Goal: Task Accomplishment & Management: Complete application form

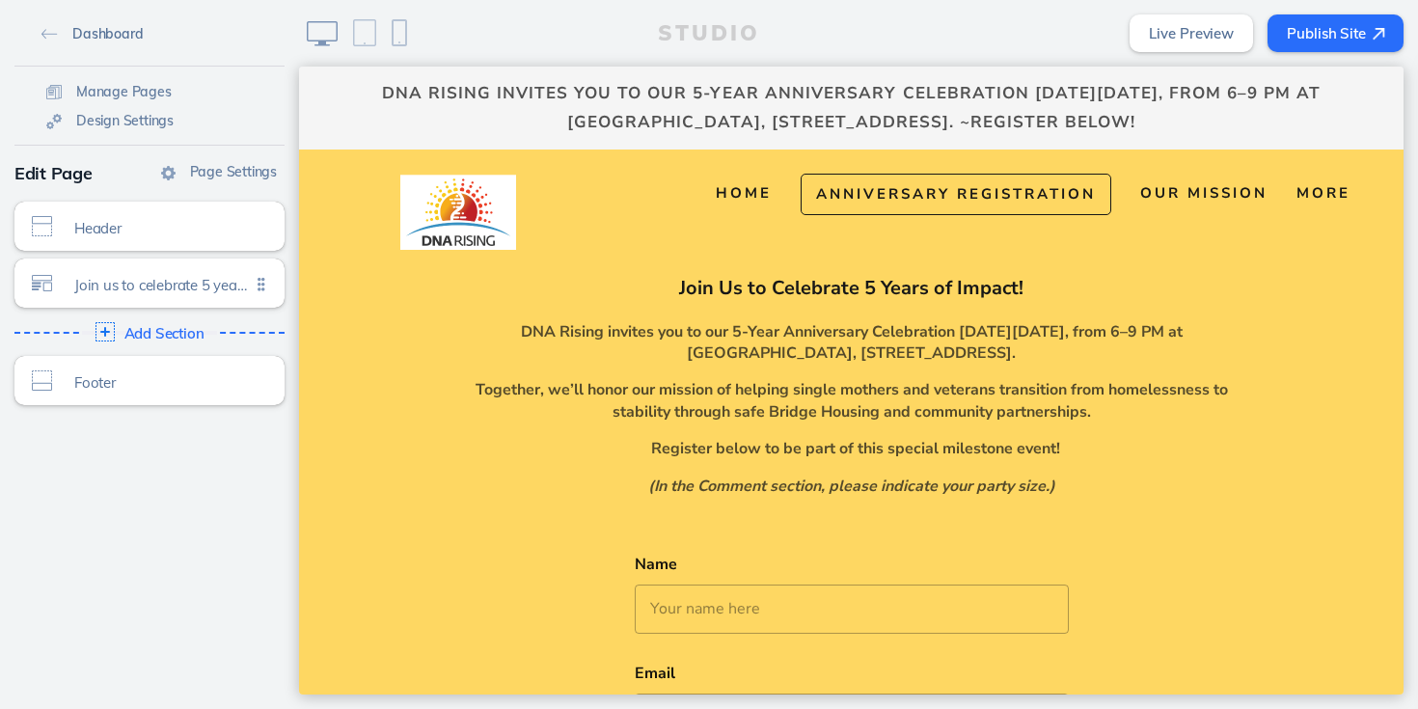
click at [41, 35] on link "Dashboard" at bounding box center [92, 32] width 117 height 29
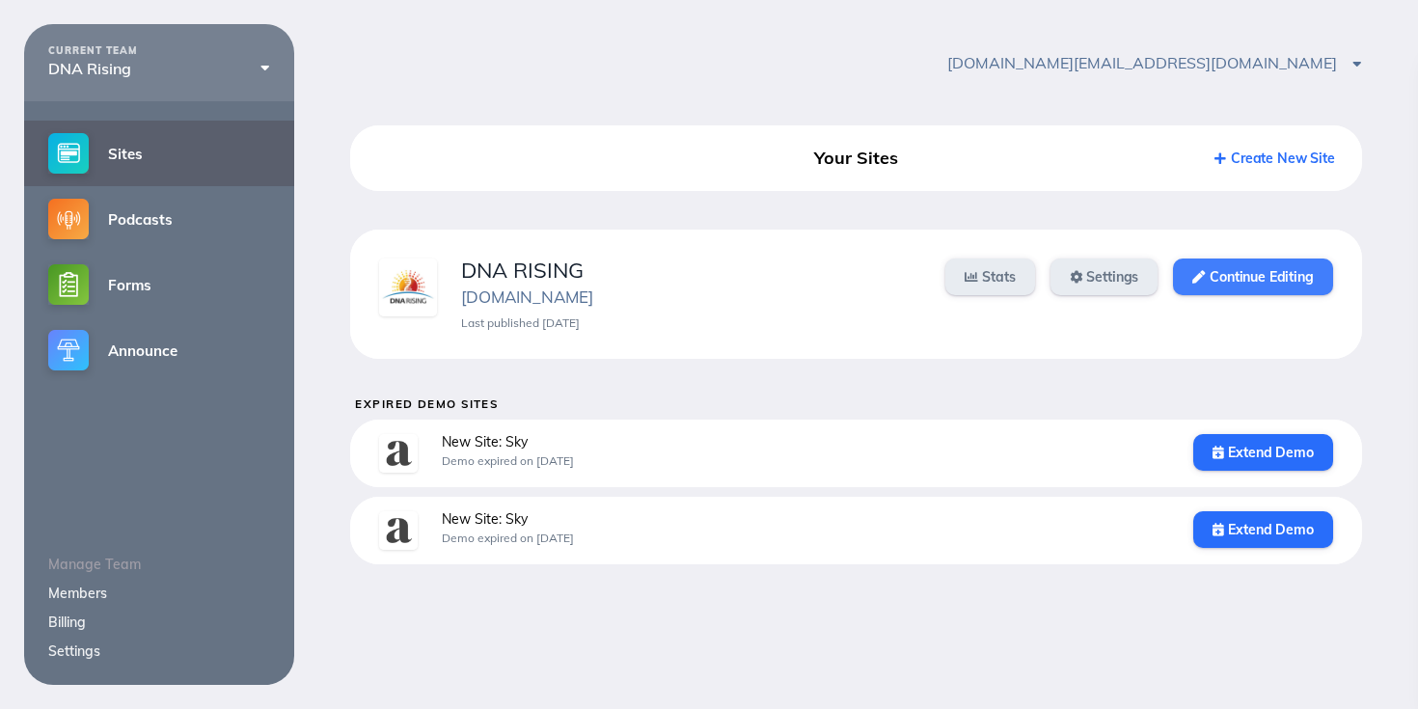
click at [1245, 266] on link "Continue Editing" at bounding box center [1252, 277] width 159 height 37
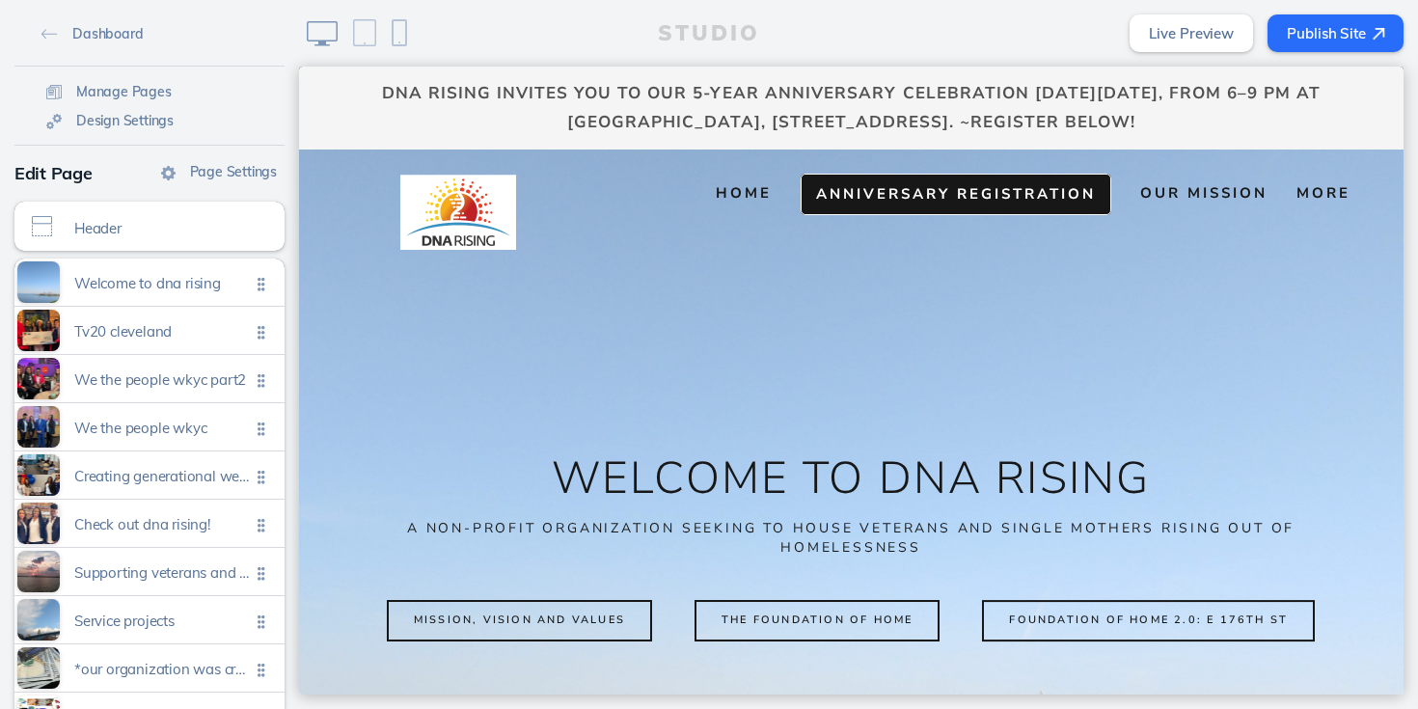
click at [830, 186] on span "Anniversary Registration" at bounding box center [956, 193] width 280 height 19
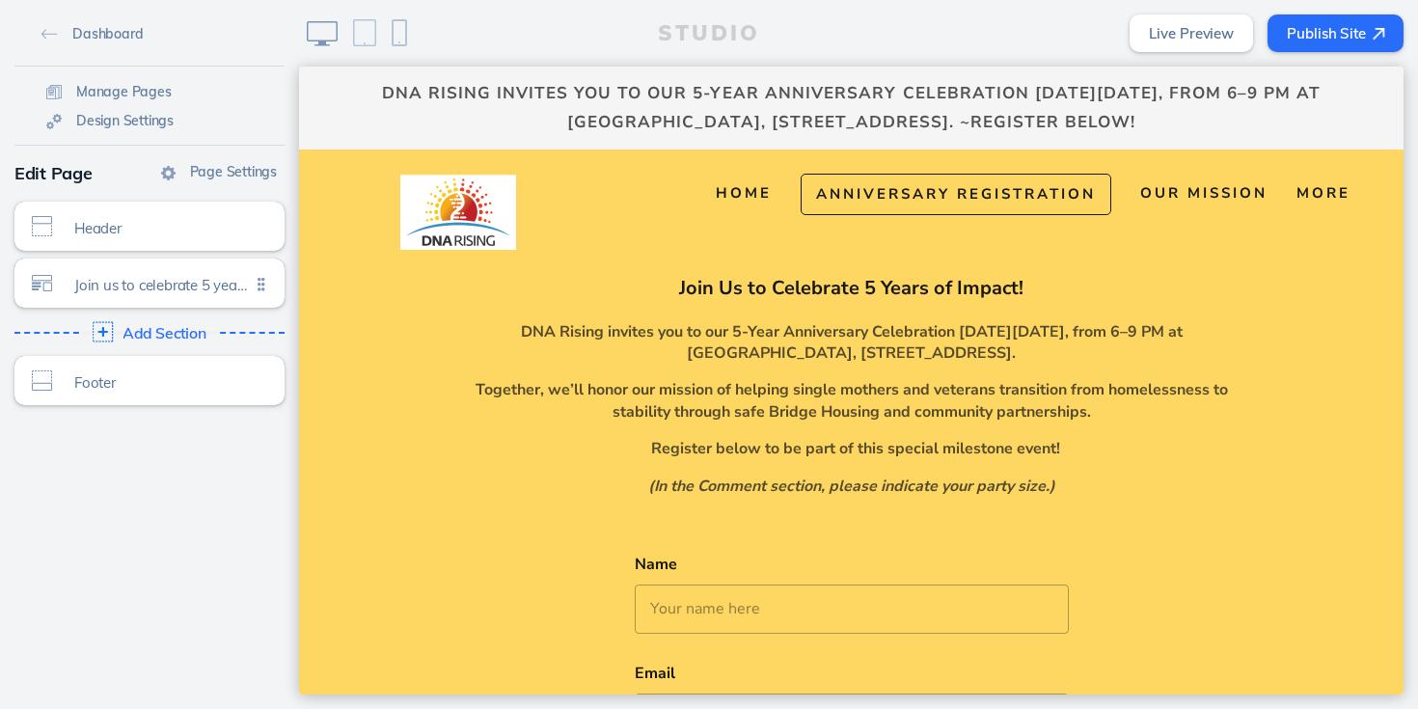
click at [139, 339] on span "Add Section" at bounding box center [165, 333] width 84 height 17
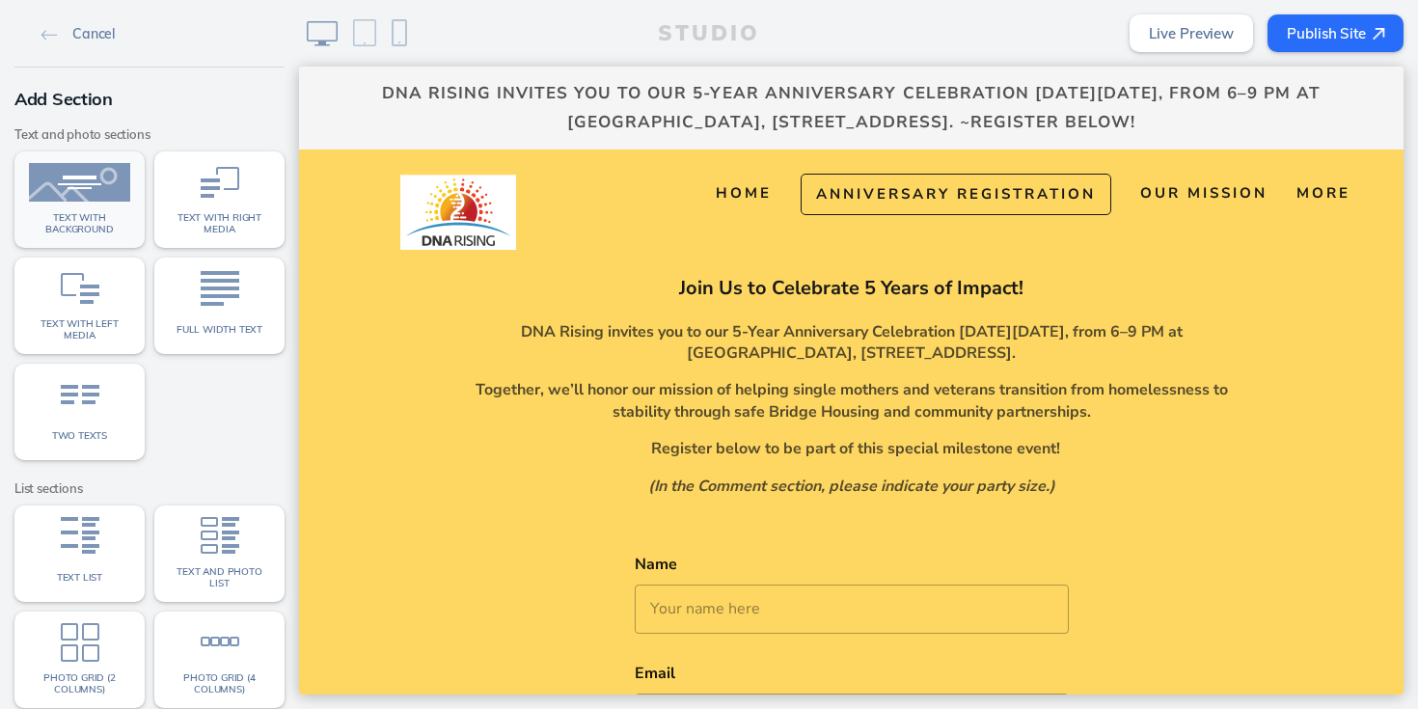
click at [104, 214] on span "Text with background" at bounding box center [79, 223] width 101 height 22
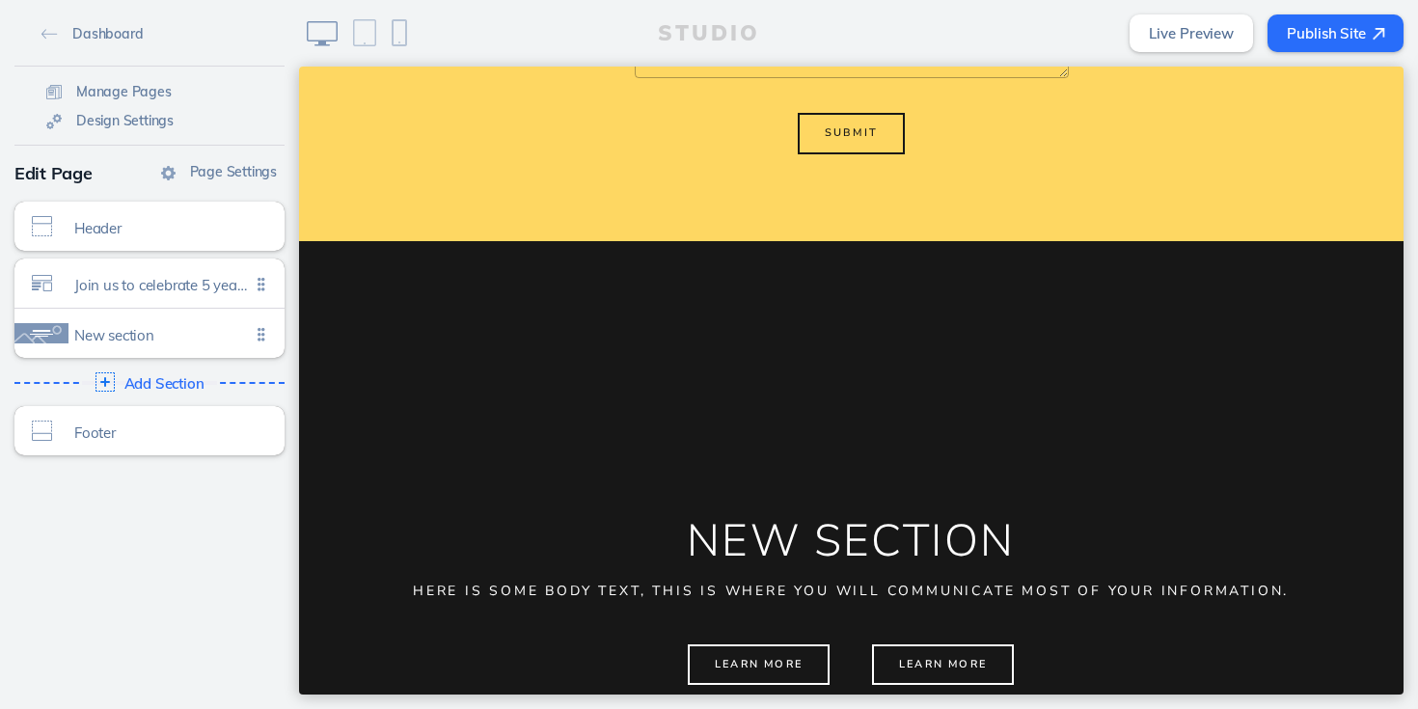
scroll to position [936, 0]
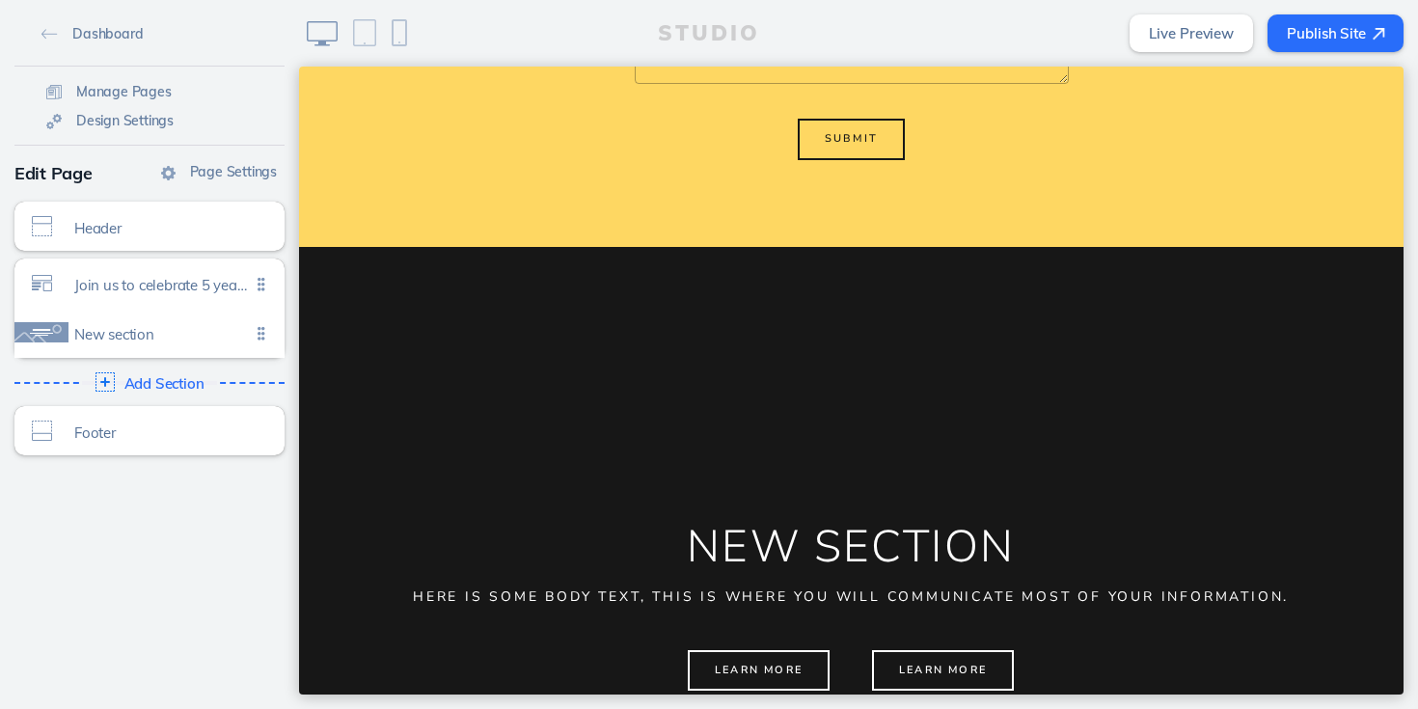
click at [259, 339] on ul "Join us to celebrate 5 years of impact! Click to edit New section Click to edit" at bounding box center [149, 308] width 270 height 99
click at [259, 332] on ul "Join us to celebrate 5 years of impact! Click to edit New section Click to edit" at bounding box center [149, 308] width 270 height 99
click at [257, 332] on ul "Join us to celebrate 5 years of impact! Click to edit New section Click to edit" at bounding box center [149, 308] width 270 height 99
click at [135, 339] on span "New section" at bounding box center [162, 330] width 176 height 16
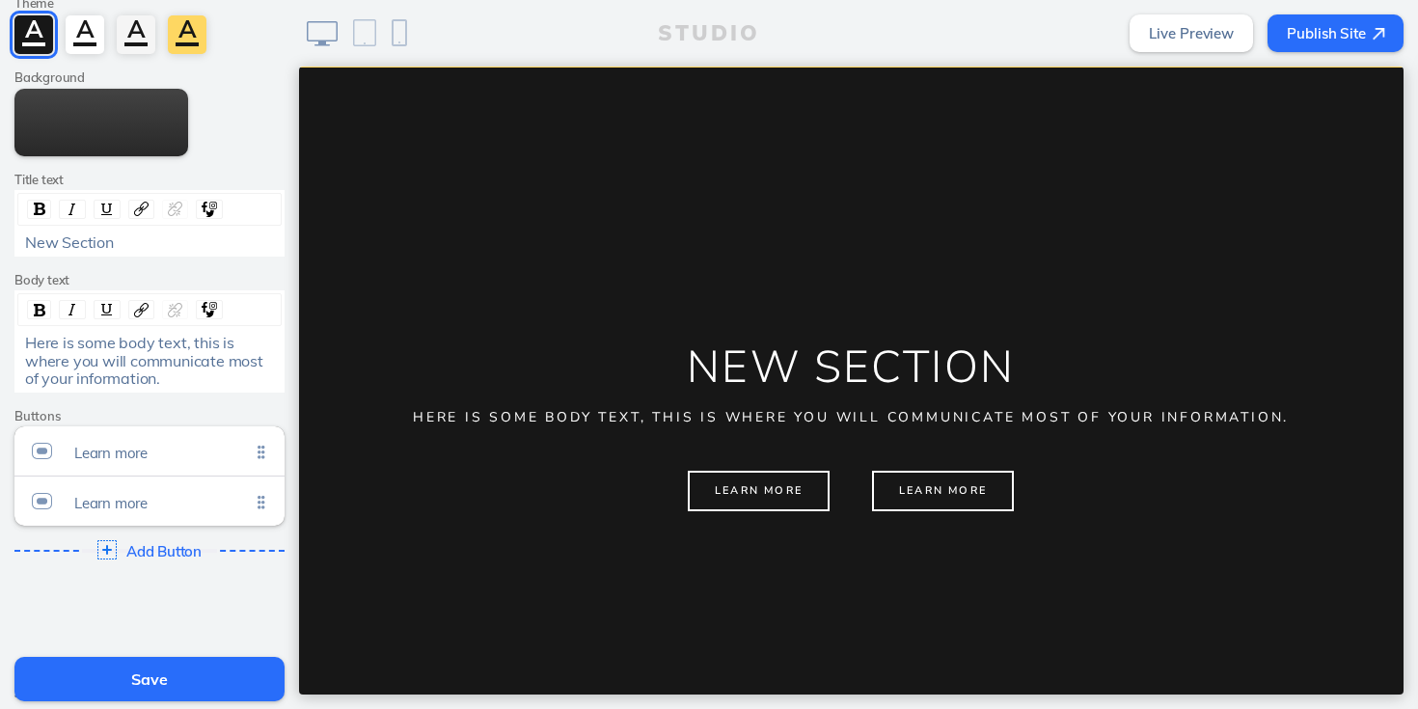
scroll to position [241, 0]
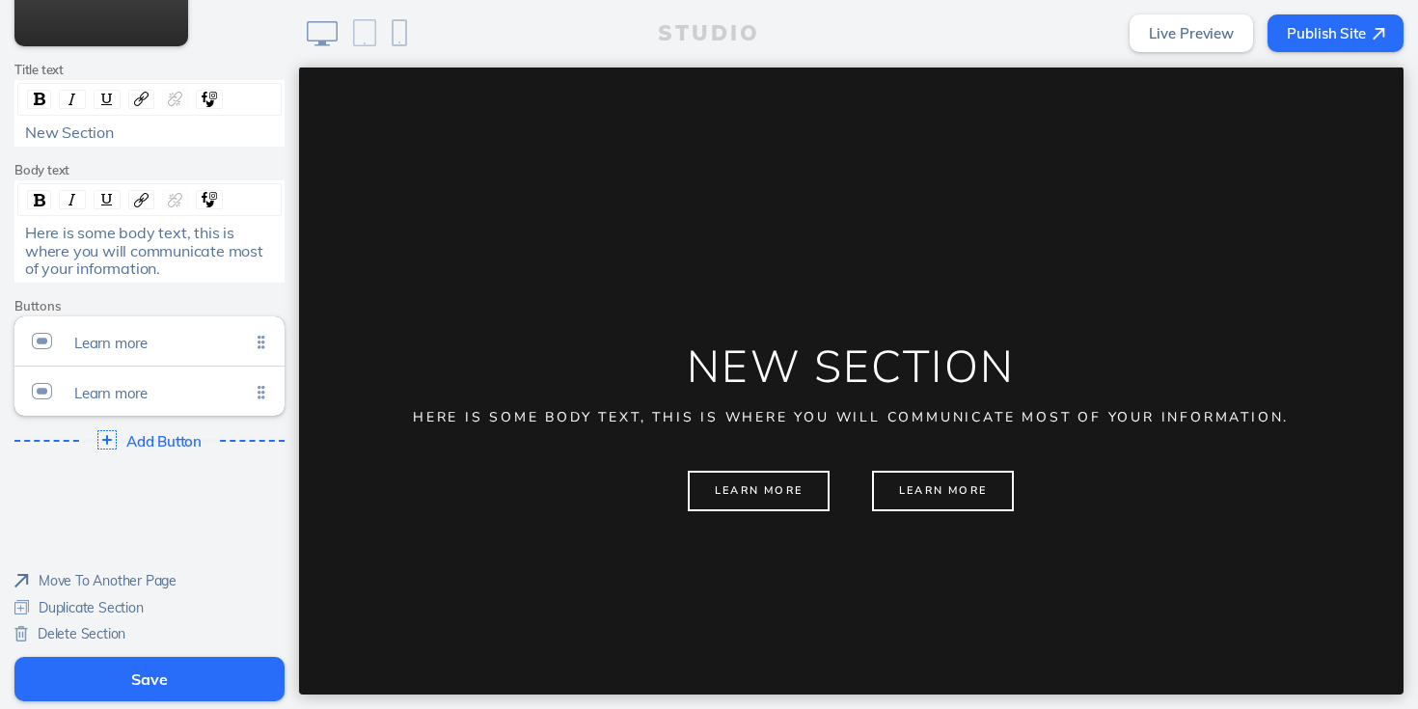
click at [25, 630] on img at bounding box center [21, 633] width 14 height 15
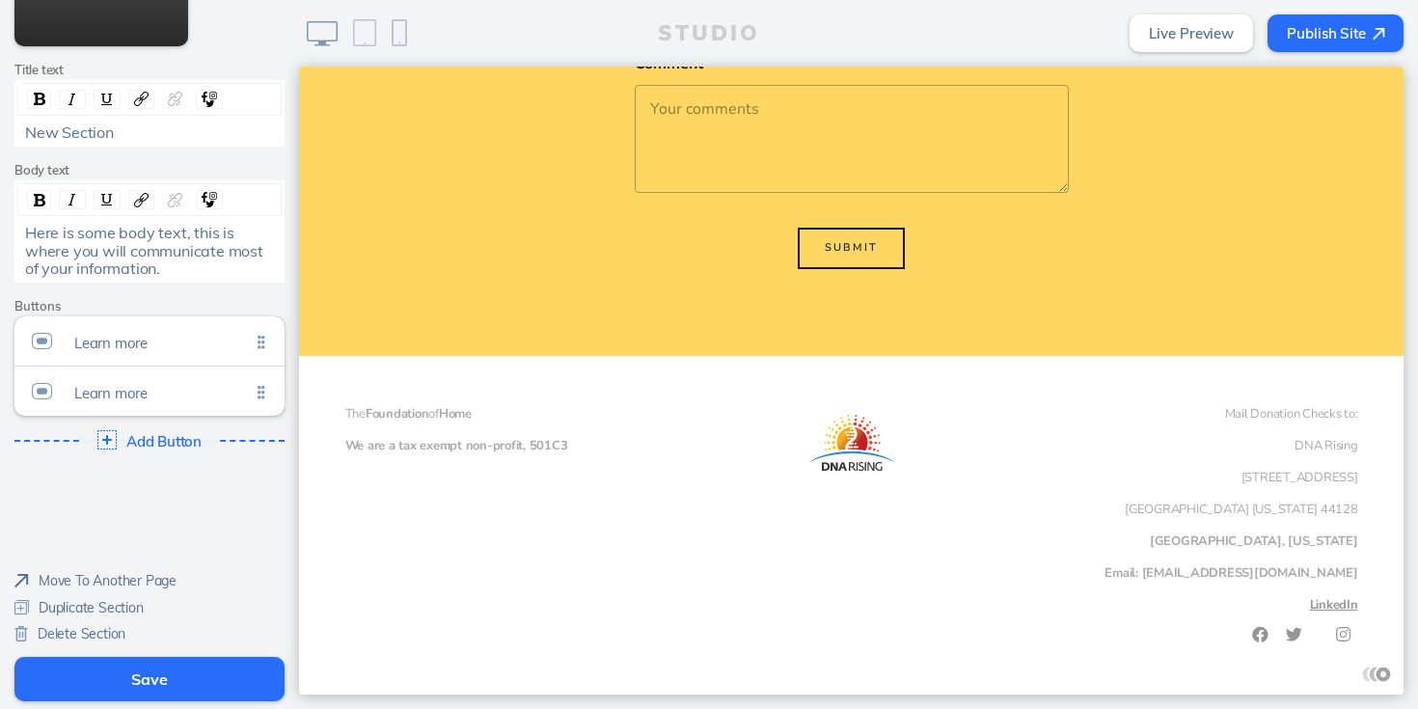
scroll to position [827, 0]
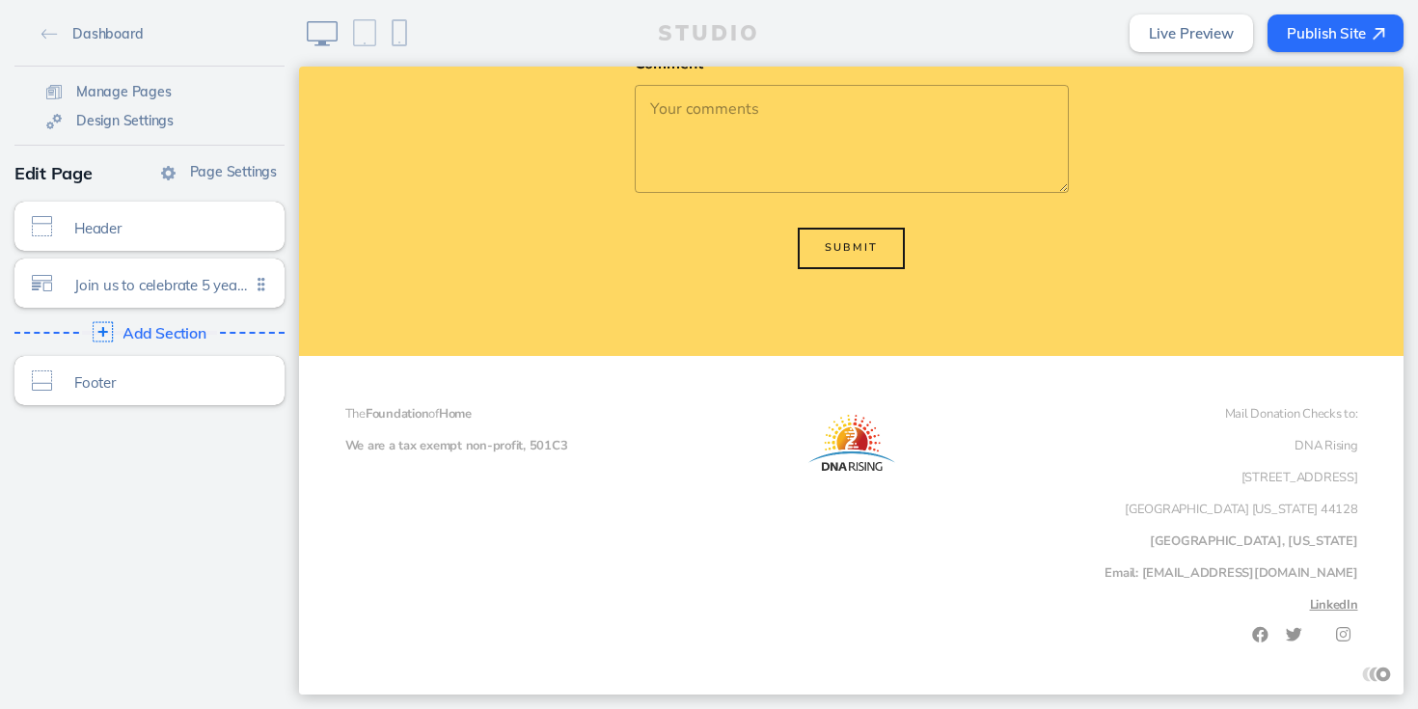
click at [99, 333] on img at bounding box center [103, 332] width 20 height 20
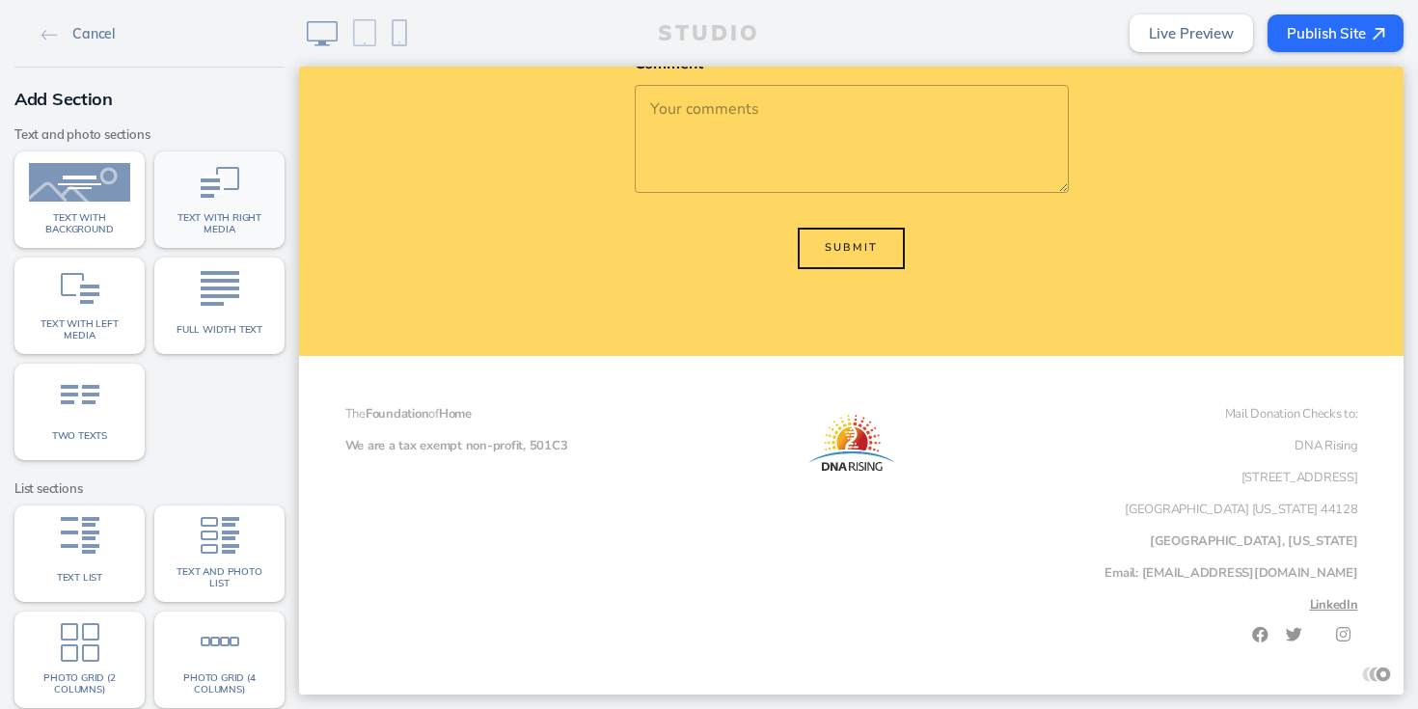
click at [228, 200] on img at bounding box center [220, 182] width 39 height 39
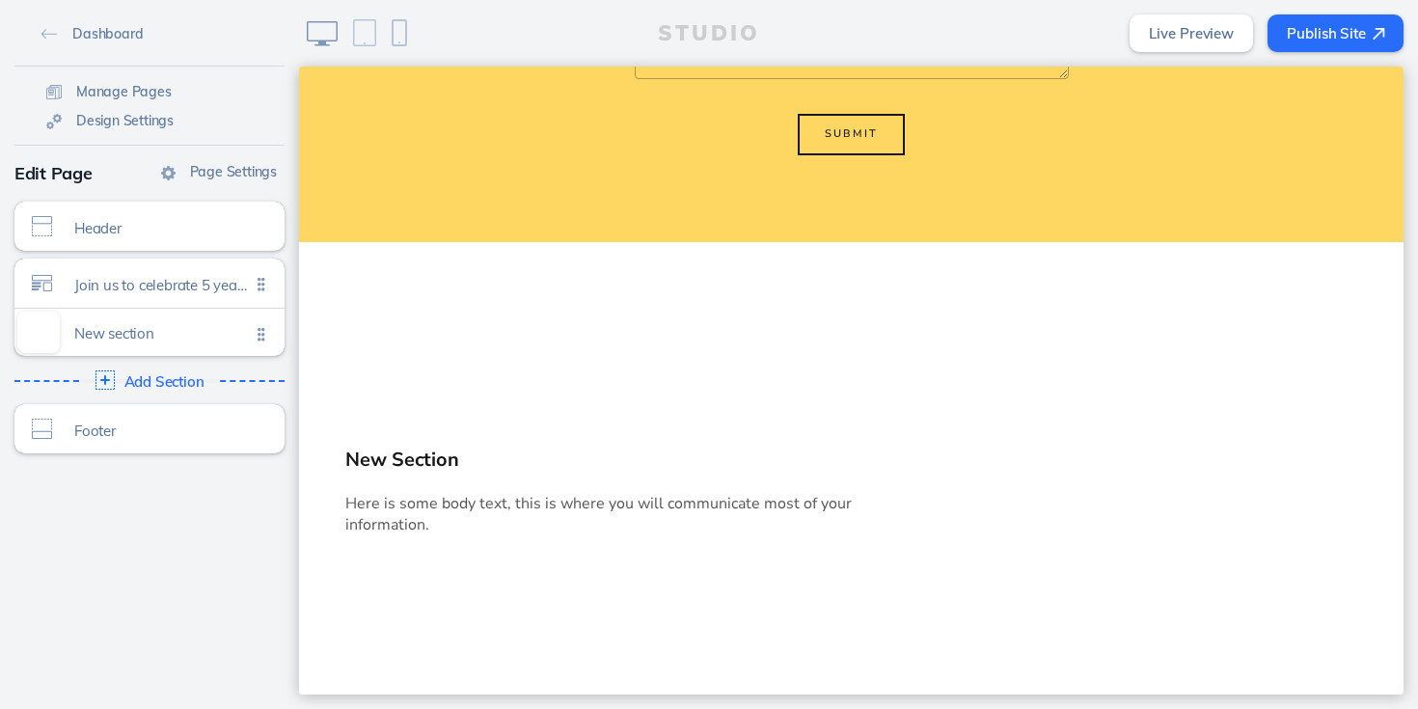
scroll to position [942, 0]
click at [162, 342] on span "New section Click to edit" at bounding box center [162, 333] width 176 height 16
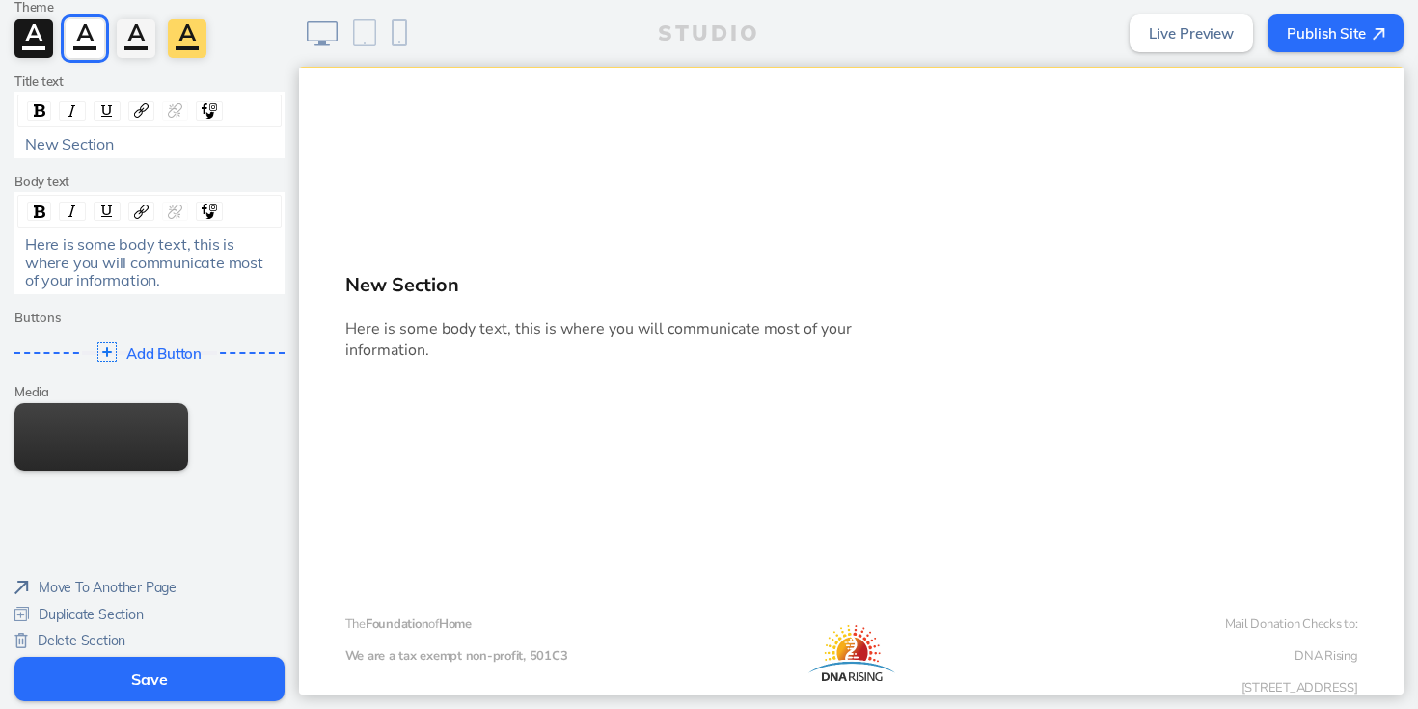
scroll to position [134, 0]
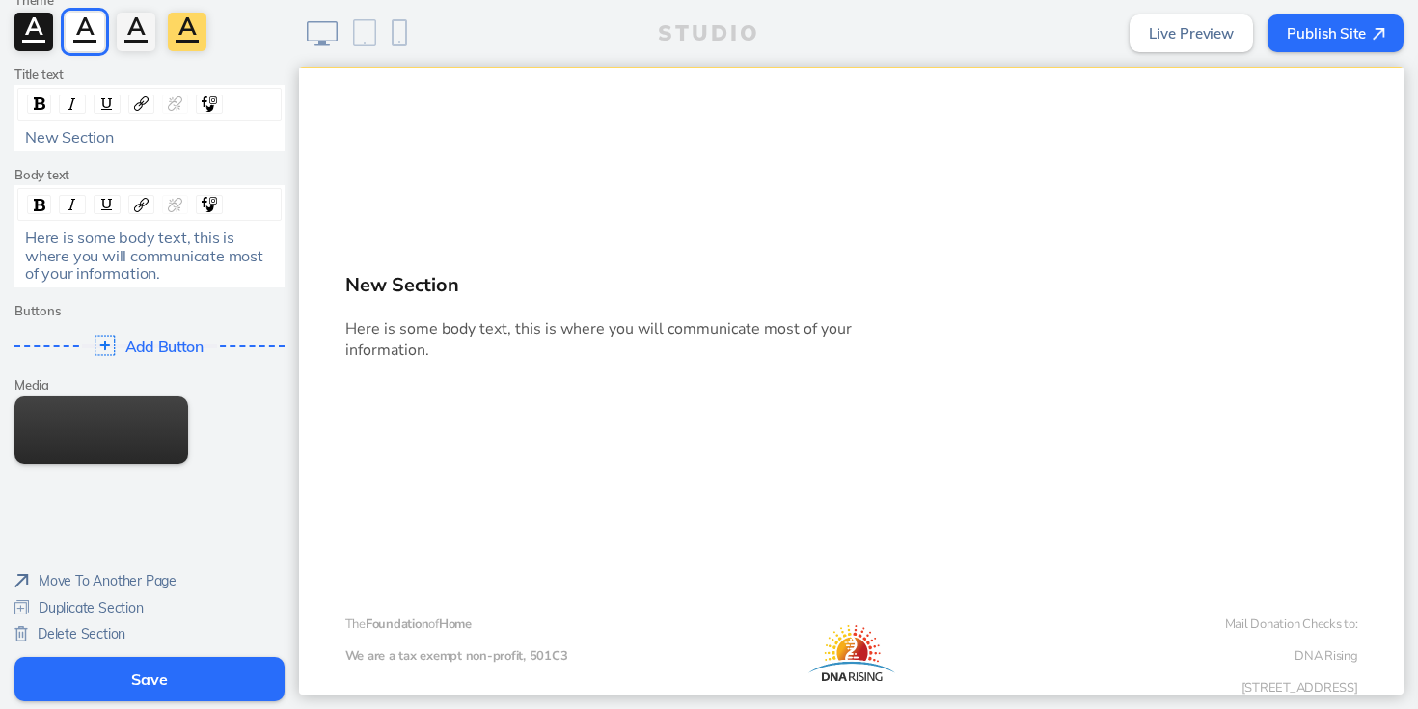
click at [103, 348] on img at bounding box center [105, 346] width 20 height 20
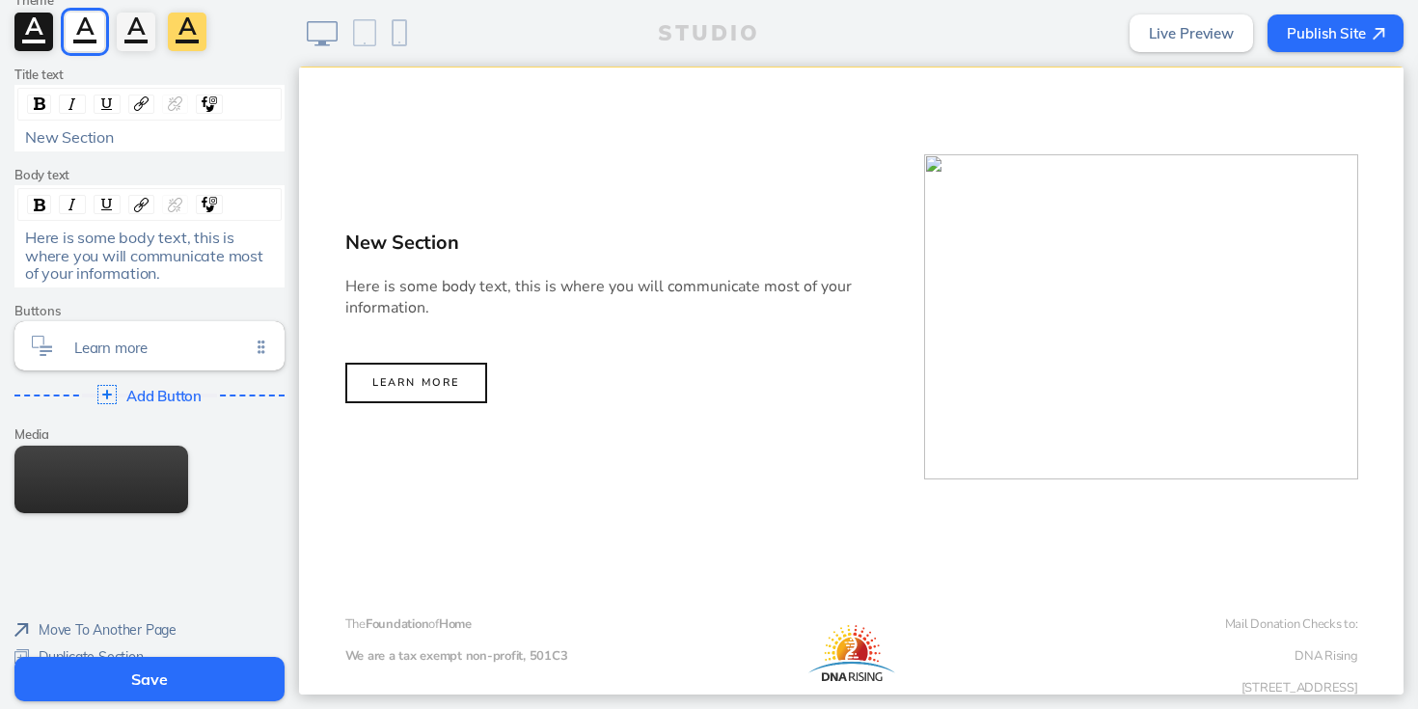
scroll to position [183, 0]
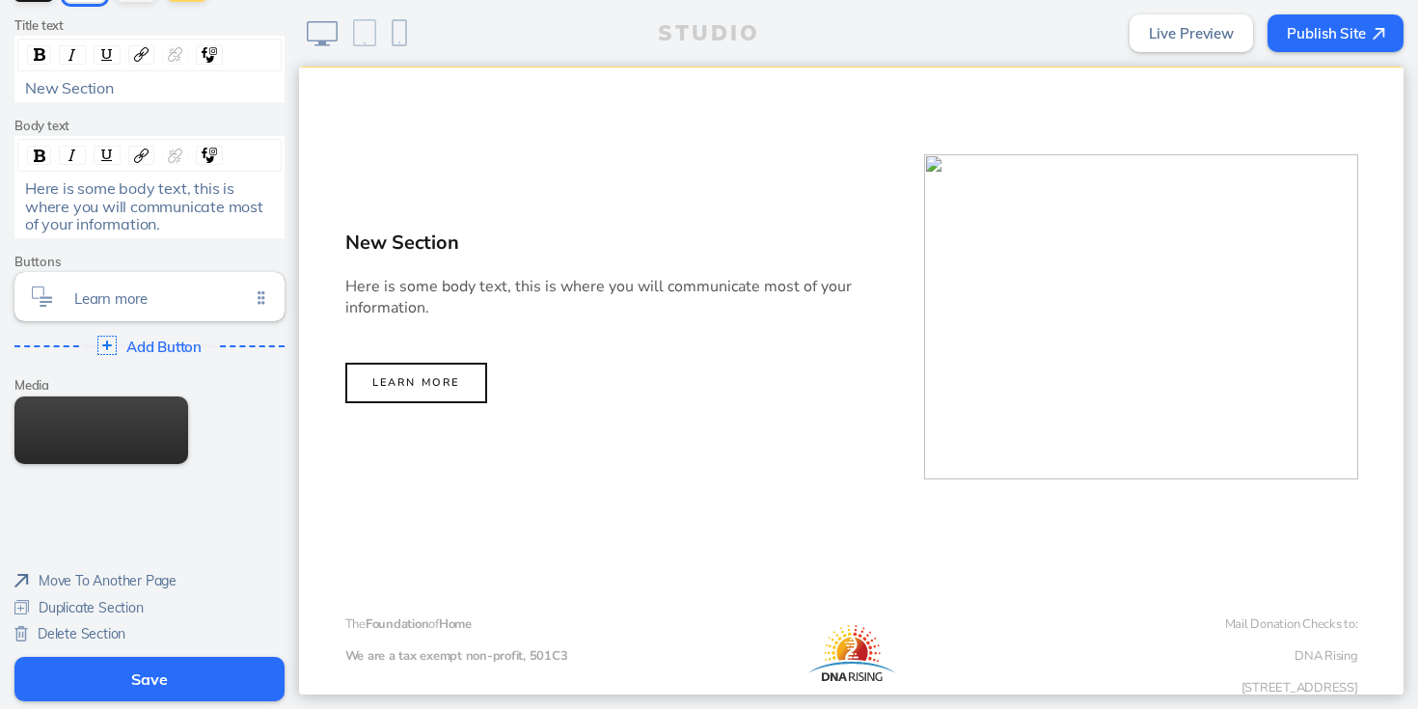
click at [60, 636] on span "Delete Section" at bounding box center [82, 633] width 88 height 17
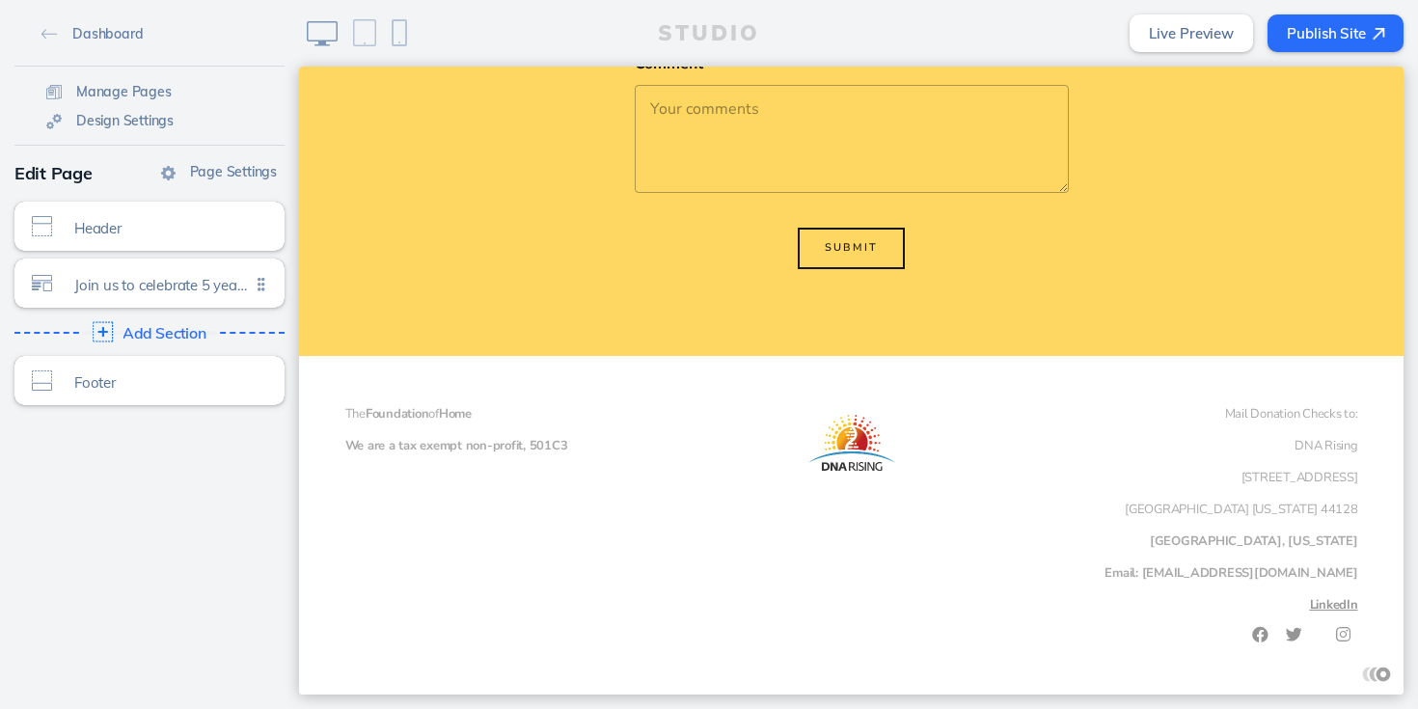
click at [105, 332] on img at bounding box center [103, 332] width 20 height 20
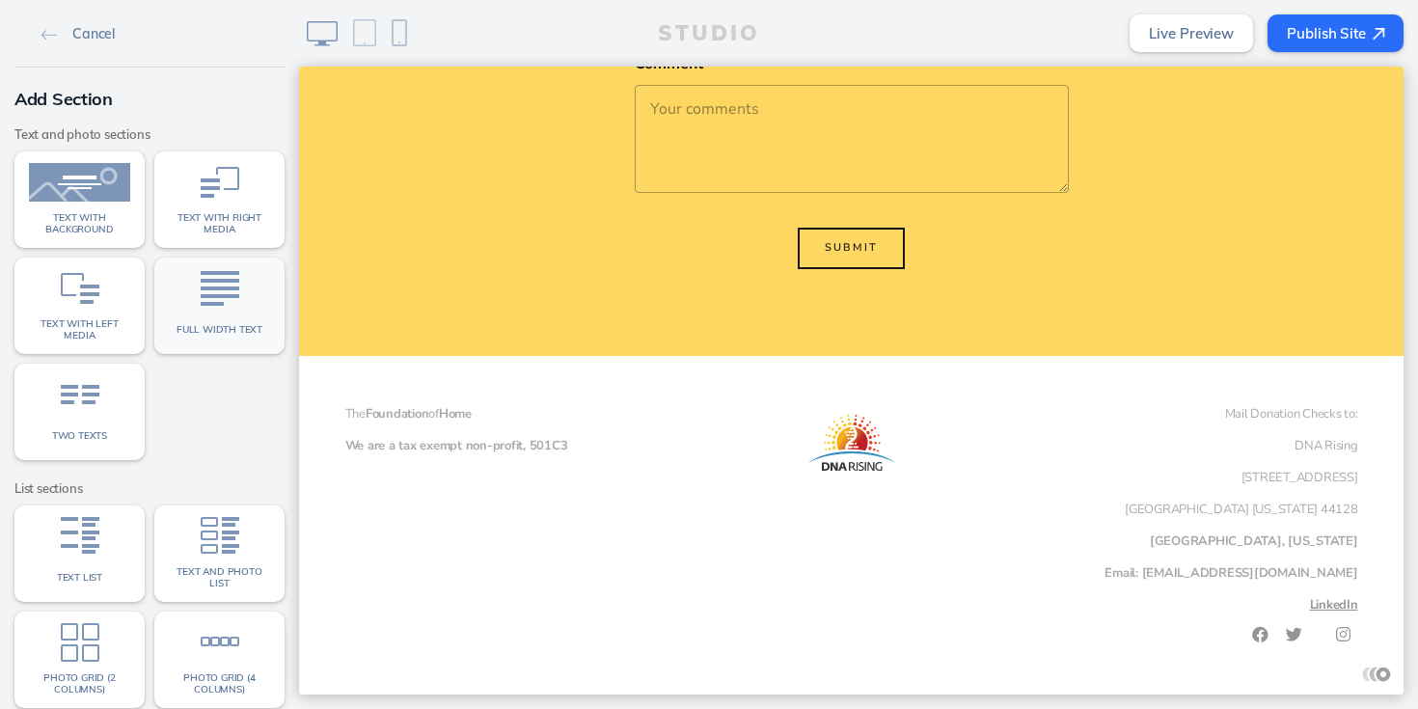
click at [214, 305] on img at bounding box center [220, 288] width 39 height 39
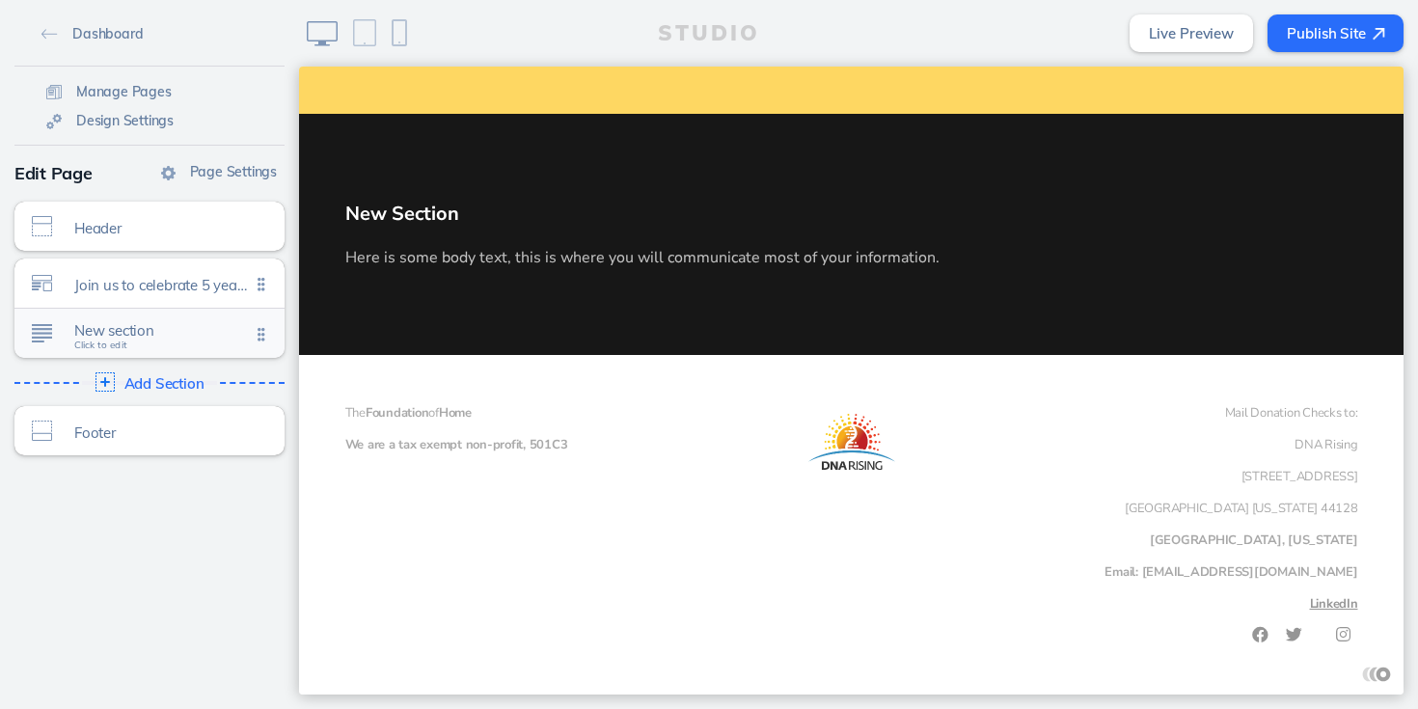
click at [124, 336] on span "New section" at bounding box center [162, 330] width 176 height 16
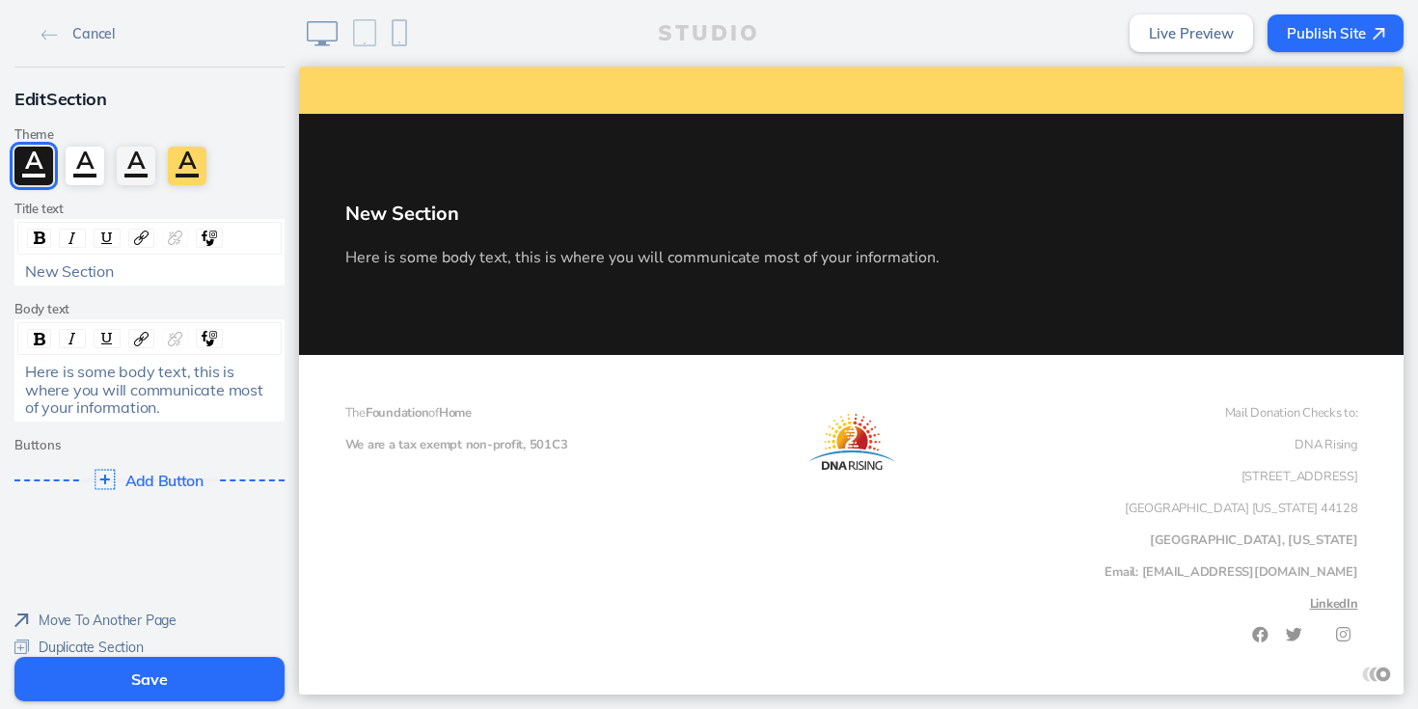
click at [104, 480] on img at bounding box center [105, 480] width 20 height 20
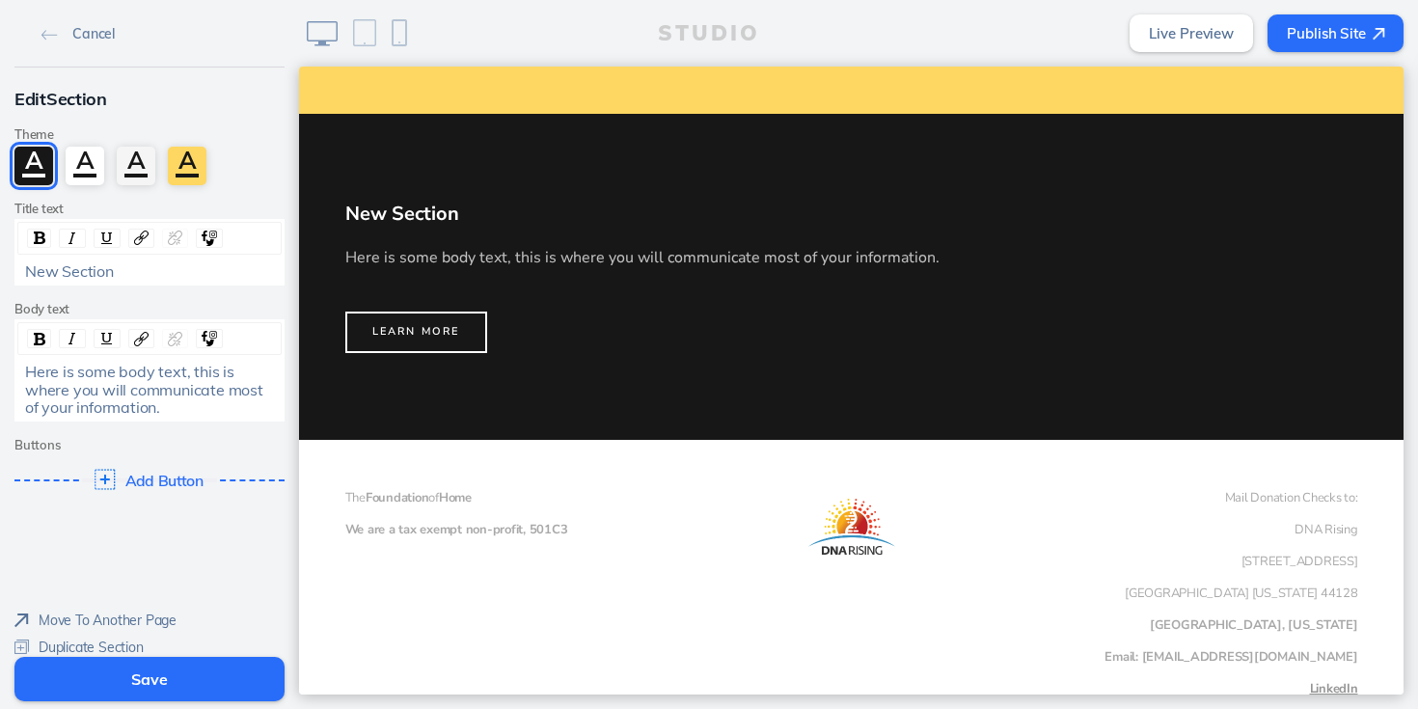
scroll to position [1115, 0]
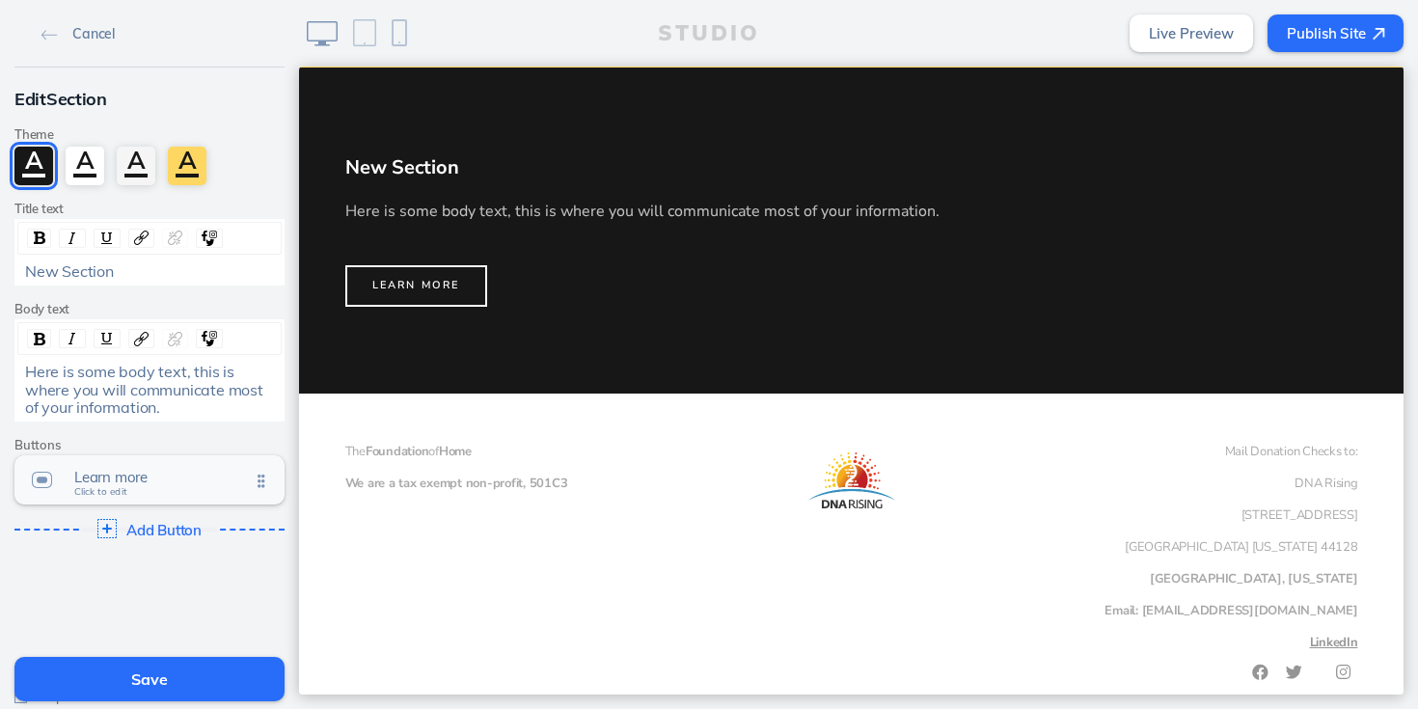
click at [176, 477] on span "Learn more" at bounding box center [162, 477] width 176 height 16
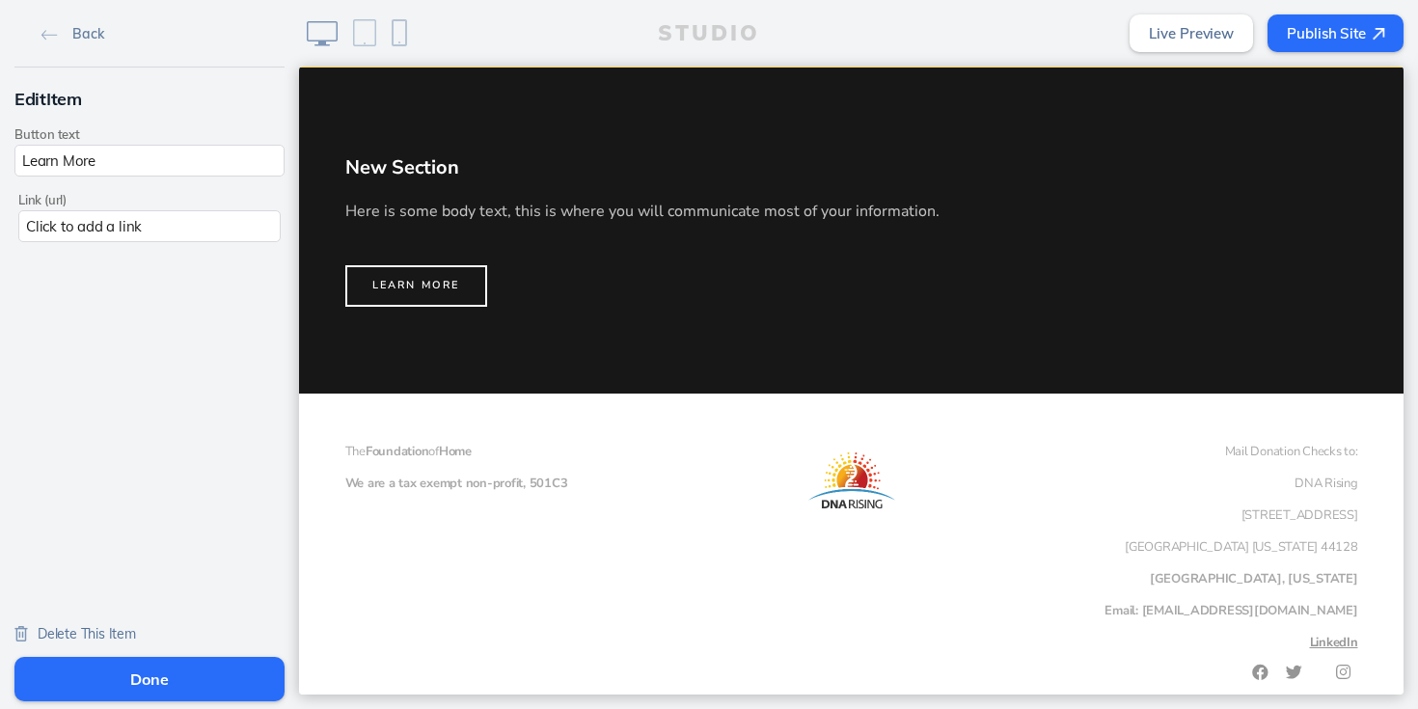
click at [140, 161] on input "Learn More" at bounding box center [149, 161] width 270 height 32
type input "DONATE"
click at [130, 225] on div "Click to add a link" at bounding box center [149, 226] width 262 height 32
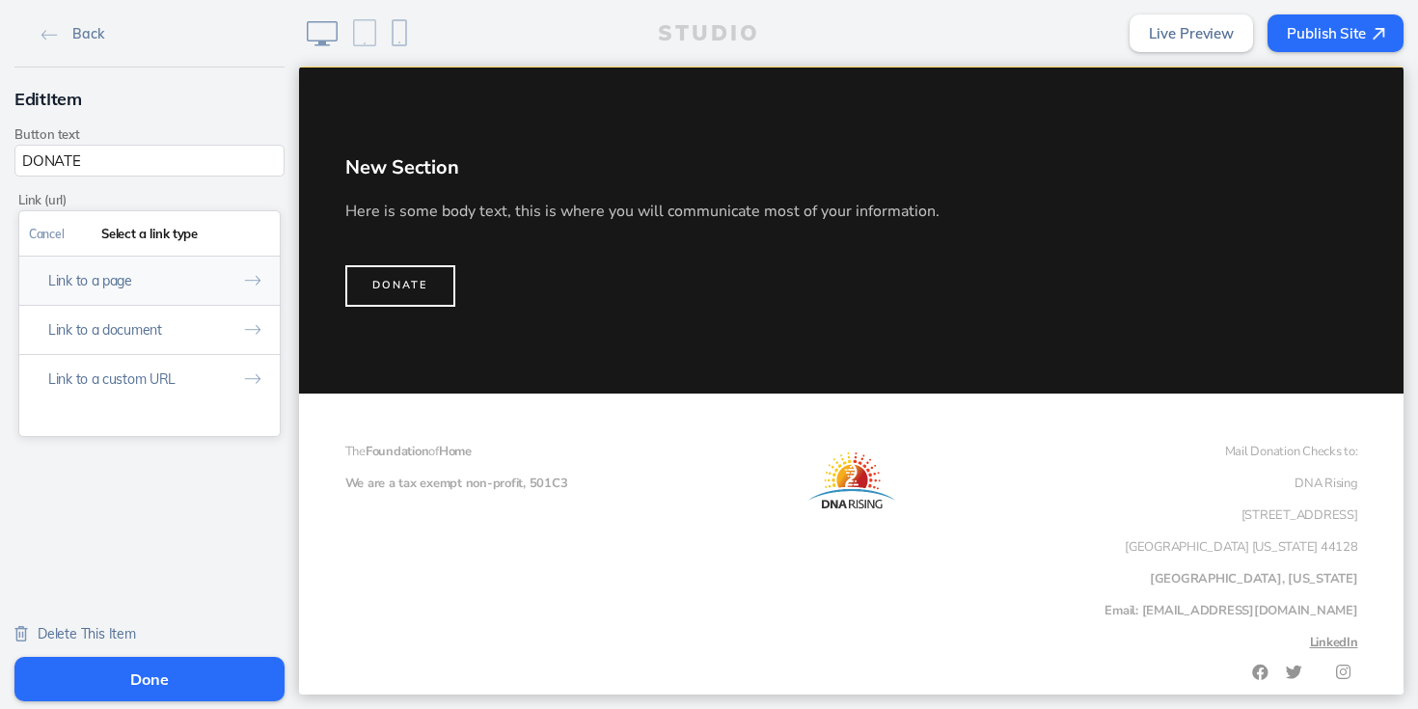
click at [143, 281] on button "Link to a page" at bounding box center [149, 280] width 261 height 49
click at [69, 408] on link "Donate" at bounding box center [149, 411] width 239 height 30
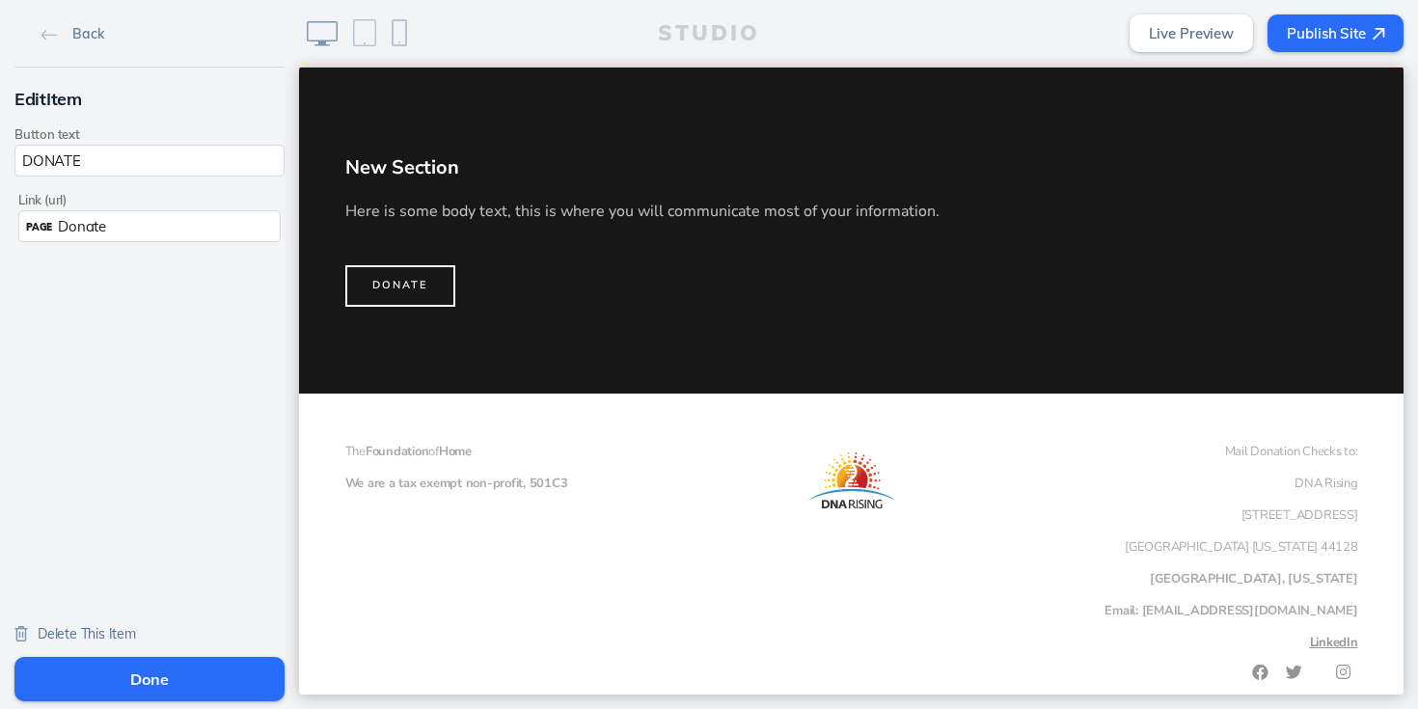
click at [224, 216] on div "PAGE Donate" at bounding box center [149, 226] width 262 height 32
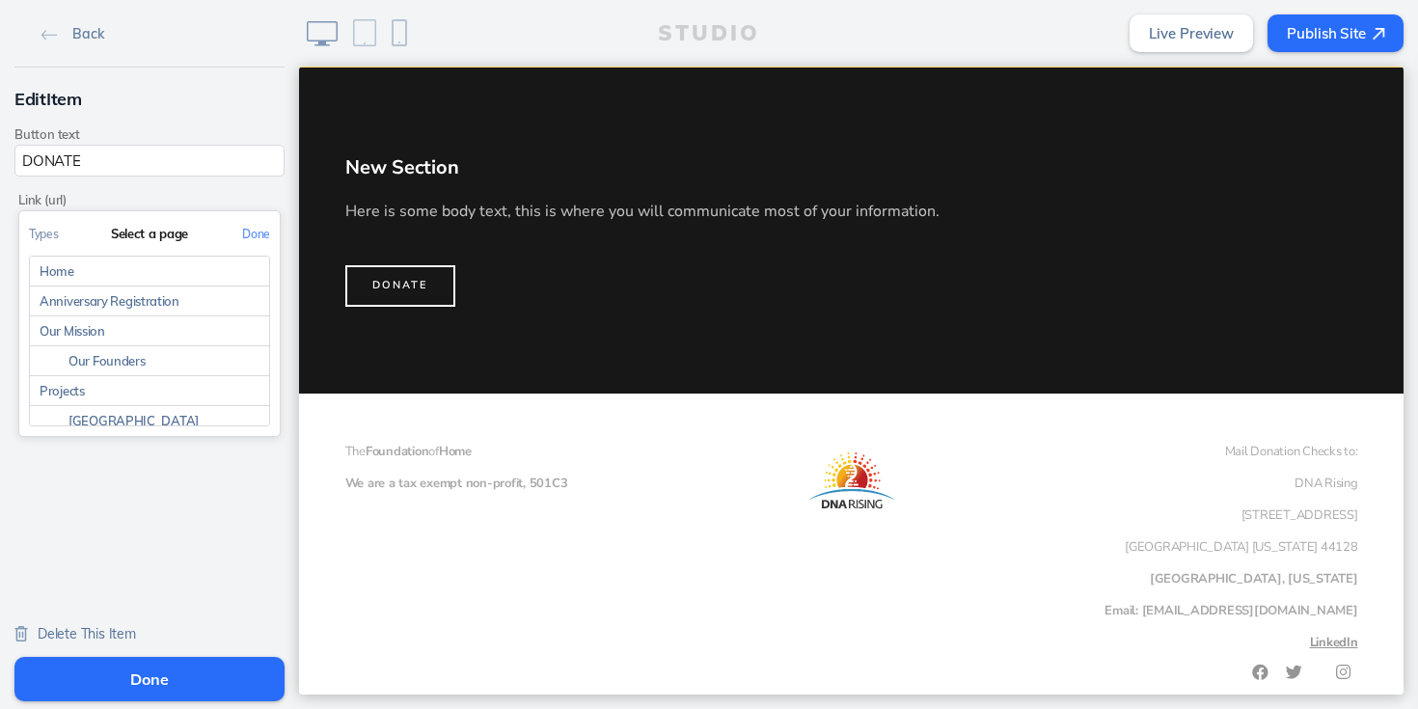
click at [224, 216] on div "Select a page" at bounding box center [149, 233] width 261 height 44
click at [262, 234] on button "Done" at bounding box center [256, 233] width 47 height 43
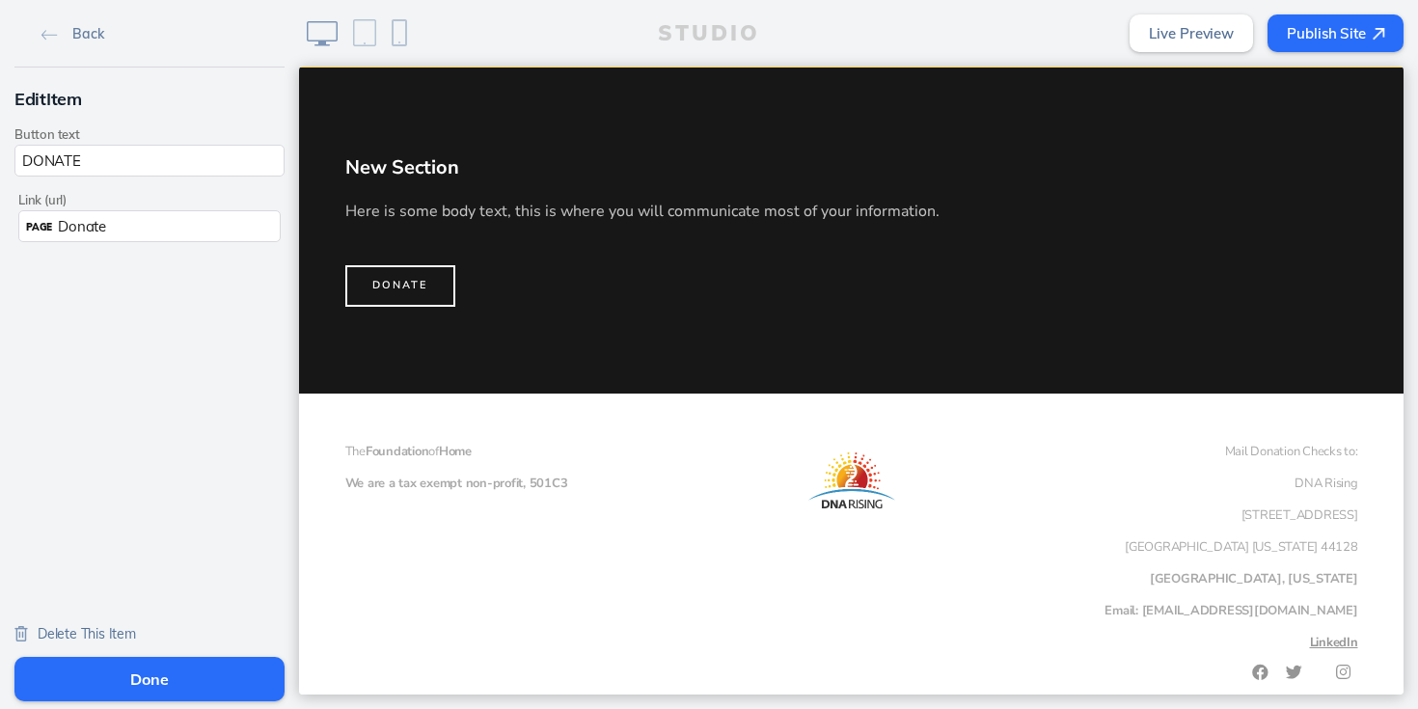
click at [93, 153] on input "DONATE" at bounding box center [149, 161] width 270 height 32
click at [106, 234] on div "PAGE Donate" at bounding box center [149, 226] width 262 height 32
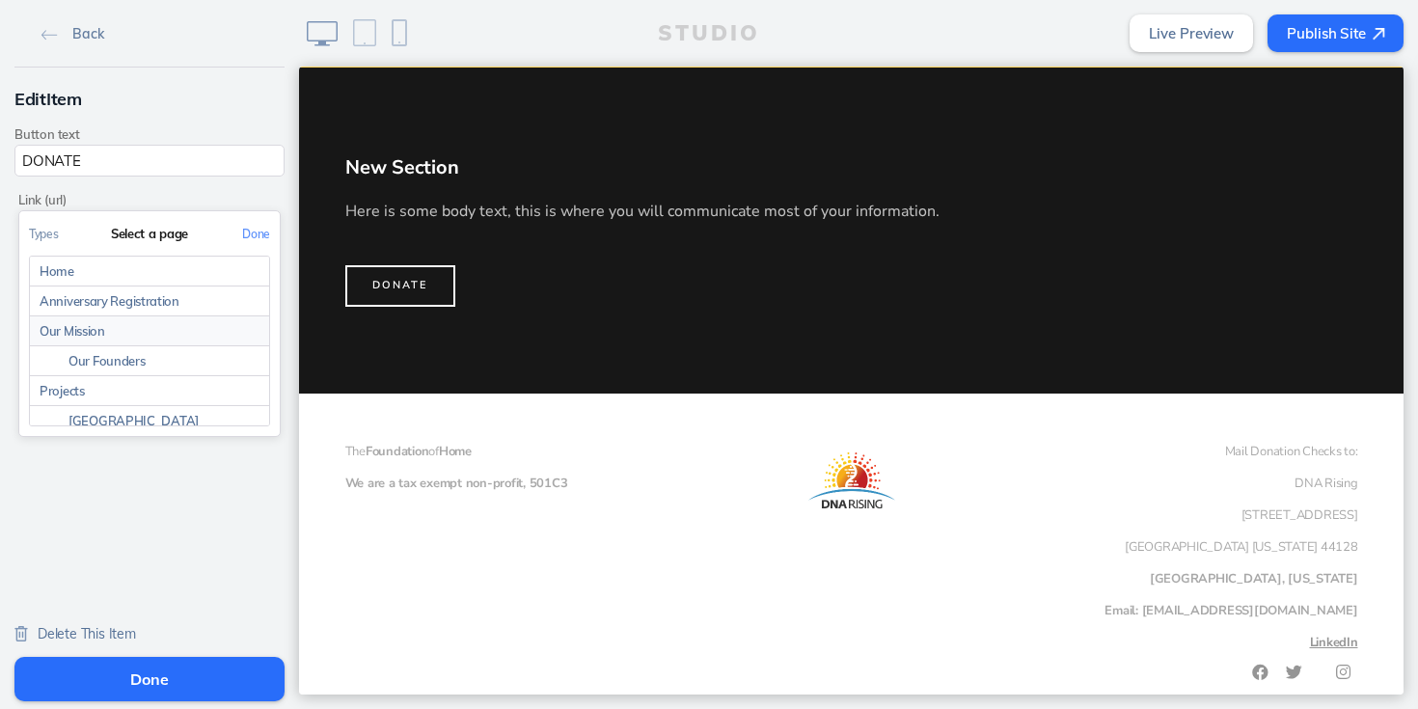
scroll to position [14, 0]
click at [46, 233] on button "Types" at bounding box center [43, 233] width 49 height 43
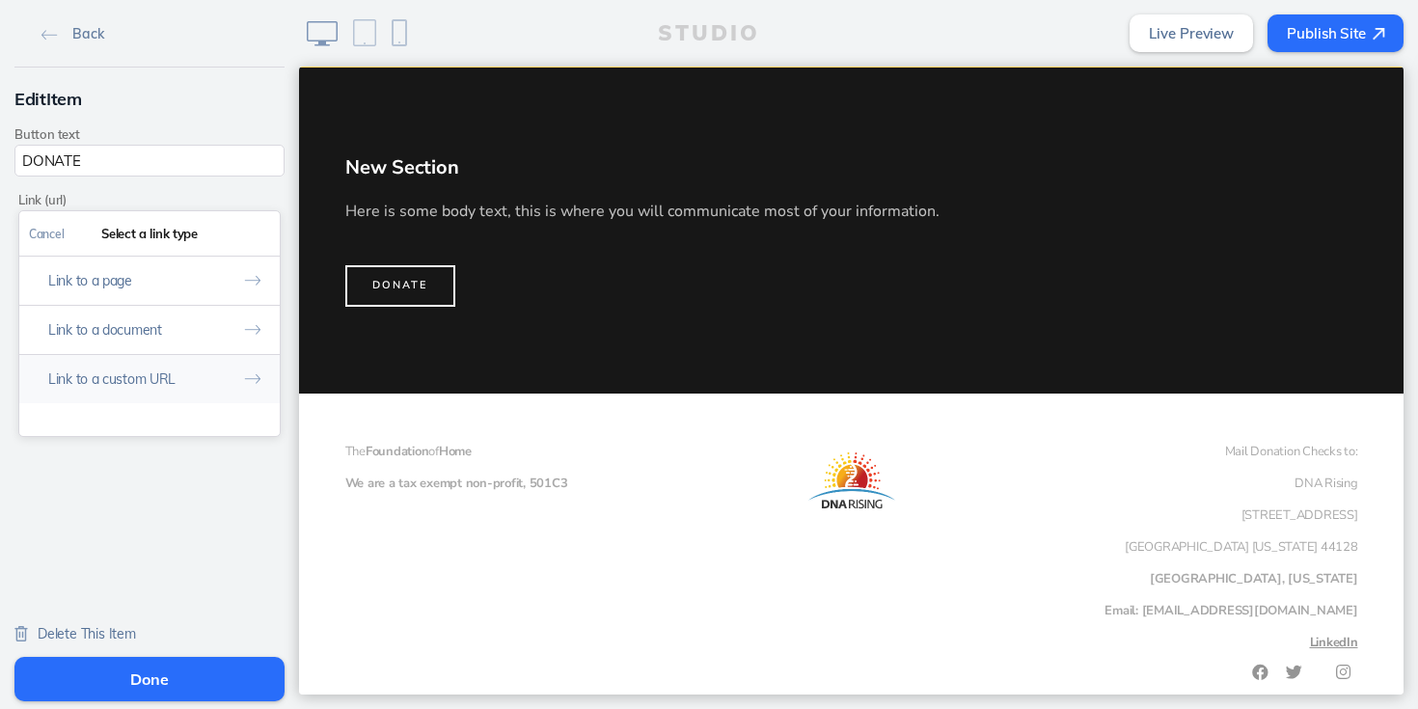
click at [120, 377] on button "Link to a custom URL" at bounding box center [149, 378] width 261 height 49
click at [119, 317] on input "text" at bounding box center [149, 315] width 241 height 32
paste input "https://www.paypal.com/donate?token=ZiaQ6qdCsMisA6qWszPDJSrubxYIubmp6u_ZLtoytAn…"
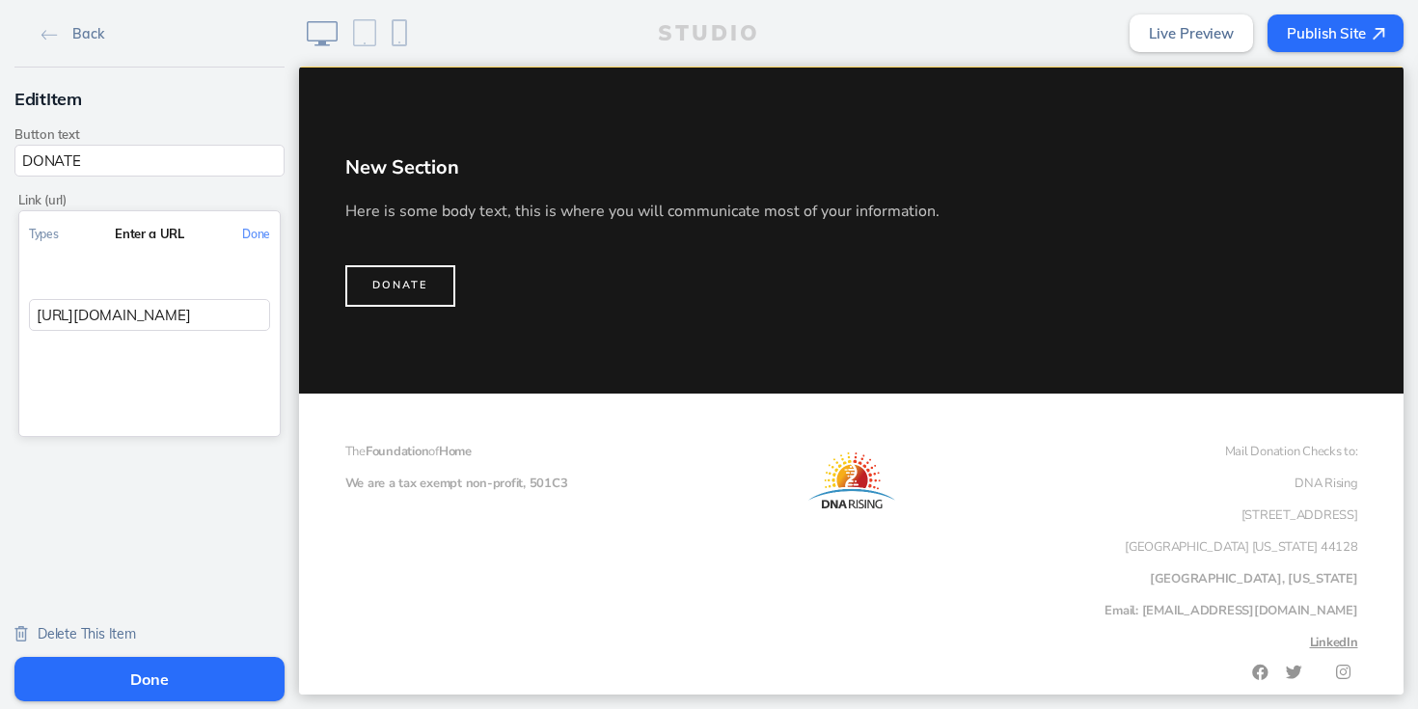
scroll to position [0, 697]
type input "https://www.paypal.com/donate?token=ZiaQ6qdCsMisA6qWszPDJSrubxYIubmp6u_ZLtoytAn…"
click at [259, 232] on button "Done" at bounding box center [256, 233] width 47 height 43
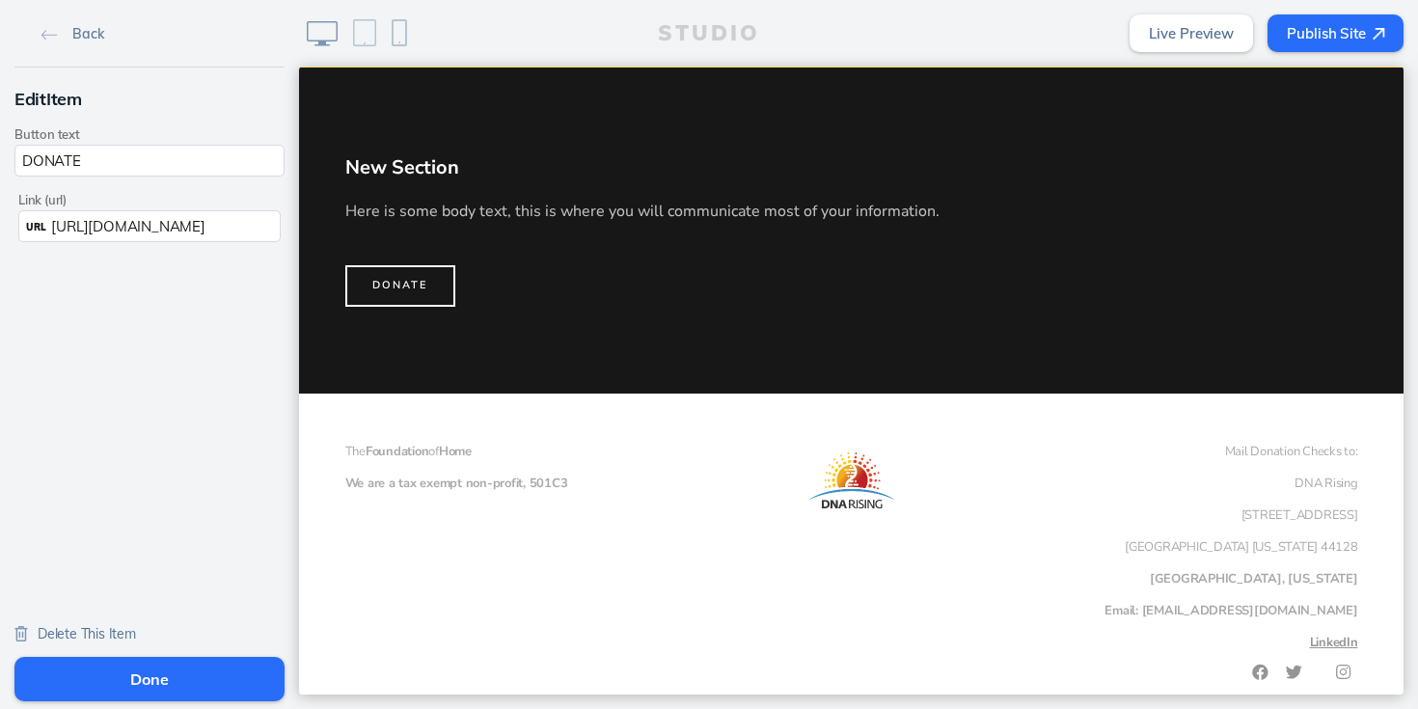
click at [163, 673] on button "Done" at bounding box center [149, 679] width 270 height 44
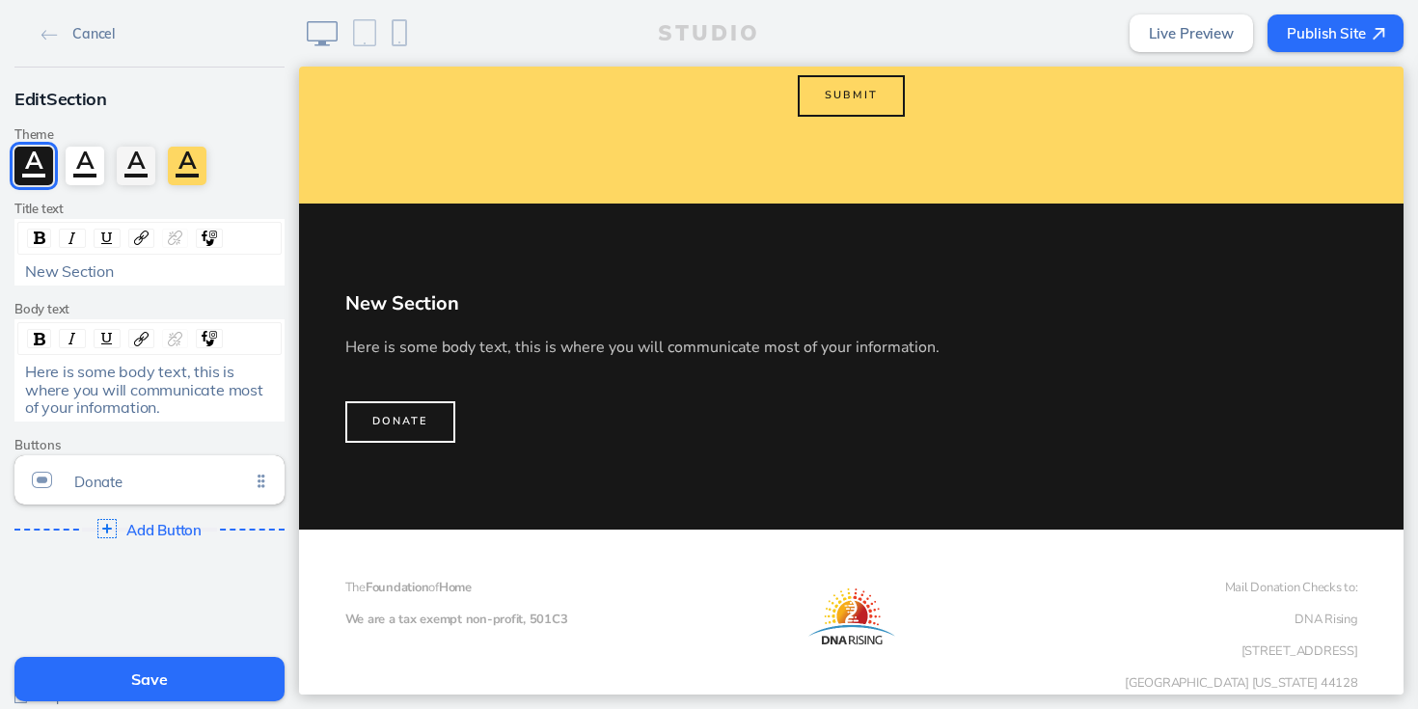
scroll to position [982, 0]
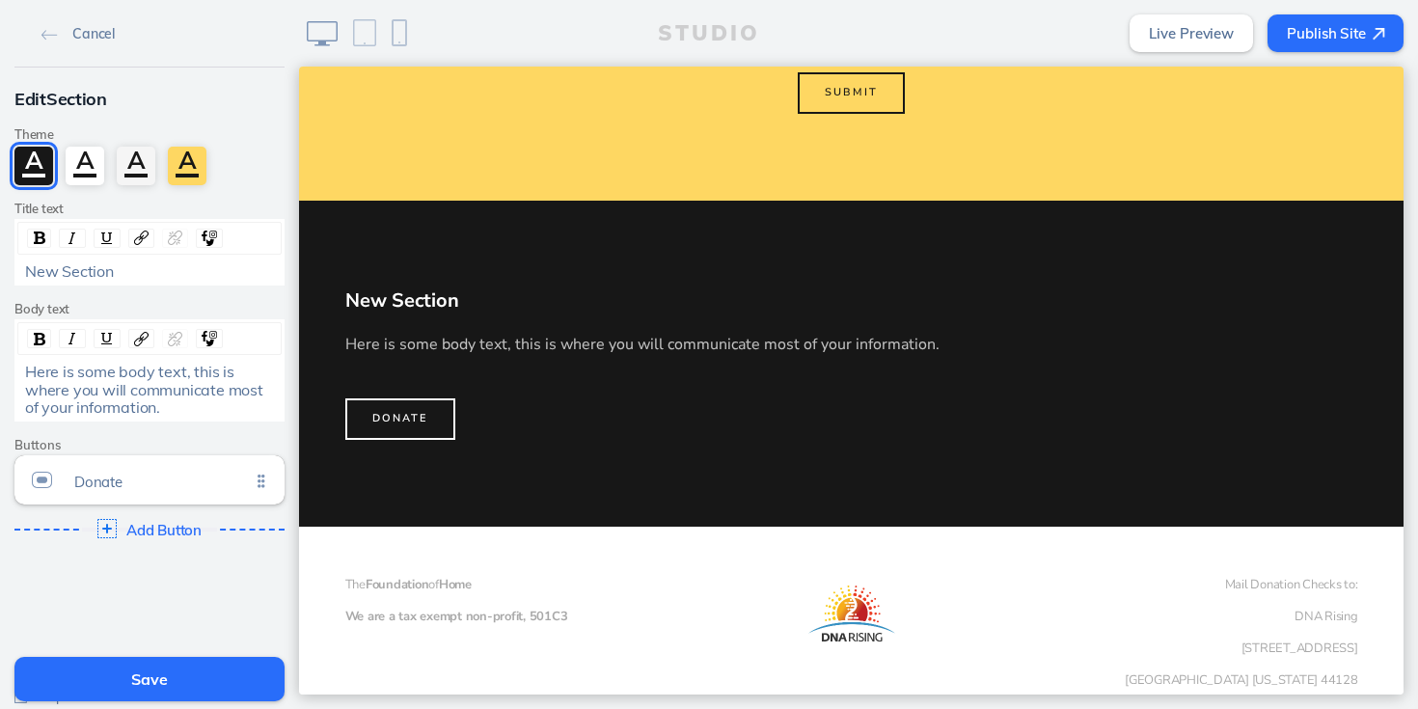
click at [94, 268] on span "New Section" at bounding box center [69, 271] width 89 height 19
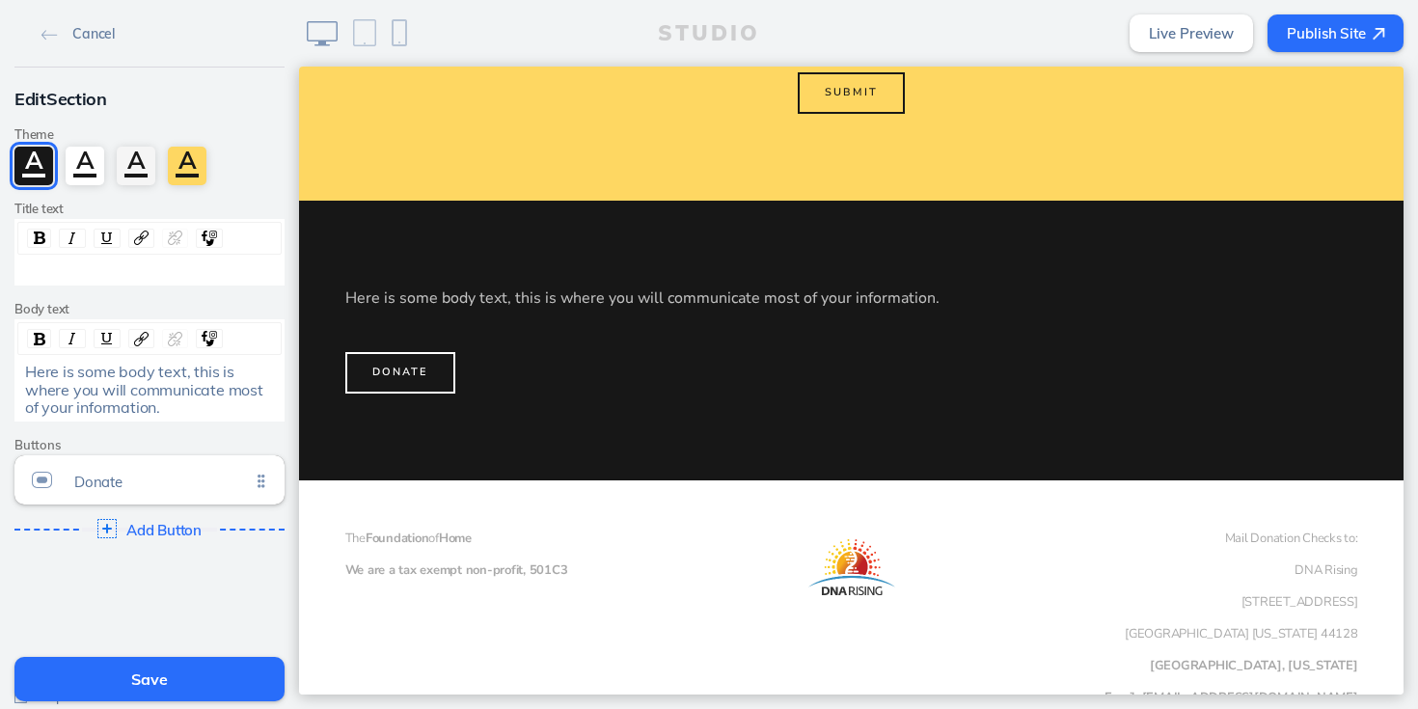
click at [74, 376] on span "Here is some body text, this is where you will communicate most of your informa…" at bounding box center [146, 389] width 242 height 55
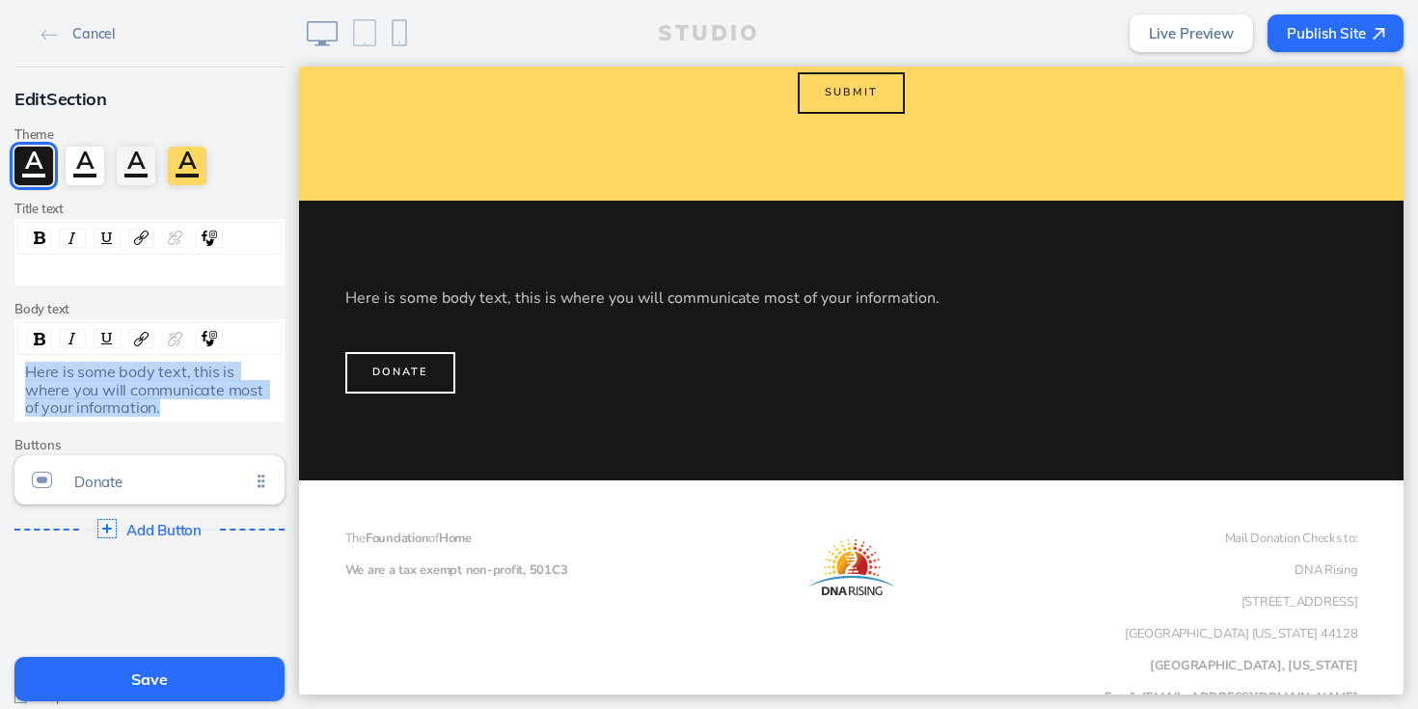
click at [74, 376] on span "Here is some body text, this is where you will communicate most of your informa…" at bounding box center [146, 389] width 242 height 55
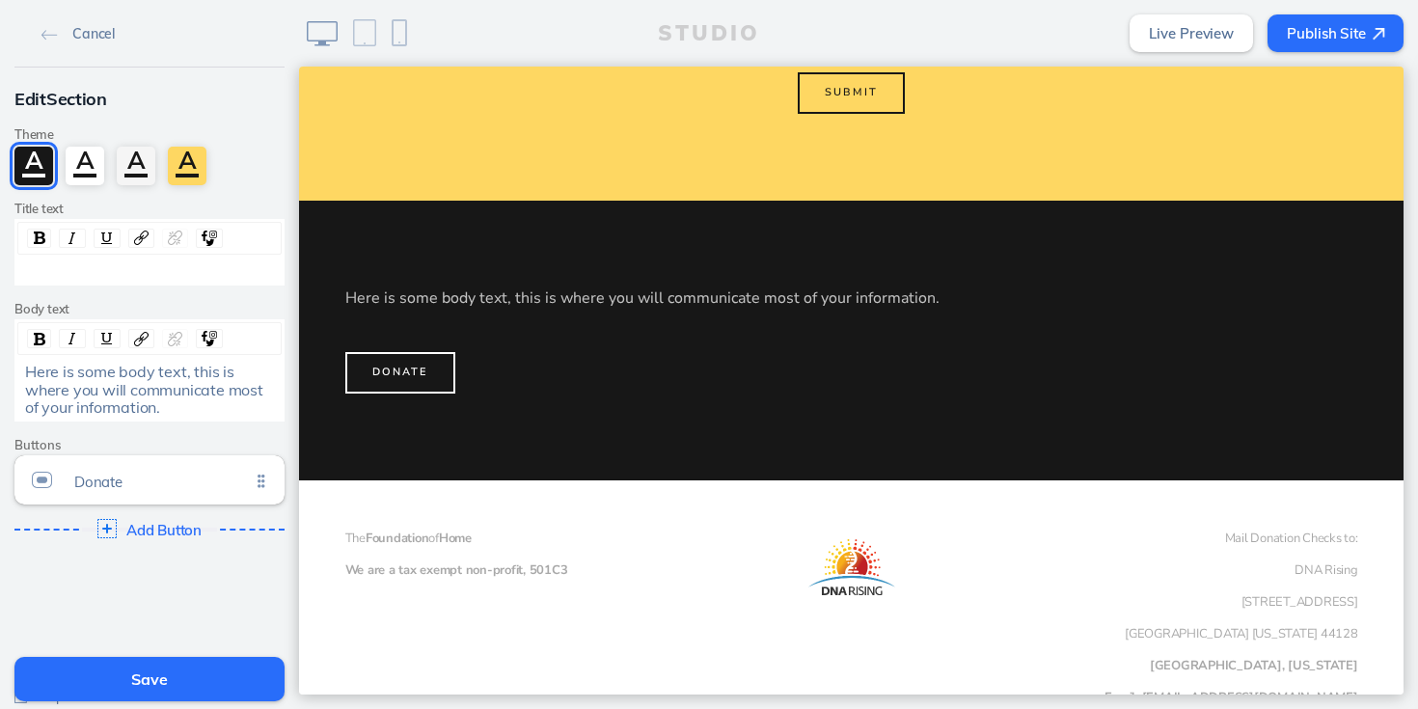
click at [64, 271] on div "rdw-editor" at bounding box center [150, 270] width 250 height 17
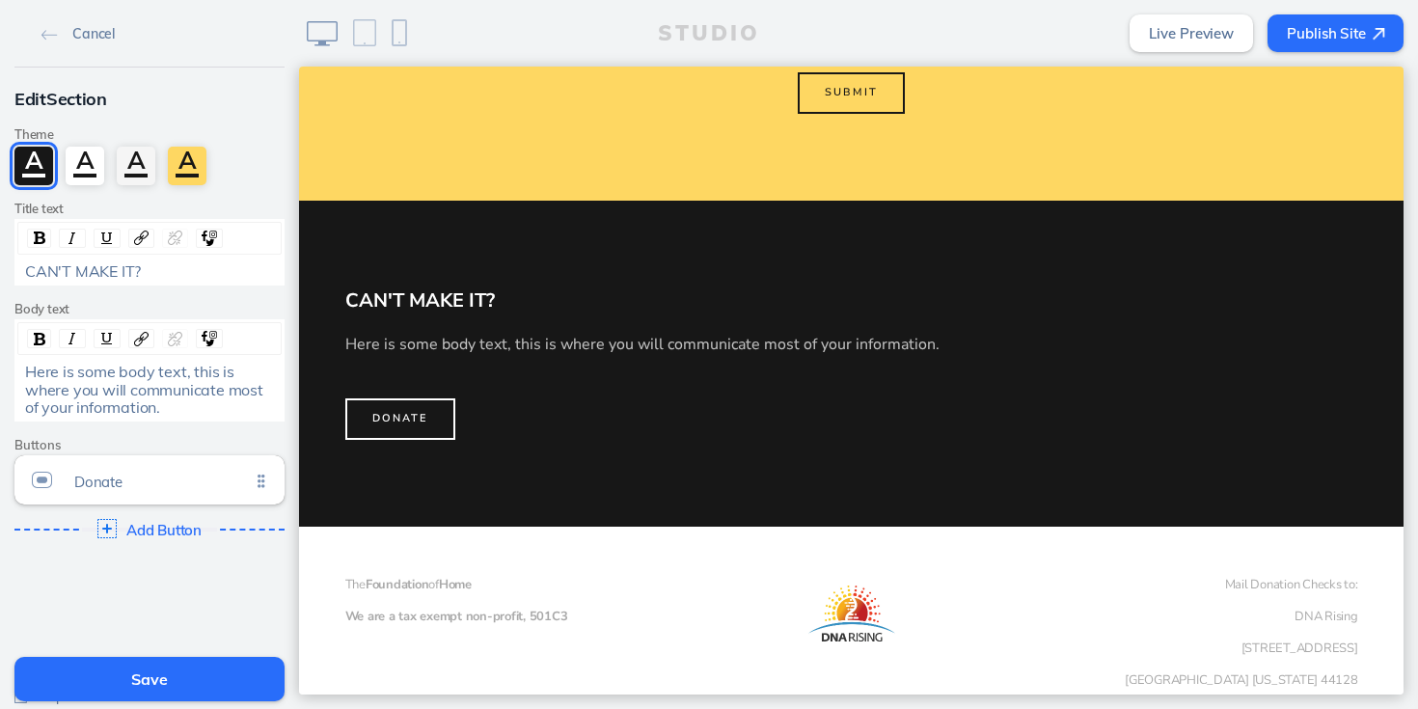
click at [23, 269] on div "CAN'T MAKE IT?" at bounding box center [149, 270] width 263 height 17
click at [156, 264] on div ""CAN'T MAKE IT?" at bounding box center [150, 270] width 250 height 17
click at [80, 371] on span "Here is some body text, this is where you will communicate most of your informa…" at bounding box center [146, 389] width 242 height 55
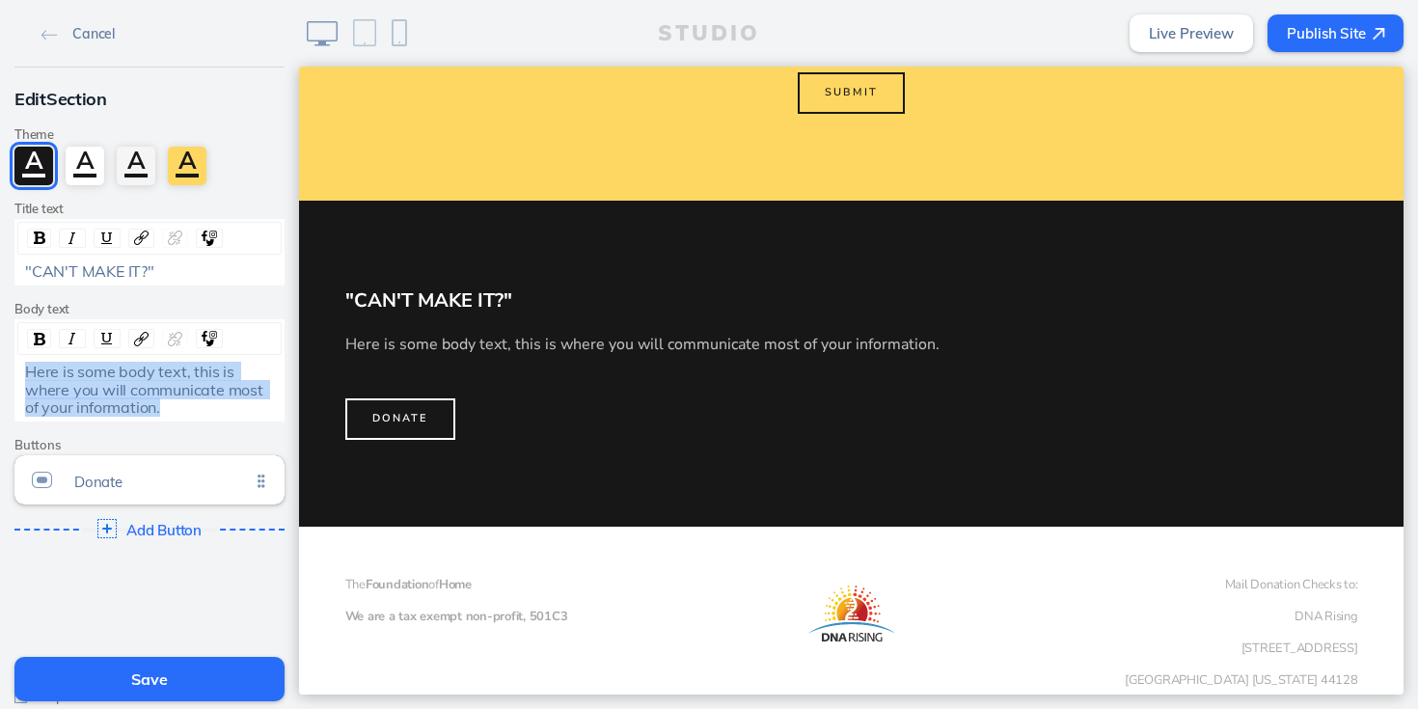
click at [80, 371] on span "Here is some body text, this is where you will communicate most of your informa…" at bounding box center [146, 389] width 242 height 55
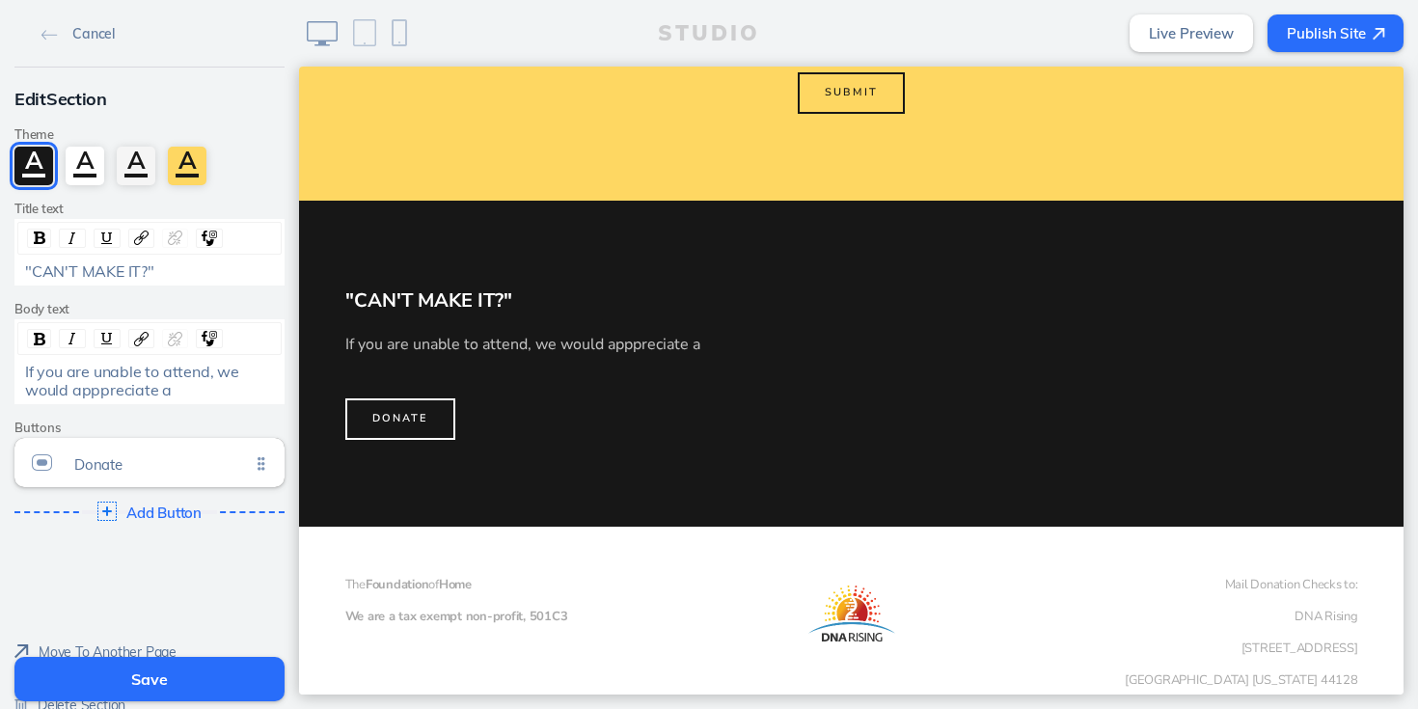
click at [196, 388] on div "If you are unable to attend, we would apppreciate a" at bounding box center [150, 381] width 250 height 36
drag, startPoint x: 220, startPoint y: 373, endPoint x: 226, endPoint y: 388, distance: 15.6
click at [226, 388] on div "If you are unable to attend, we would apppreciate a" at bounding box center [150, 381] width 250 height 36
click at [150, 270] on span ""CAN'T MAKE IT?"" at bounding box center [89, 271] width 129 height 19
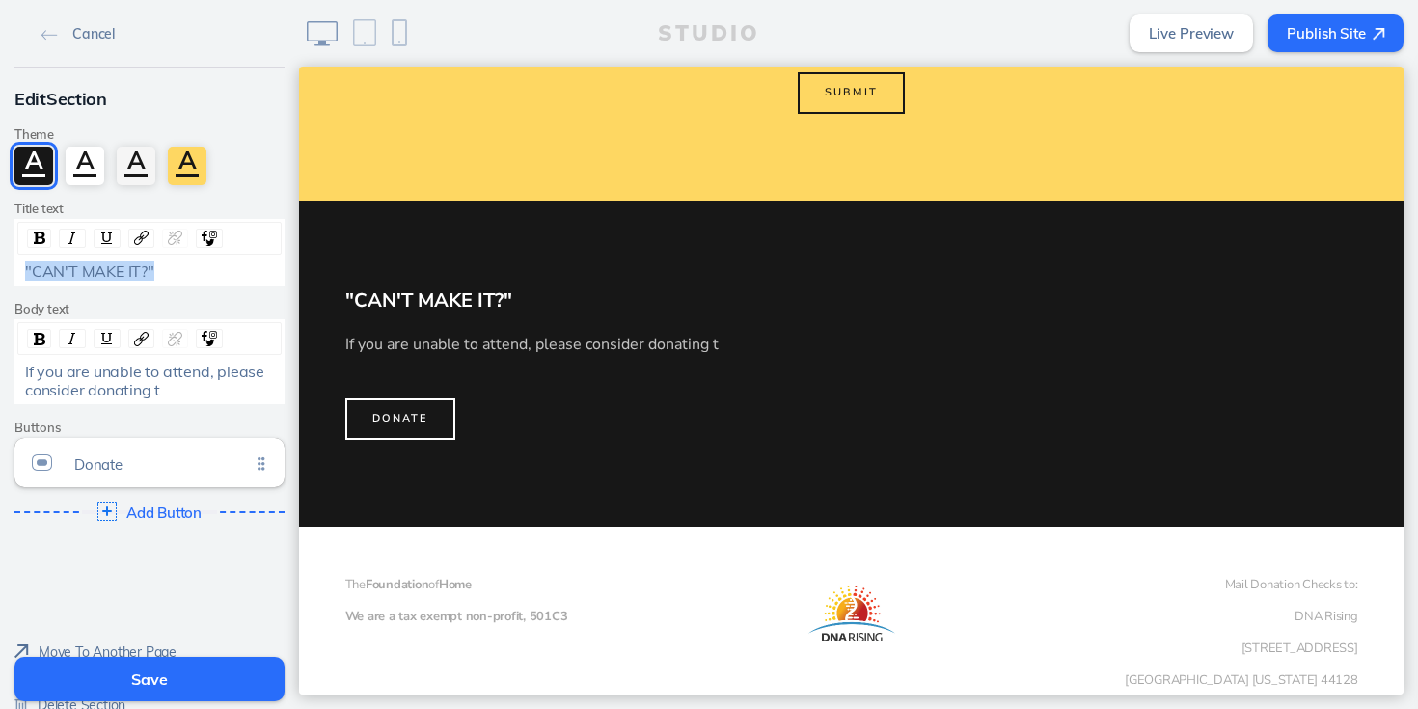
click at [150, 270] on span ""CAN'T MAKE IT?"" at bounding box center [89, 271] width 129 height 19
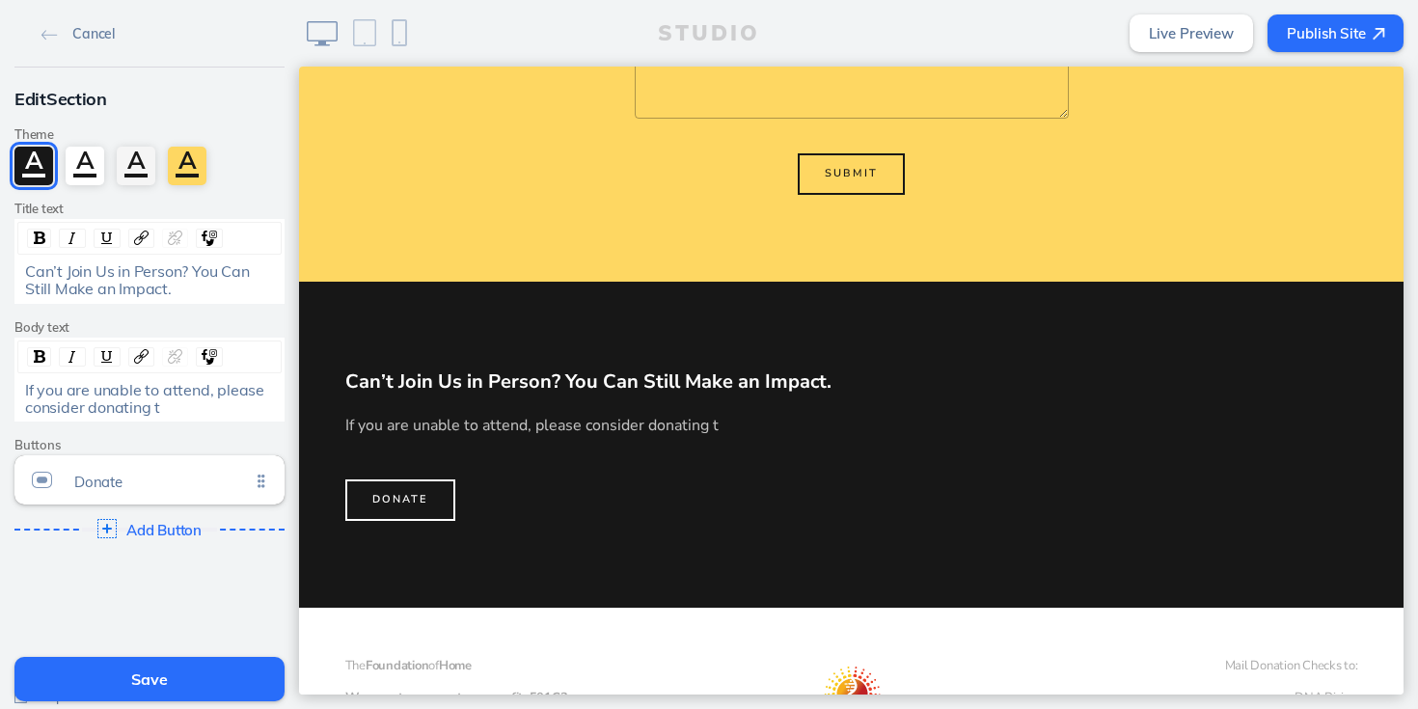
scroll to position [909, 0]
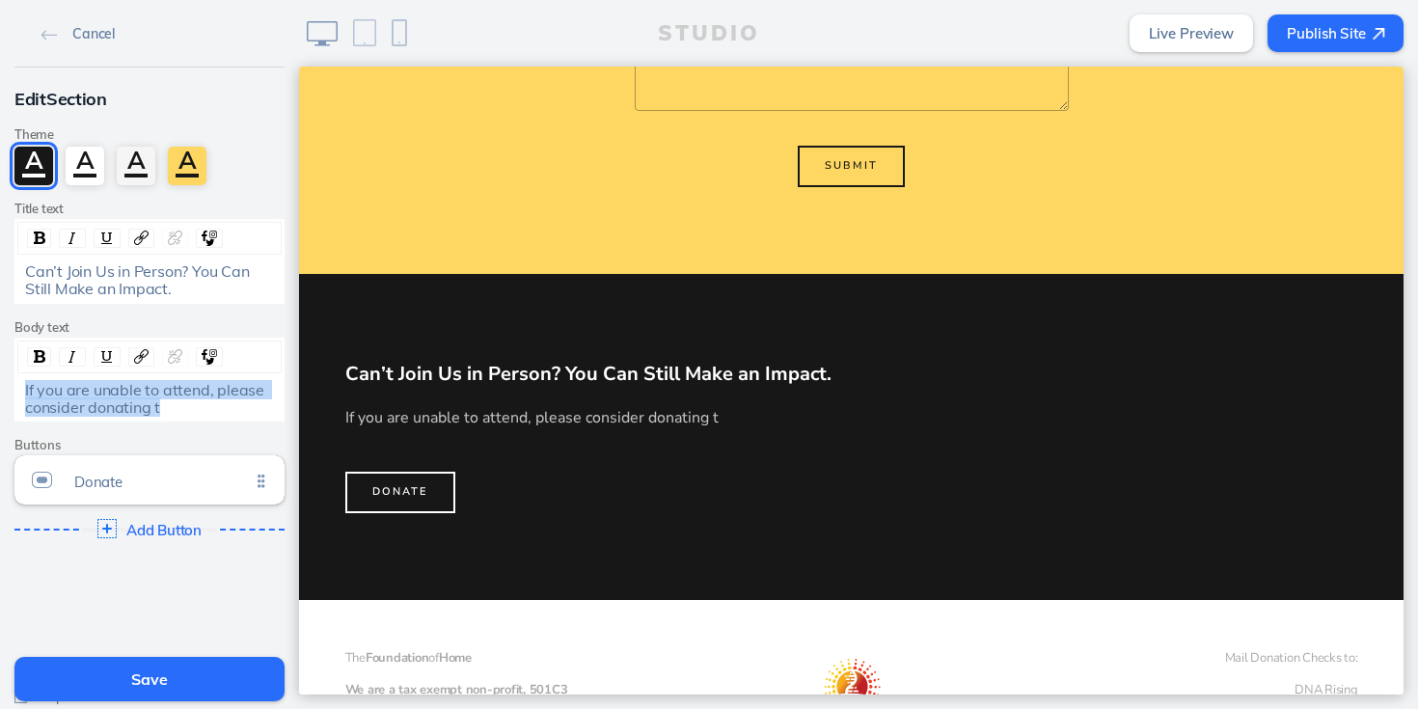
drag, startPoint x: 24, startPoint y: 390, endPoint x: 220, endPoint y: 415, distance: 197.5
click at [220, 415] on div "If you are unable to attend, please consider donating t" at bounding box center [150, 399] width 250 height 36
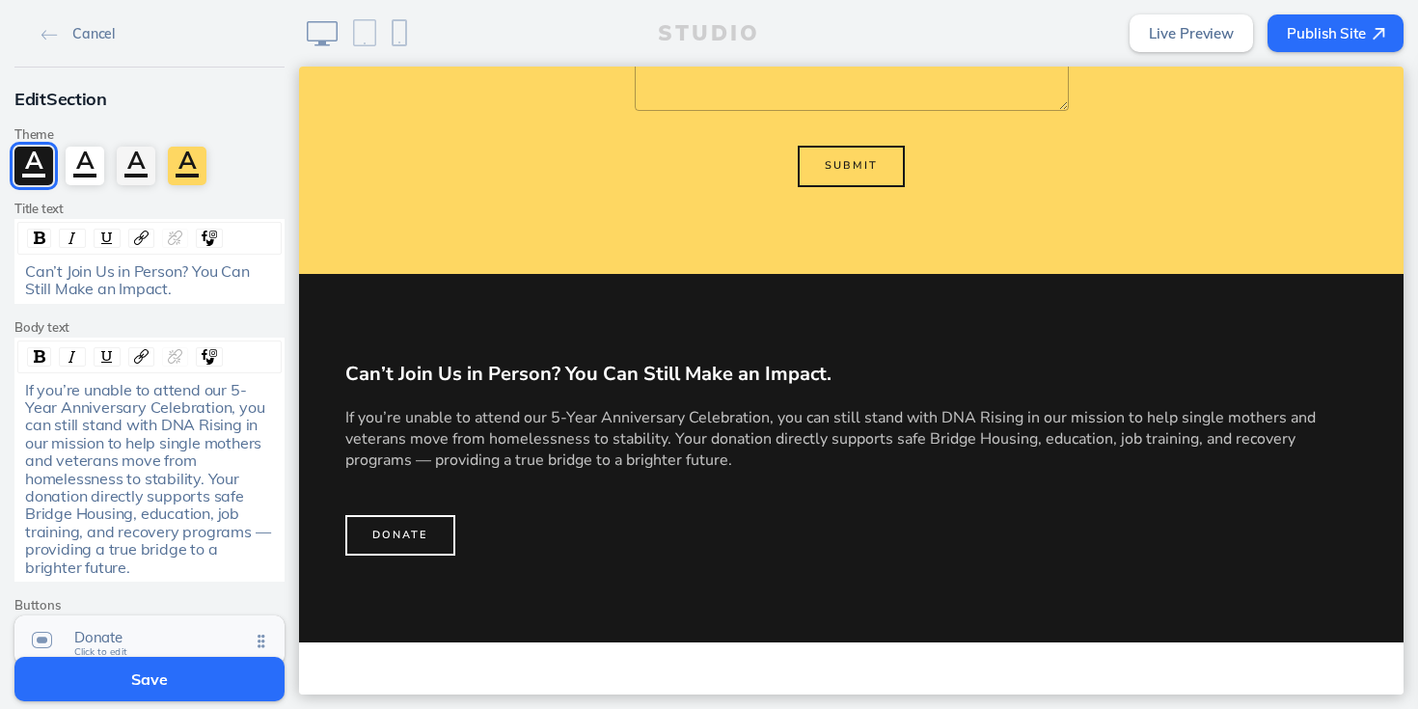
click at [96, 629] on span "Donate" at bounding box center [162, 637] width 176 height 16
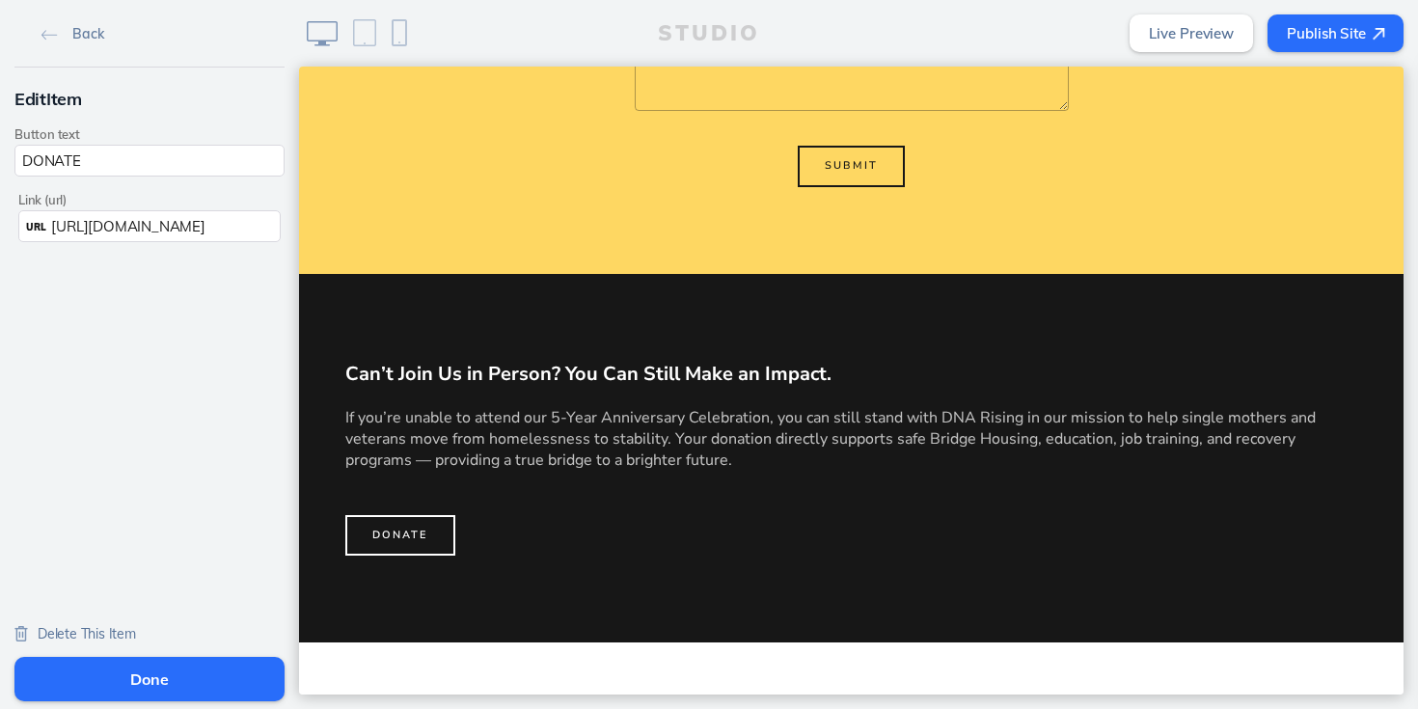
click at [22, 157] on input "DONATE" at bounding box center [149, 161] width 270 height 32
click at [151, 164] on input "MAKE A DONATE" at bounding box center [149, 161] width 270 height 32
type input "MAKE A DONATION"
click at [162, 676] on button "Done" at bounding box center [149, 679] width 270 height 44
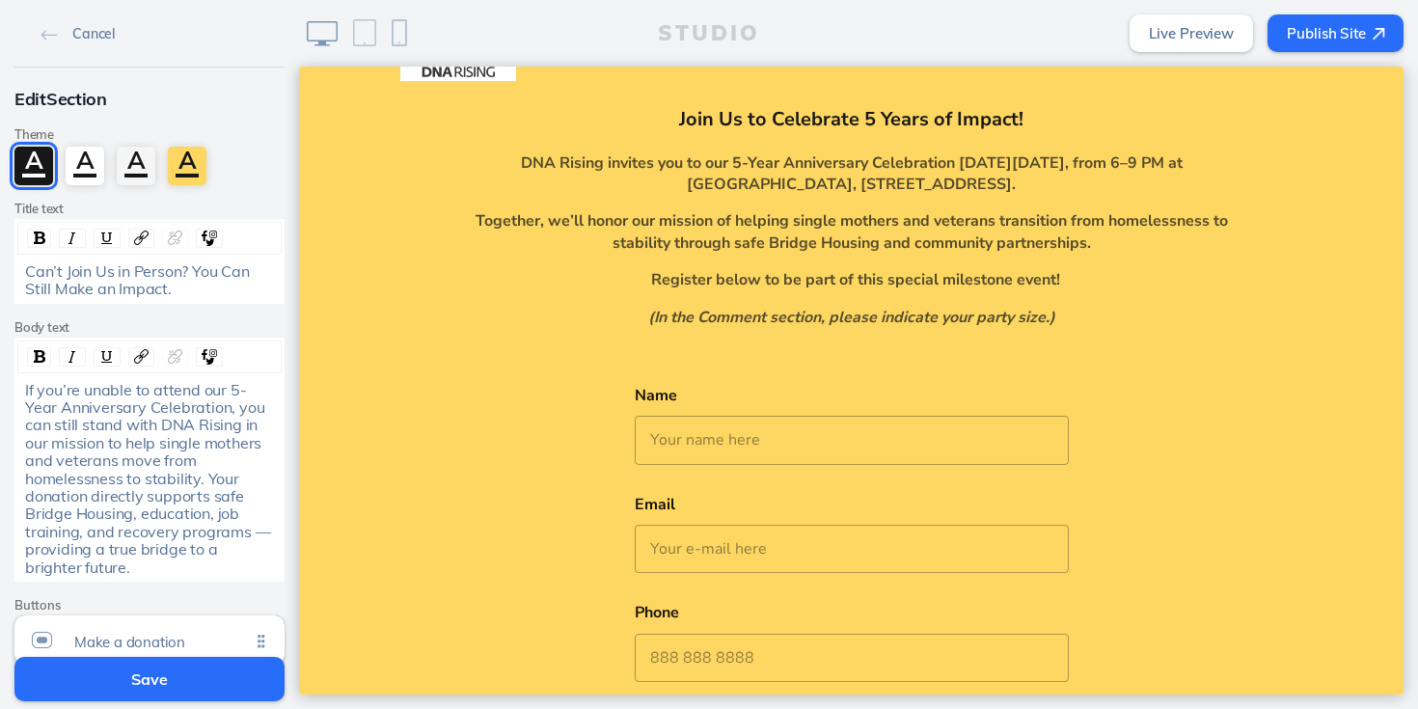
scroll to position [0, 0]
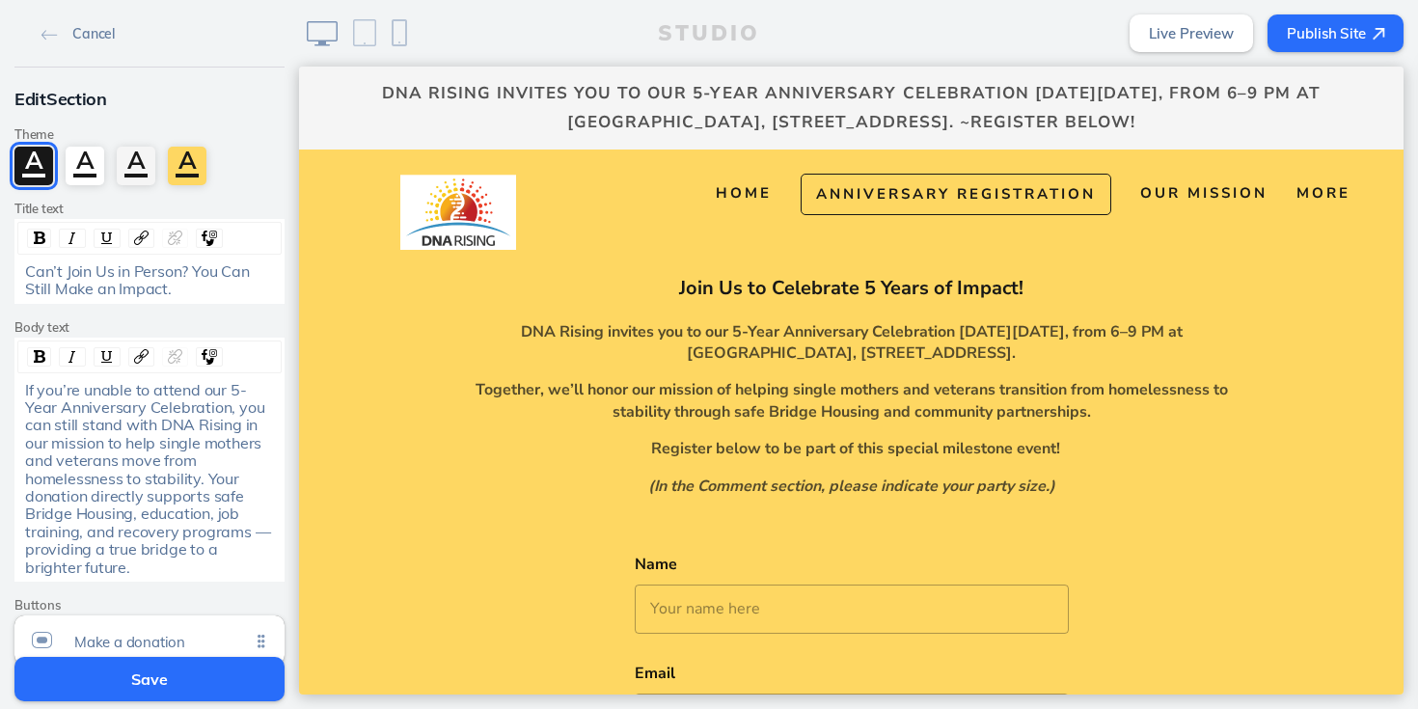
click at [134, 495] on span "If you’re unable to attend our 5-Year Anniversary Celebration, you can still st…" at bounding box center [149, 478] width 249 height 197
click at [183, 496] on span "If you’re unable to attend our 5-Year Anniversary Celebration, you can still st…" at bounding box center [149, 478] width 249 height 197
drag, startPoint x: 129, startPoint y: 424, endPoint x: 209, endPoint y: 428, distance: 80.2
click at [210, 428] on span "If you’re unable to attend our 5-Year Anniversary Celebration, you can still st…" at bounding box center [149, 478] width 249 height 197
click at [40, 355] on img "rdw-inline-control" at bounding box center [40, 356] width 12 height 13
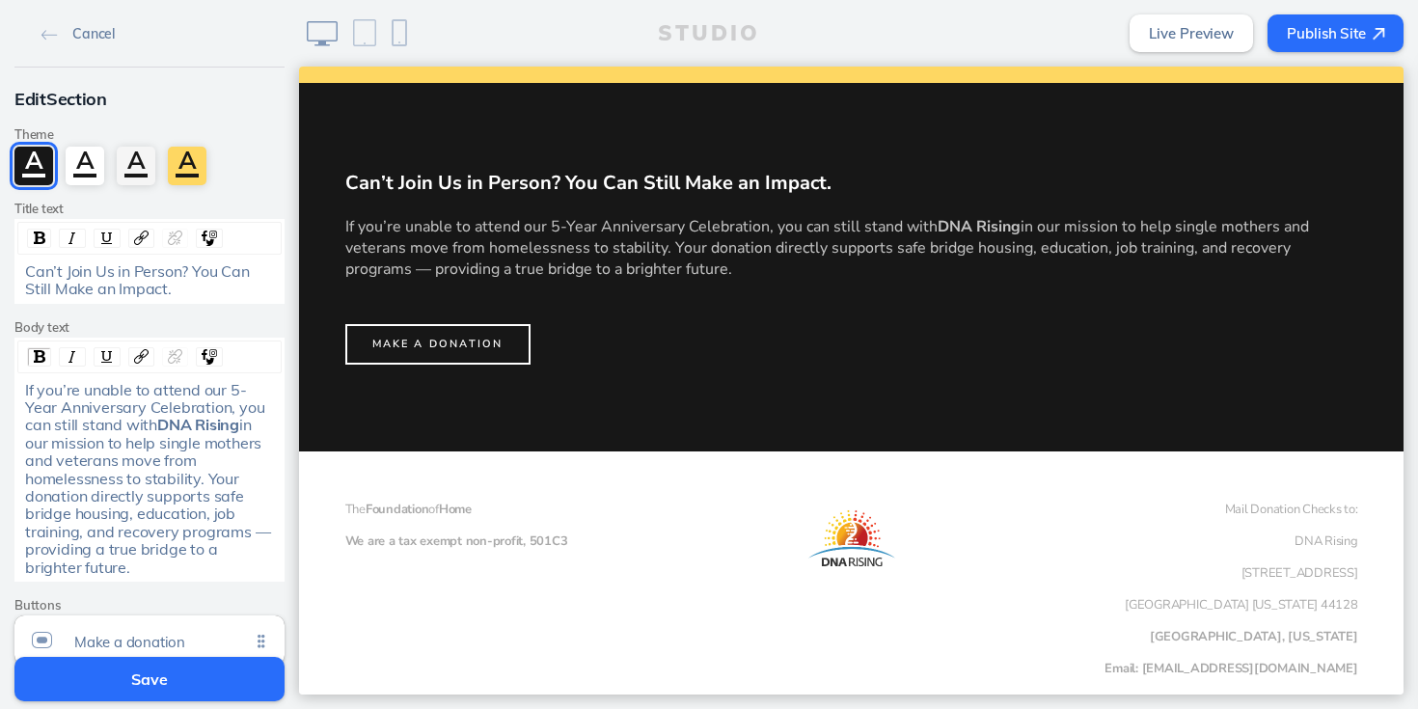
scroll to position [1106, 0]
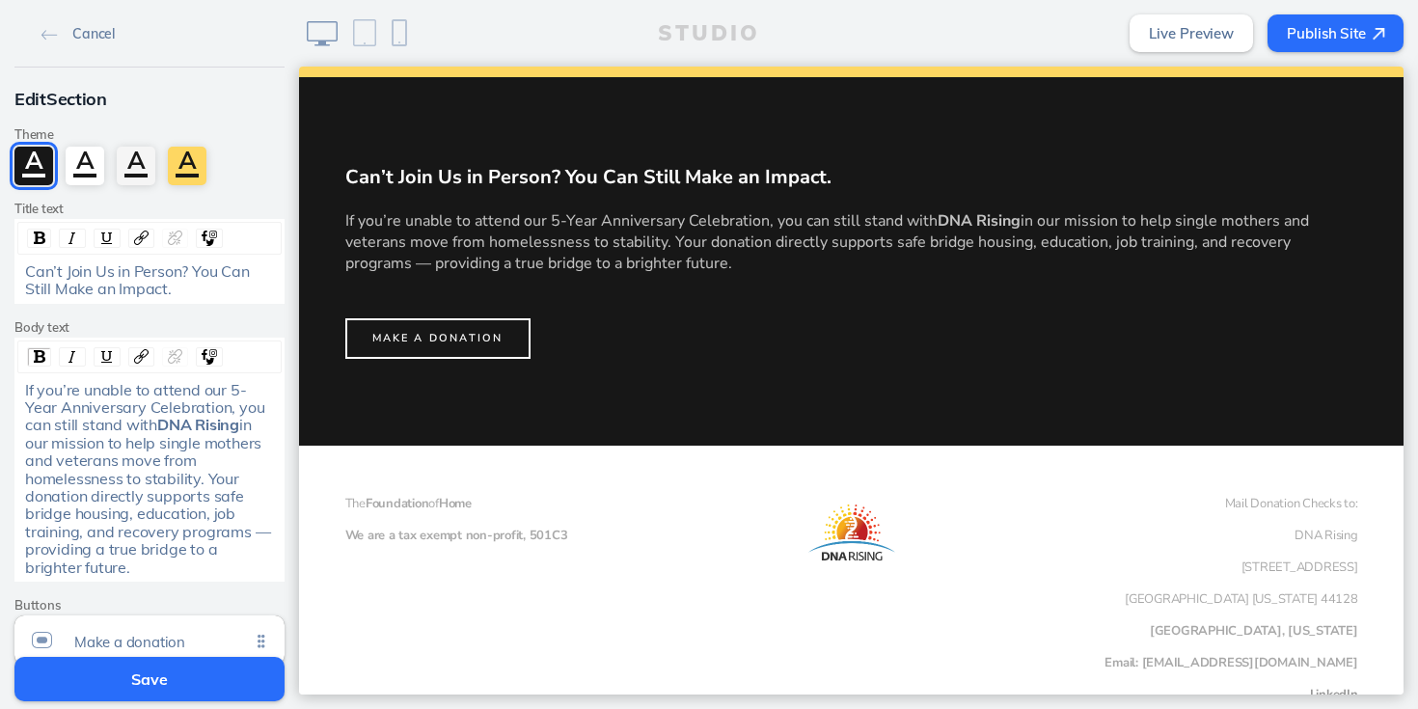
click at [127, 687] on button "Save" at bounding box center [149, 679] width 270 height 44
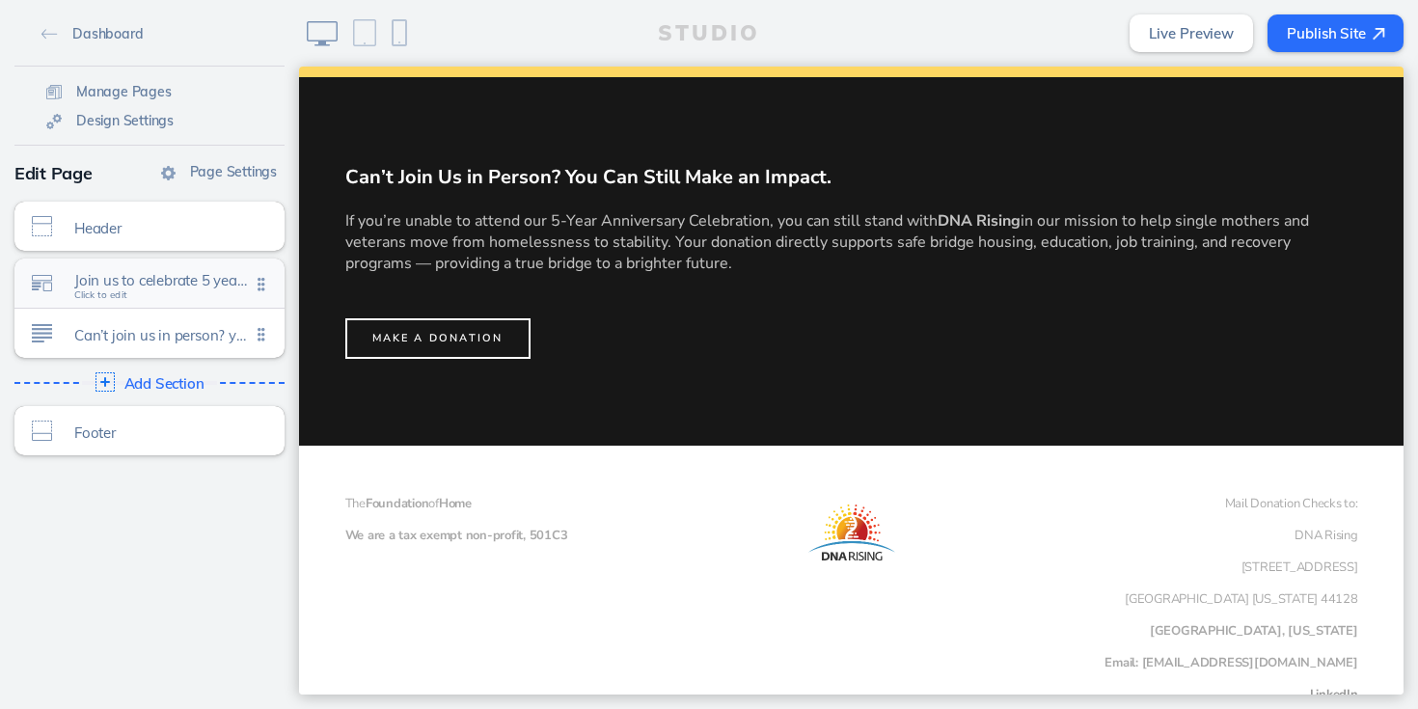
click at [137, 289] on span "Join us to celebrate 5 years of impact! Click to edit" at bounding box center [162, 285] width 176 height 16
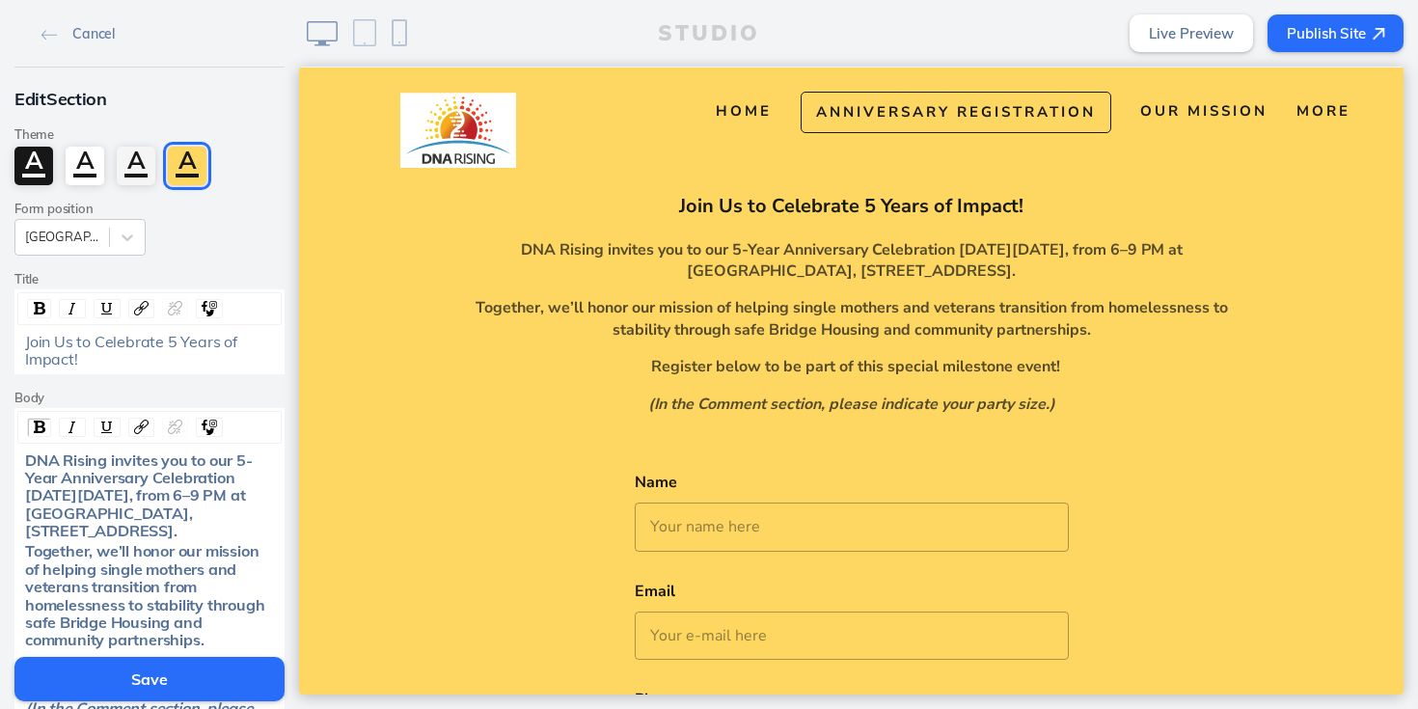
scroll to position [30, 0]
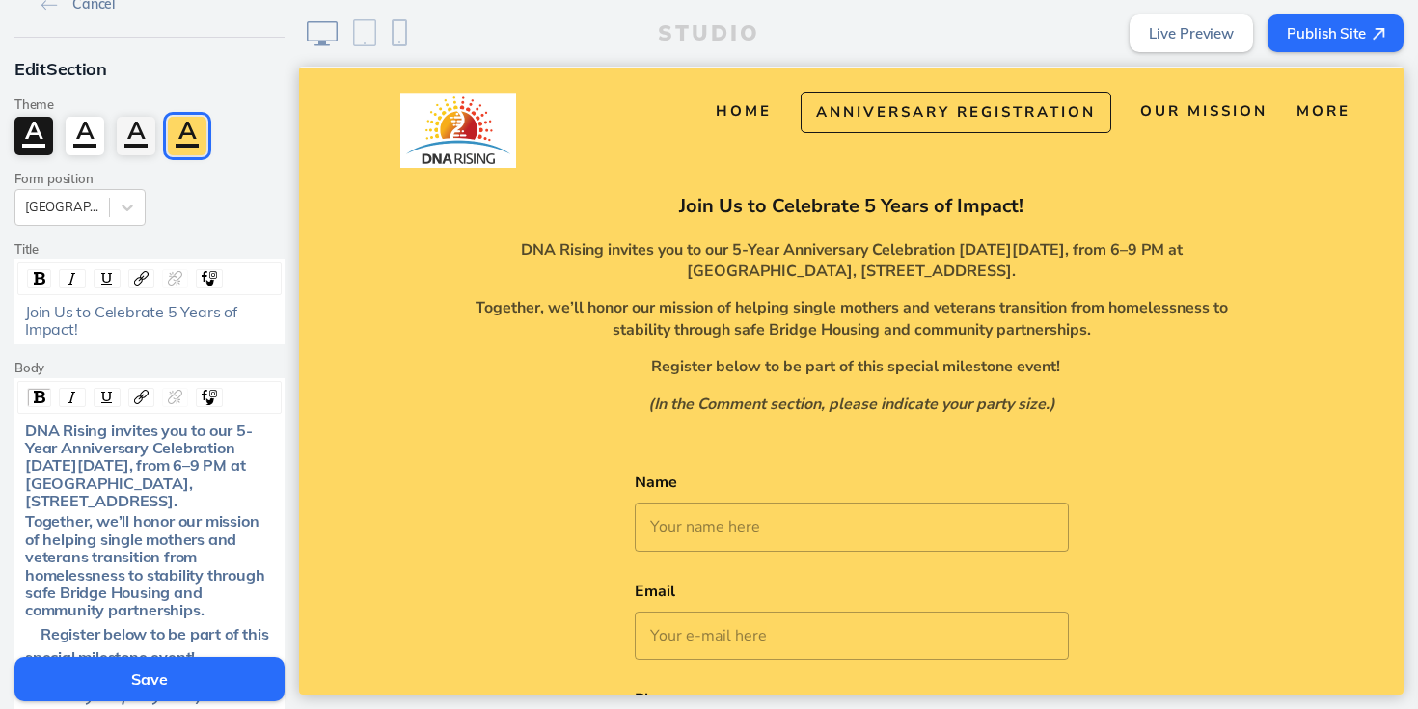
click at [67, 595] on span "Together, we’ll honor our mission of helping single mothers and veterans transi…" at bounding box center [146, 565] width 243 height 108
click at [121, 600] on span "Together, we’ll honor our mission of helping single mothers and veterans transi…" at bounding box center [146, 565] width 243 height 108
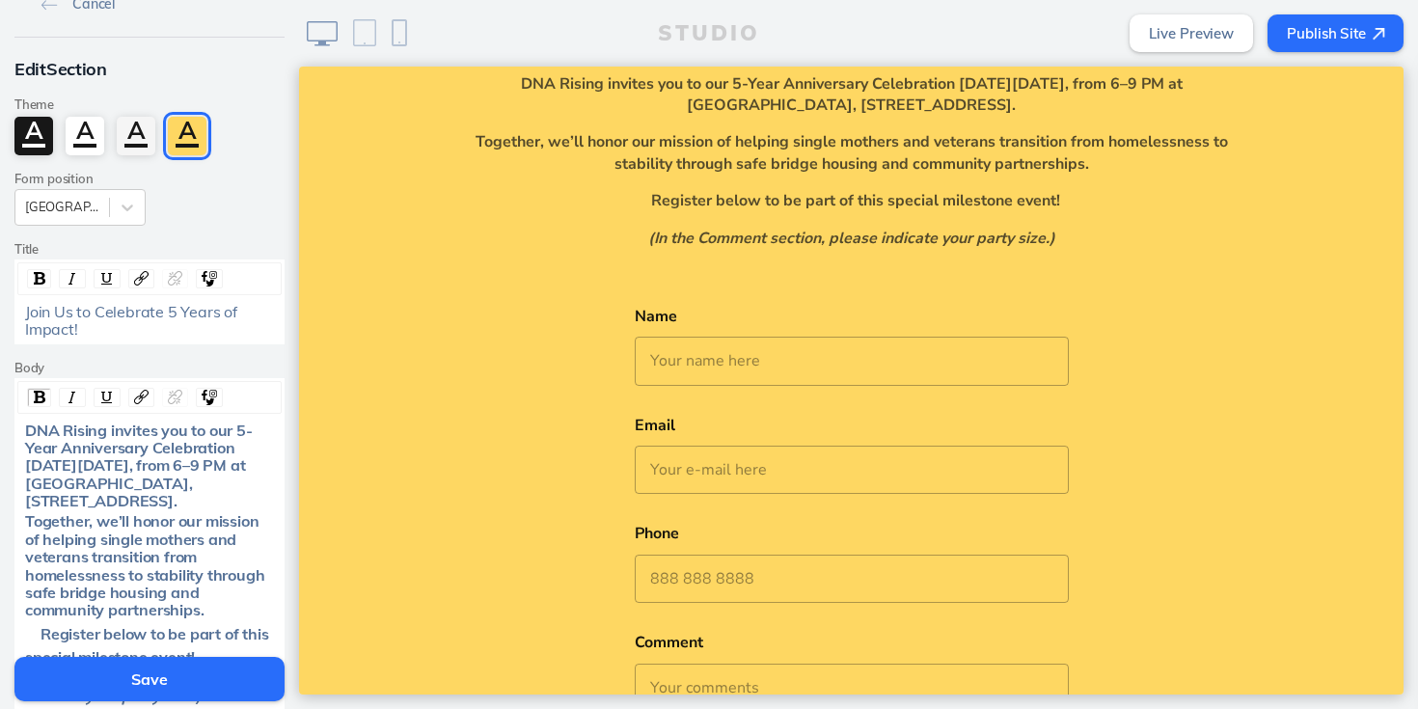
scroll to position [240, 0]
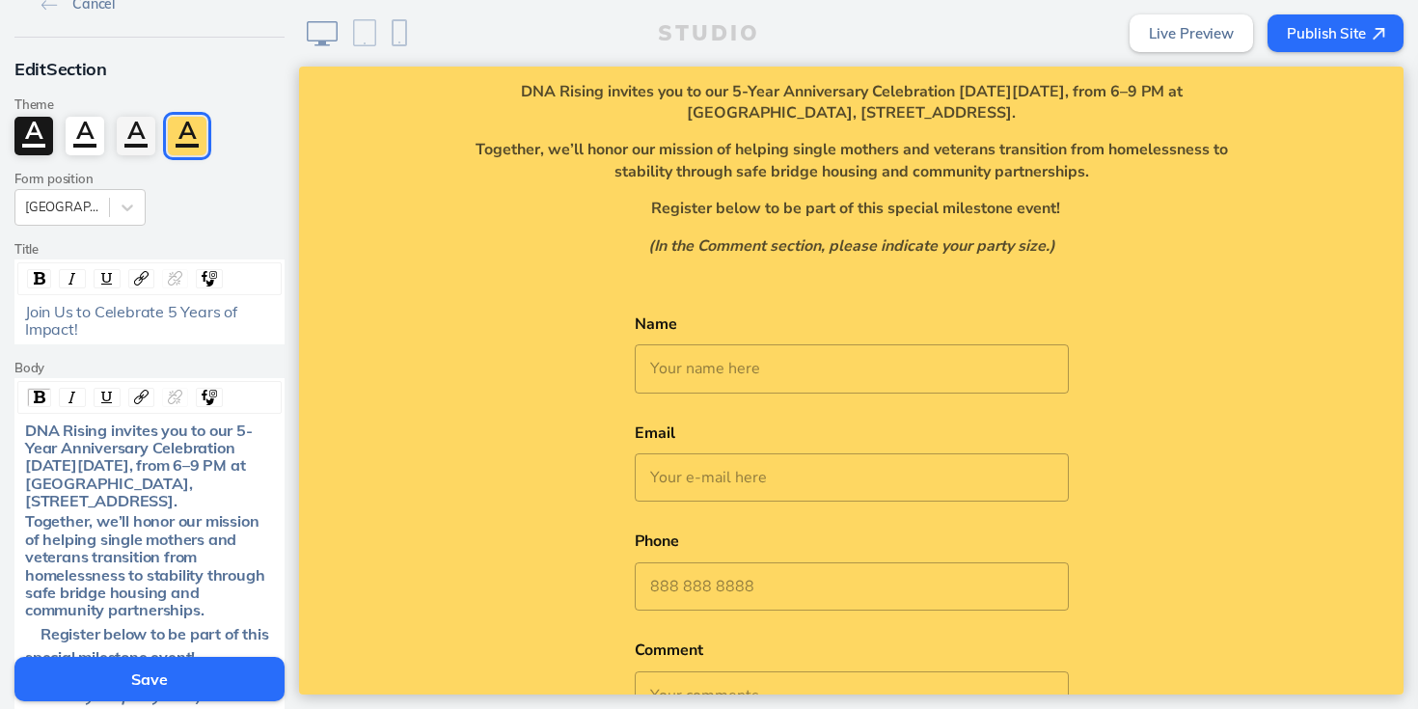
click at [147, 684] on button "Save" at bounding box center [149, 679] width 270 height 44
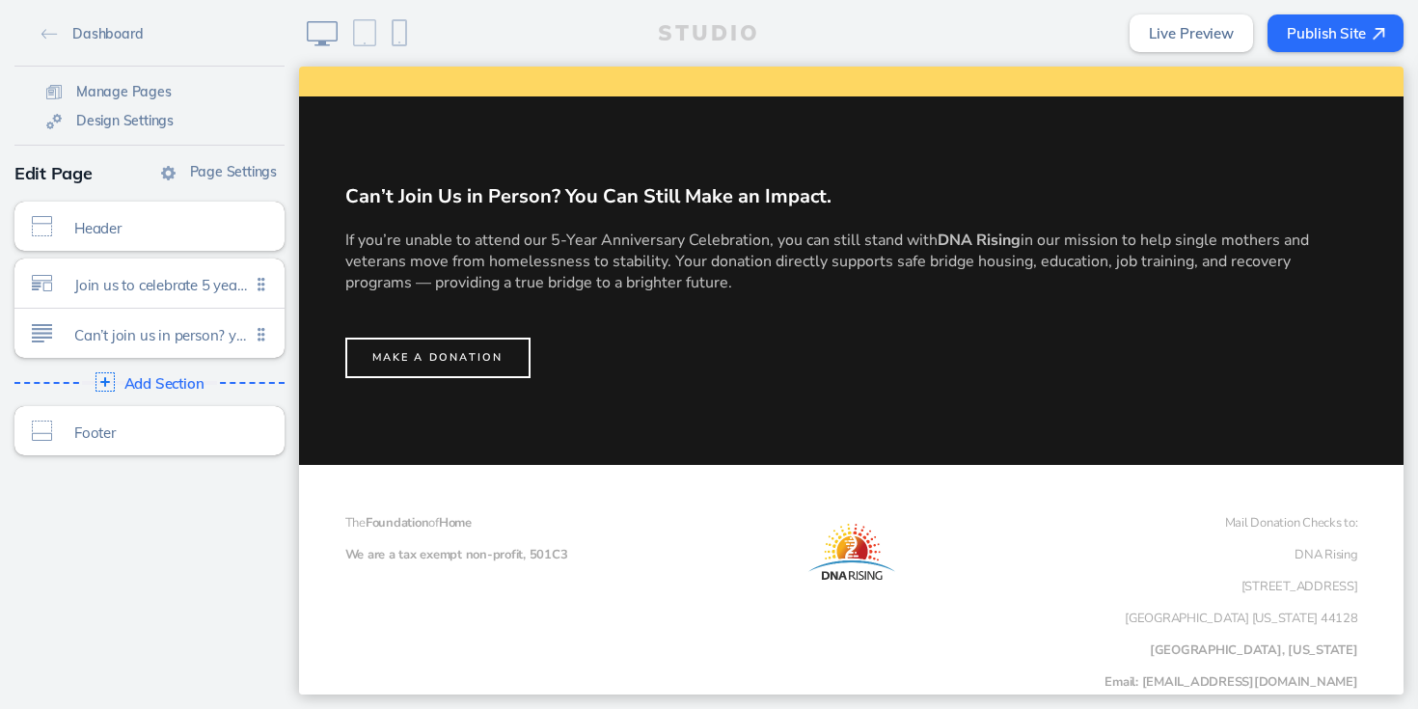
scroll to position [1062, 0]
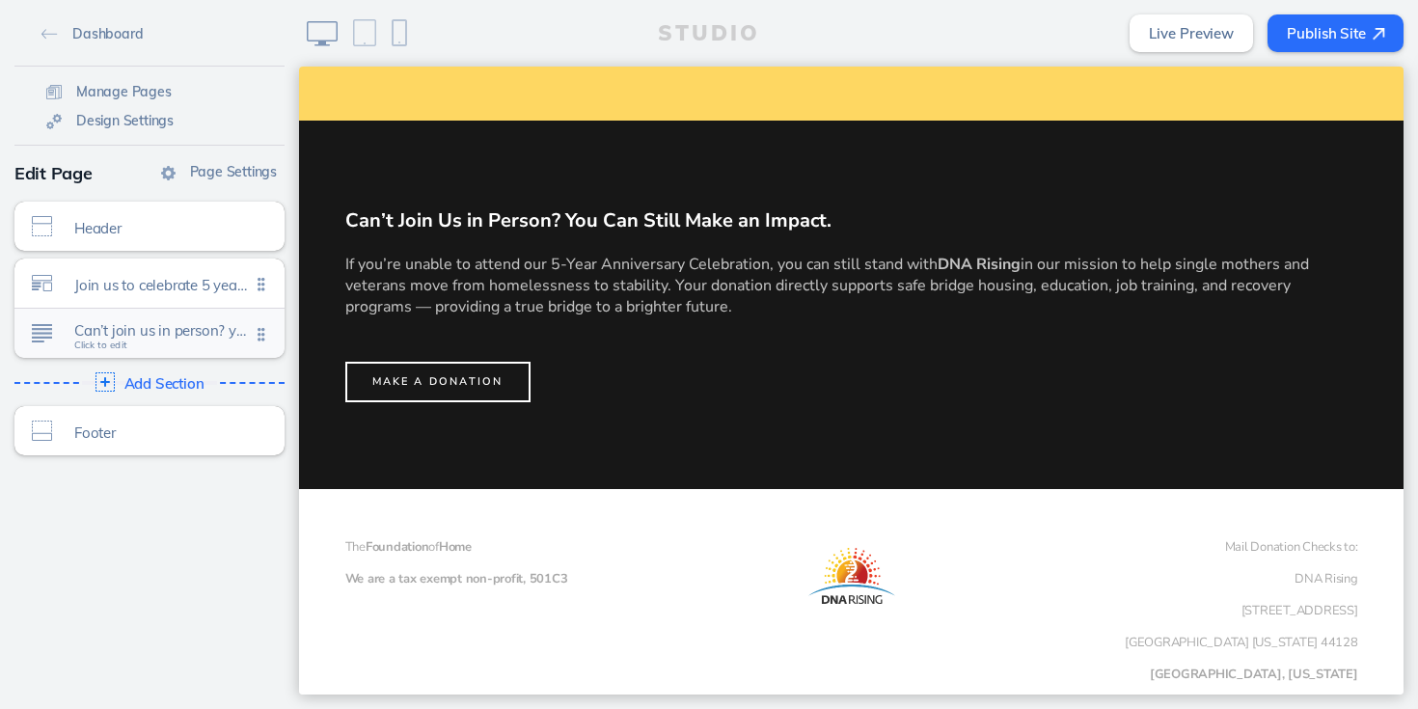
click at [148, 349] on div "Can’t join us in person? you can still make an impact. Click to edit" at bounding box center [149, 333] width 270 height 49
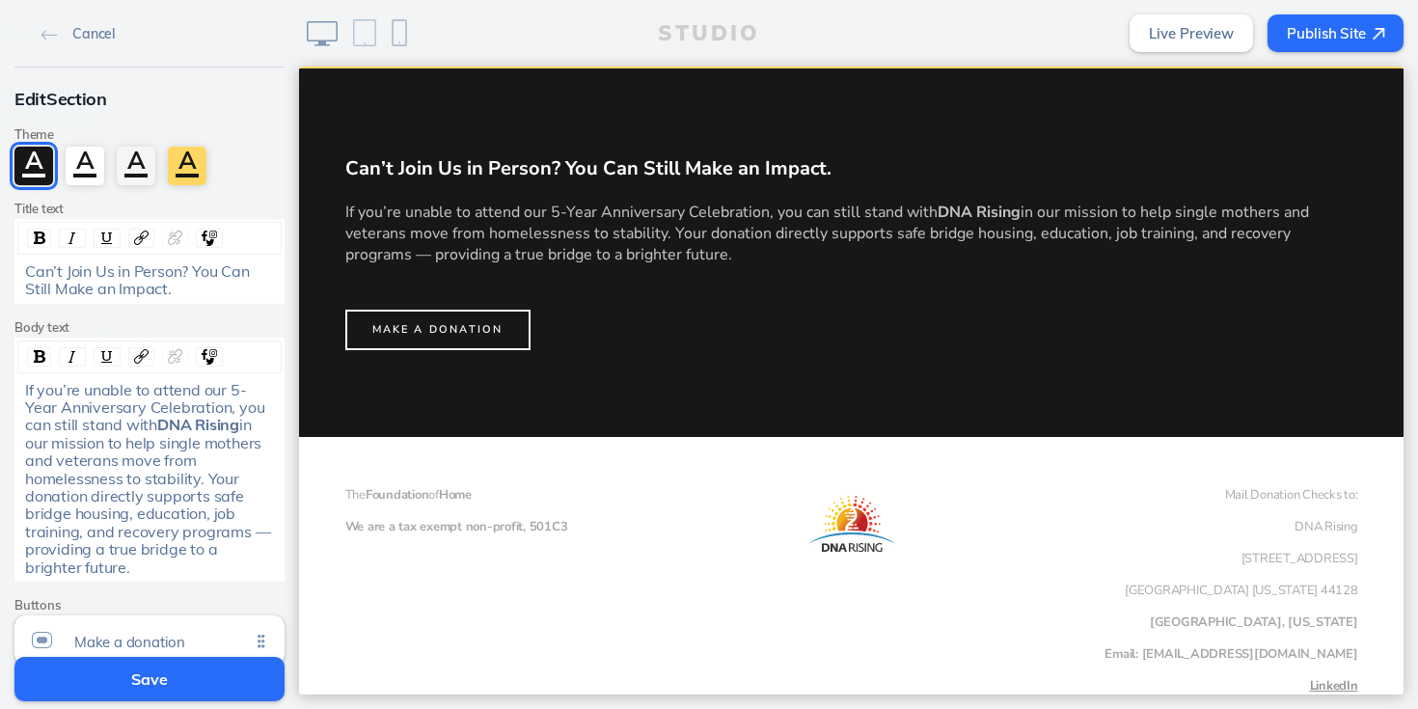
scroll to position [1115, 0]
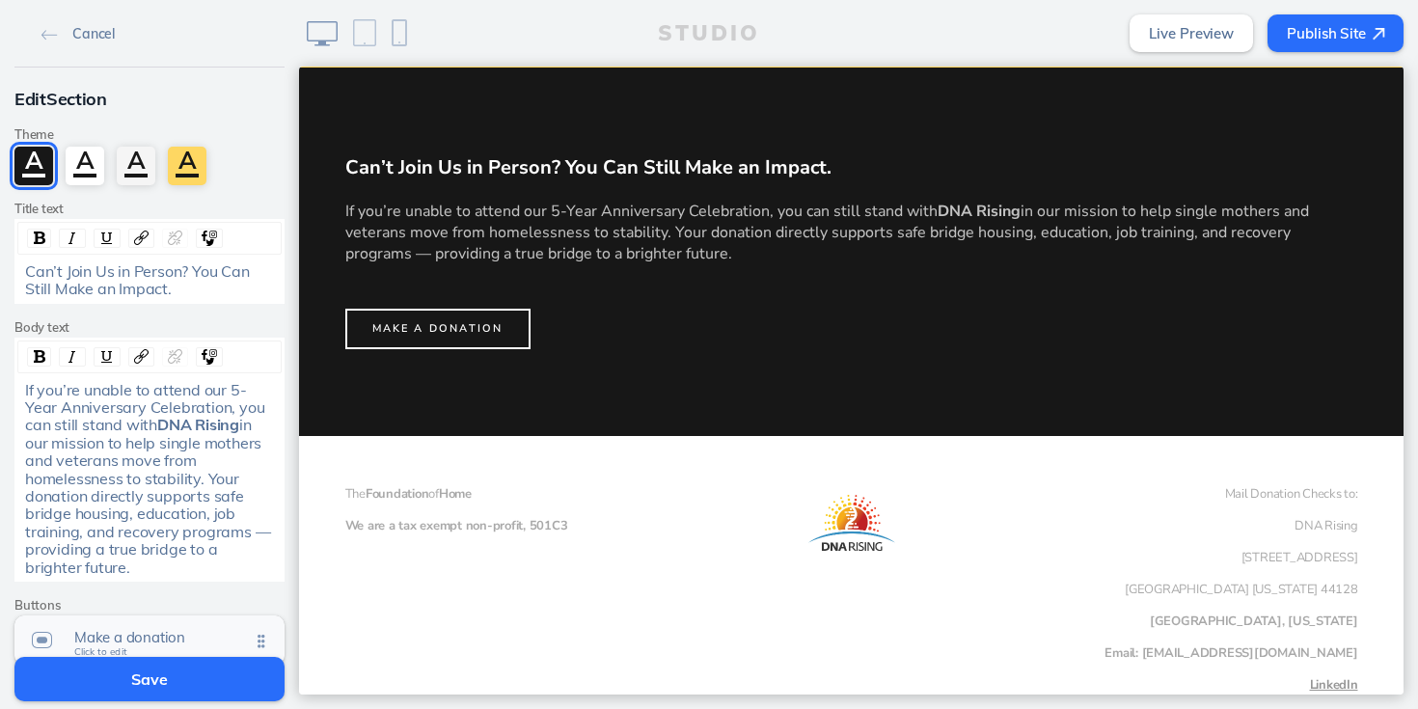
click at [143, 629] on span "Make a donation" at bounding box center [162, 637] width 176 height 16
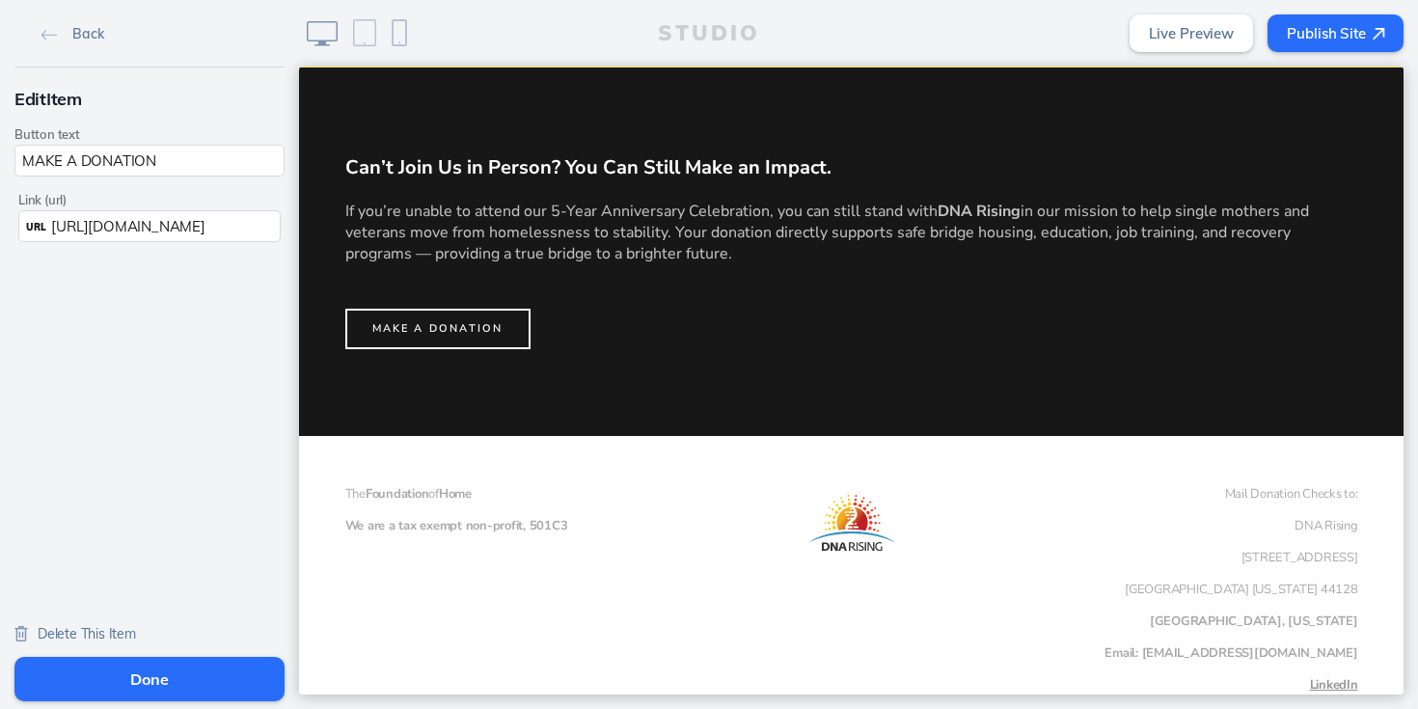
click at [98, 688] on button "Done" at bounding box center [149, 679] width 270 height 44
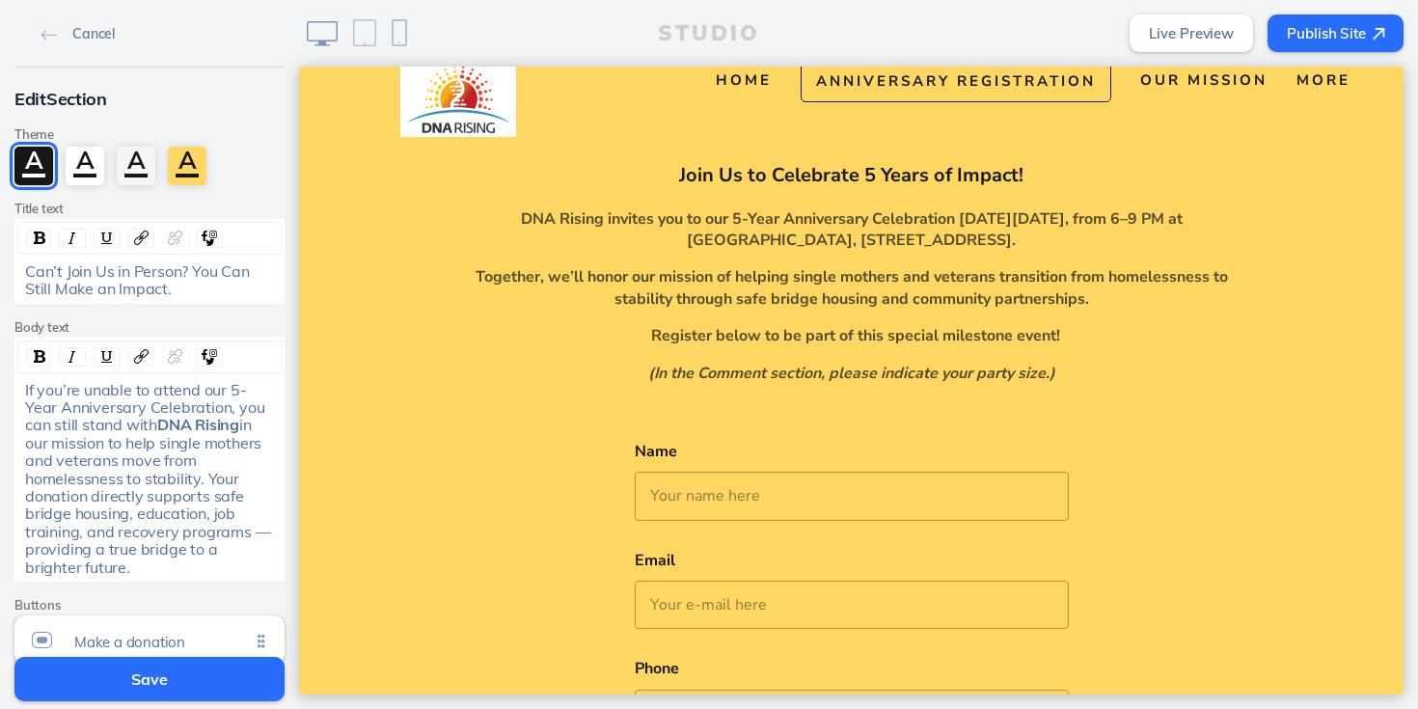
scroll to position [0, 0]
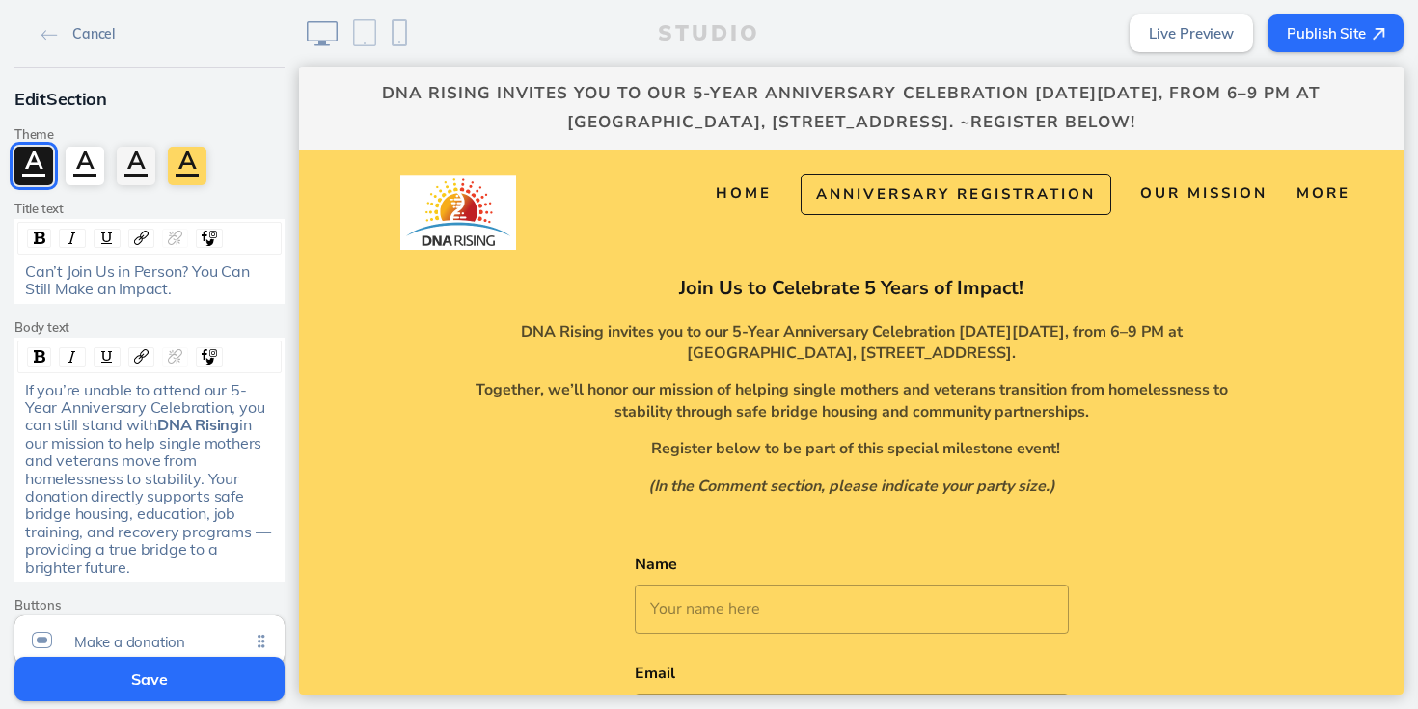
click at [386, 115] on span "DNA Rising invites you to our 5-Year Anniversary Celebration [DATE][DATE], from…" at bounding box center [852, 108] width 965 height 58
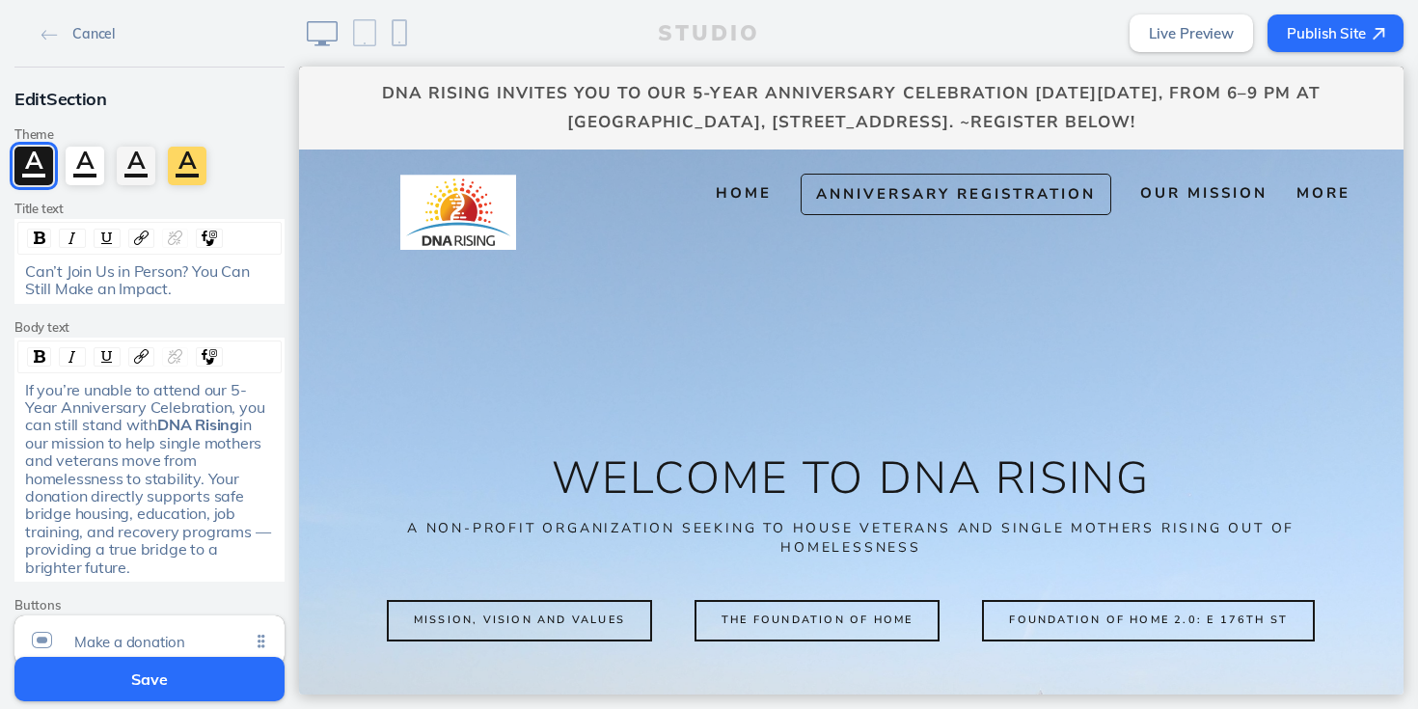
click at [1319, 33] on button "Publish Site" at bounding box center [1336, 33] width 136 height 38
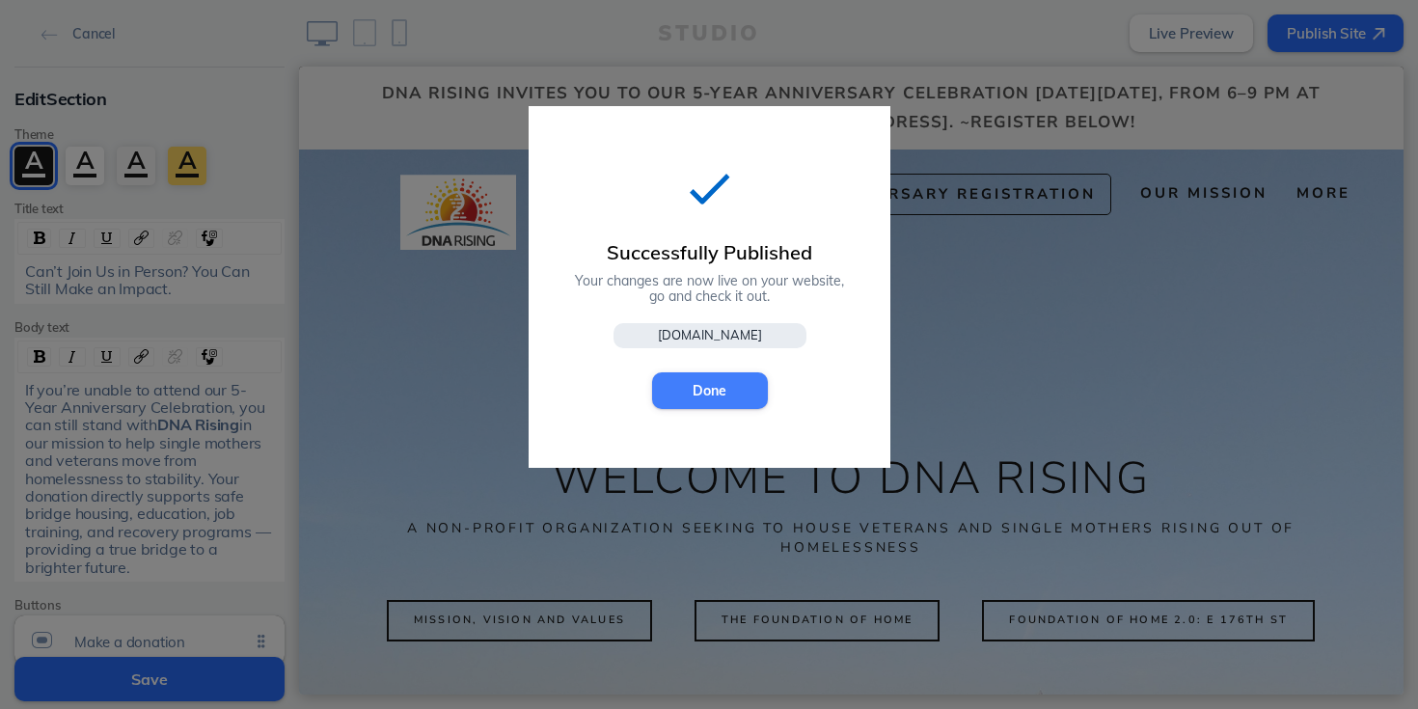
click at [746, 393] on button "Done" at bounding box center [710, 390] width 116 height 37
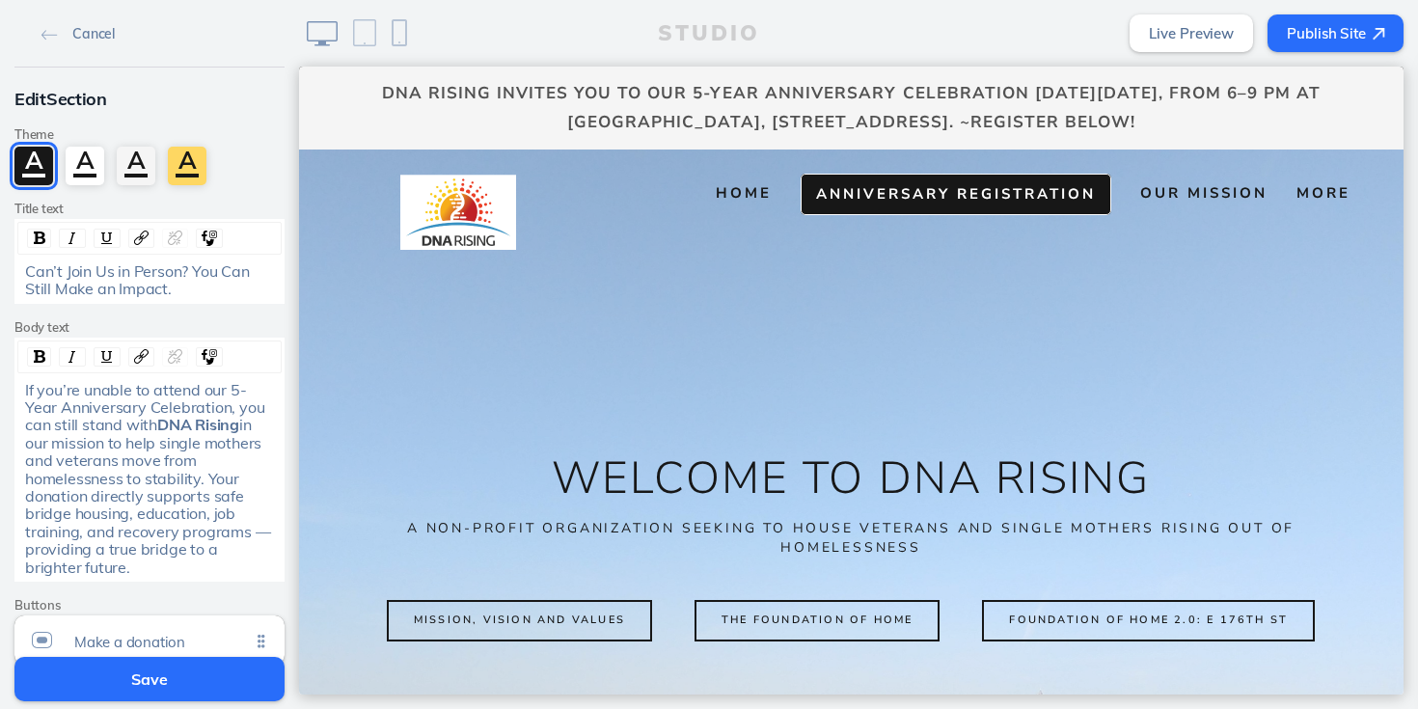
click at [950, 179] on link "Anniversary Registration" at bounding box center [956, 194] width 311 height 41
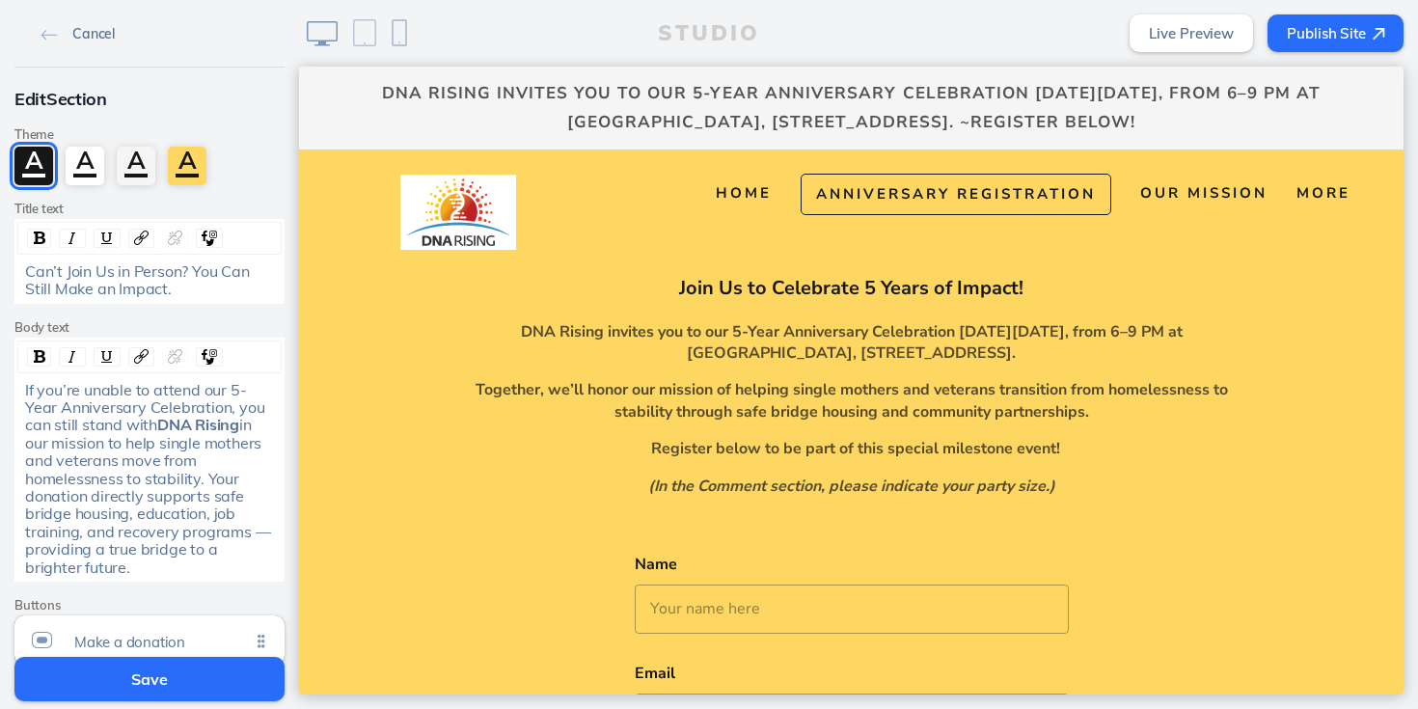
click at [44, 38] on img at bounding box center [49, 35] width 16 height 11
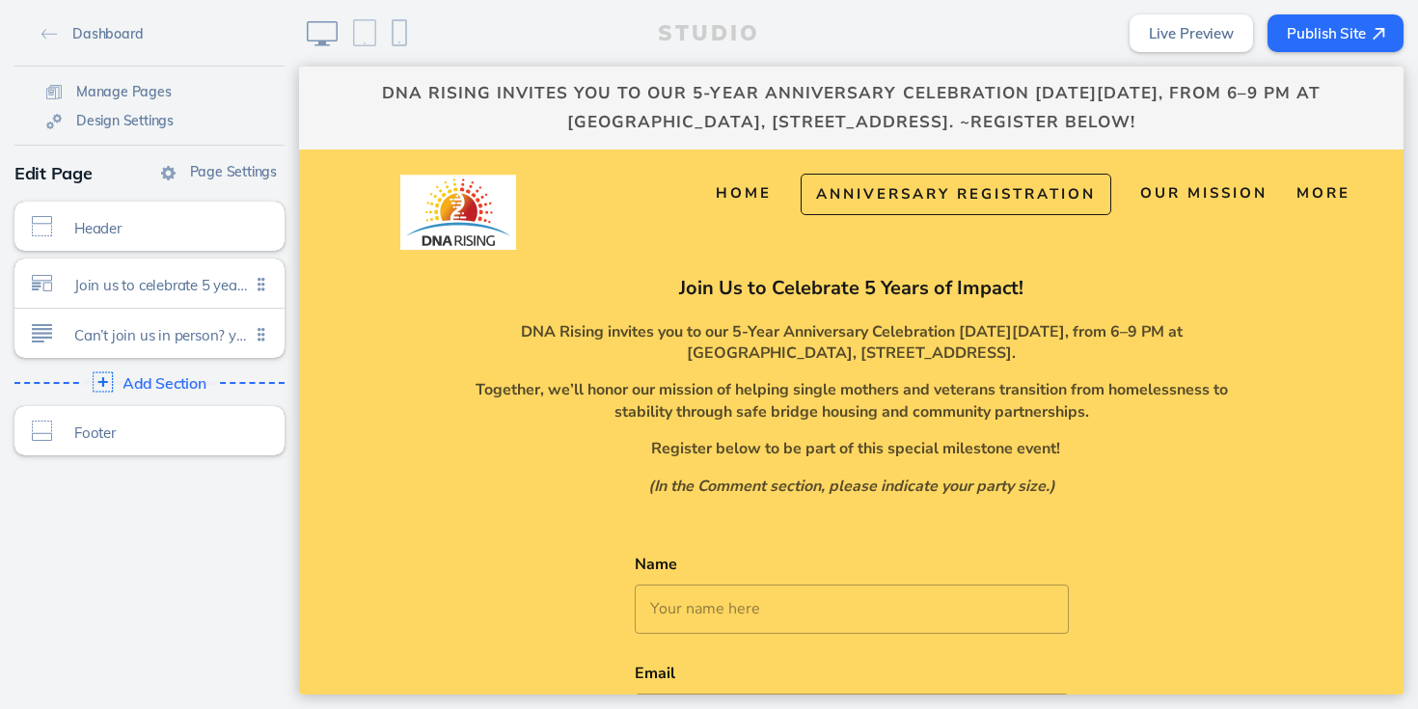
click at [103, 381] on img at bounding box center [103, 382] width 20 height 20
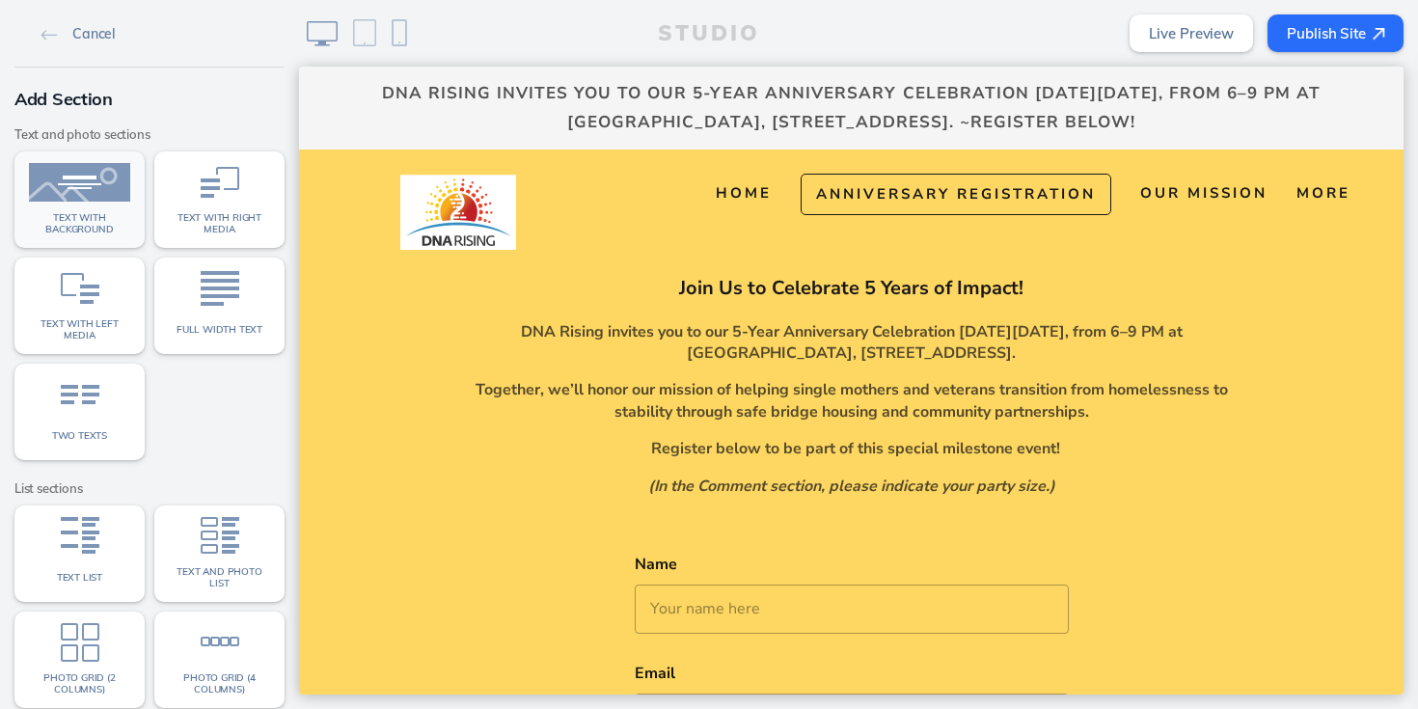
click at [93, 217] on span "Text with background" at bounding box center [79, 223] width 101 height 22
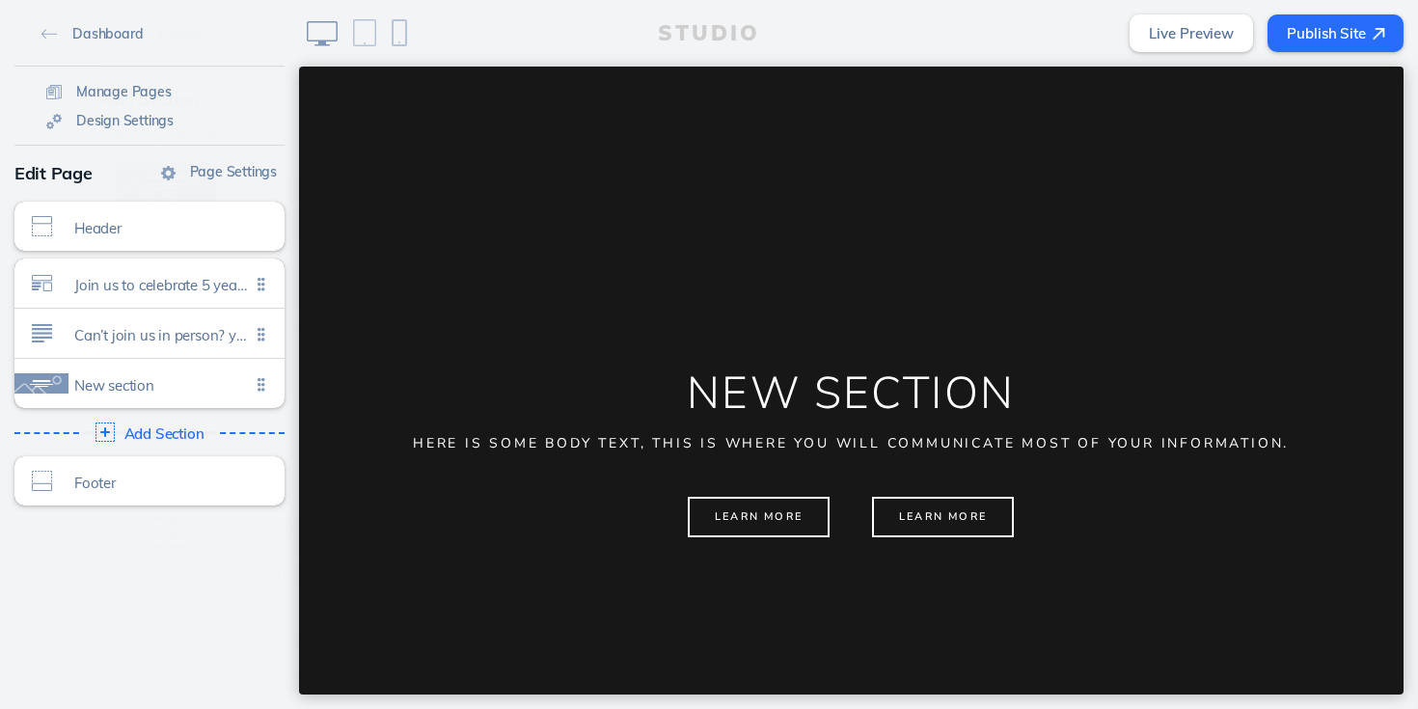
scroll to position [1485, 0]
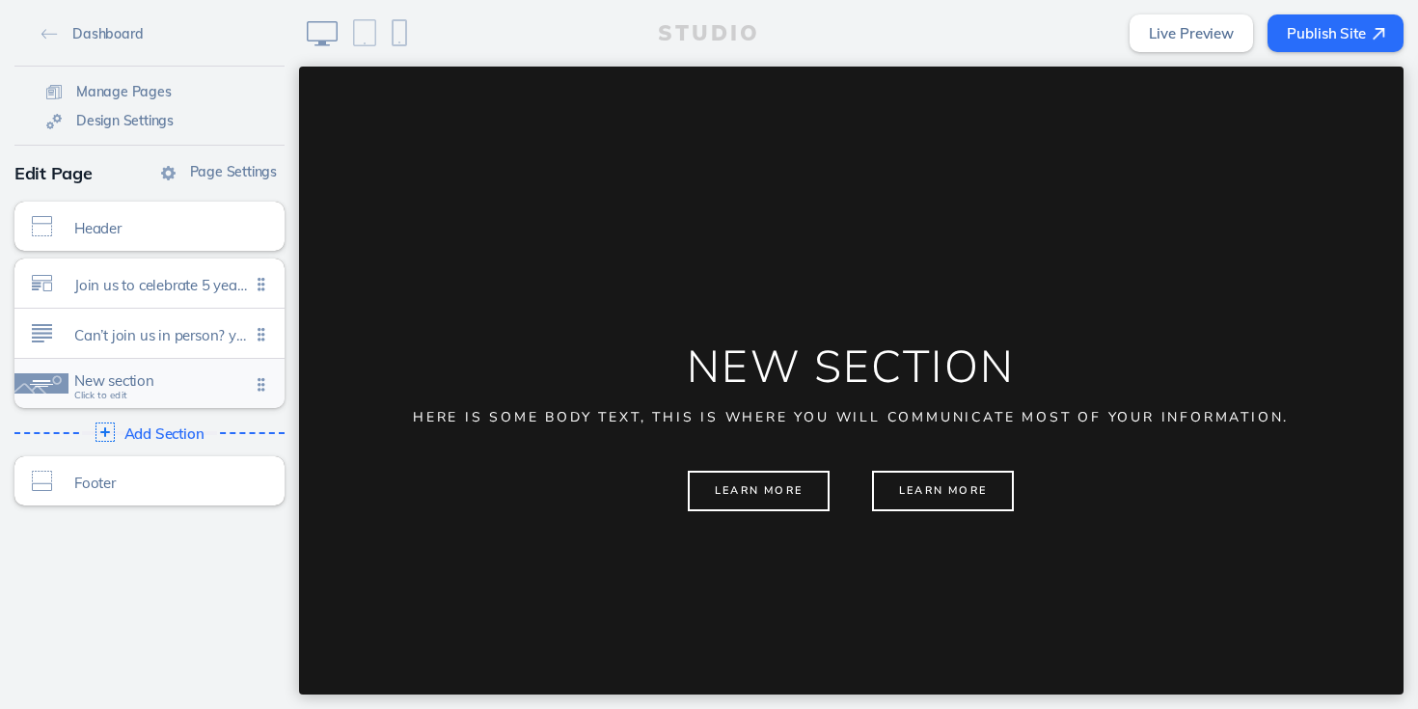
click at [132, 389] on span "New section Click to edit" at bounding box center [162, 385] width 176 height 16
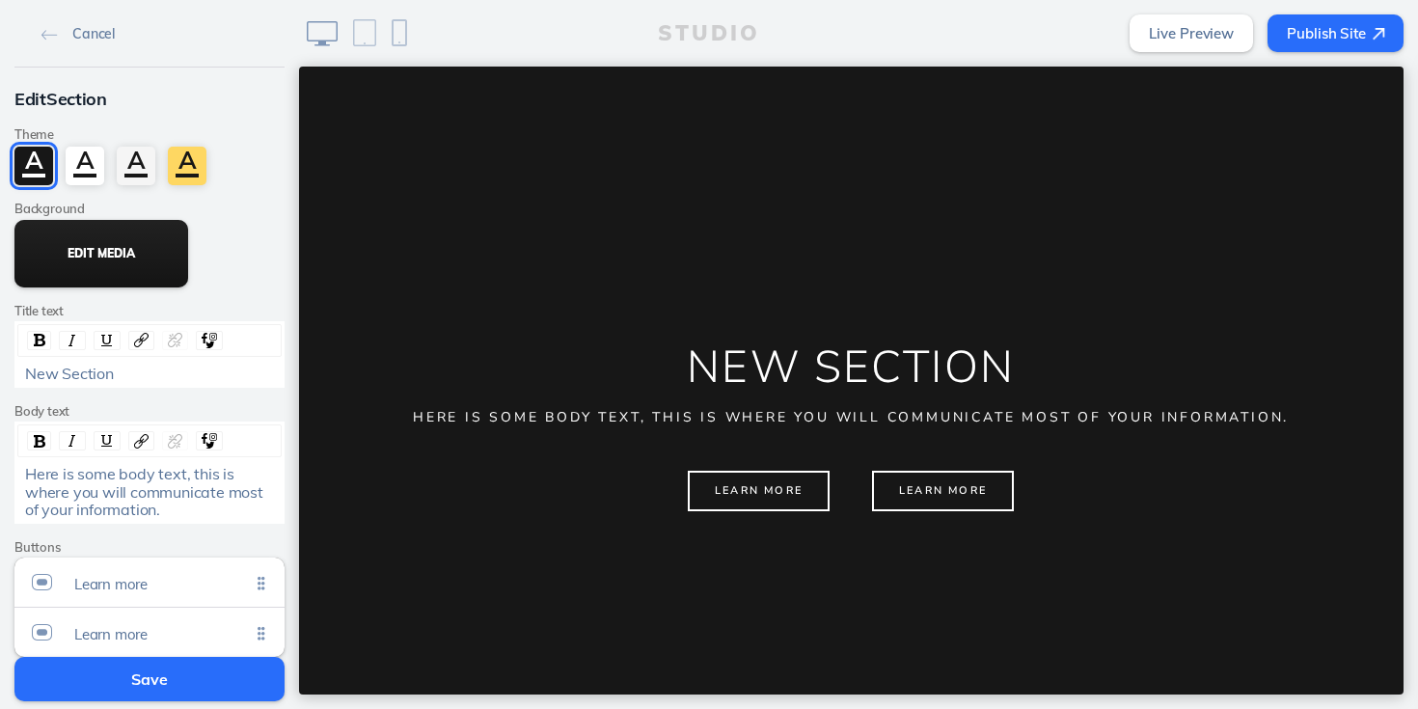
click at [137, 249] on button "Edit Media" at bounding box center [101, 254] width 174 height 68
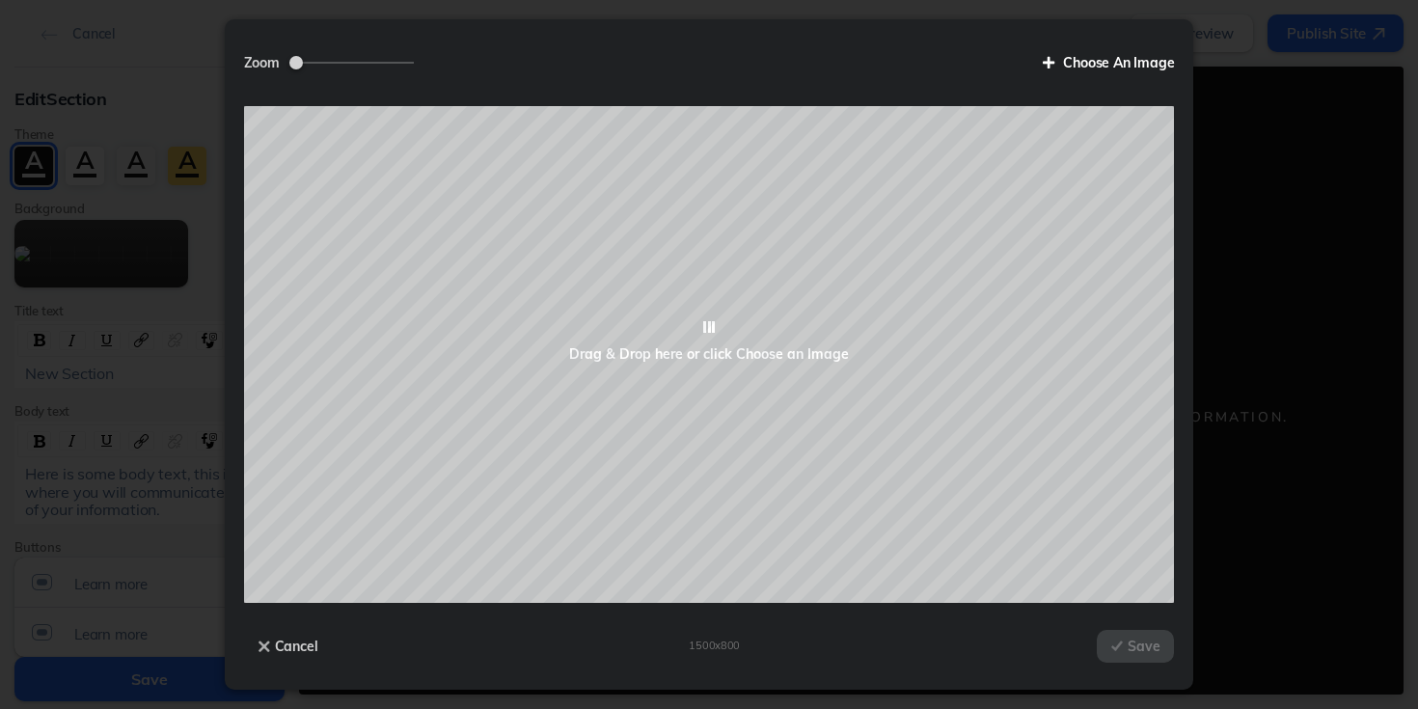
click at [1125, 62] on label "Choose An Image" at bounding box center [1102, 62] width 147 height 33
click at [0, 0] on input "Choose An Image" at bounding box center [0, 0] width 0 height 0
click at [1088, 64] on label "Choose An Image" at bounding box center [1102, 62] width 147 height 33
click at [0, 0] on input "Choose An Image" at bounding box center [0, 0] width 0 height 0
click at [1106, 67] on label "Choose An Image" at bounding box center [1102, 62] width 147 height 33
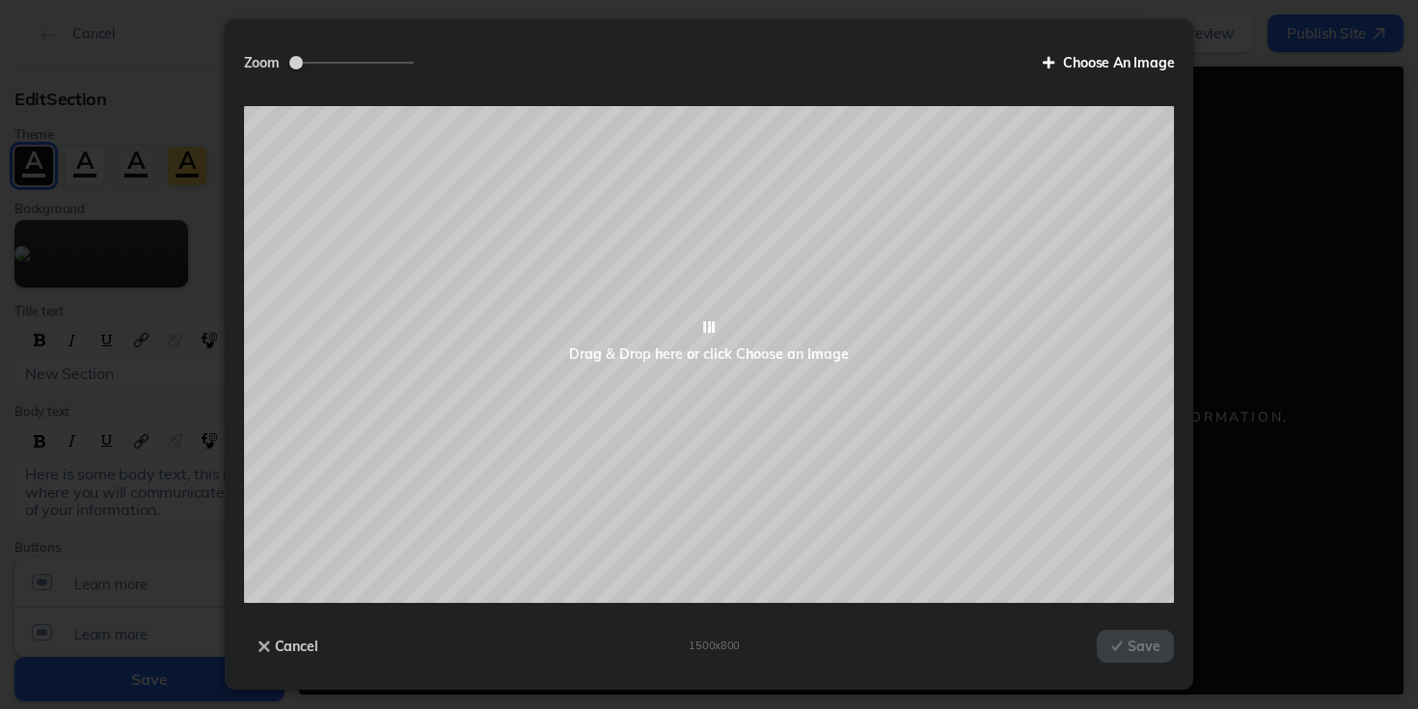
click at [0, 0] on input "Choose An Image" at bounding box center [0, 0] width 0 height 0
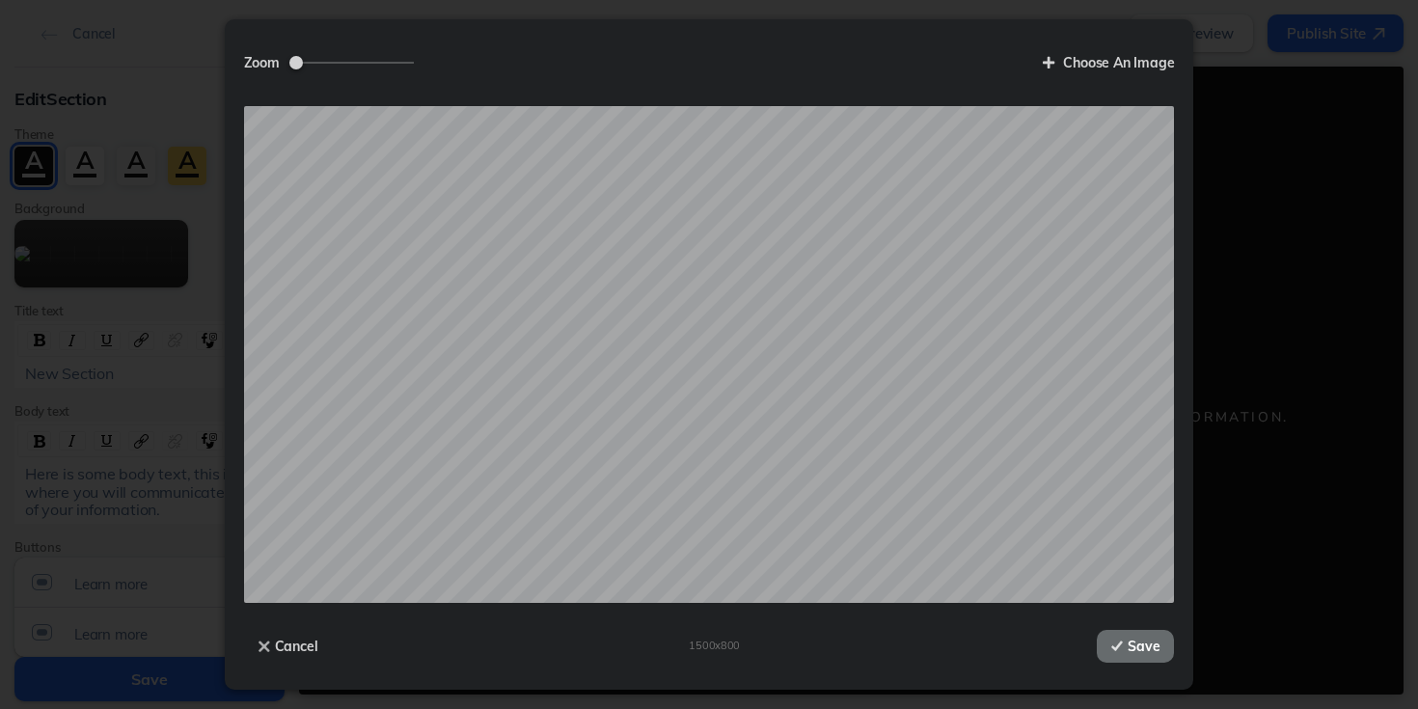
click at [1125, 648] on button "Save" at bounding box center [1135, 646] width 77 height 33
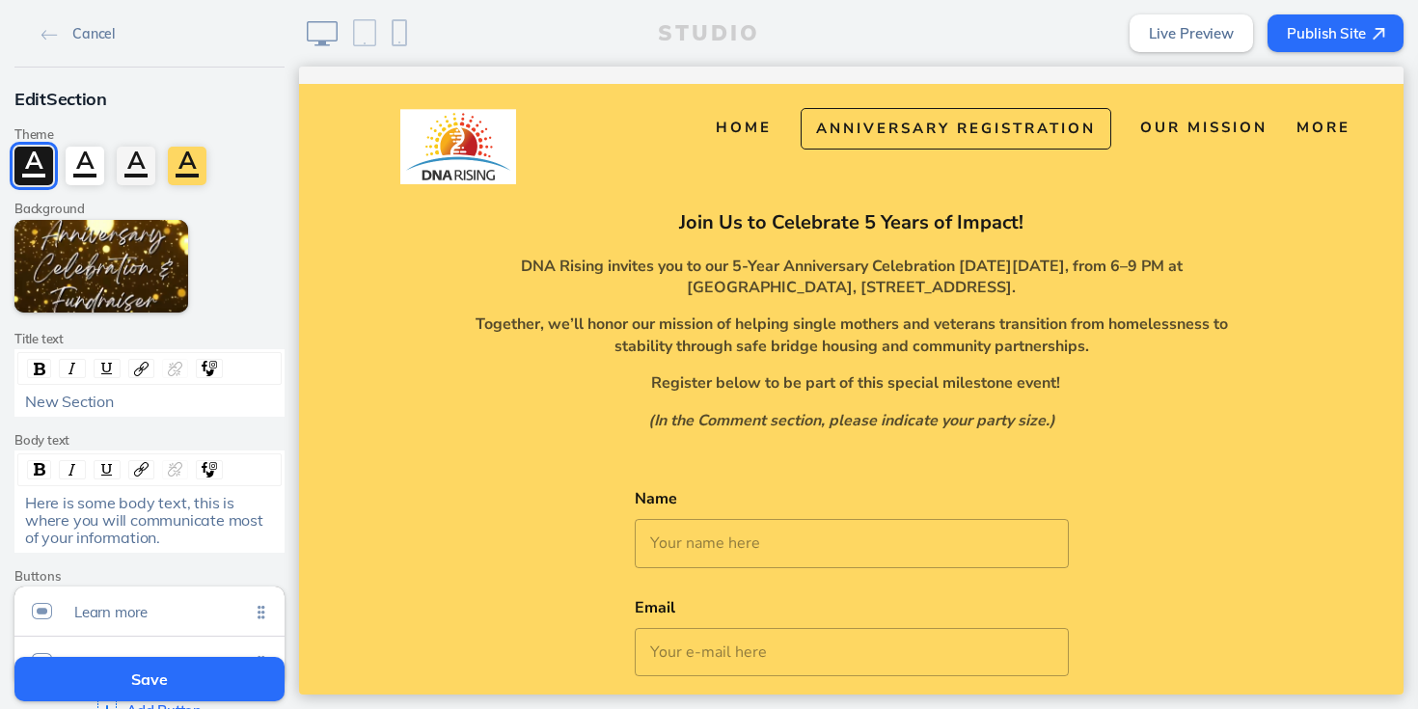
scroll to position [0, 0]
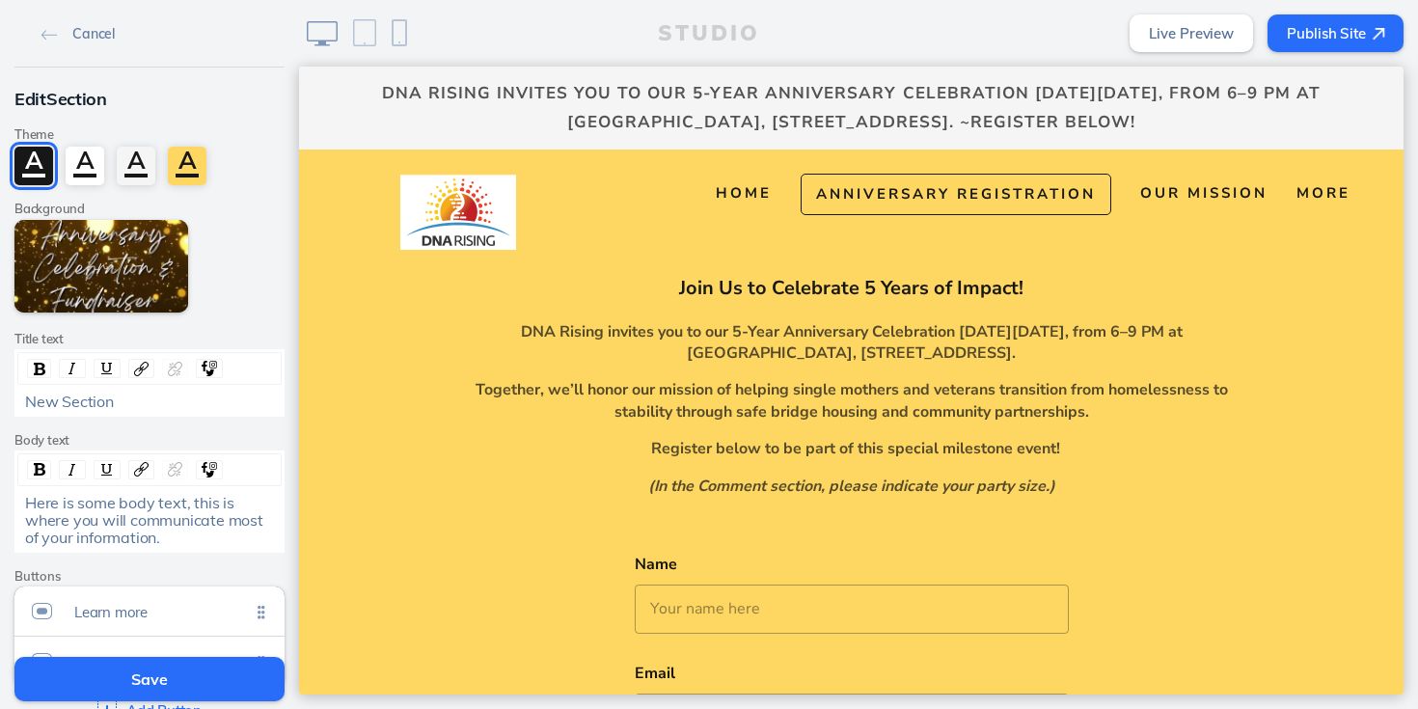
click at [122, 674] on button "Save" at bounding box center [149, 679] width 270 height 44
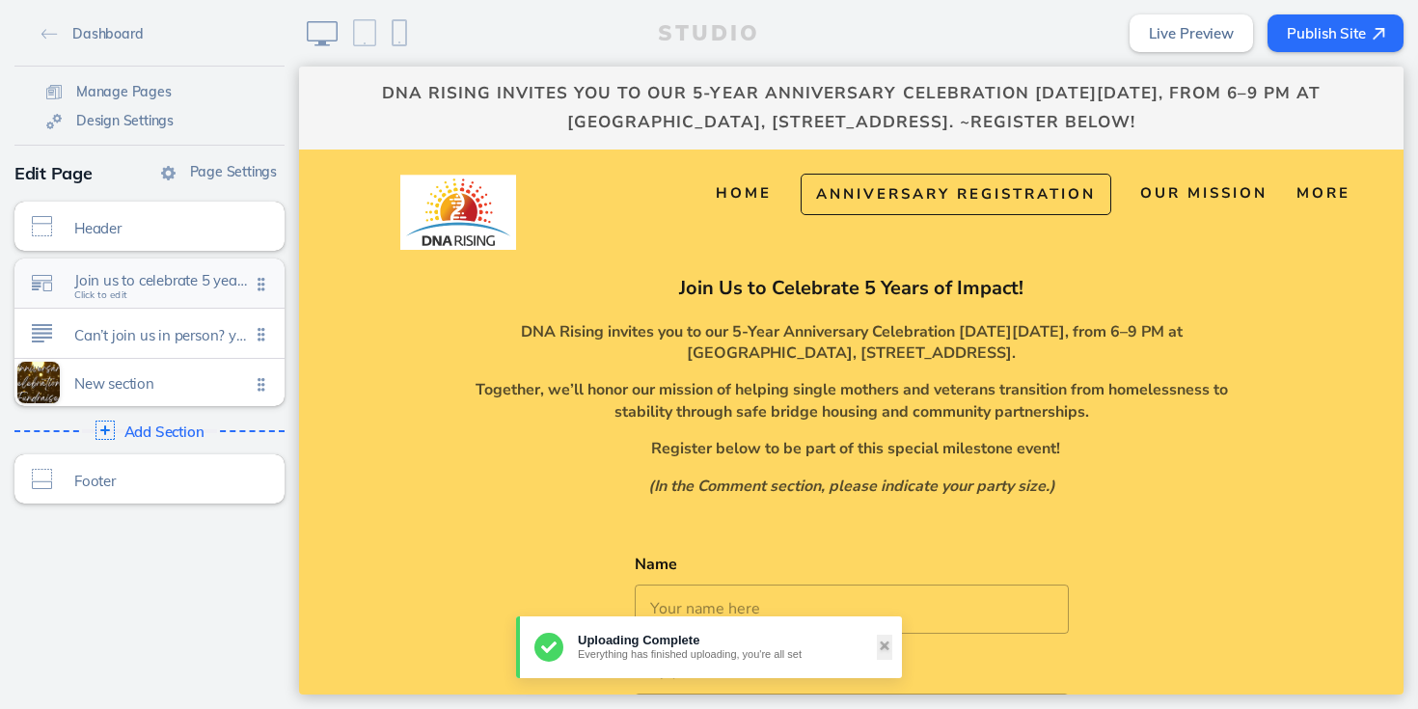
click at [157, 289] on span "Join us to celebrate 5 years of impact! Click to edit" at bounding box center [162, 285] width 176 height 16
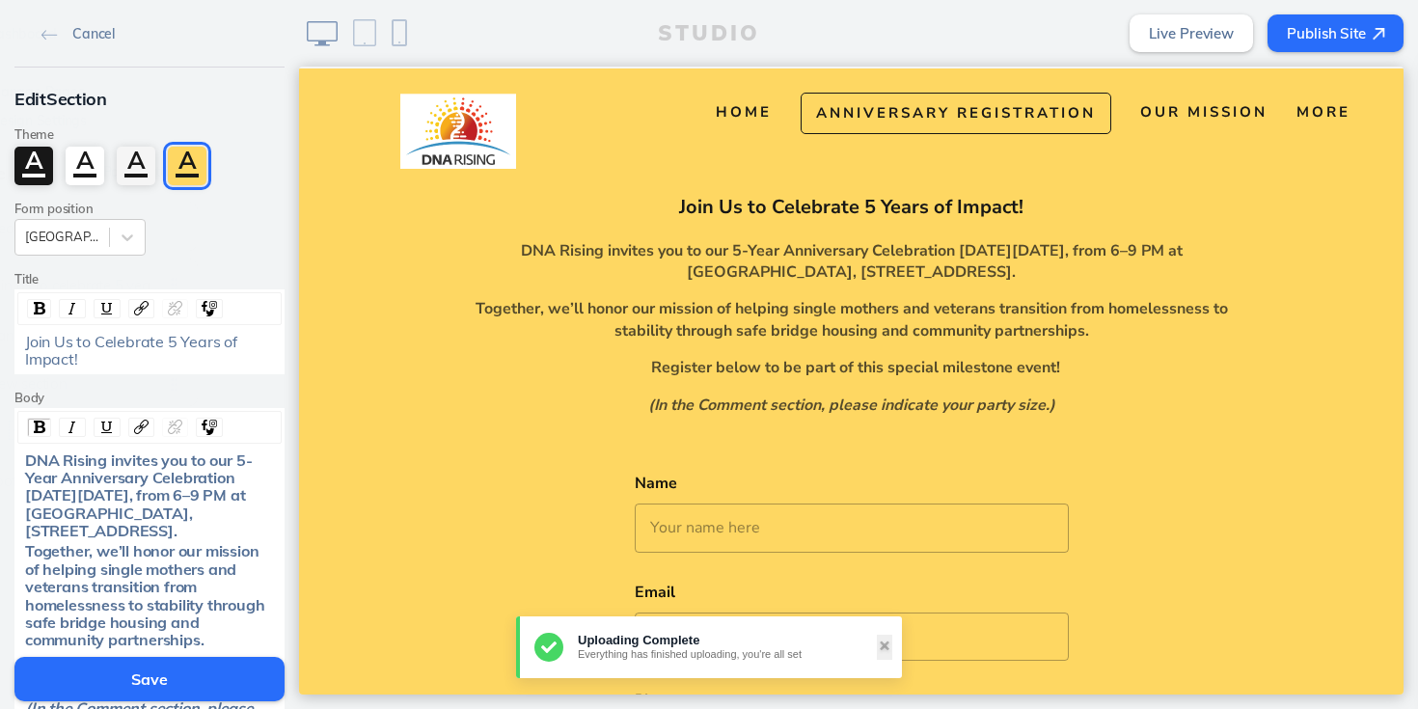
scroll to position [82, 0]
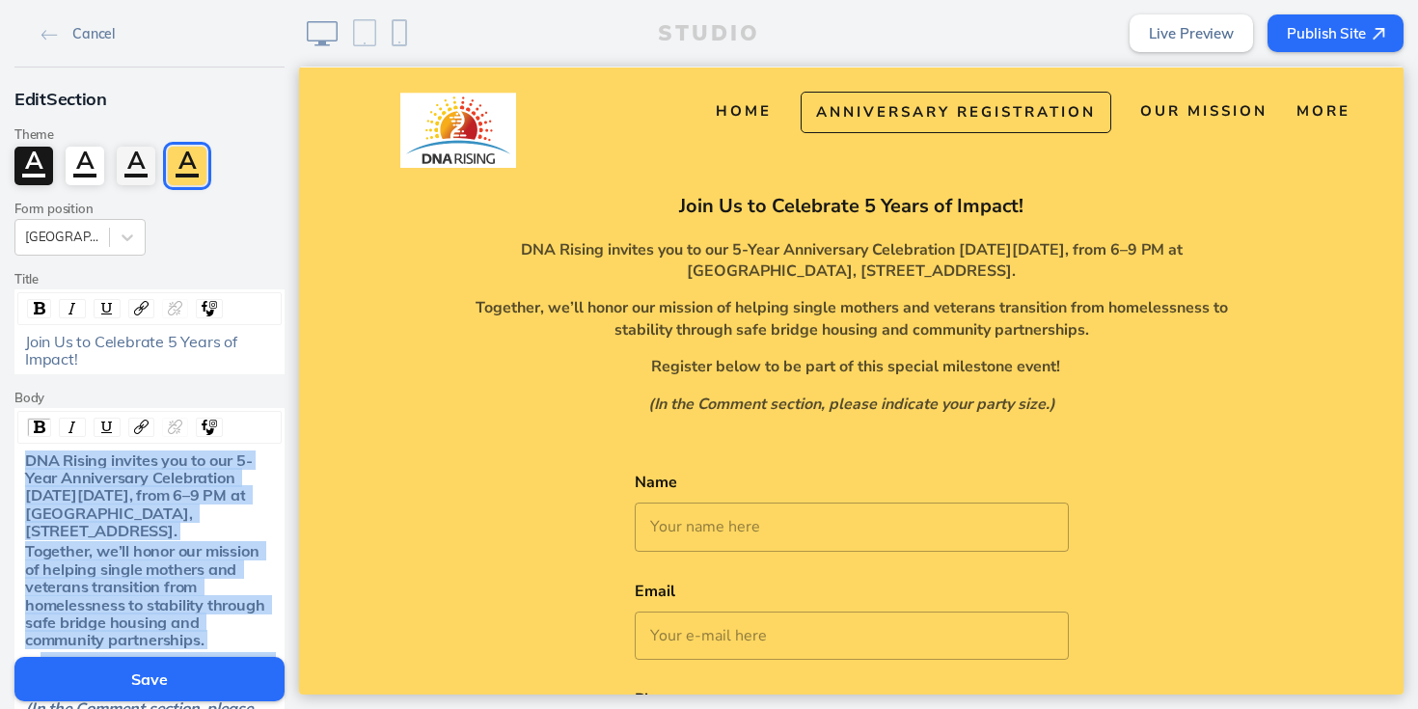
drag, startPoint x: 25, startPoint y: 462, endPoint x: 226, endPoint y: 680, distance: 296.4
click at [226, 680] on div "Cancel Edit Section Theme A A A A Form position Align Center Title Join Us to C…" at bounding box center [149, 354] width 299 height 709
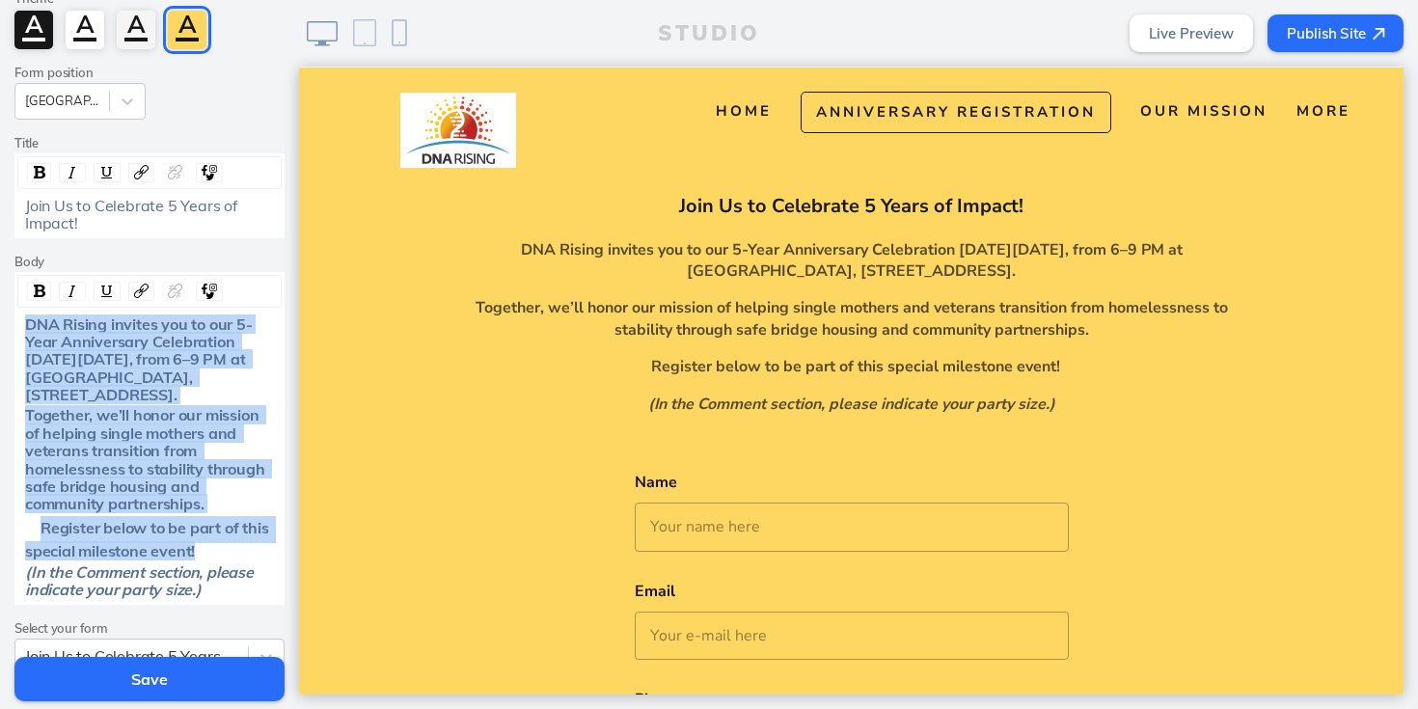
scroll to position [141, 0]
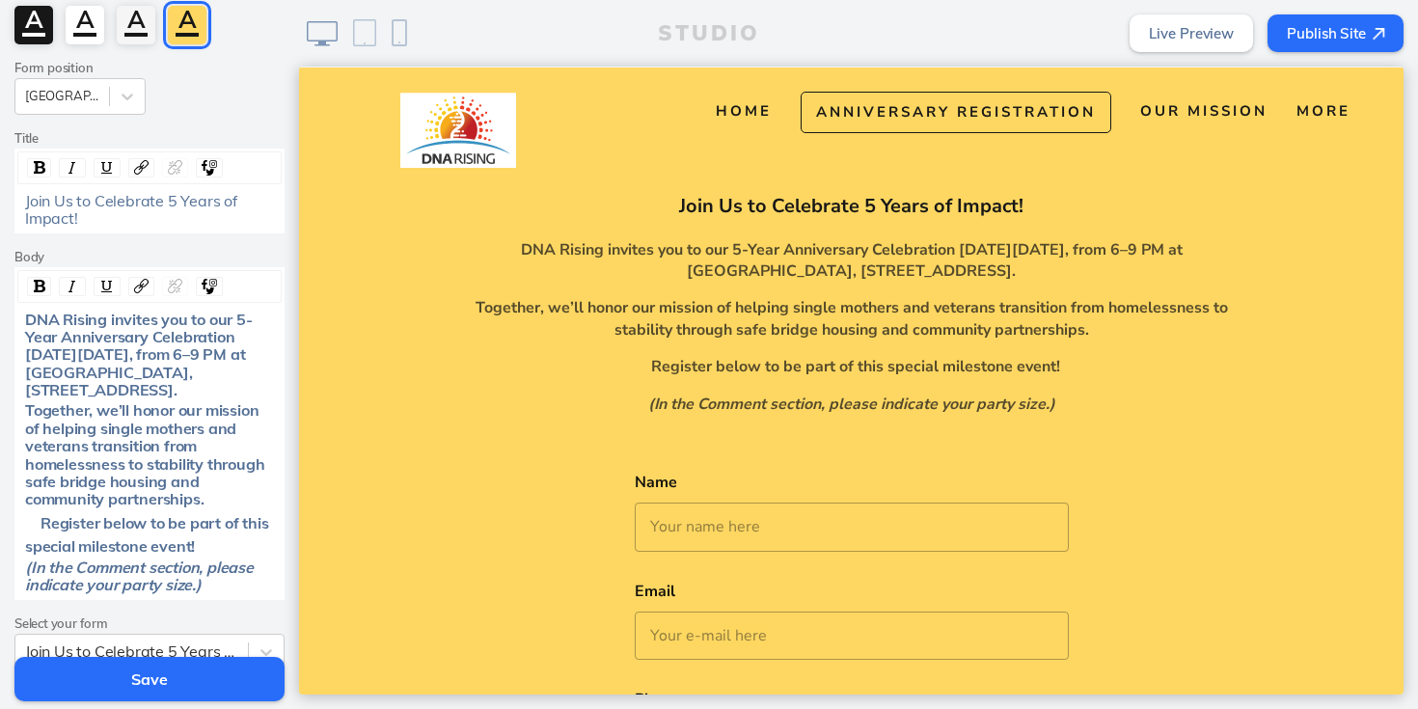
click at [212, 583] on div "(In the Comment section, please indicate your party size.)" at bounding box center [150, 577] width 250 height 36
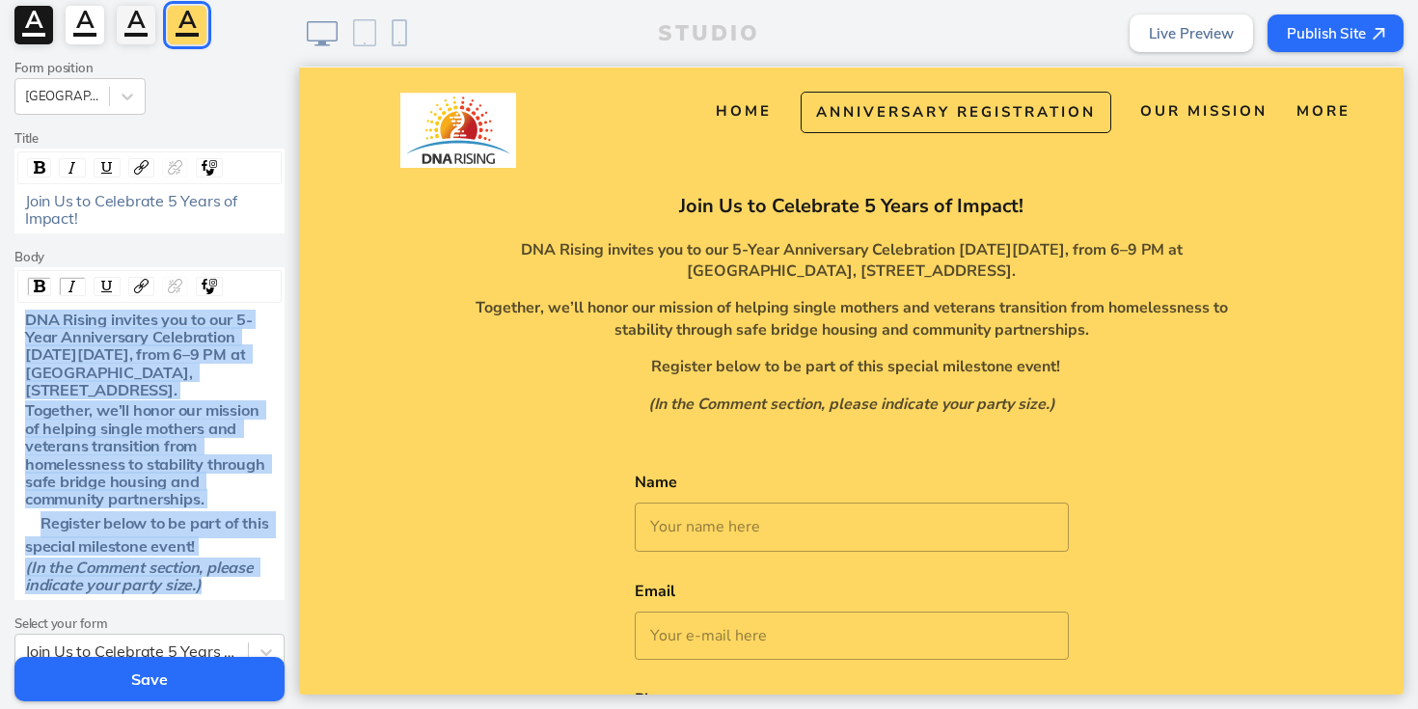
drag, startPoint x: 208, startPoint y: 588, endPoint x: 8, endPoint y: 317, distance: 336.6
click at [8, 317] on div "Edit Section Theme A A A A Form position Align Center Title Join Us to Celebrat…" at bounding box center [149, 305] width 299 height 757
copy div "DNA Rising invites you to our 5-Year Anniversary Celebration on Friday, October…"
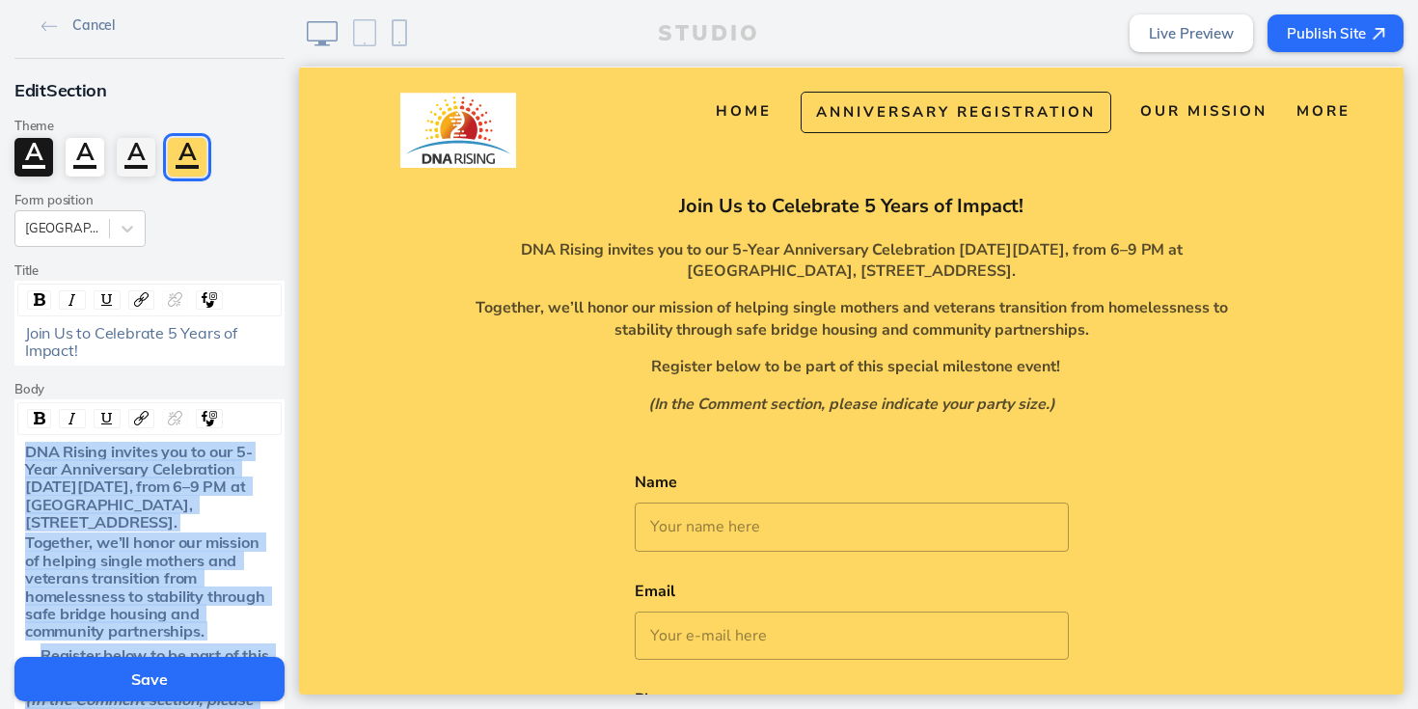
scroll to position [0, 0]
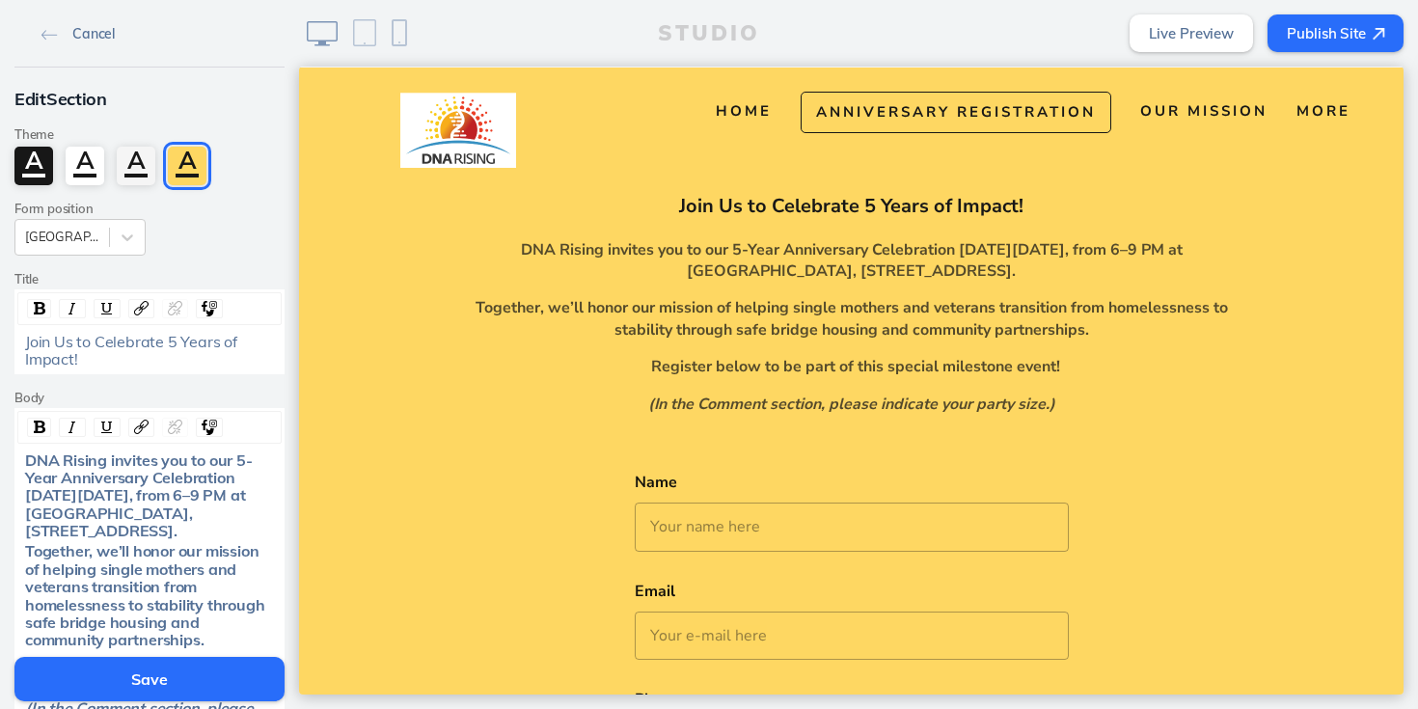
click at [45, 37] on img at bounding box center [49, 35] width 16 height 11
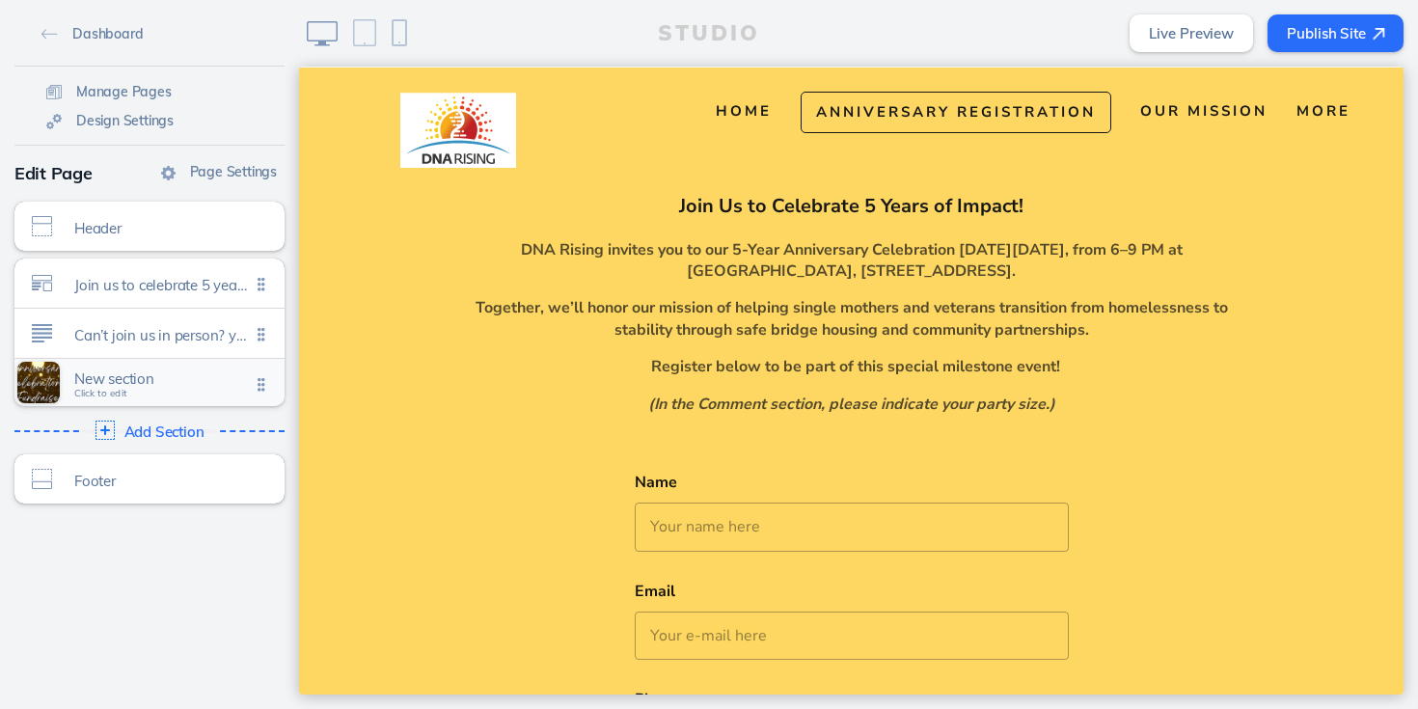
click at [87, 395] on span "Click to edit" at bounding box center [100, 394] width 53 height 12
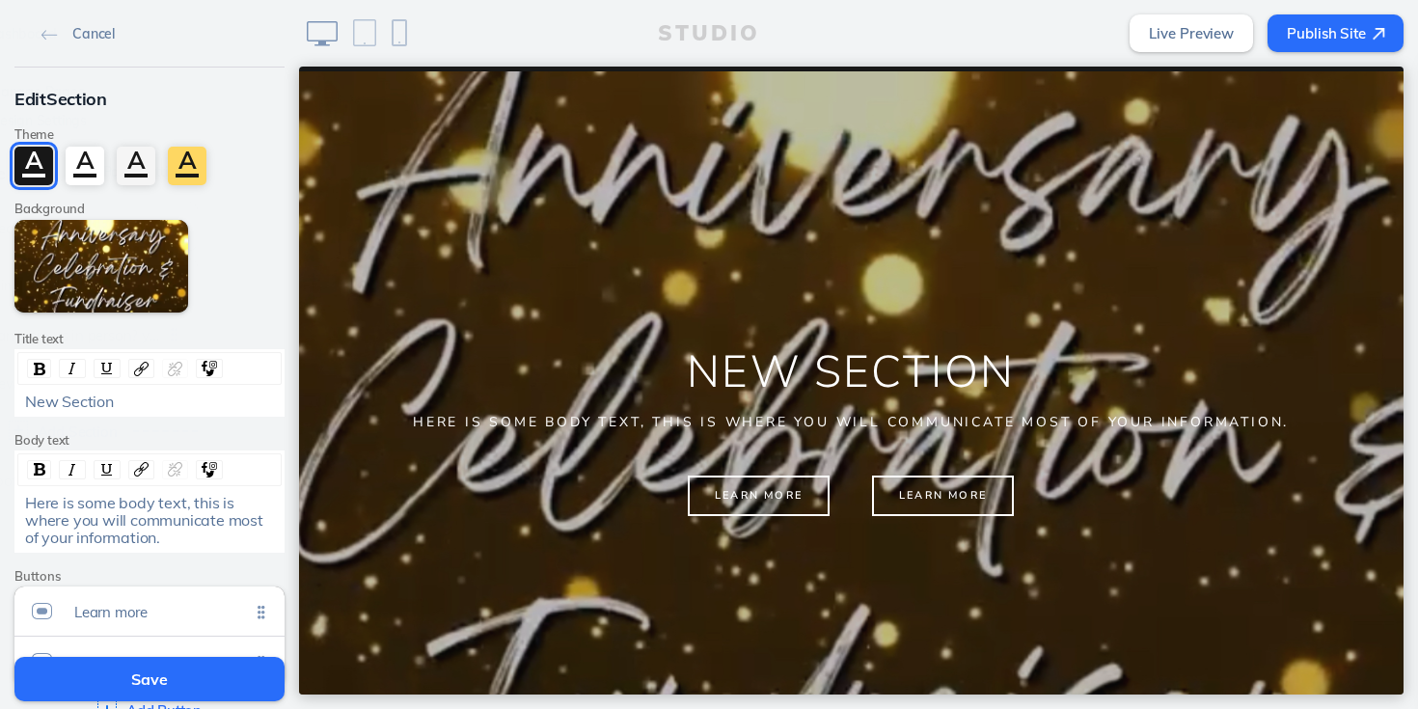
scroll to position [1485, 0]
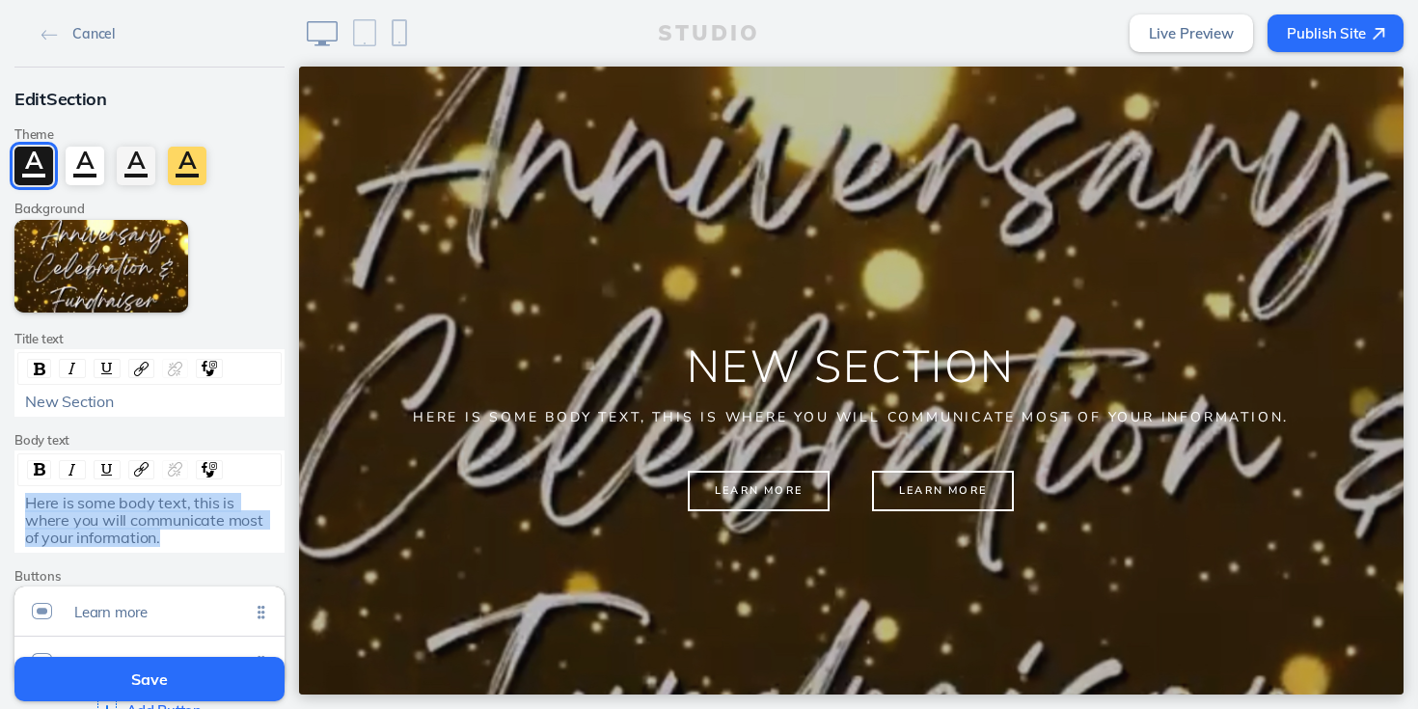
drag, startPoint x: 27, startPoint y: 498, endPoint x: 246, endPoint y: 569, distance: 230.4
click at [246, 570] on div "Edit Section Theme A A A A Background Edit Media Title text New Section Body te…" at bounding box center [149, 408] width 299 height 680
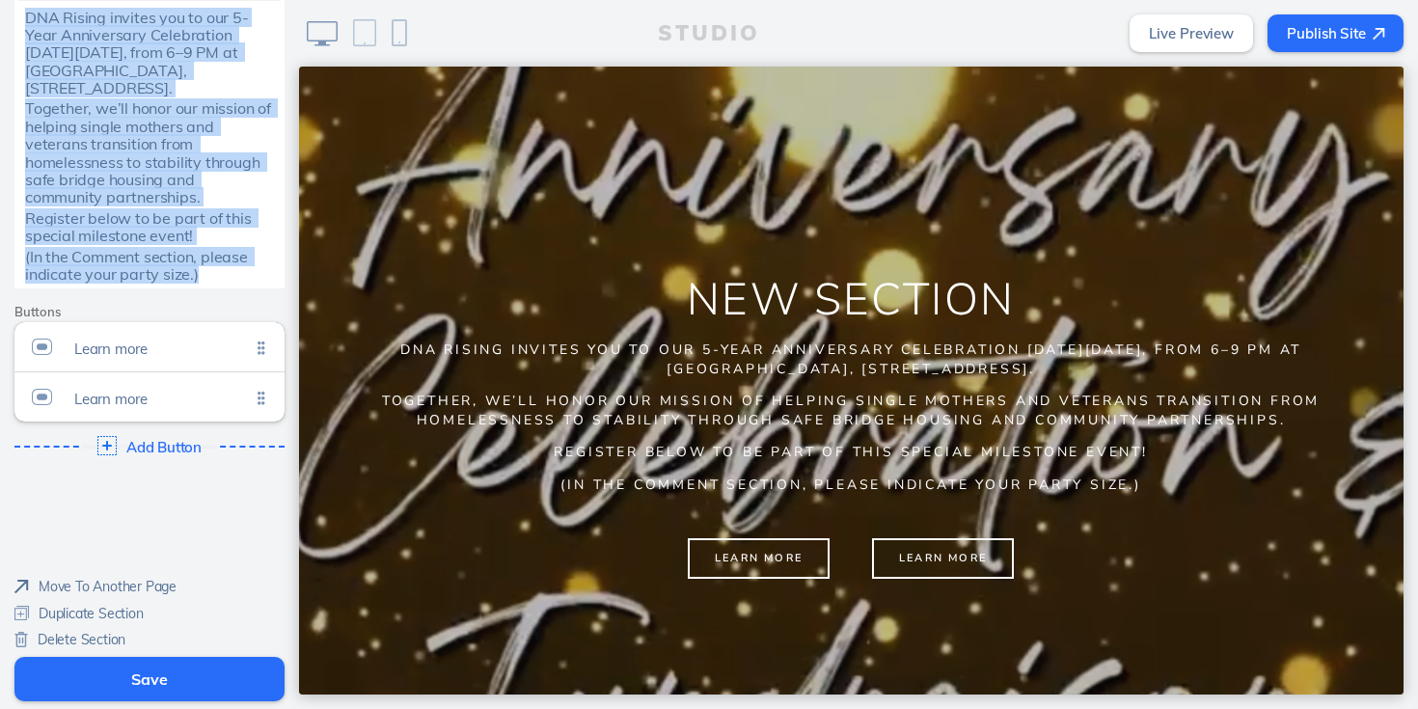
scroll to position [490, 0]
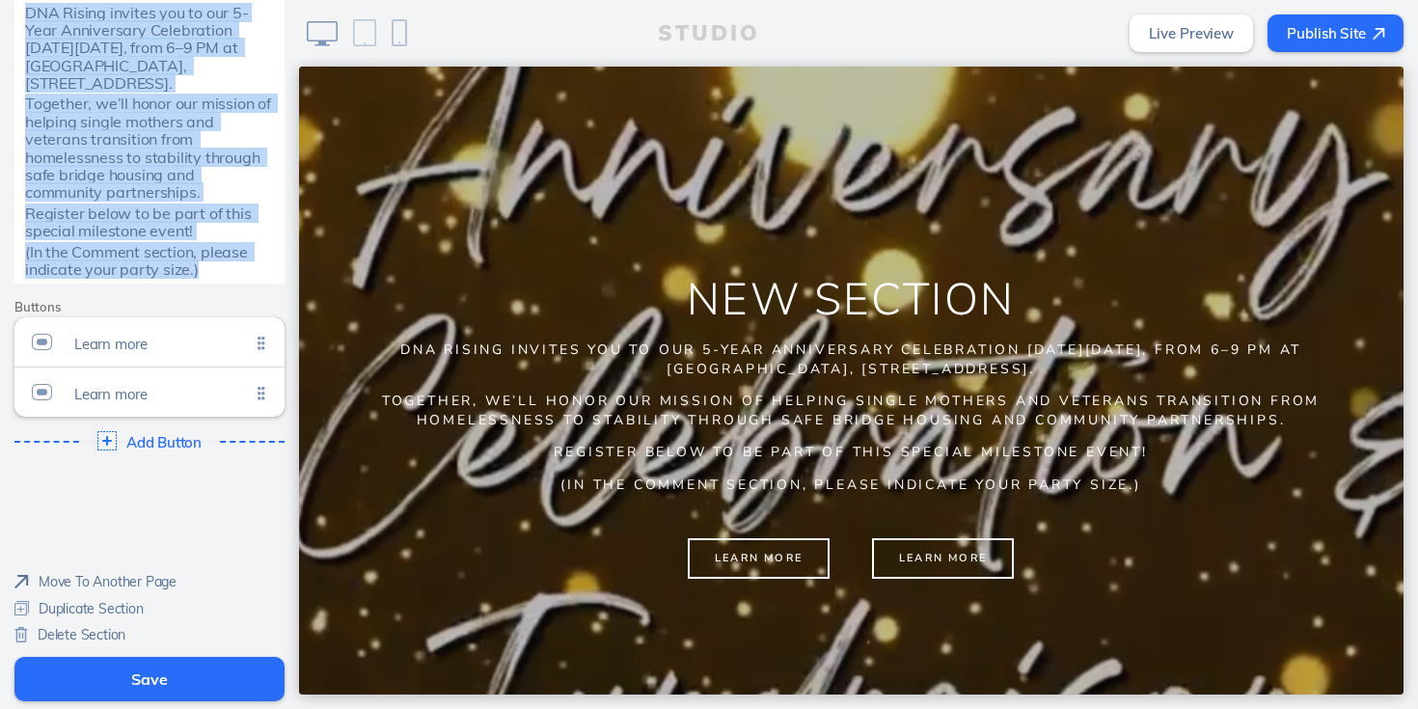
drag, startPoint x: 26, startPoint y: 502, endPoint x: 206, endPoint y: 295, distance: 274.2
click at [206, 295] on div "Edit Section Theme A A A A Background Edit Media Title text New Section Body te…" at bounding box center [149, 27] width 299 height 901
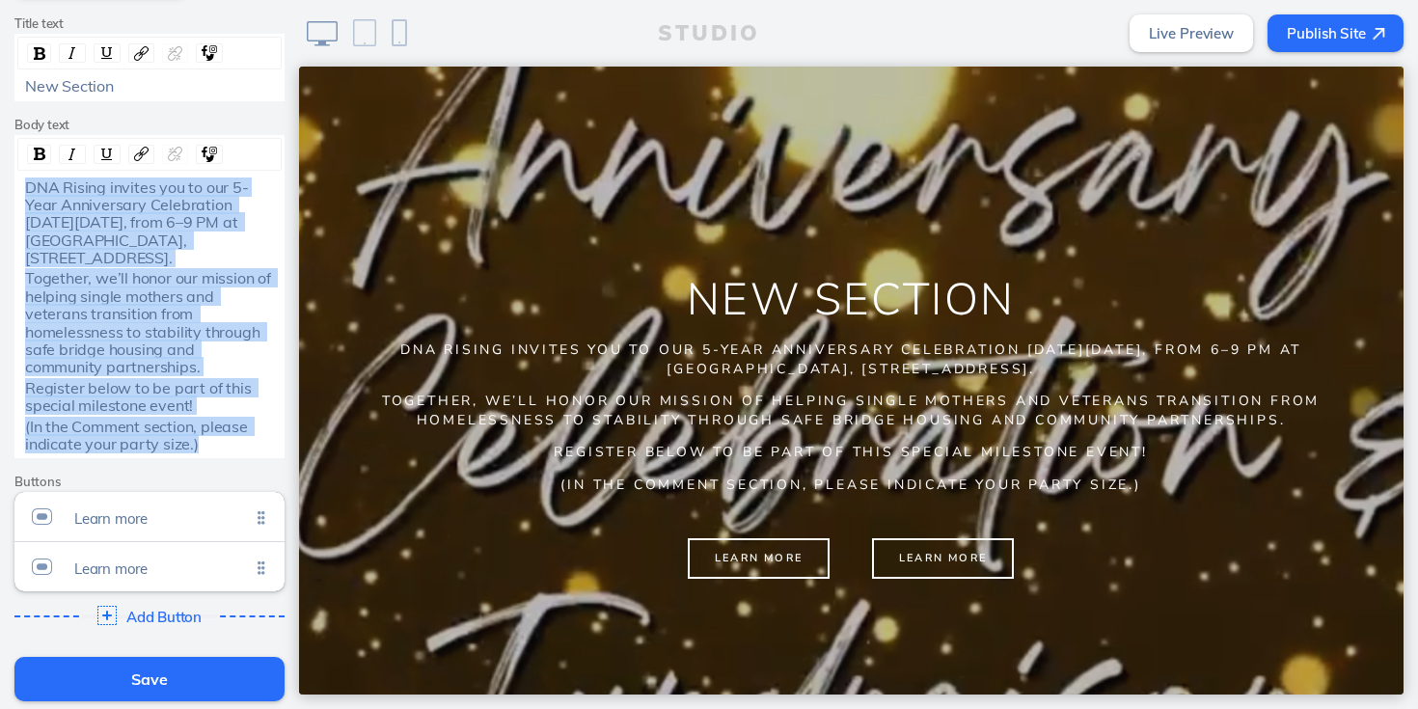
scroll to position [157, 0]
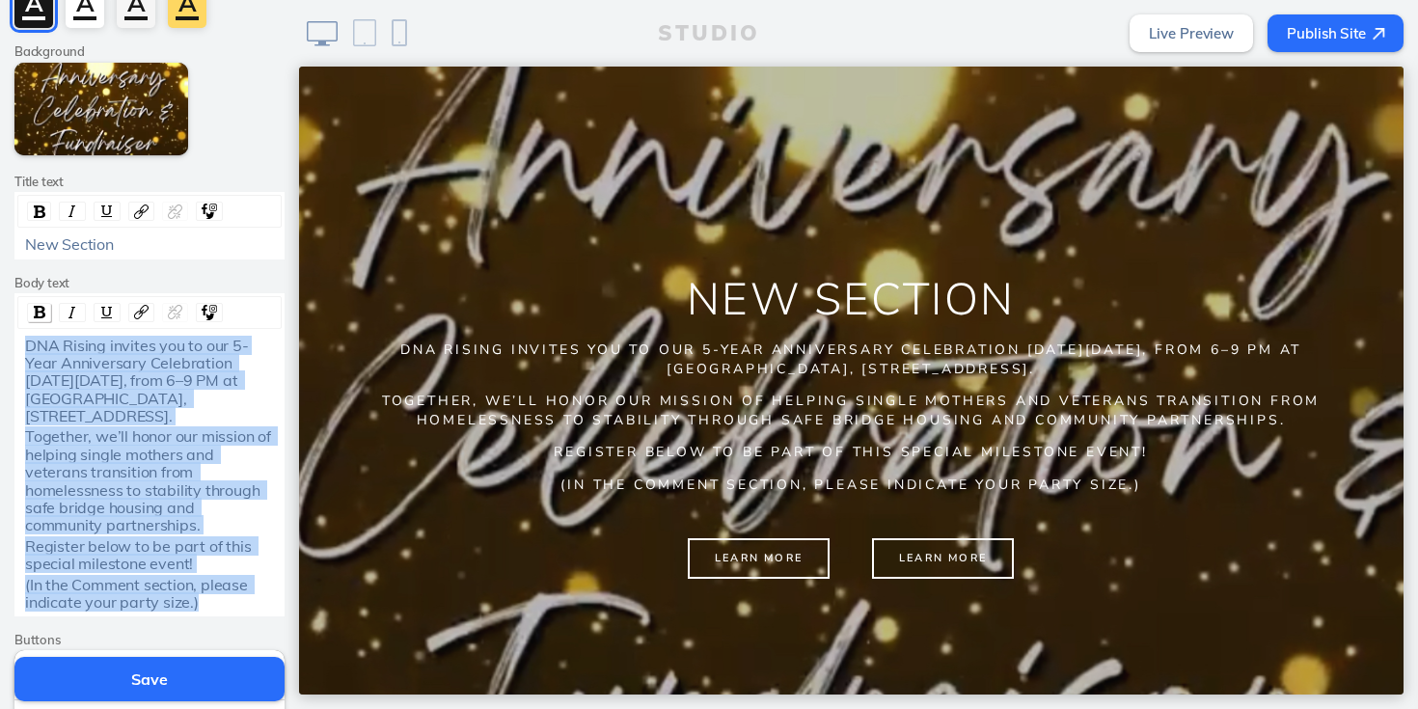
click at [44, 313] on img "rdw-inline-control" at bounding box center [40, 312] width 12 height 13
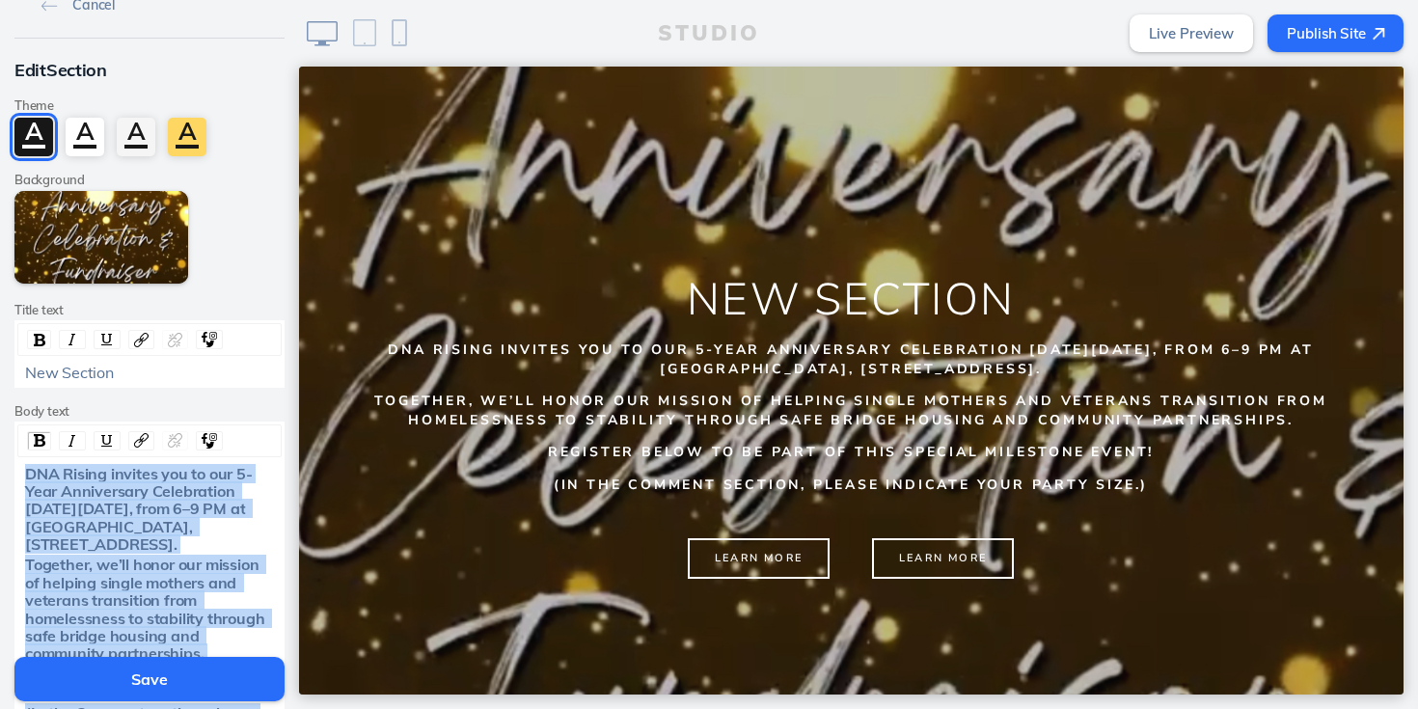
scroll to position [30, 0]
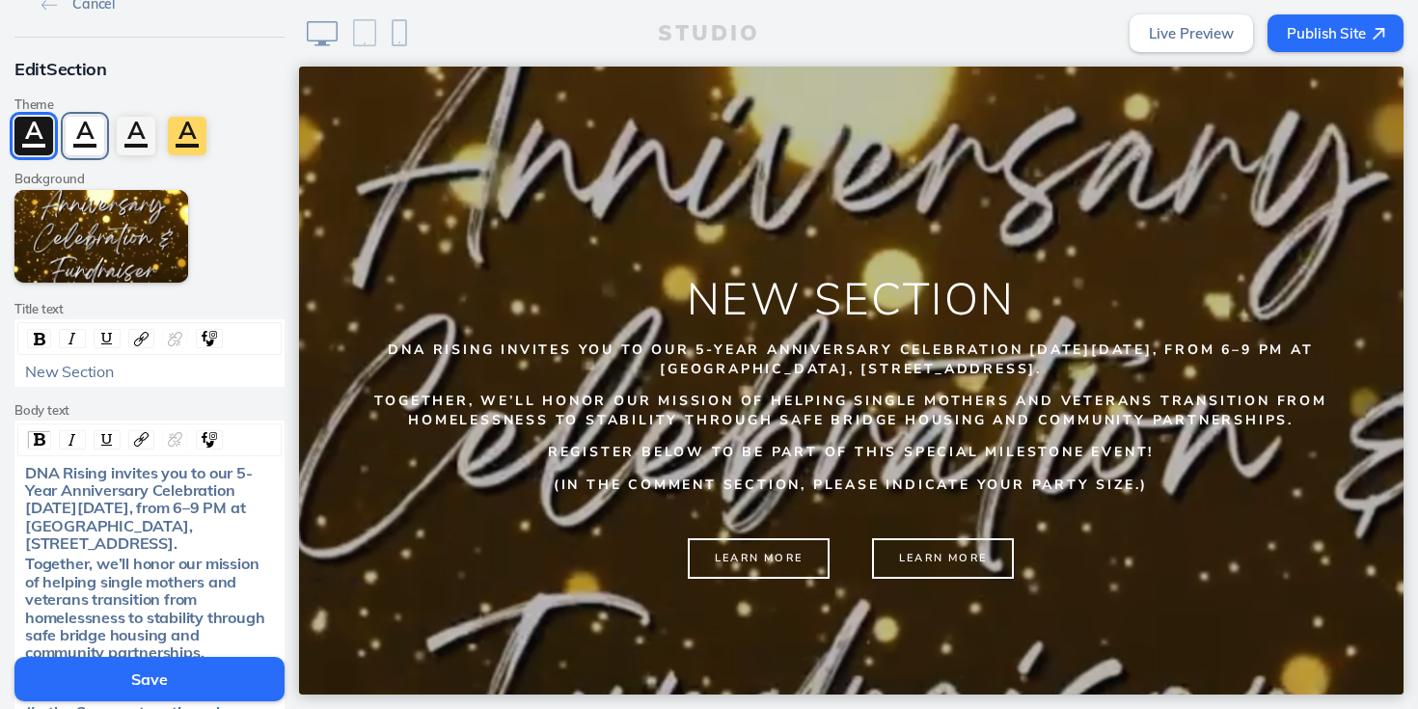
click at [87, 133] on div "A" at bounding box center [85, 136] width 39 height 39
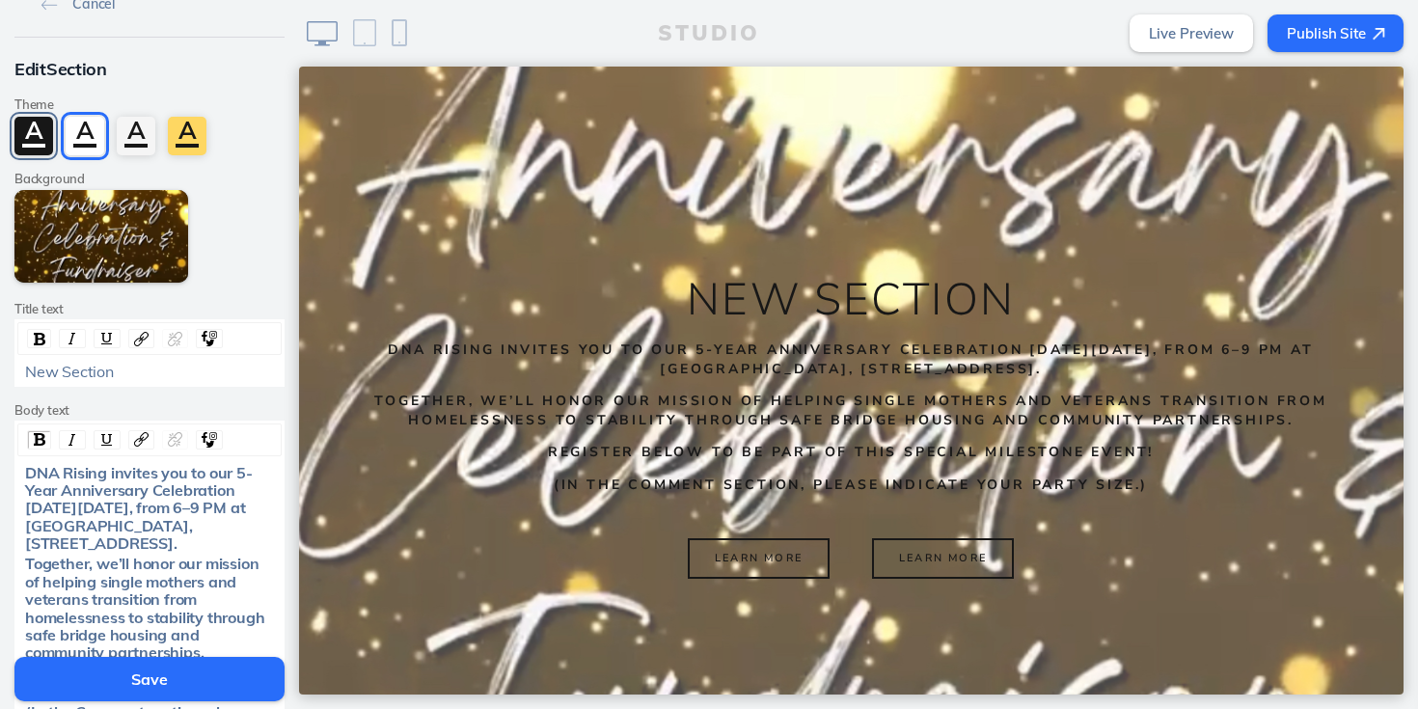
click at [36, 138] on div "A" at bounding box center [33, 136] width 39 height 39
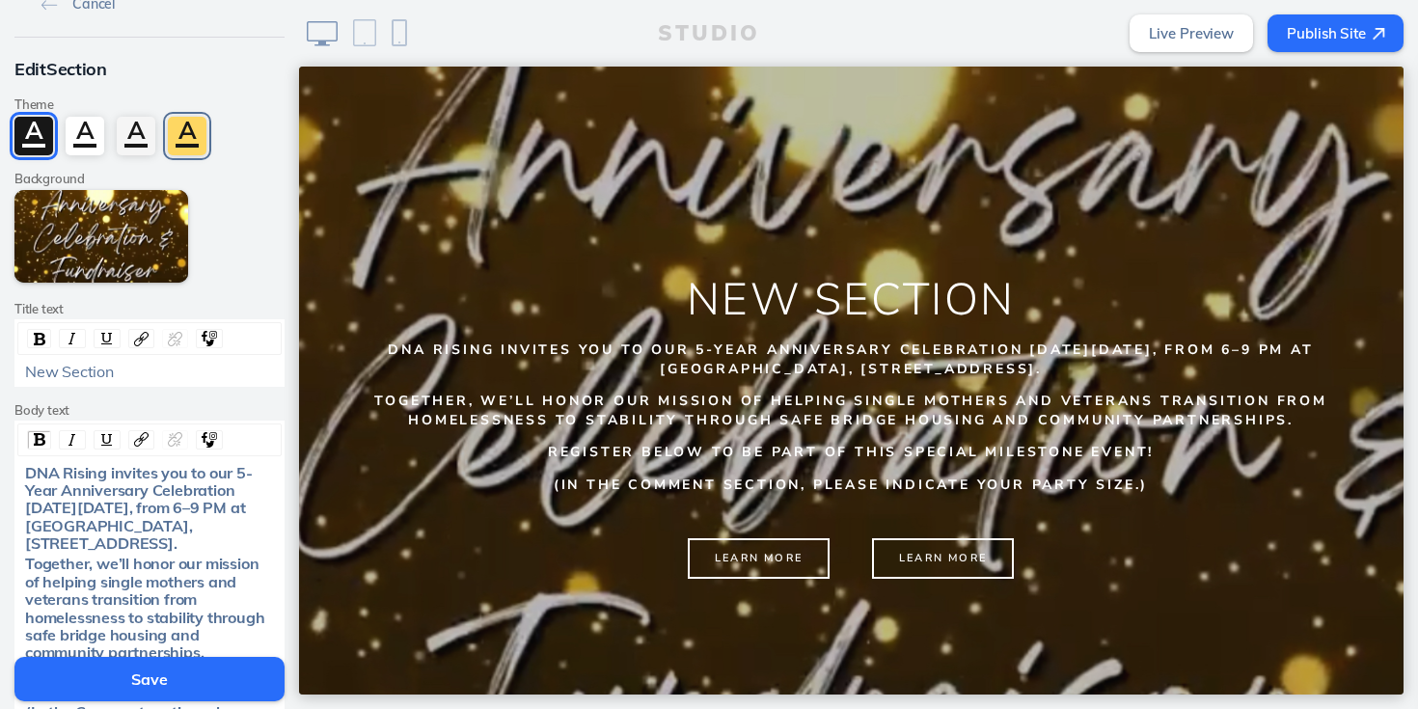
click at [187, 138] on div "A" at bounding box center [187, 136] width 39 height 39
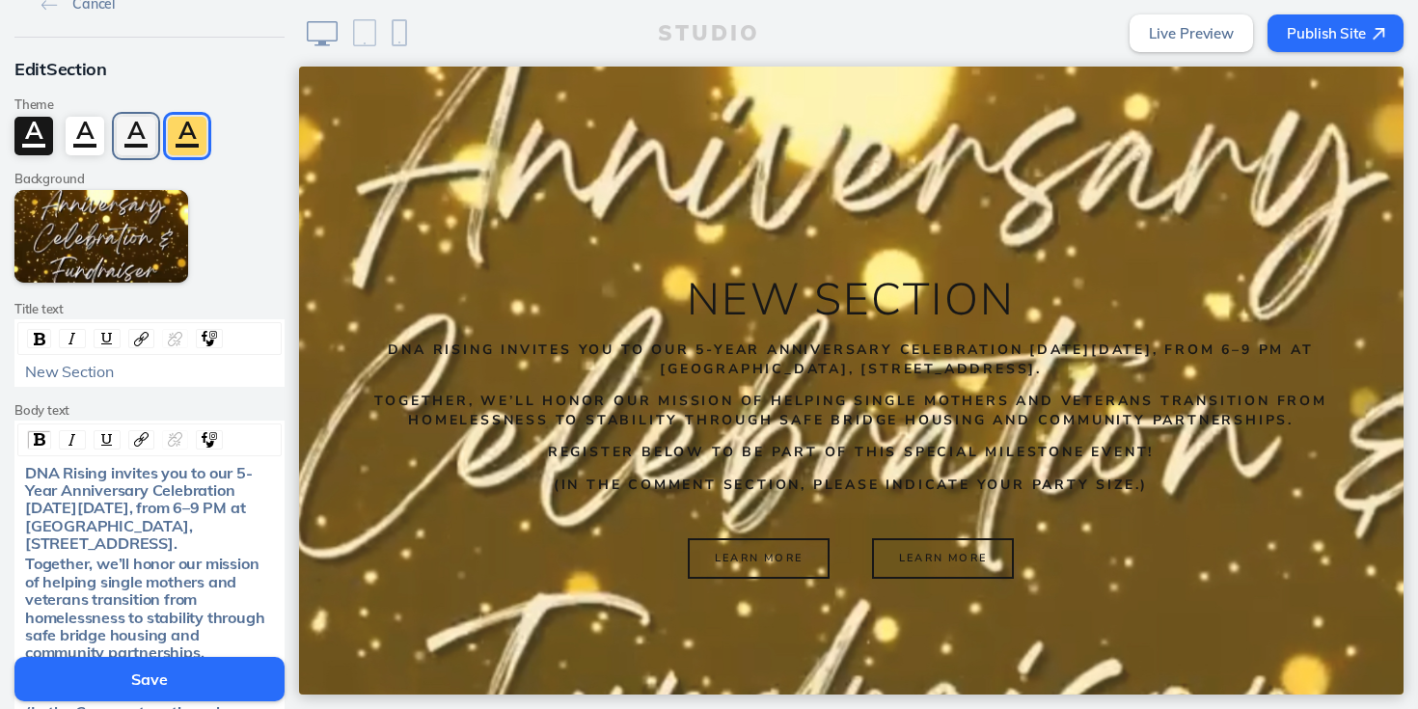
click at [135, 133] on div "A" at bounding box center [136, 136] width 39 height 39
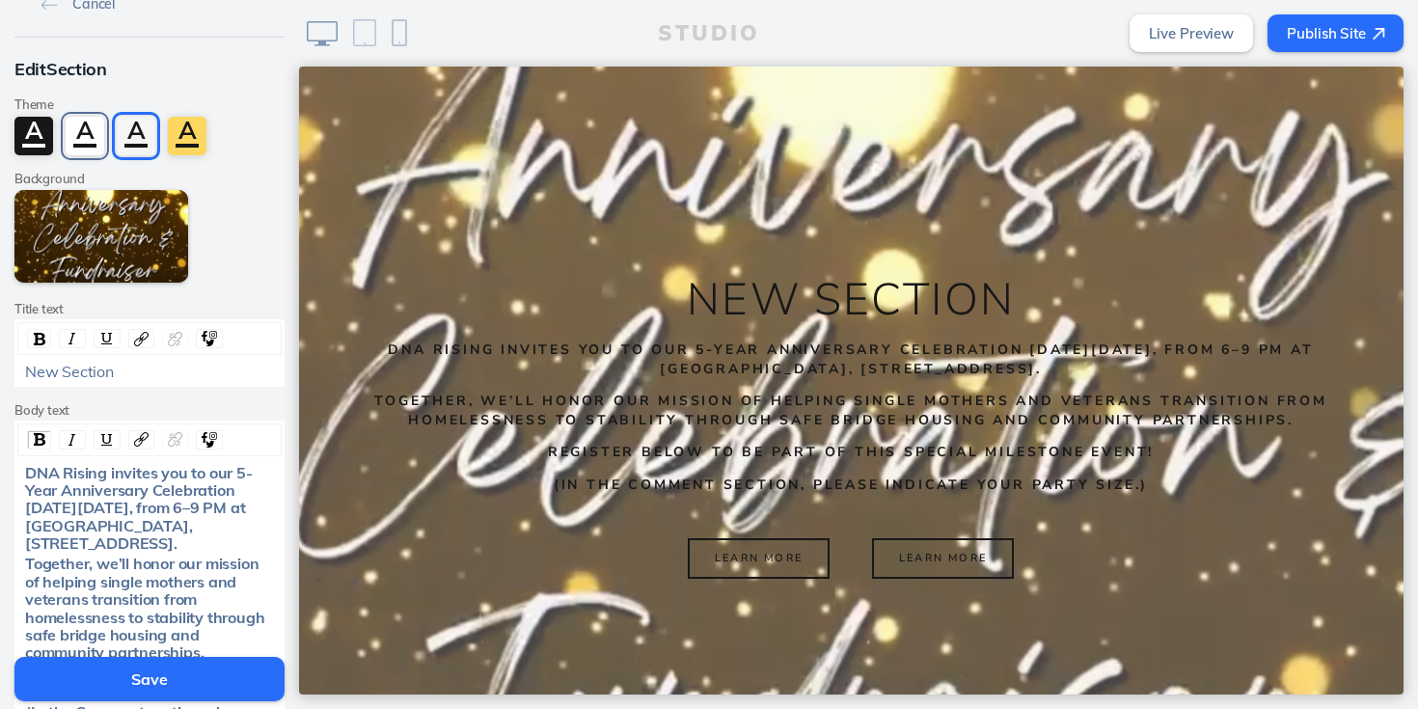
click at [83, 130] on div "A" at bounding box center [85, 136] width 39 height 39
click at [23, 137] on div "A" at bounding box center [33, 136] width 39 height 39
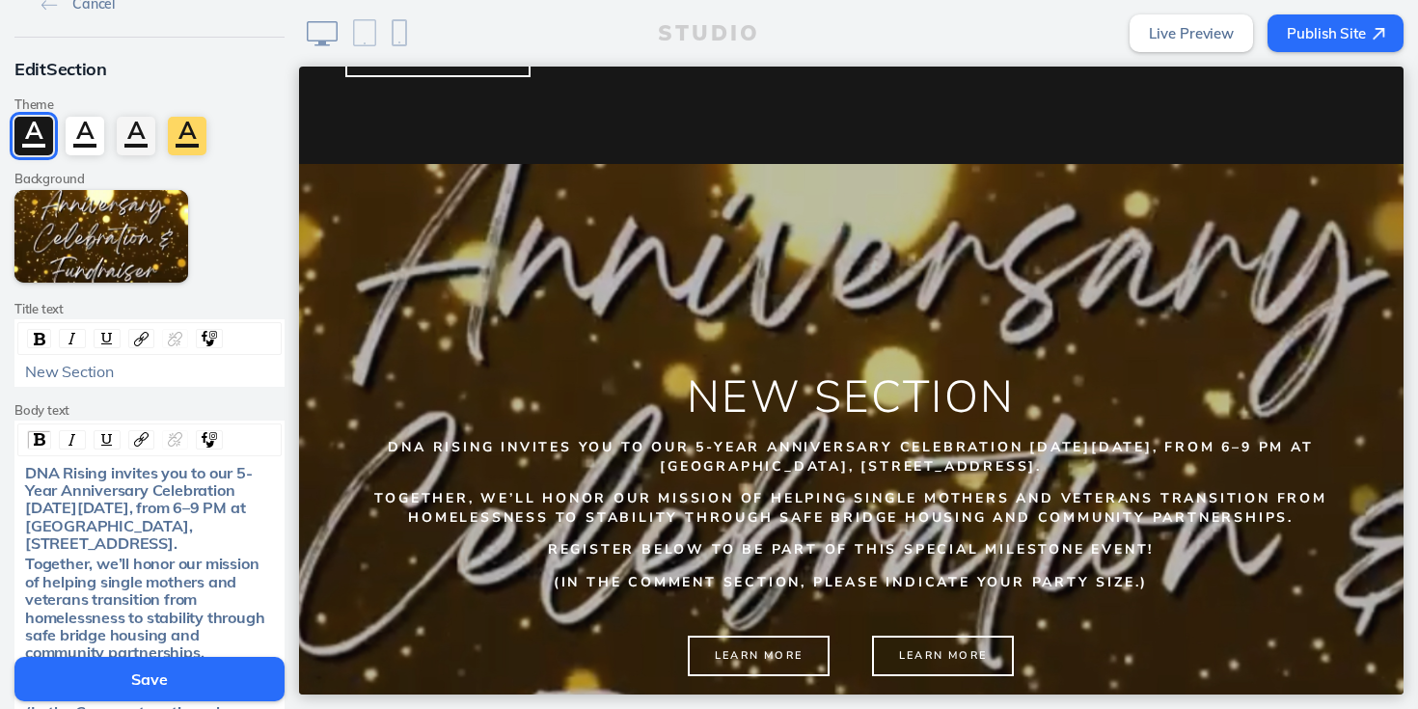
scroll to position [1387, 0]
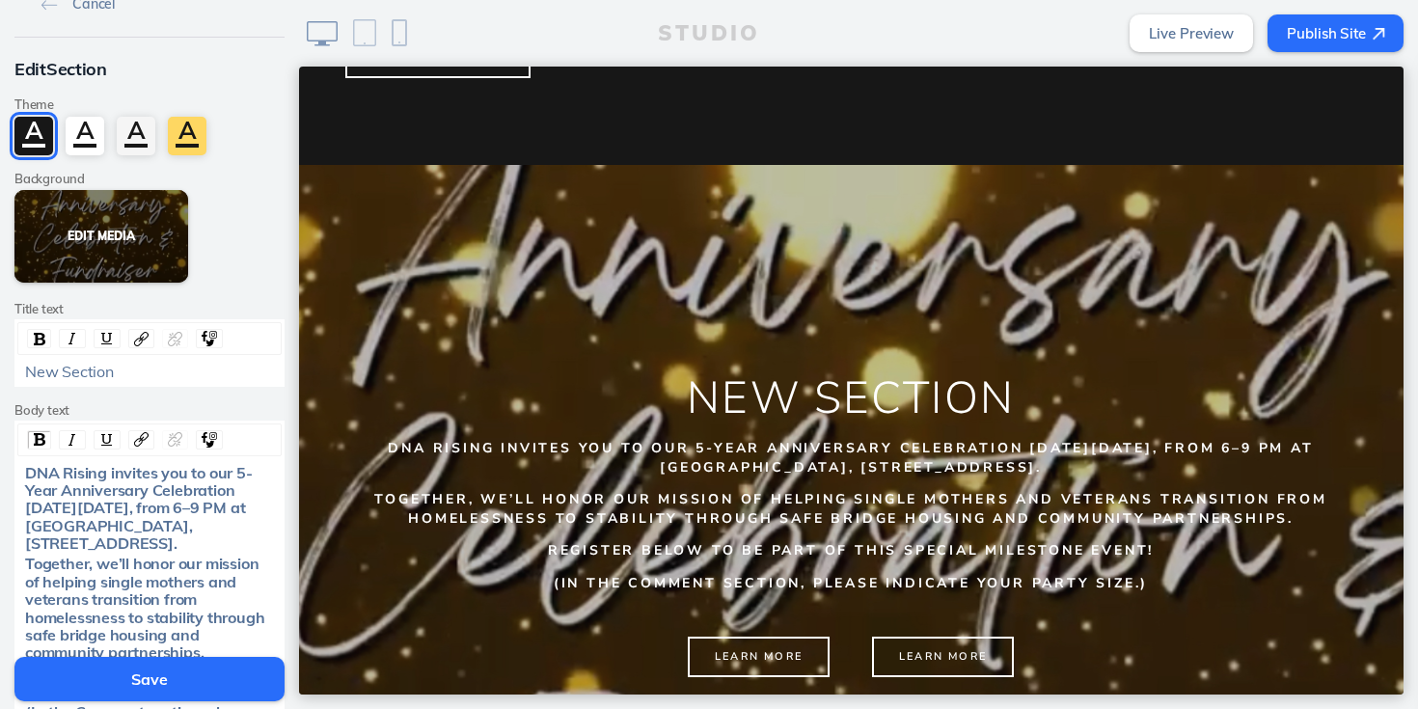
click at [118, 237] on button "Edit Media" at bounding box center [101, 236] width 174 height 93
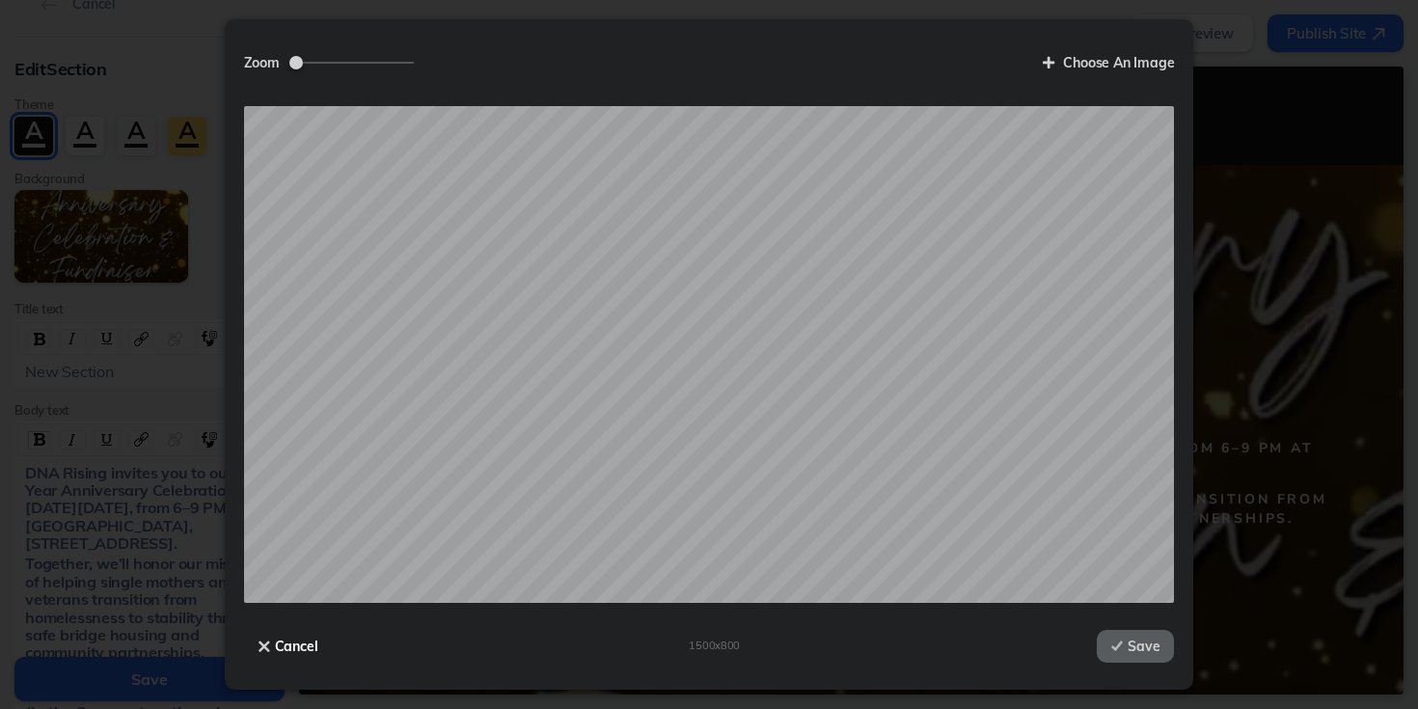
click at [286, 645] on button "Cancel" at bounding box center [288, 646] width 89 height 33
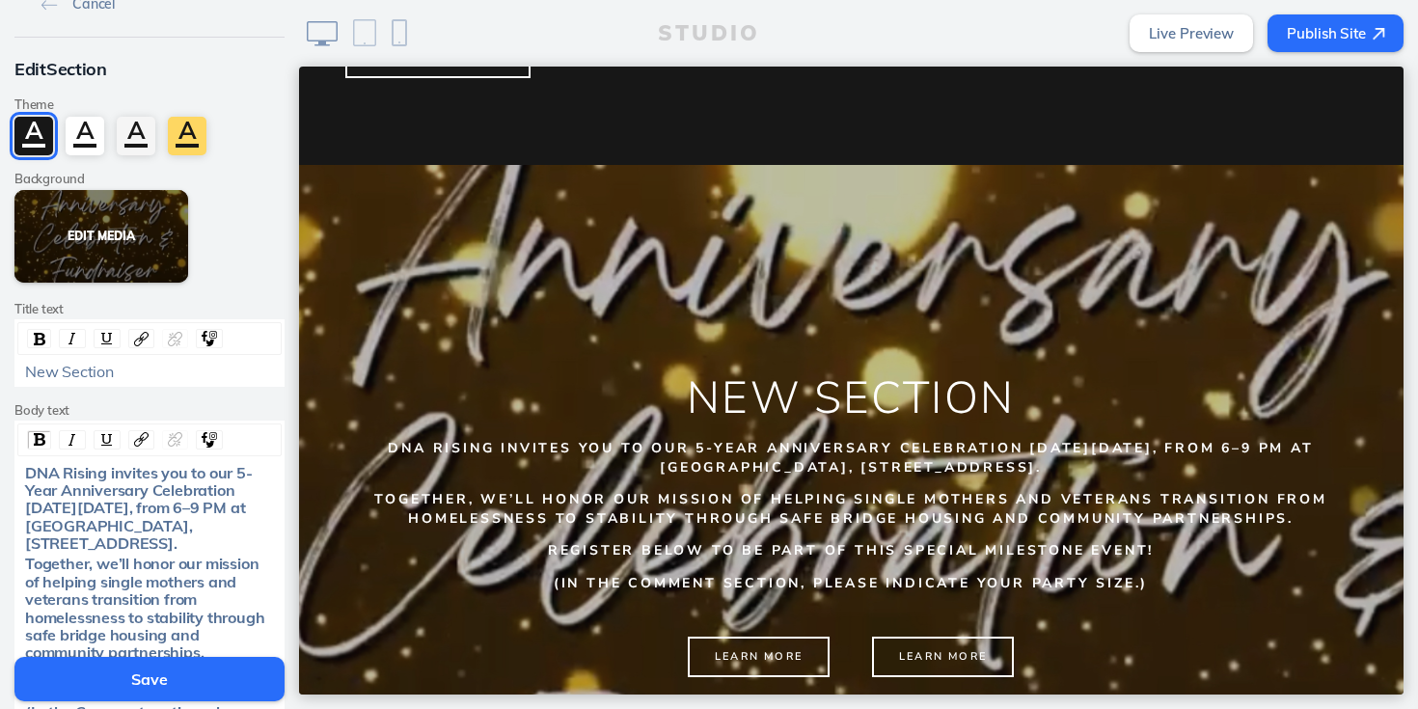
click at [131, 232] on button "Edit Media" at bounding box center [101, 236] width 174 height 93
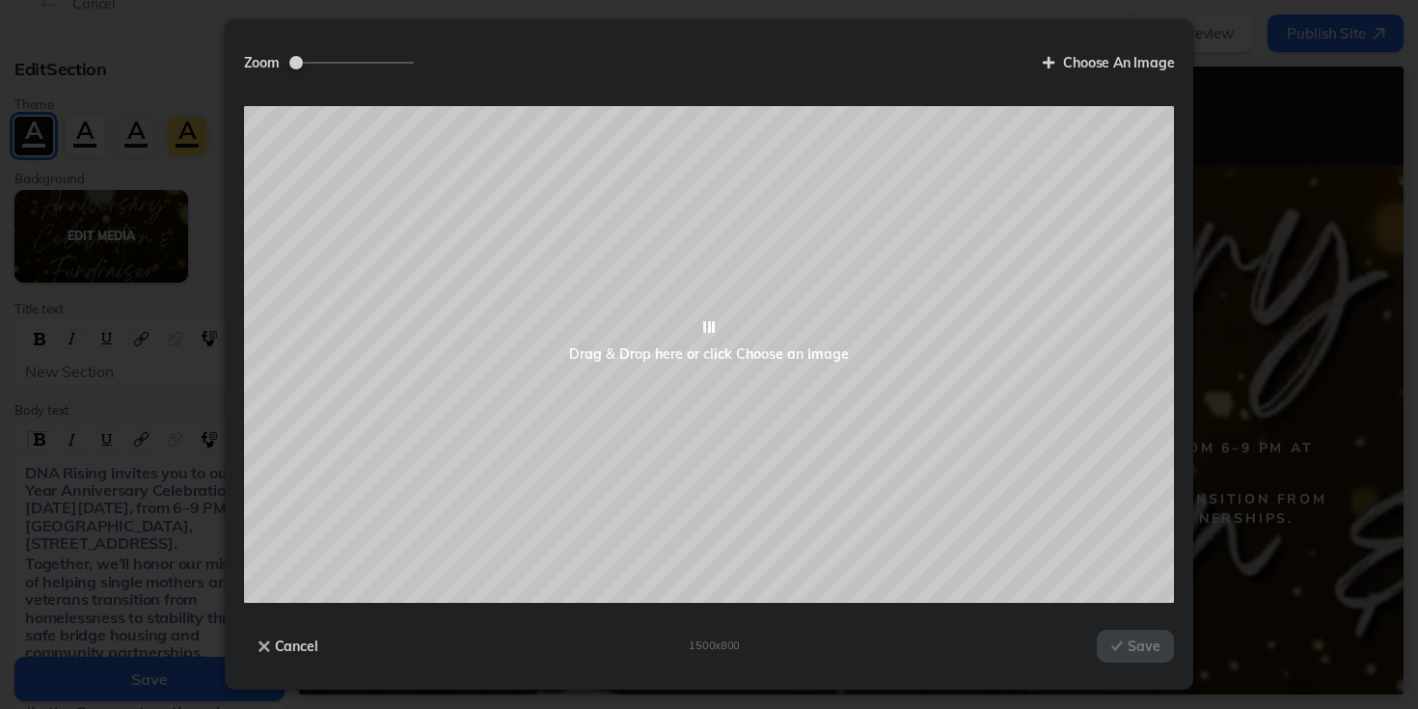
click at [131, 232] on div "Zoom Choose An Image Loading Drag & Drop here or click Choose an Image Drop you…" at bounding box center [709, 354] width 1418 height 709
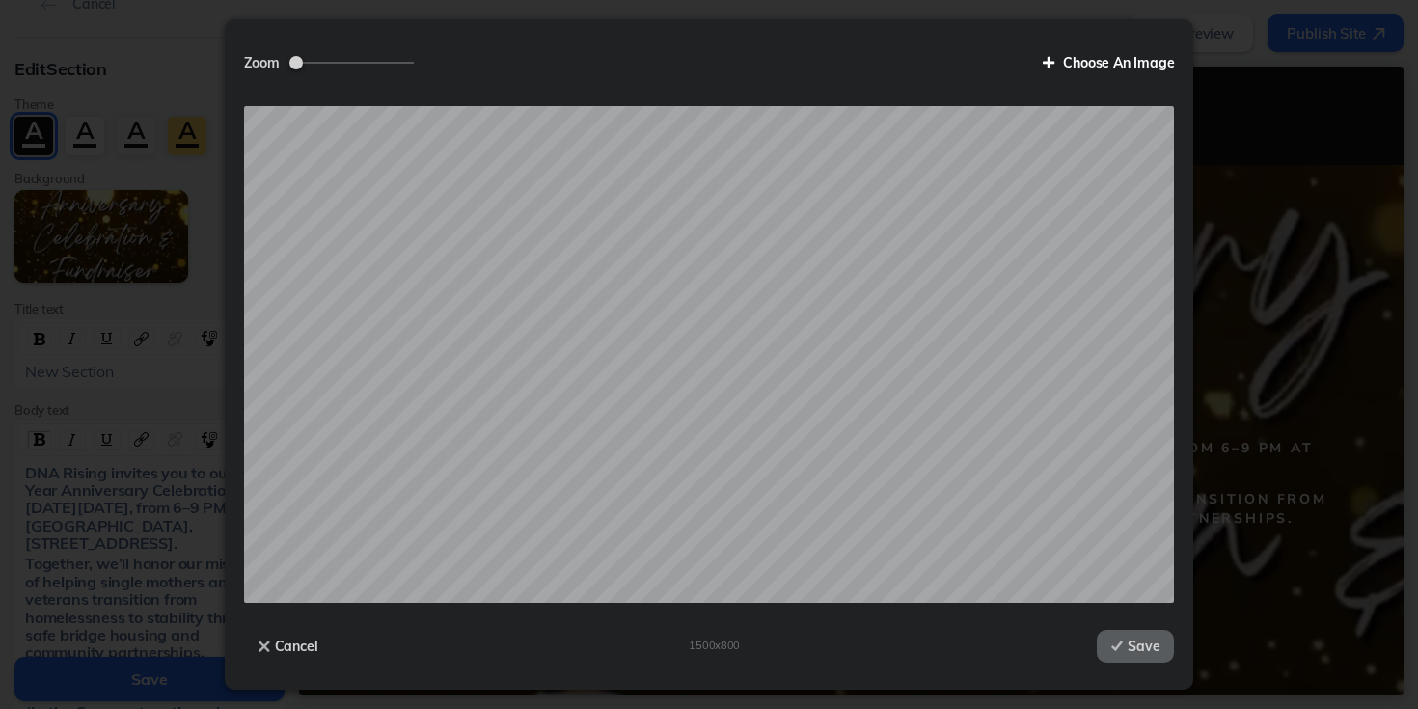
click at [1130, 66] on label "Choose An Image" at bounding box center [1102, 62] width 147 height 33
click at [0, 0] on input "Choose An Image" at bounding box center [0, 0] width 0 height 0
click at [1135, 65] on label "Choose An Image" at bounding box center [1102, 62] width 147 height 33
click at [0, 0] on input "Choose An Image" at bounding box center [0, 0] width 0 height 0
click at [1110, 61] on label "Choose An Image" at bounding box center [1102, 62] width 147 height 33
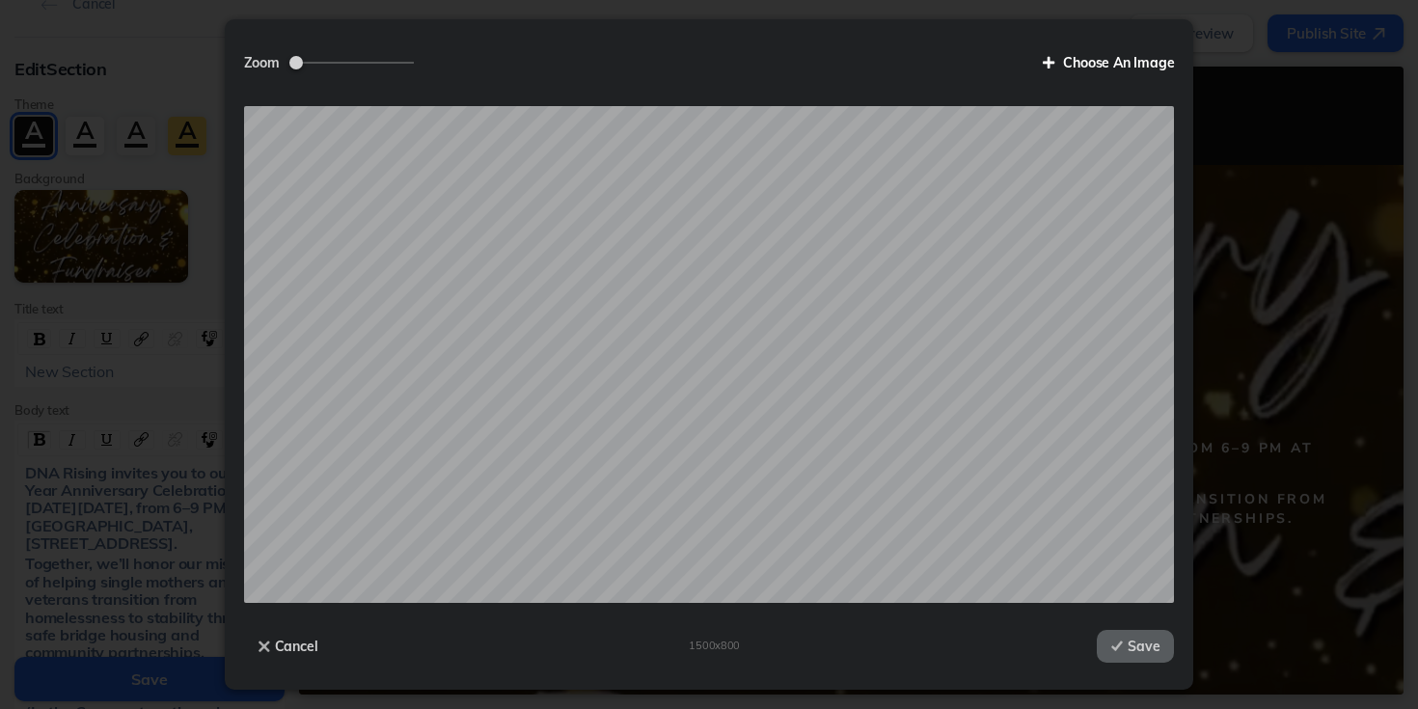
click at [0, 0] on input "Choose An Image" at bounding box center [0, 0] width 0 height 0
click at [1142, 62] on label "Choose An Image" at bounding box center [1102, 62] width 147 height 33
click at [0, 0] on input "Choose An Image" at bounding box center [0, 0] width 0 height 0
click at [1143, 643] on button "Save" at bounding box center [1135, 646] width 77 height 33
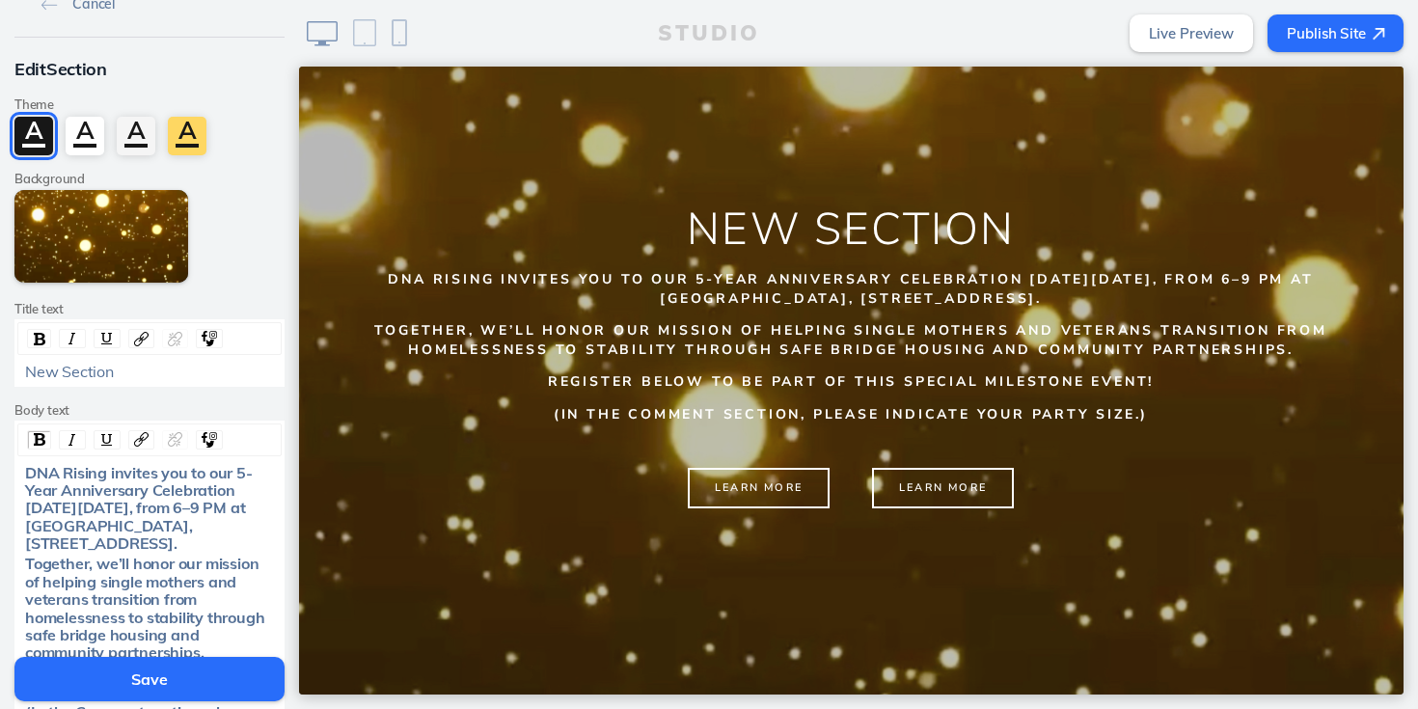
scroll to position [1553, 0]
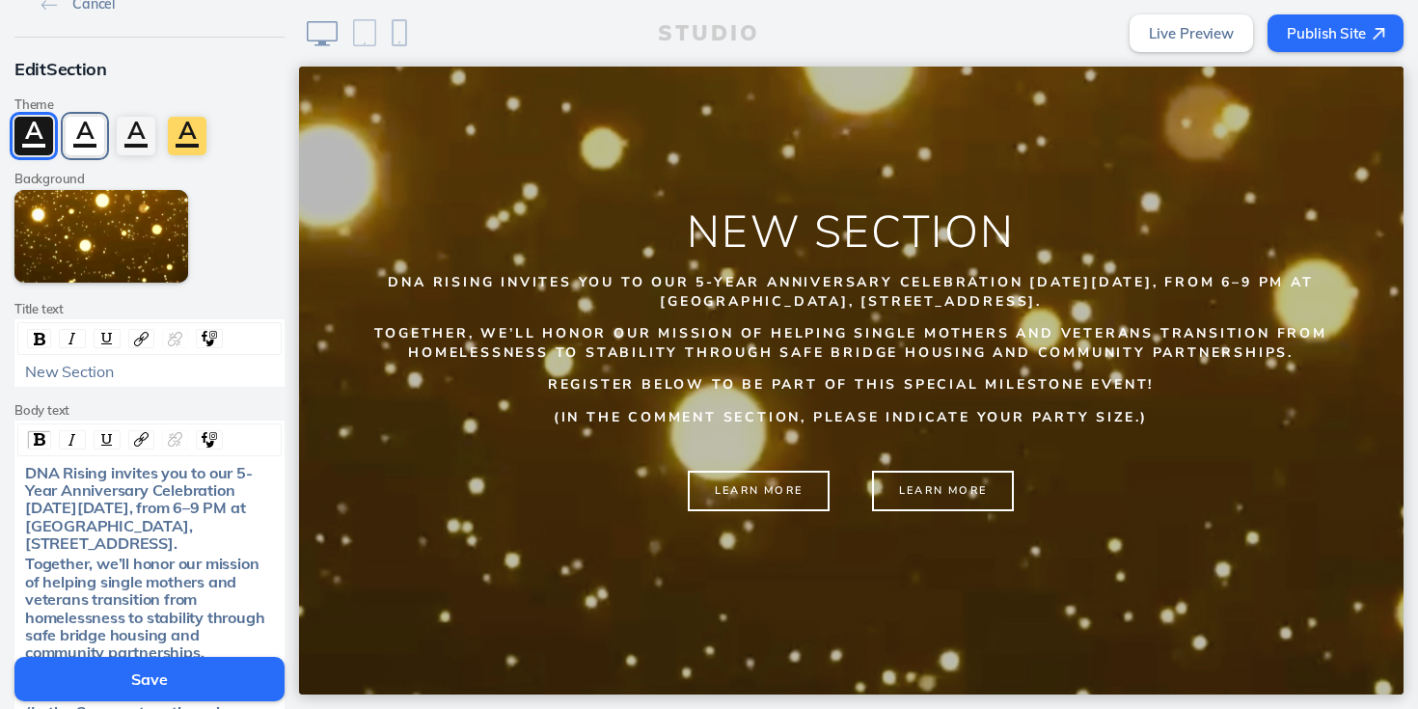
click at [88, 139] on div "A" at bounding box center [85, 136] width 39 height 39
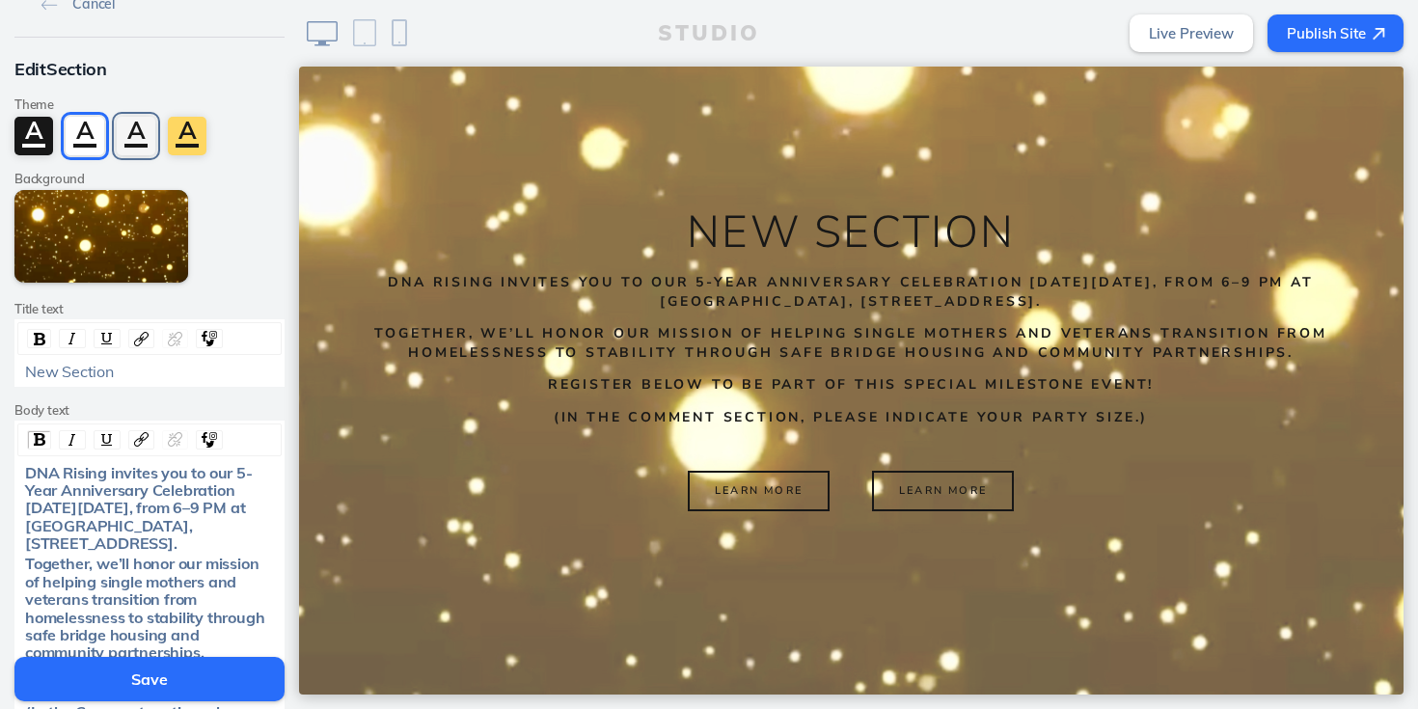
click at [144, 132] on div "A" at bounding box center [136, 136] width 39 height 39
click at [180, 134] on div "A" at bounding box center [187, 136] width 39 height 39
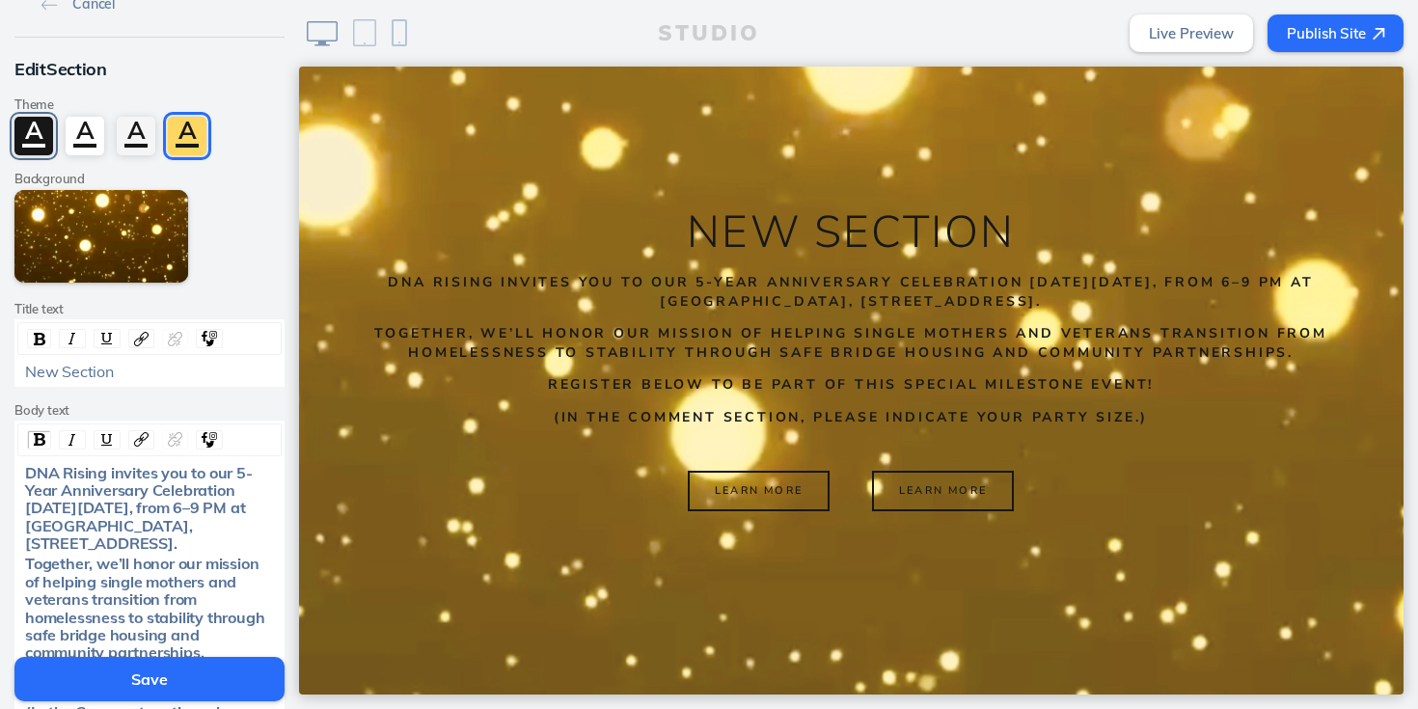
click at [17, 132] on div "A" at bounding box center [33, 136] width 39 height 39
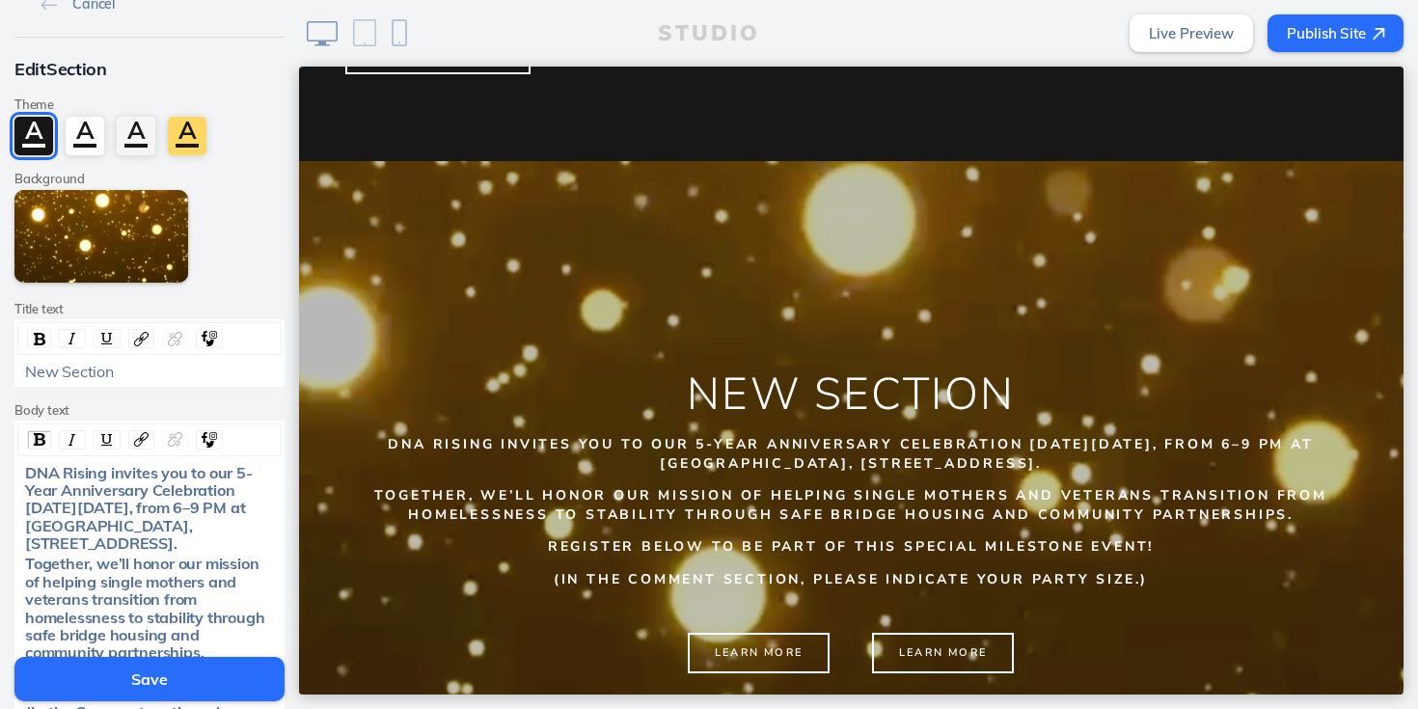
scroll to position [1424, 0]
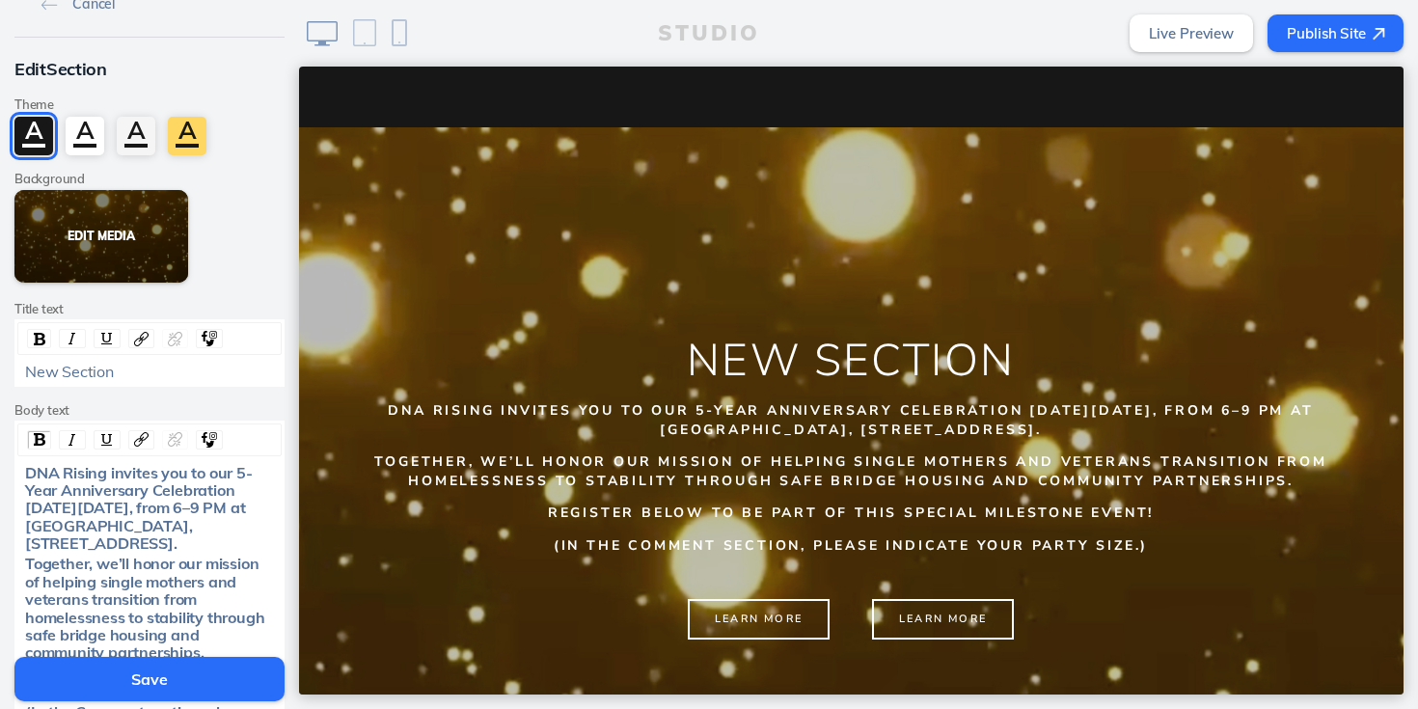
click at [137, 248] on button "Edit Media" at bounding box center [101, 236] width 174 height 93
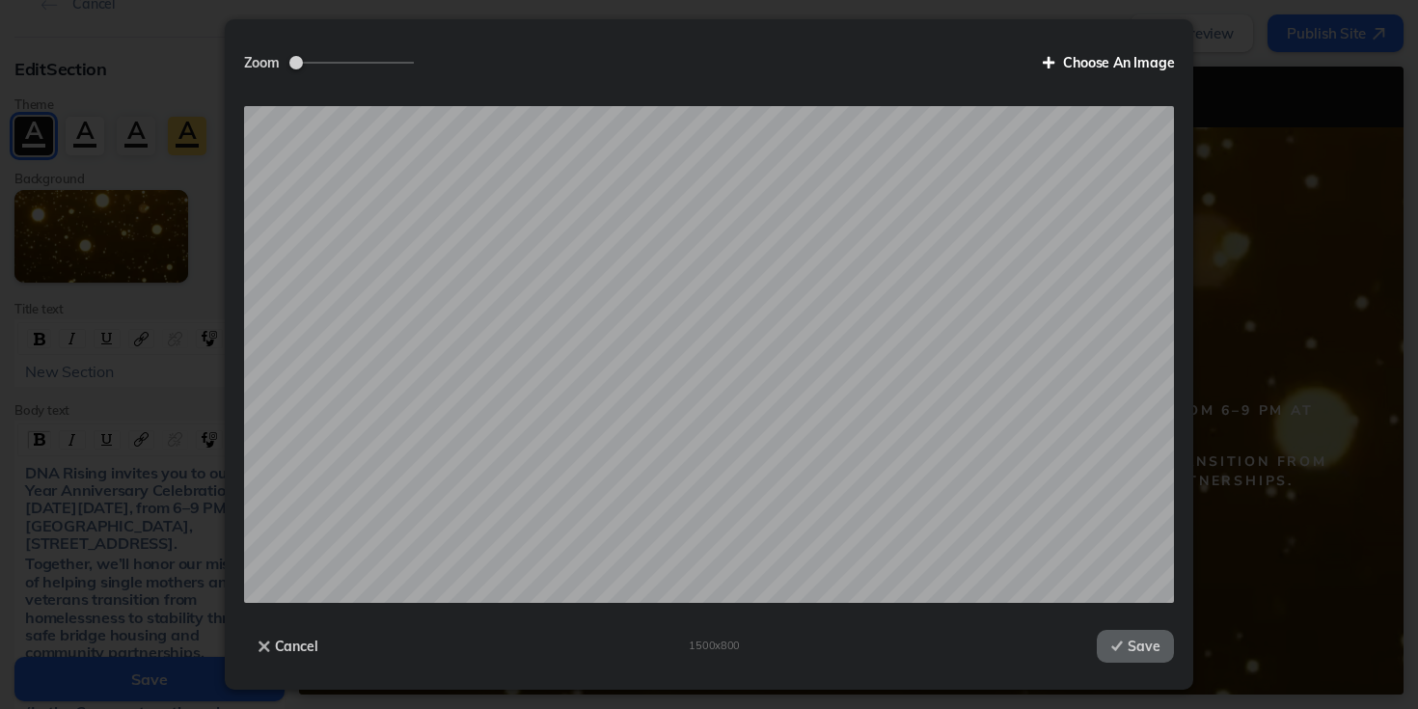
click at [1068, 62] on label "Choose An Image" at bounding box center [1102, 62] width 147 height 33
click at [0, 0] on input "Choose An Image" at bounding box center [0, 0] width 0 height 0
click at [1136, 650] on button "Save" at bounding box center [1135, 646] width 77 height 33
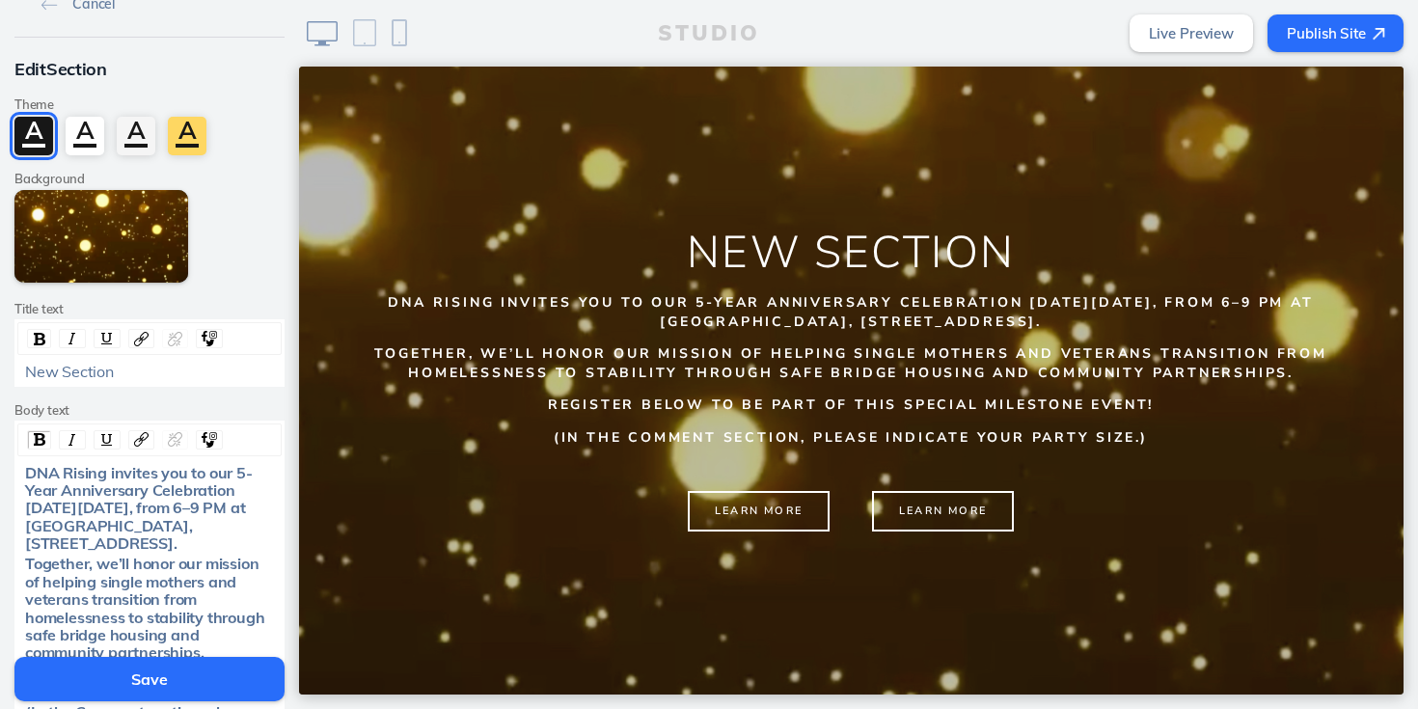
scroll to position [1533, 0]
click at [110, 677] on button "Save" at bounding box center [149, 679] width 270 height 44
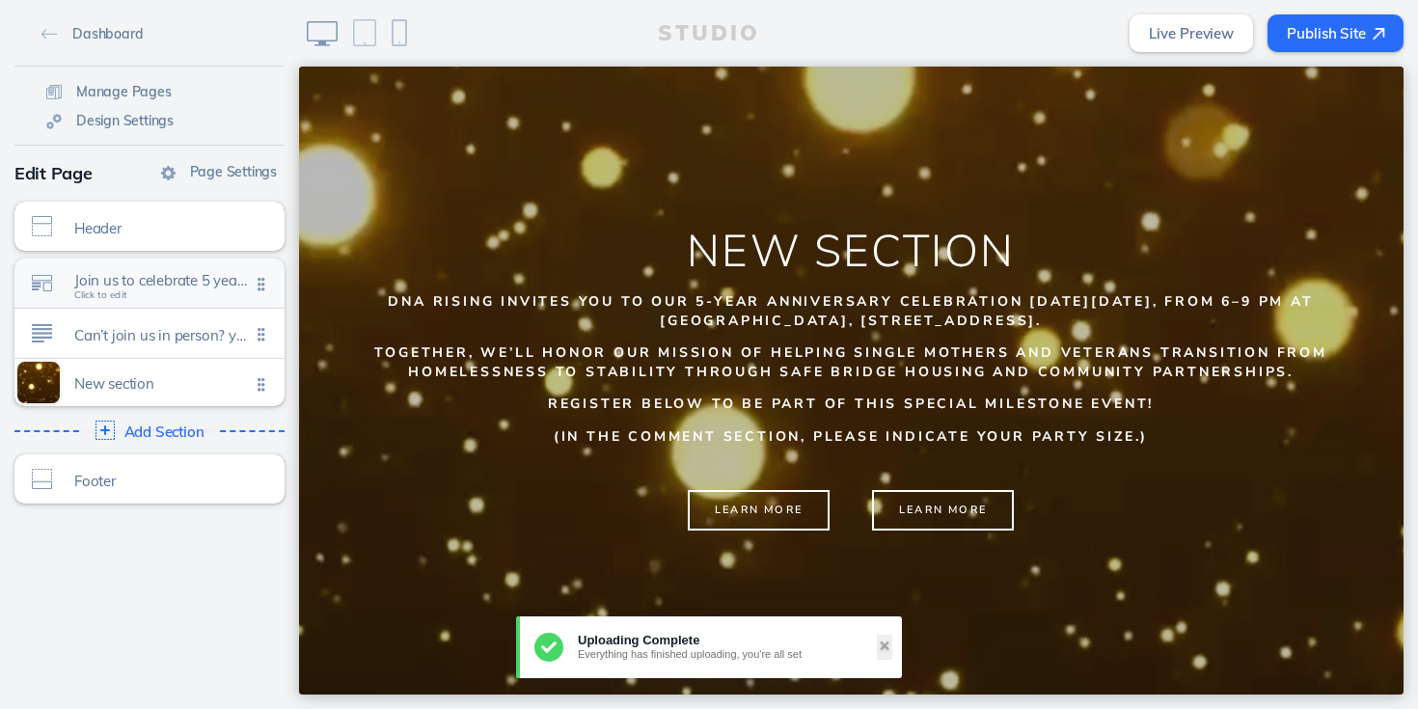
click at [143, 287] on span "Join us to celebrate 5 years of impact!" at bounding box center [162, 280] width 176 height 16
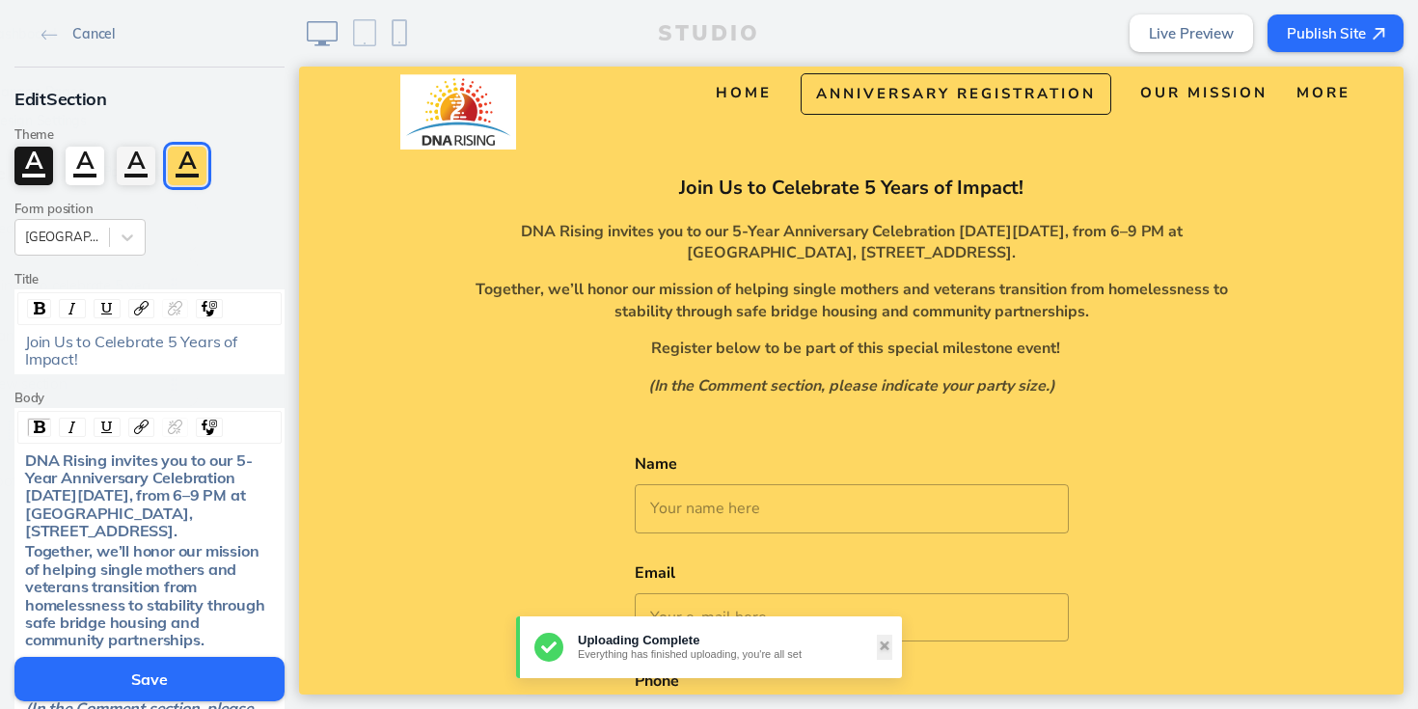
scroll to position [82, 0]
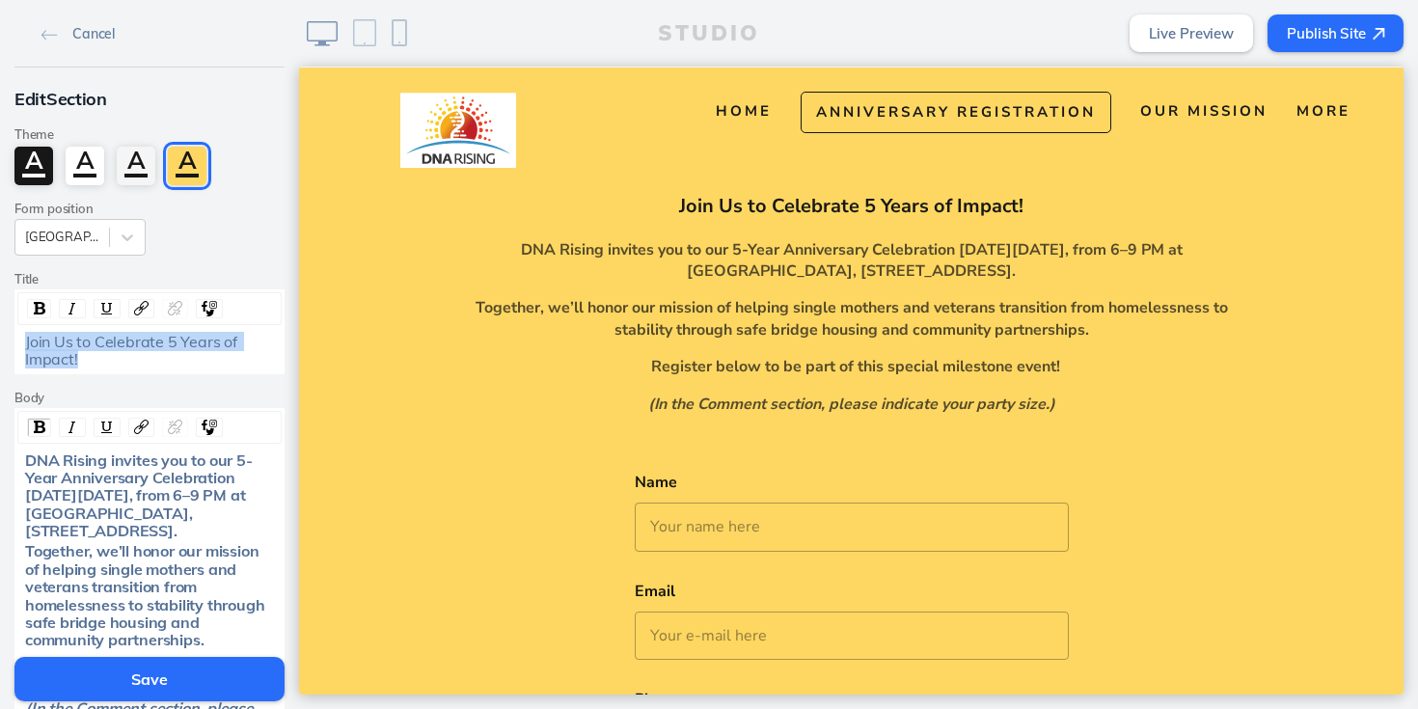
drag, startPoint x: 23, startPoint y: 344, endPoint x: 120, endPoint y: 361, distance: 97.9
click at [119, 361] on div "Join Us to Celebrate 5 Years of Impact!" at bounding box center [149, 351] width 263 height 36
copy span "Join Us to Celebrate 5 Years of Impact!"
click at [46, 26] on link "Cancel" at bounding box center [78, 32] width 89 height 29
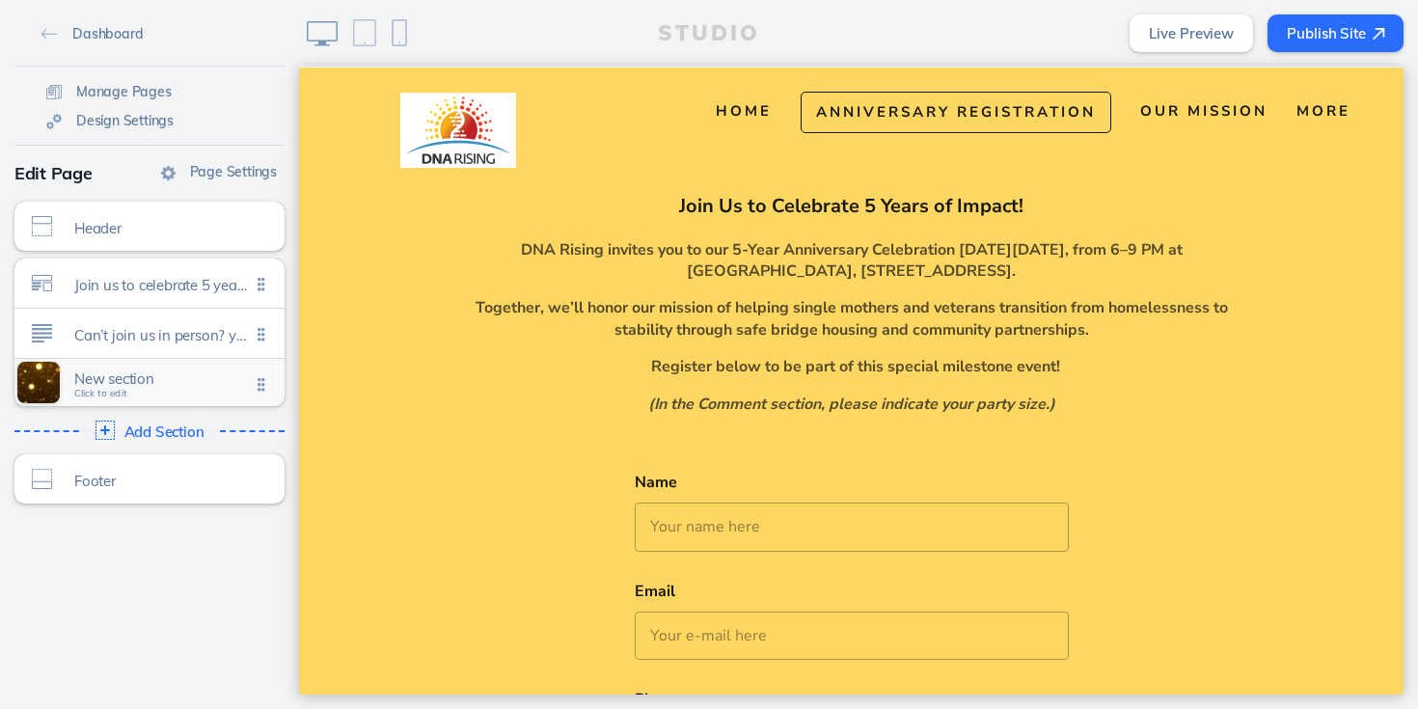
click at [142, 386] on span "New section" at bounding box center [162, 379] width 176 height 16
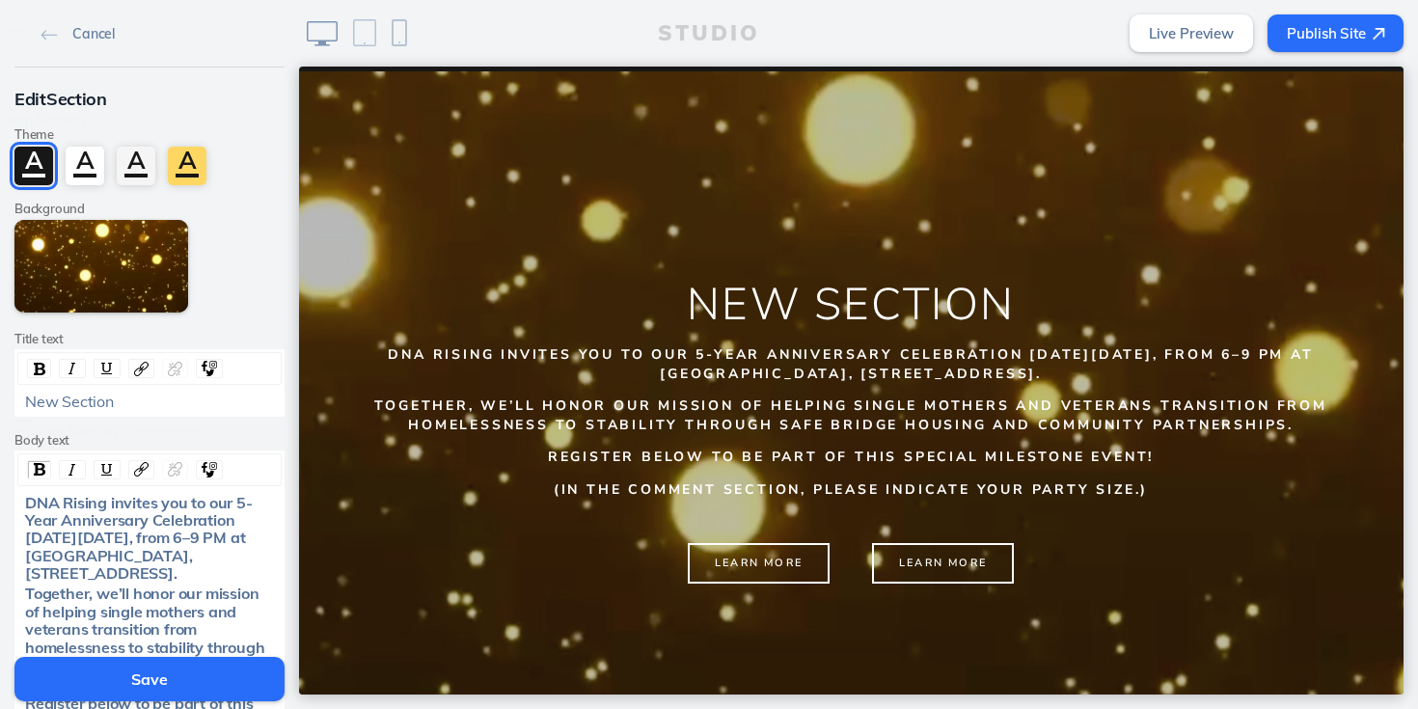
scroll to position [1485, 0]
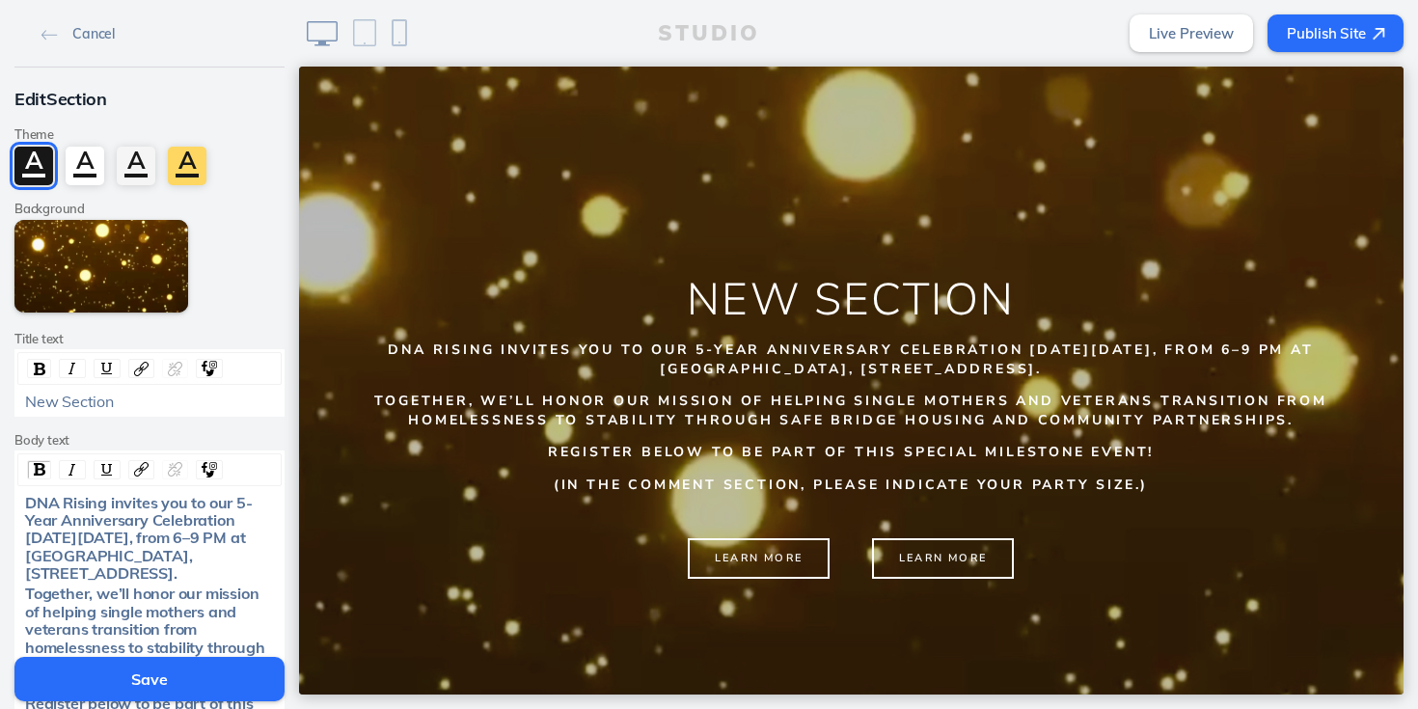
click at [122, 408] on div "New Section" at bounding box center [150, 401] width 250 height 17
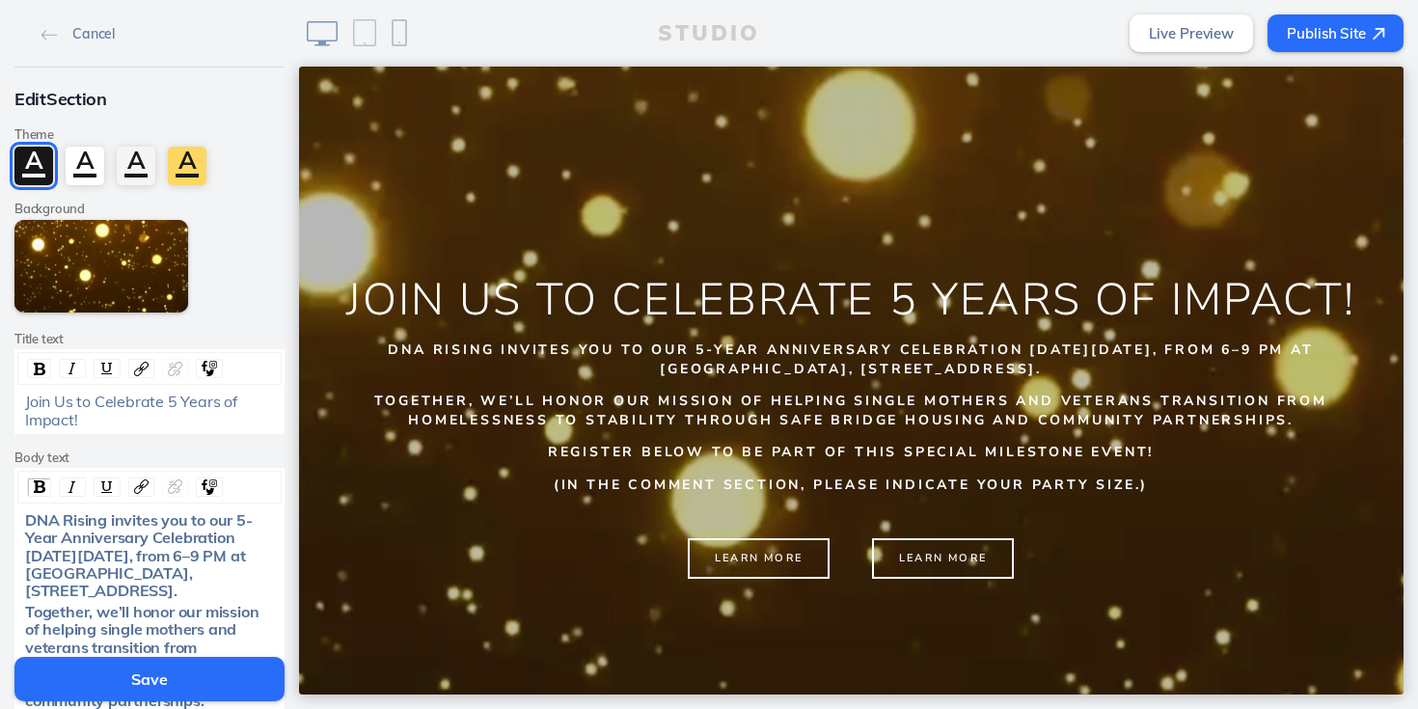
click at [164, 682] on button "Save" at bounding box center [149, 679] width 270 height 44
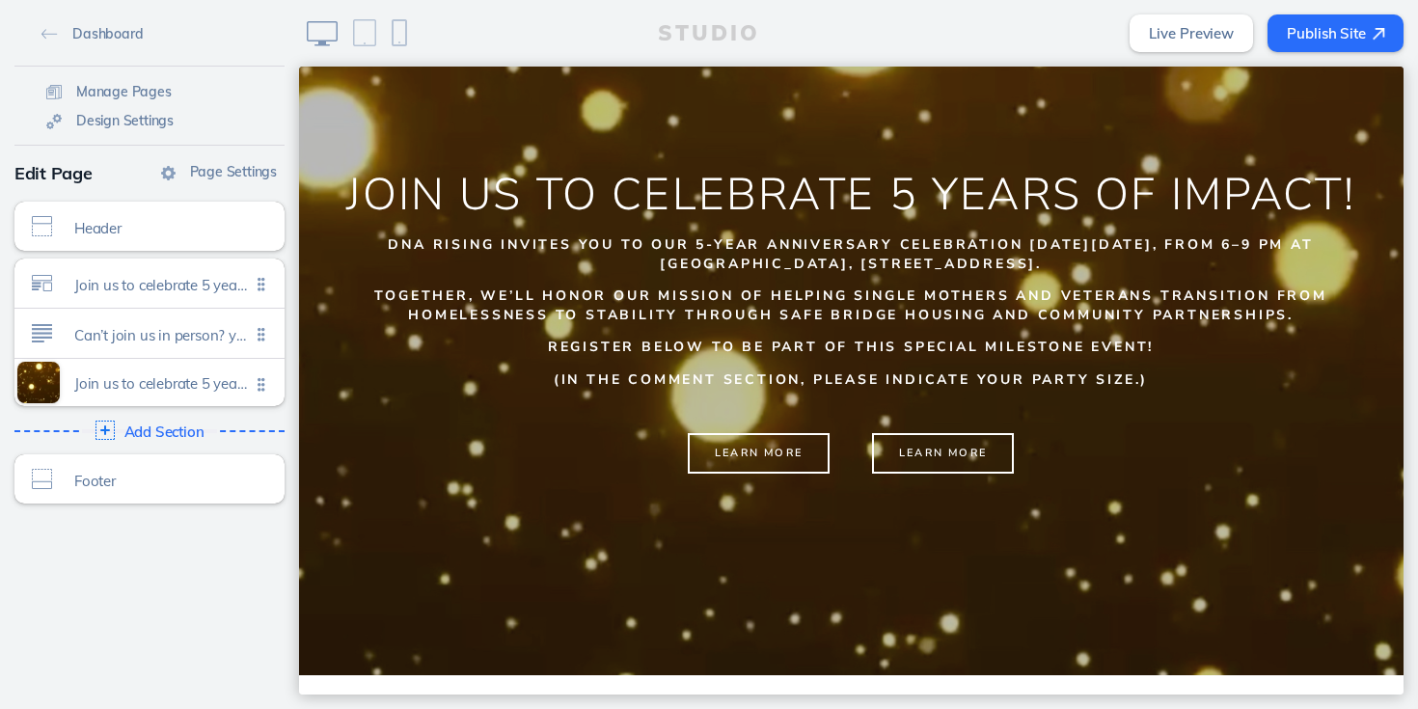
scroll to position [1588, 0]
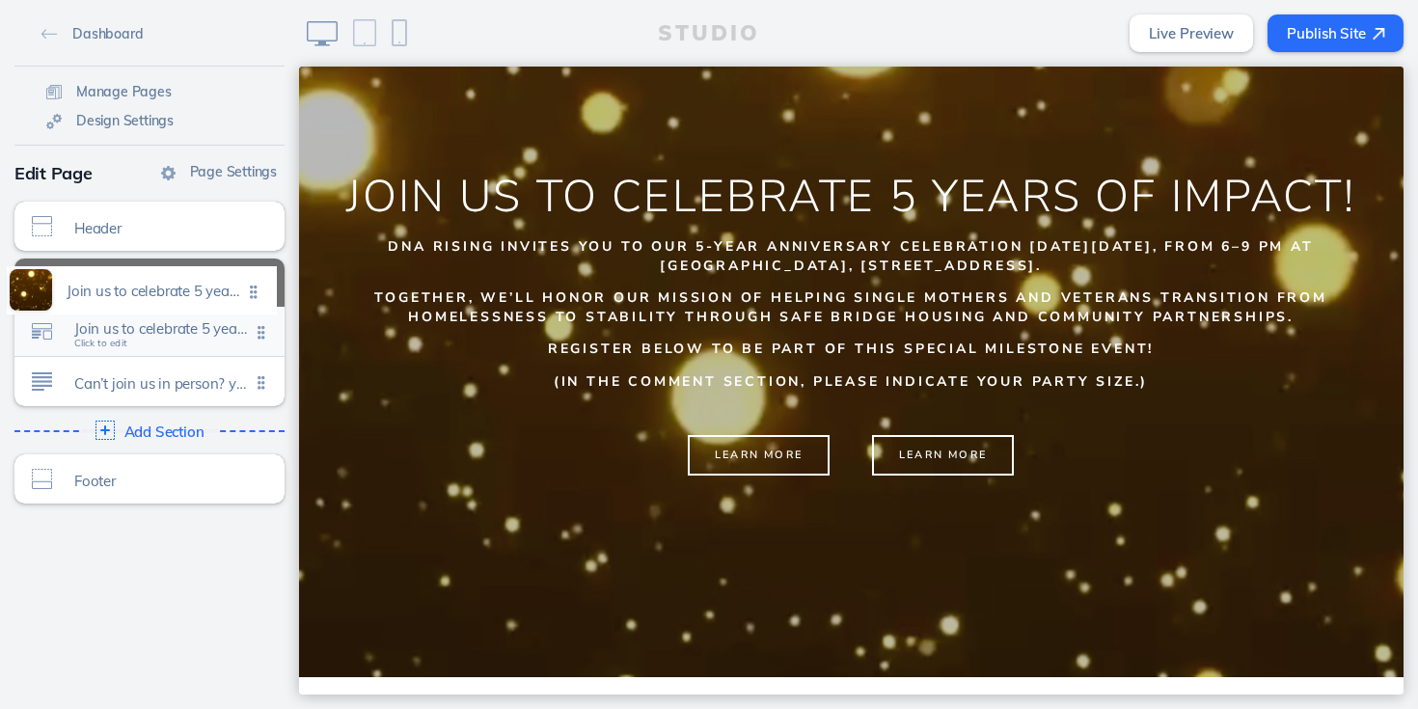
drag, startPoint x: 265, startPoint y: 383, endPoint x: 258, endPoint y: 291, distance: 92.0
click at [258, 291] on ul "Join us to celebrate 5 years of impact! Click to edit Can’t join us in person? …" at bounding box center [149, 333] width 270 height 148
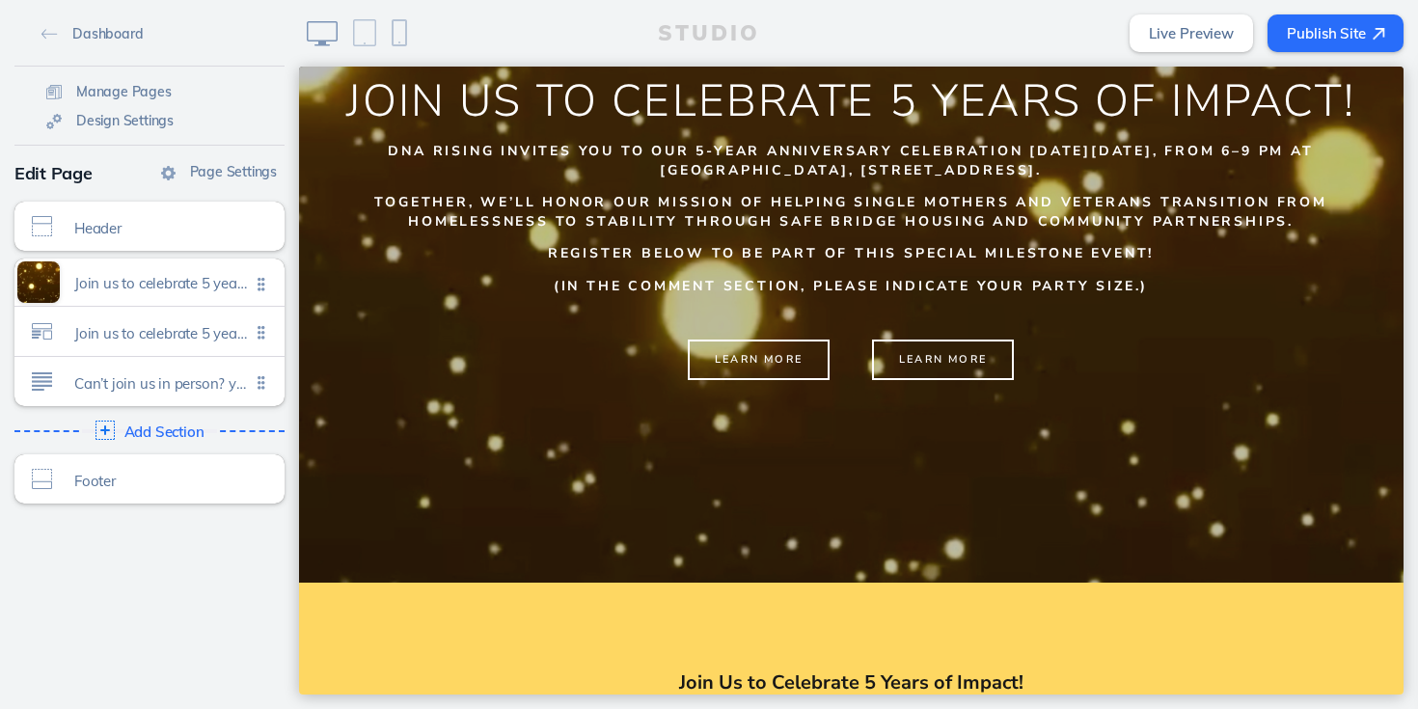
scroll to position [321, 0]
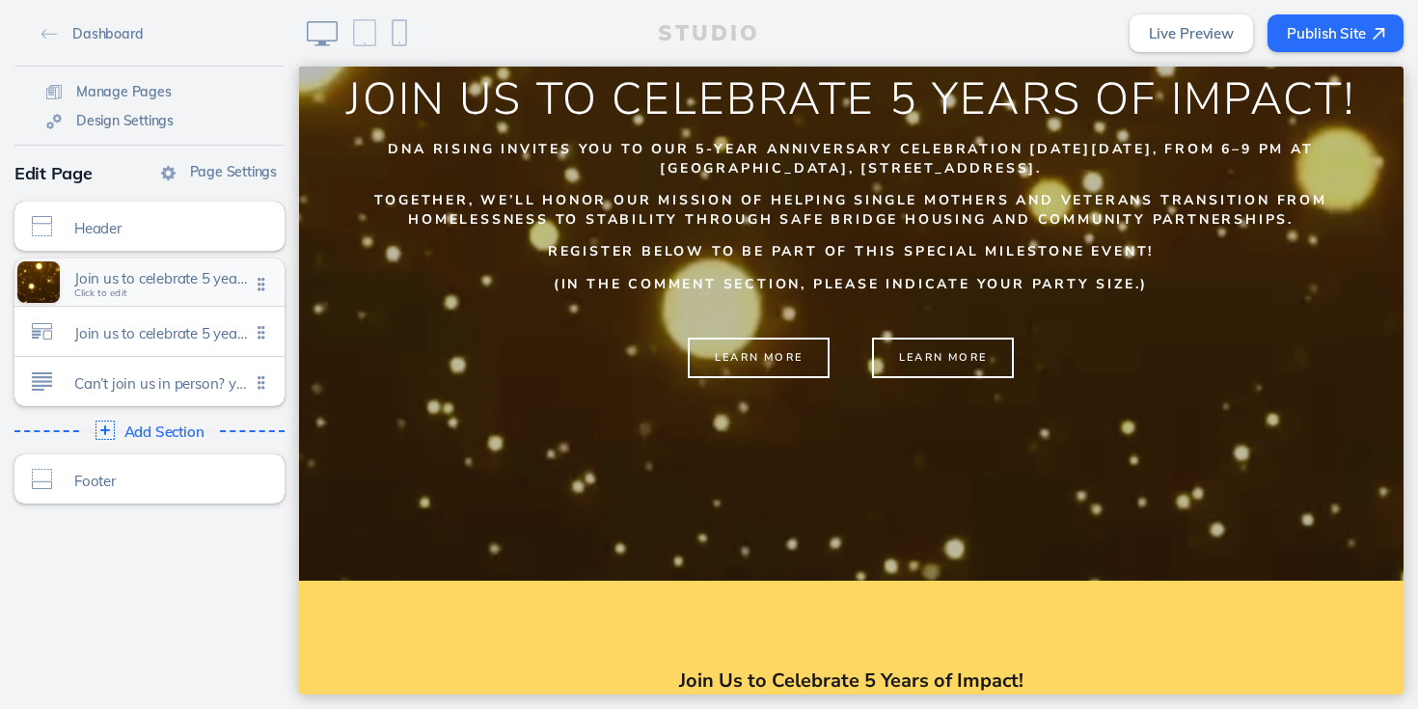
click at [110, 284] on span "Join us to celebrate 5 years of impact!" at bounding box center [162, 278] width 176 height 16
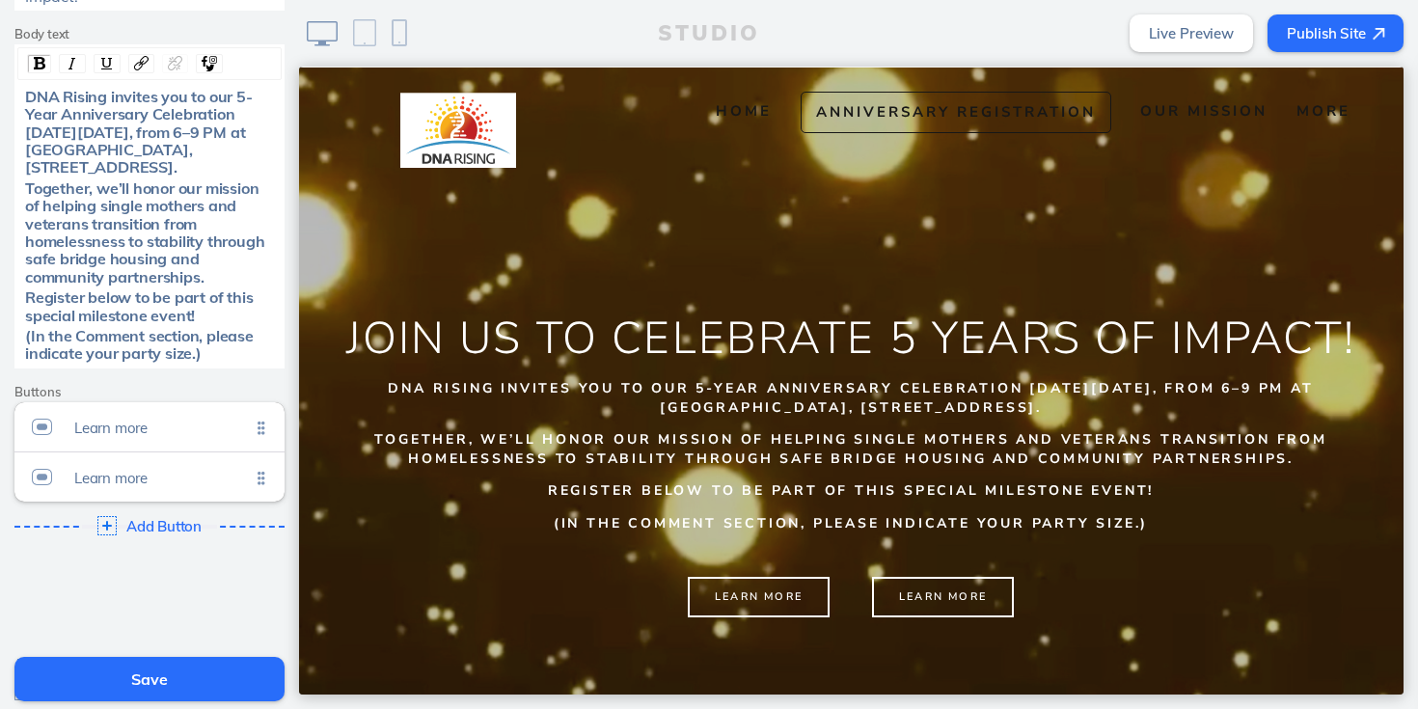
scroll to position [527, 0]
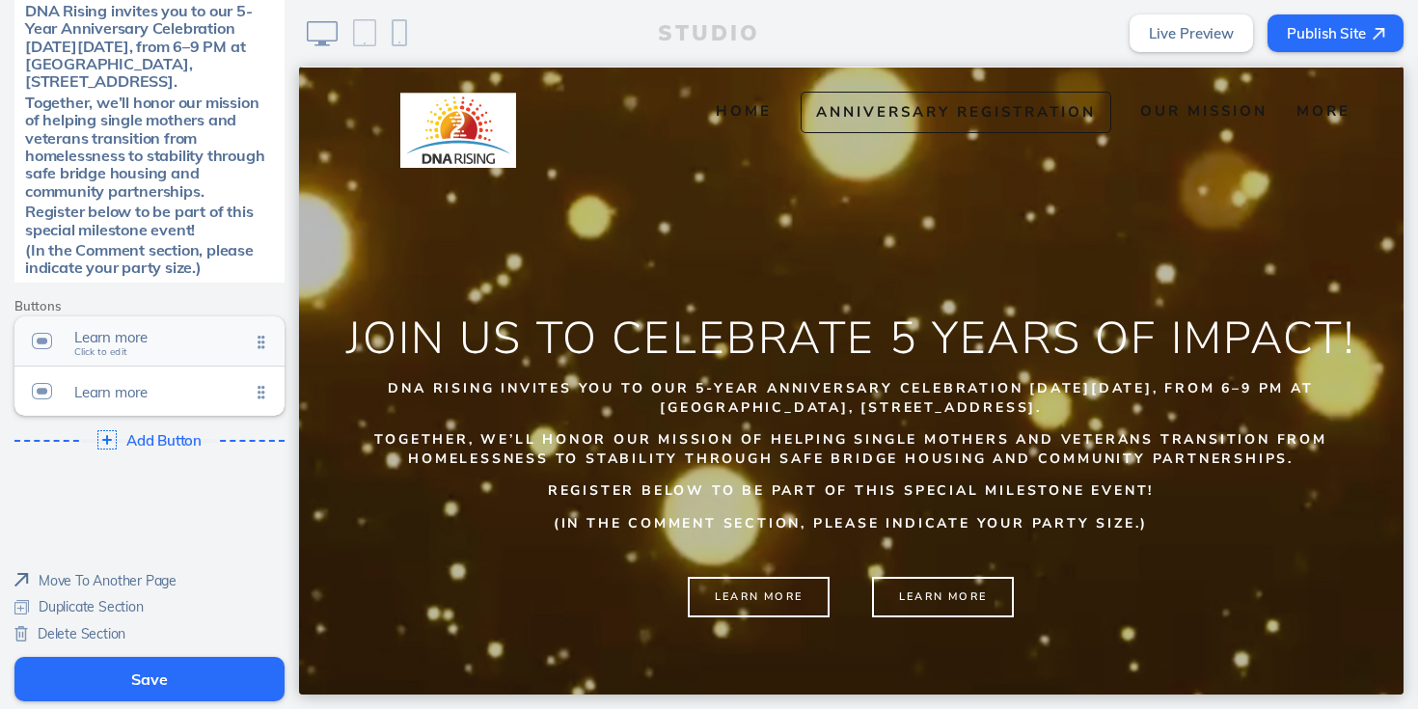
click at [187, 344] on span "Learn more" at bounding box center [162, 337] width 176 height 16
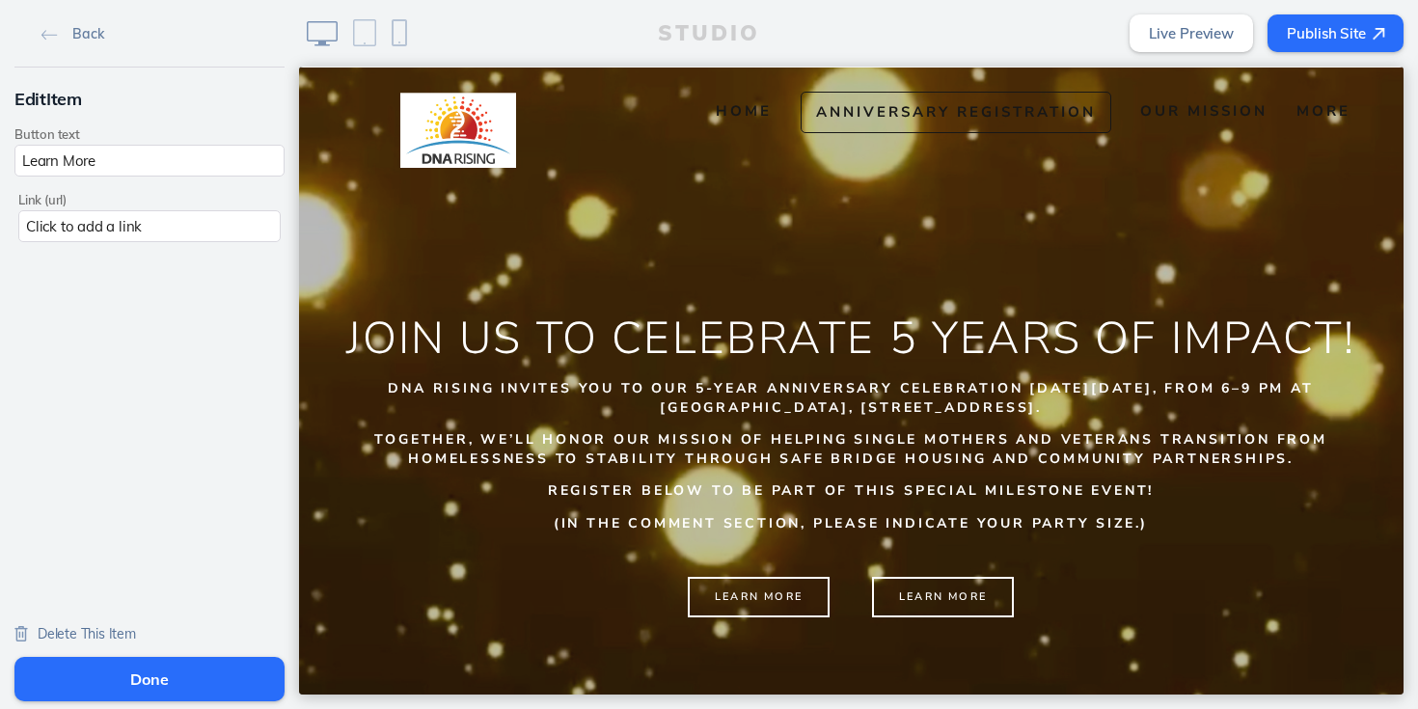
click at [23, 626] on img at bounding box center [21, 633] width 14 height 15
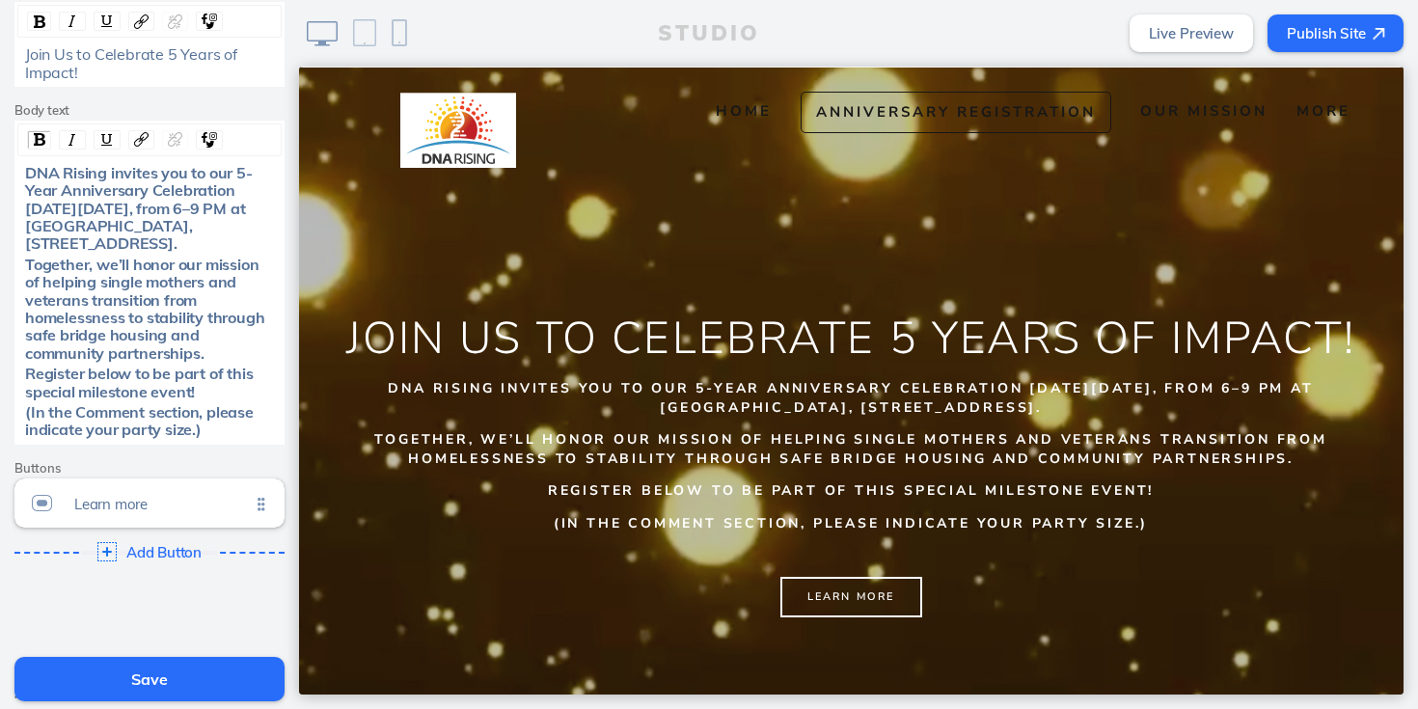
scroll to position [477, 0]
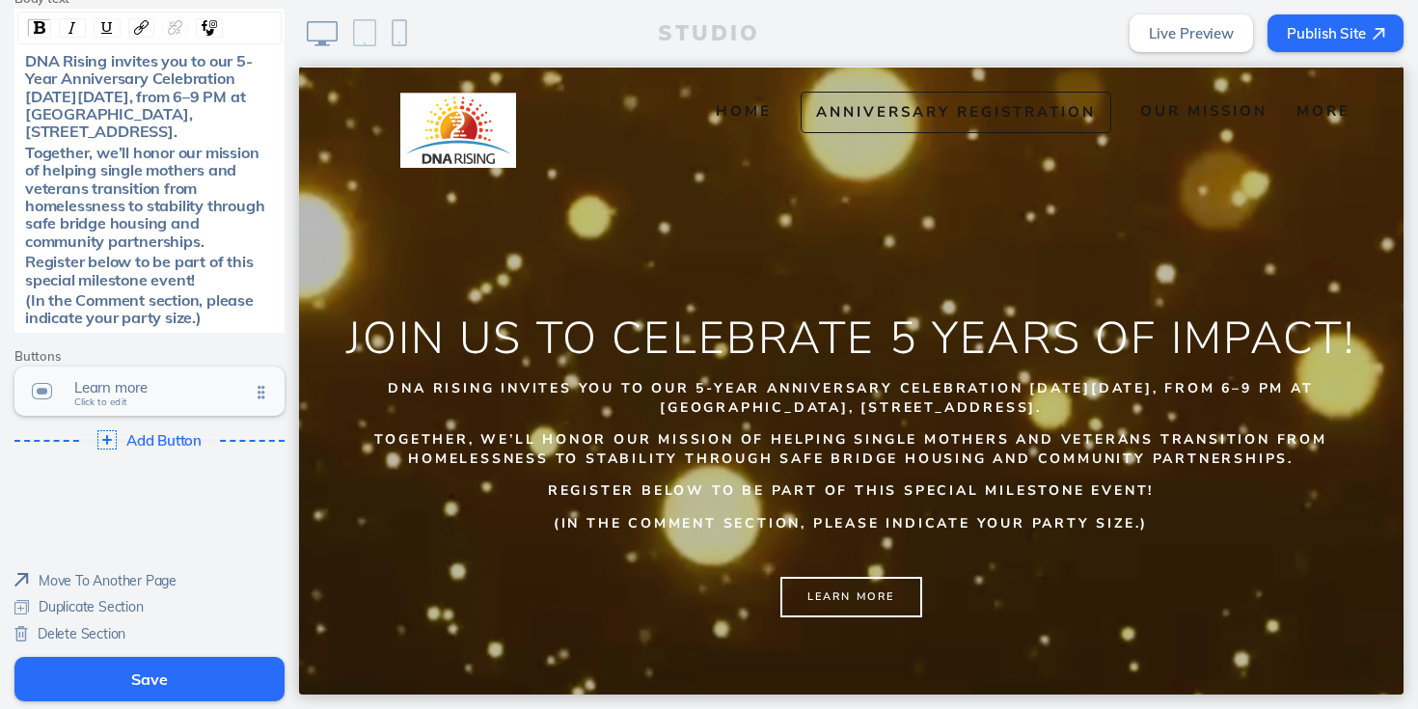
click at [44, 390] on img at bounding box center [42, 391] width 20 height 20
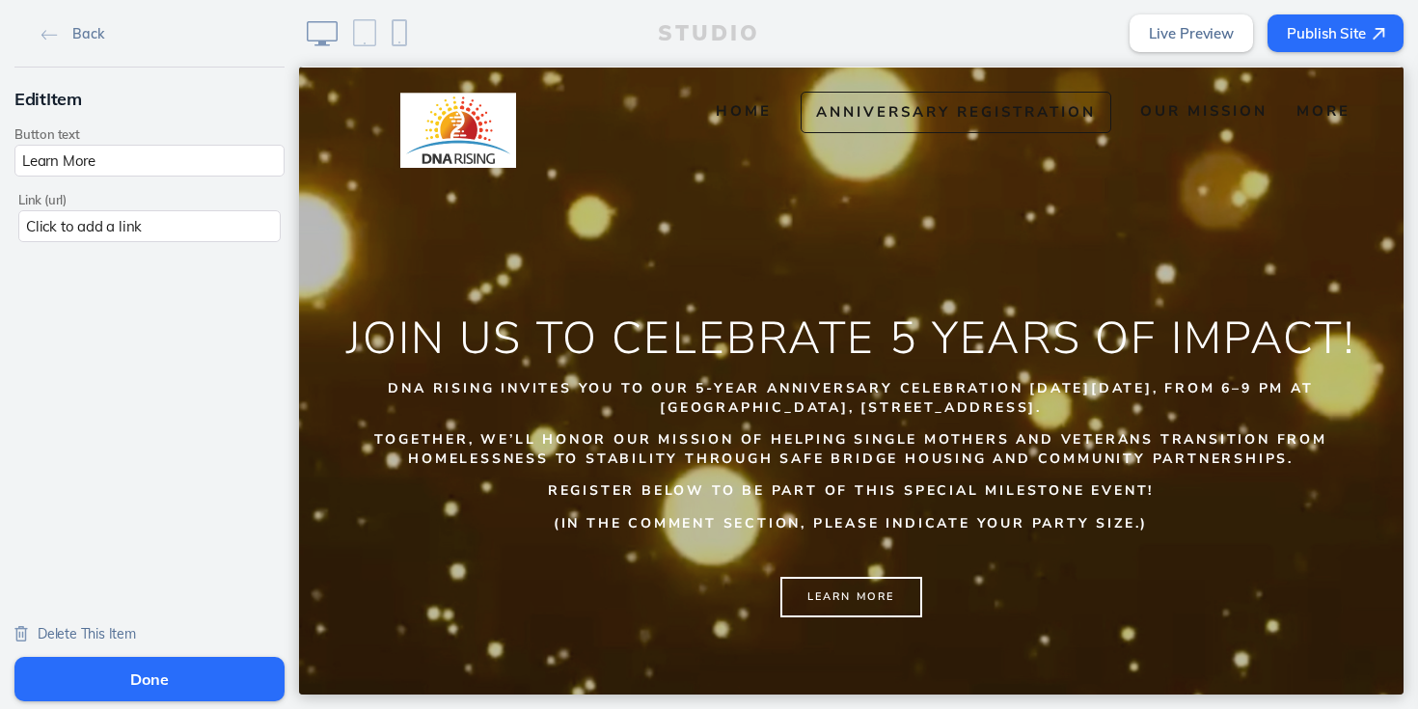
click at [21, 632] on img at bounding box center [21, 633] width 14 height 15
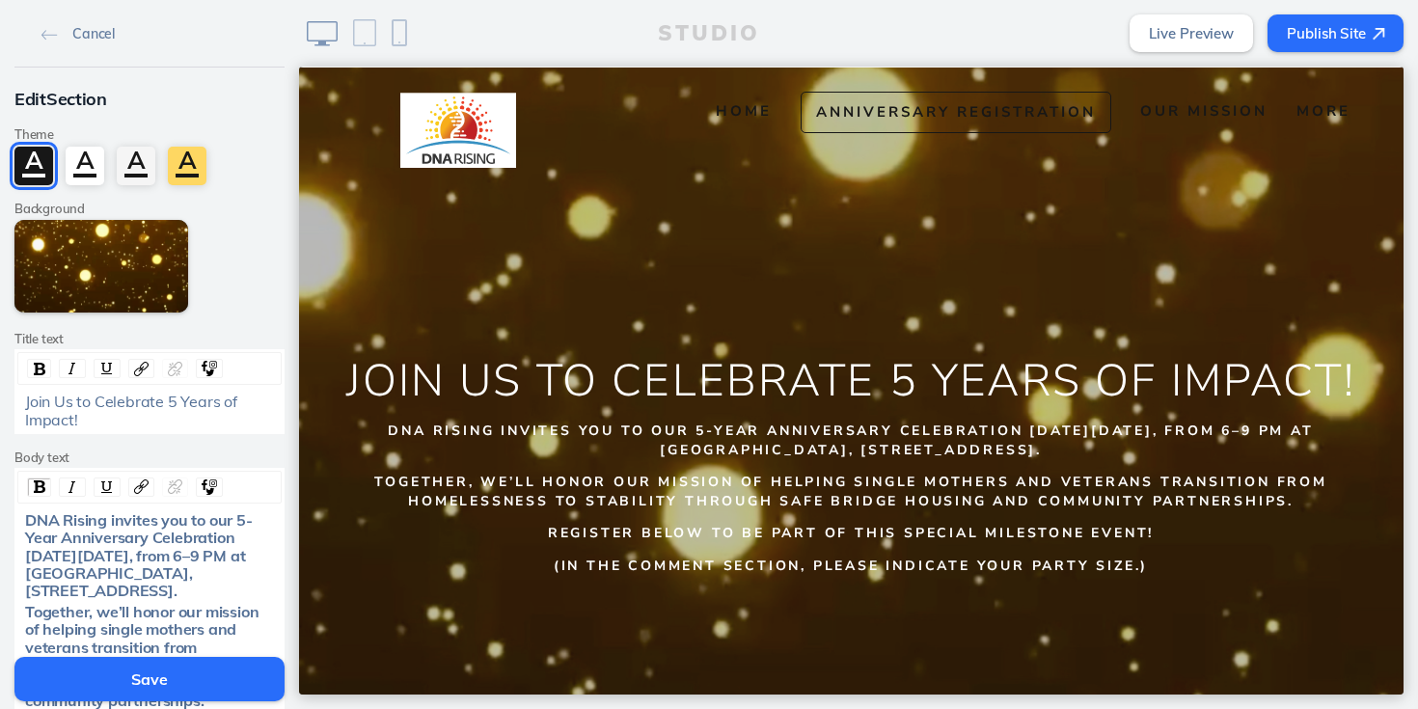
click at [132, 685] on button "Save" at bounding box center [149, 679] width 270 height 44
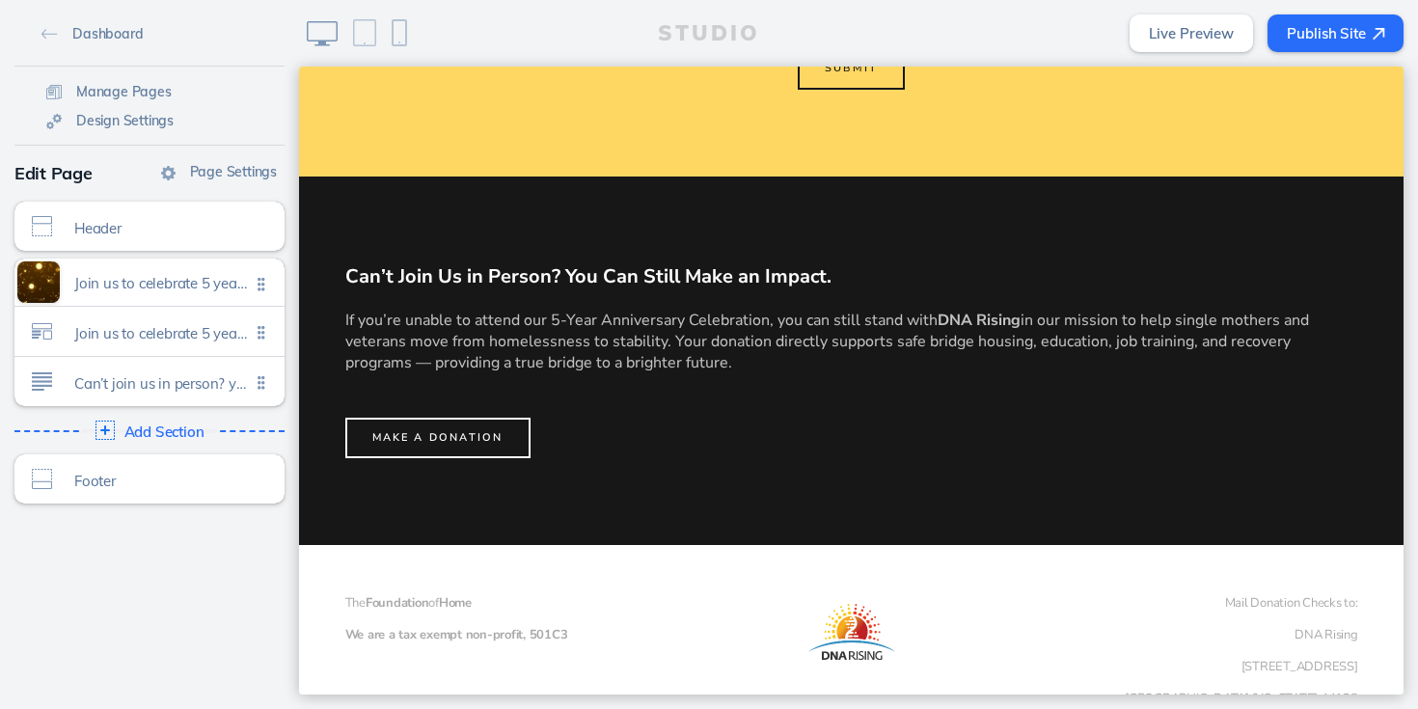
scroll to position [1730, 0]
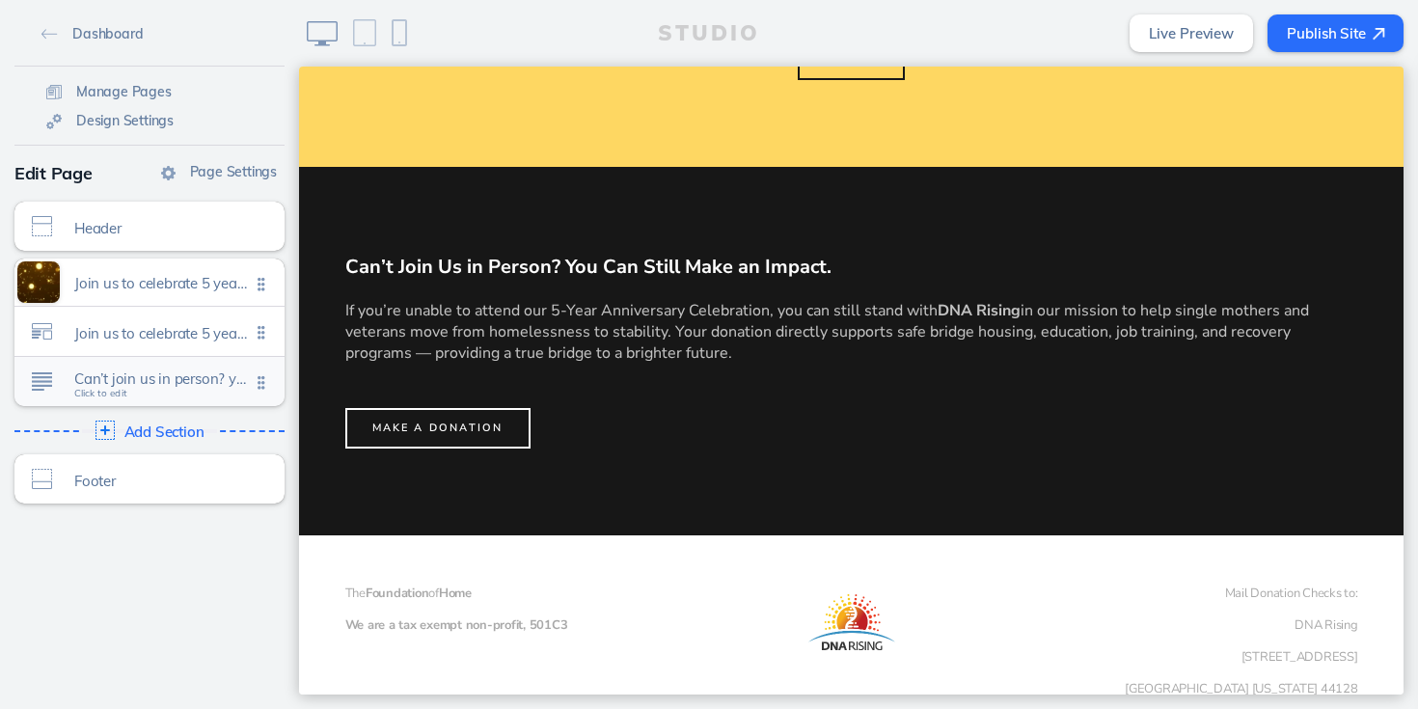
click at [123, 382] on span "Can’t join us in person? you can still make an impact." at bounding box center [162, 379] width 176 height 16
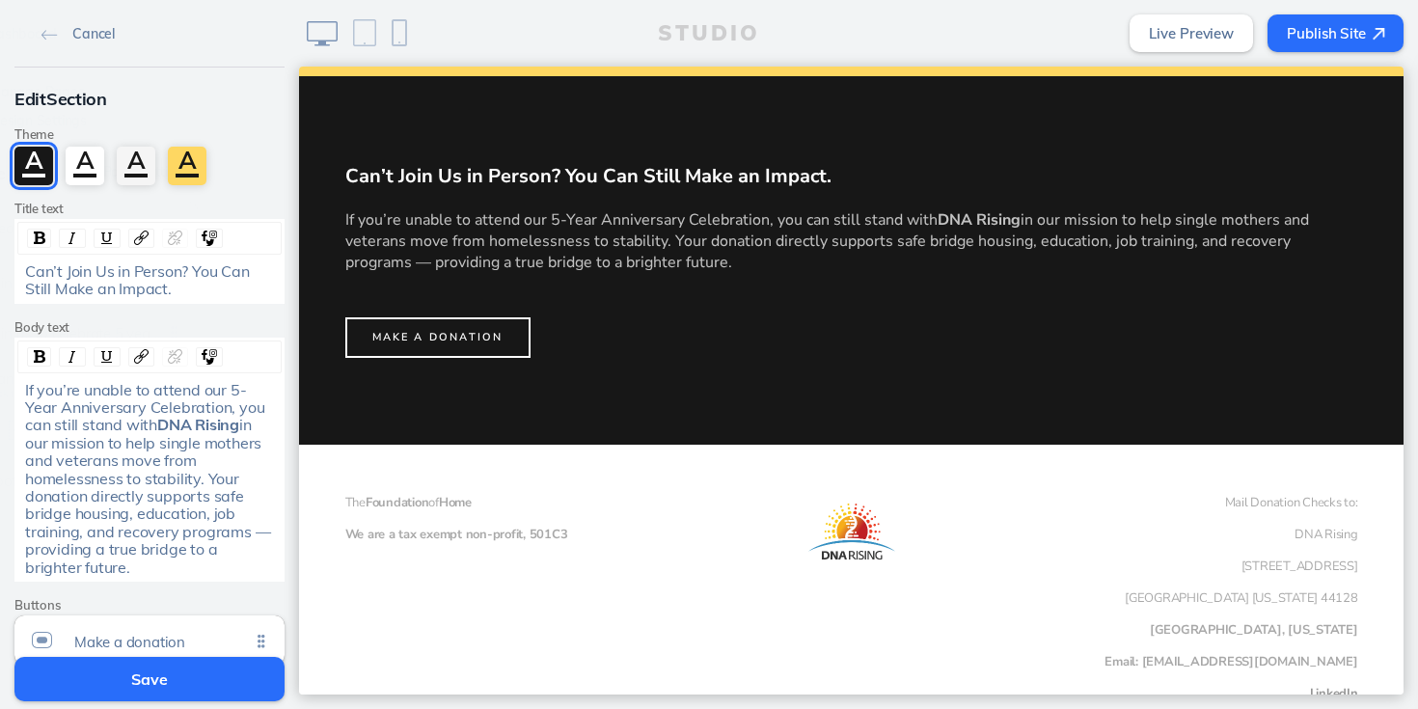
scroll to position [1830, 0]
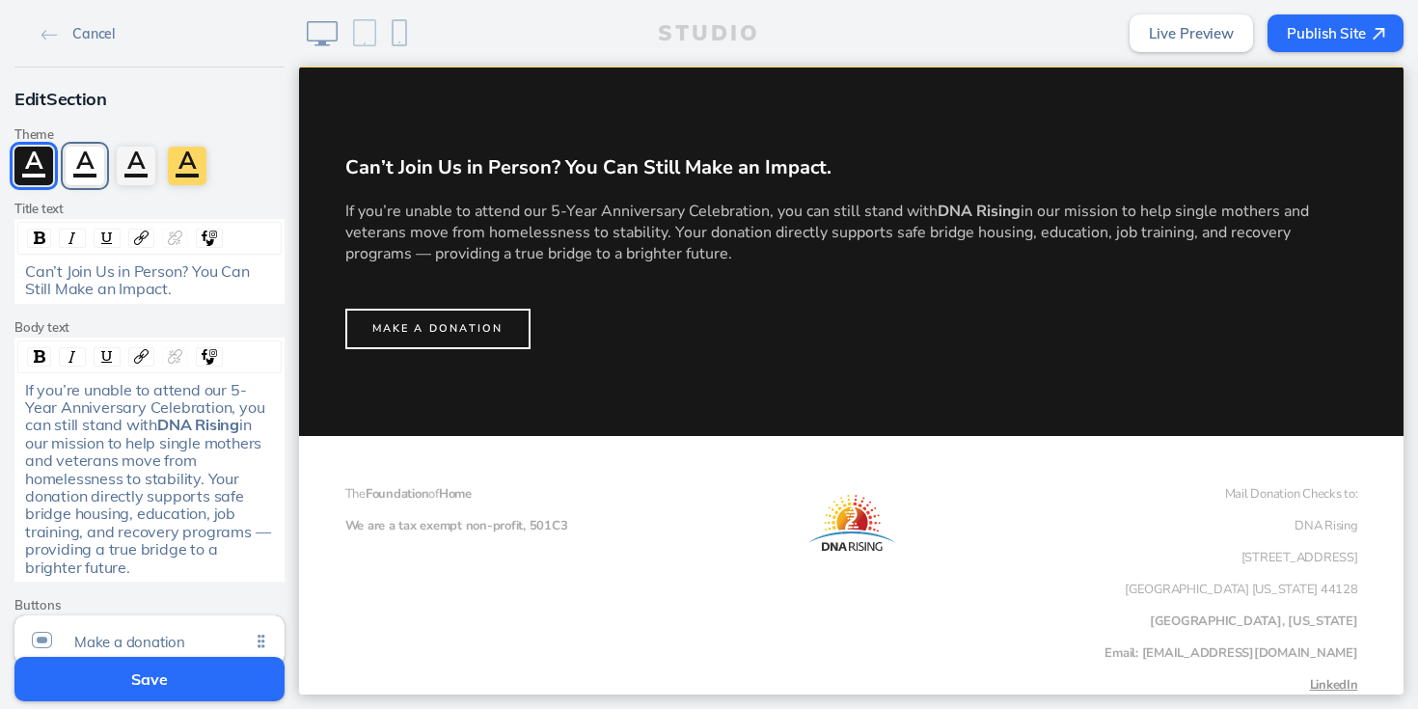
click at [91, 166] on div "A" at bounding box center [85, 166] width 39 height 39
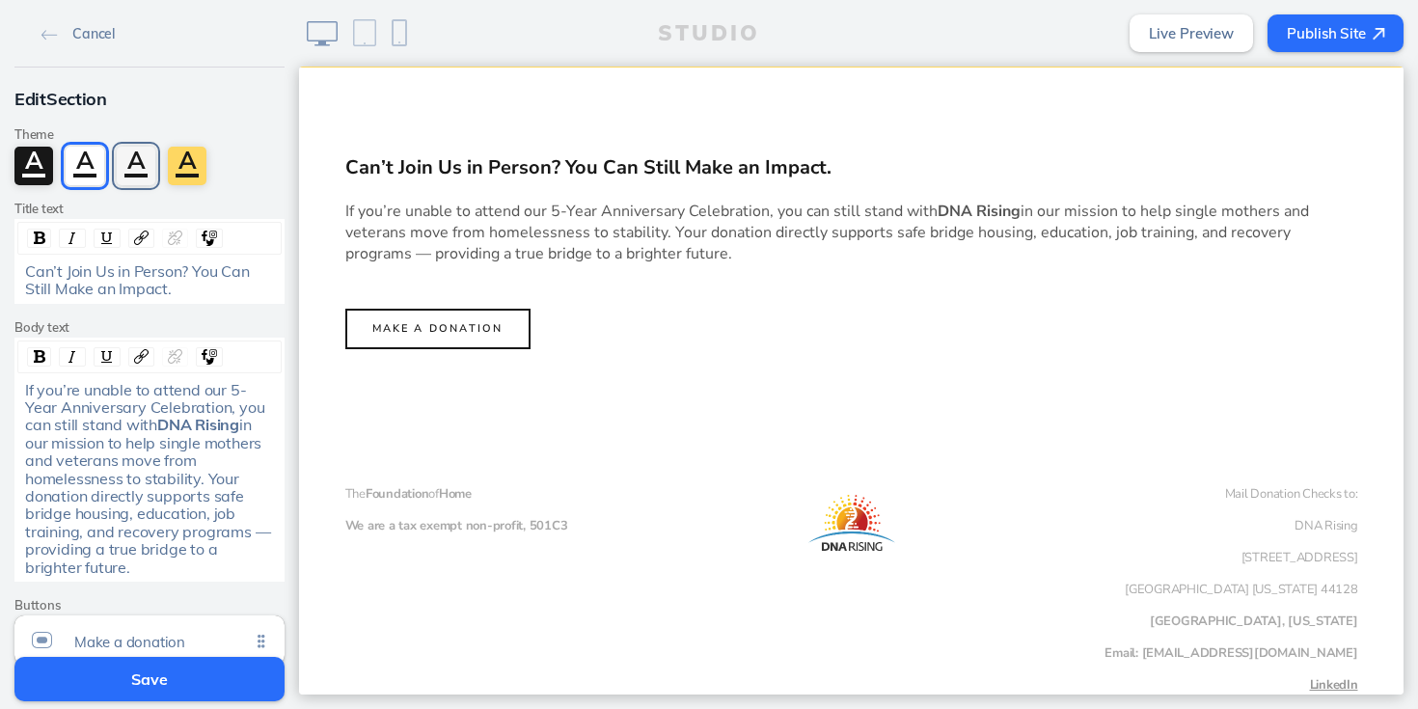
click at [131, 163] on div "A" at bounding box center [136, 166] width 39 height 39
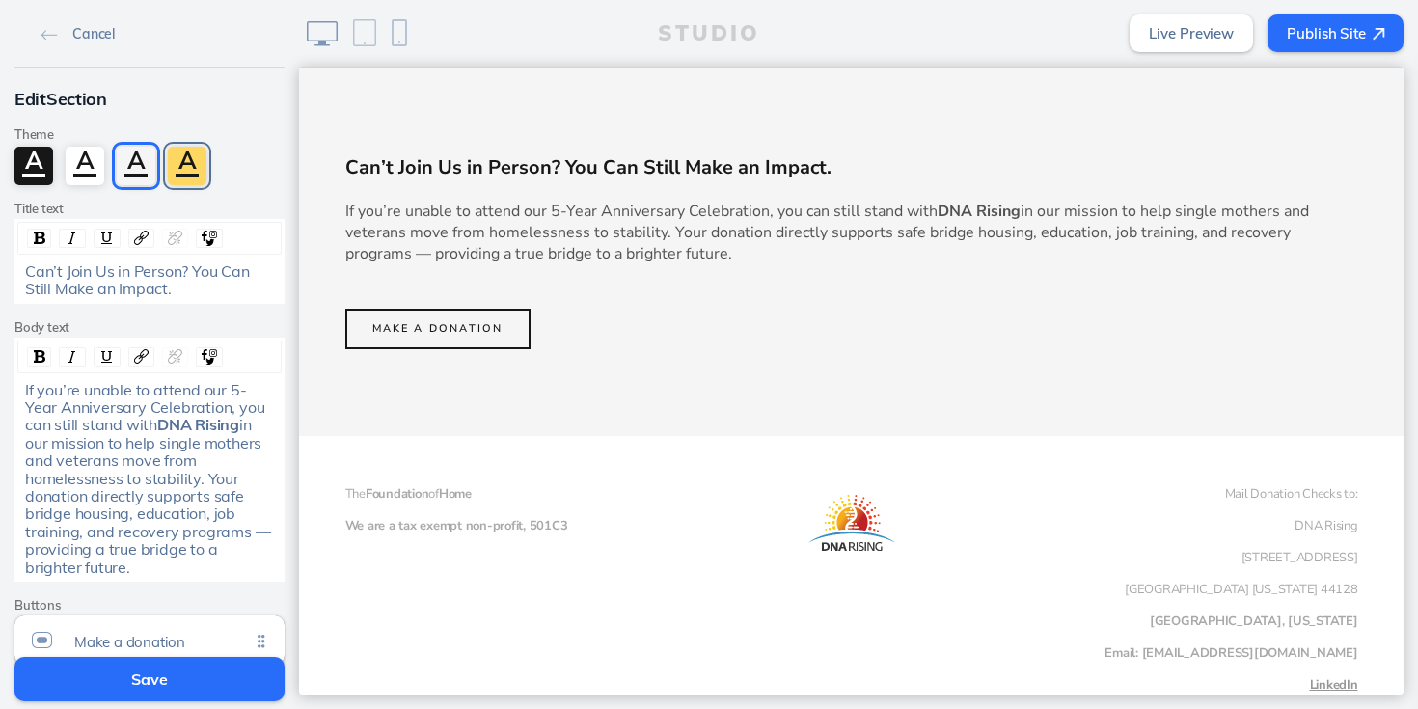
click at [188, 163] on div "A" at bounding box center [187, 166] width 39 height 39
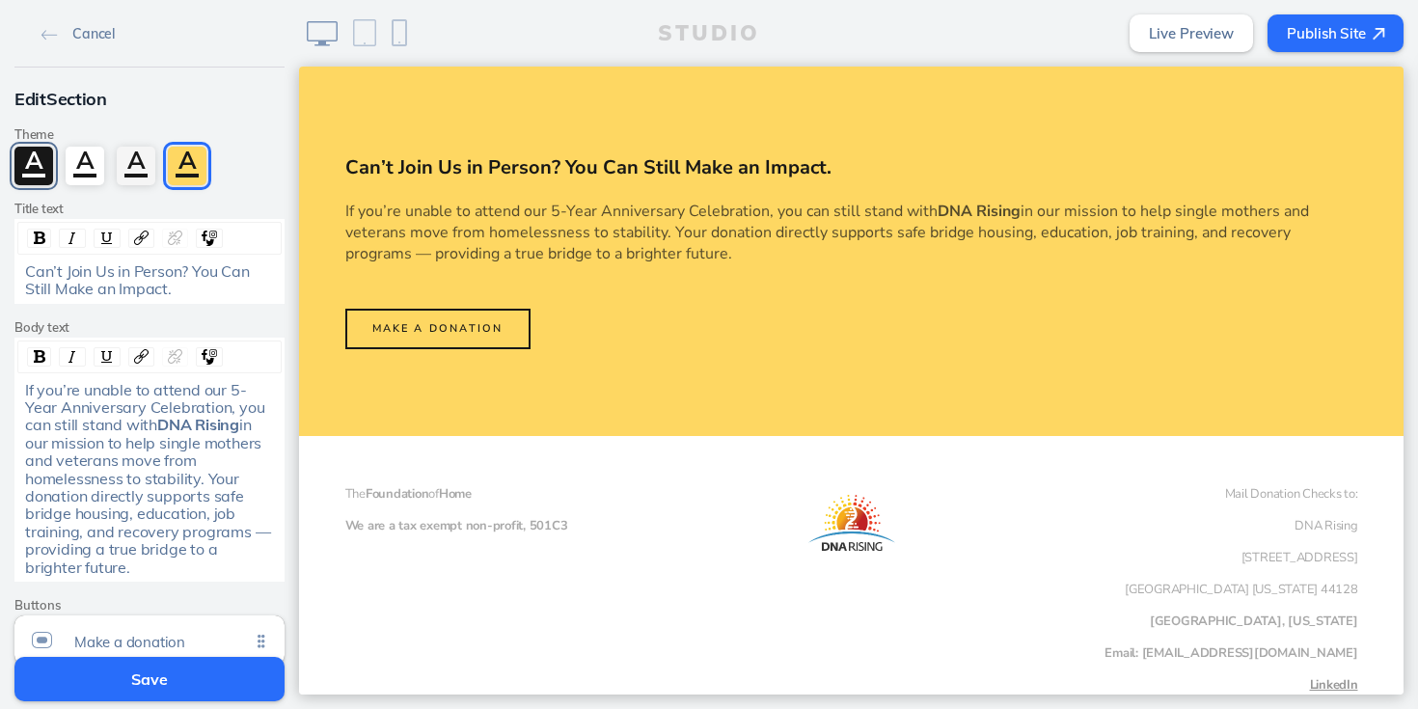
click at [26, 166] on div "A" at bounding box center [33, 166] width 39 height 39
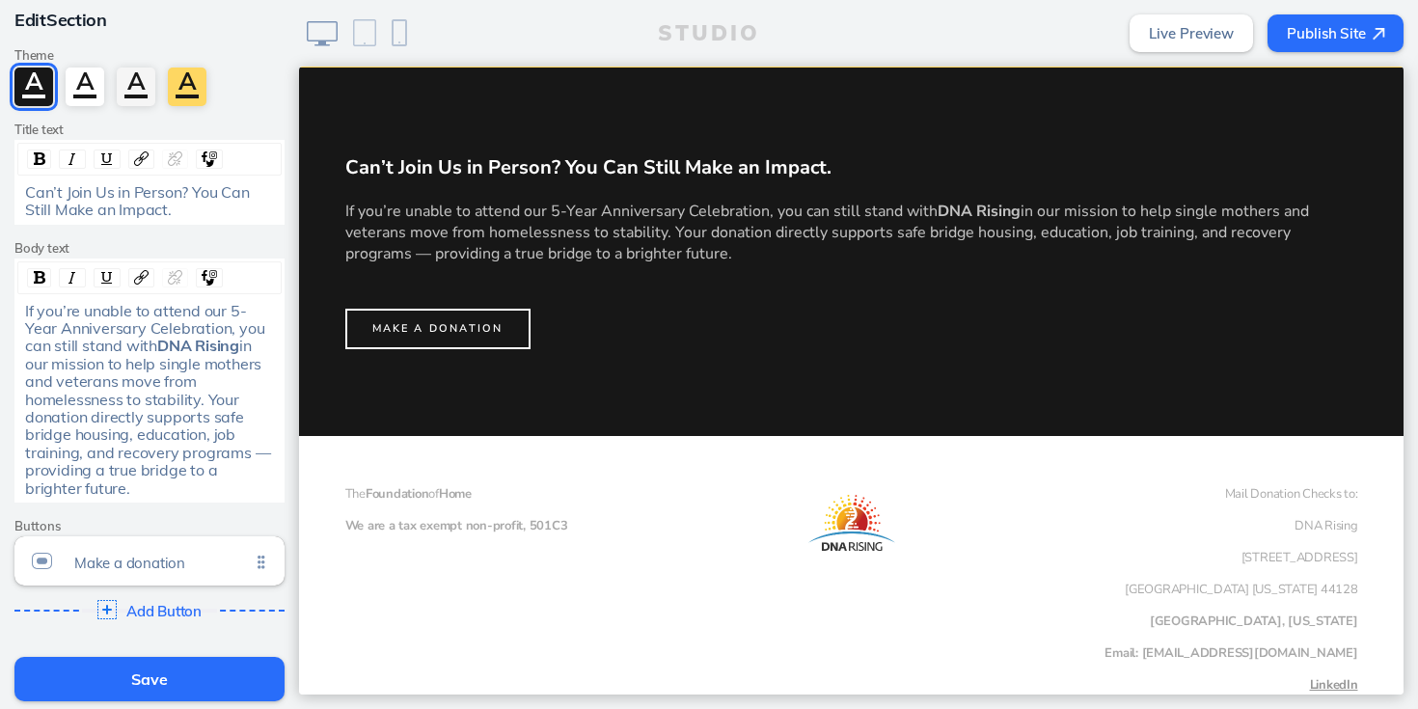
scroll to position [69, 0]
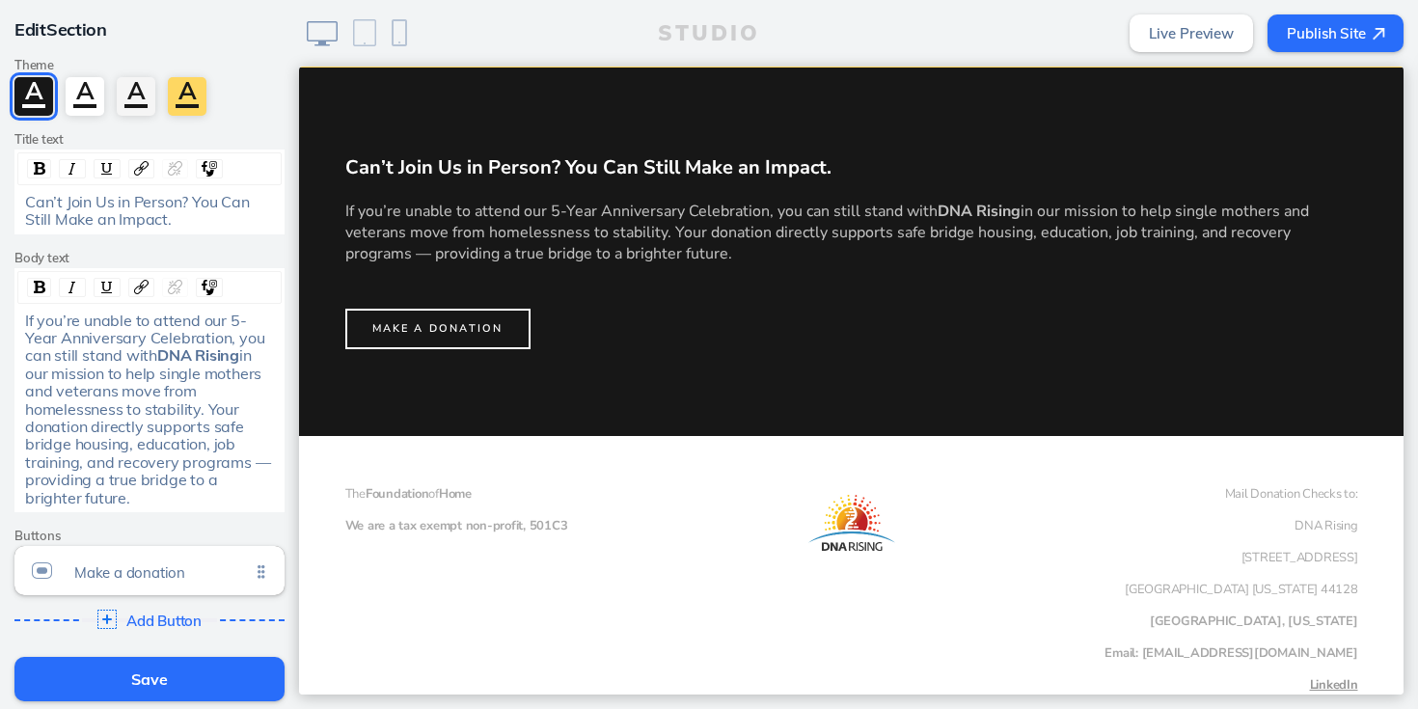
click at [155, 688] on button "Save" at bounding box center [149, 679] width 270 height 44
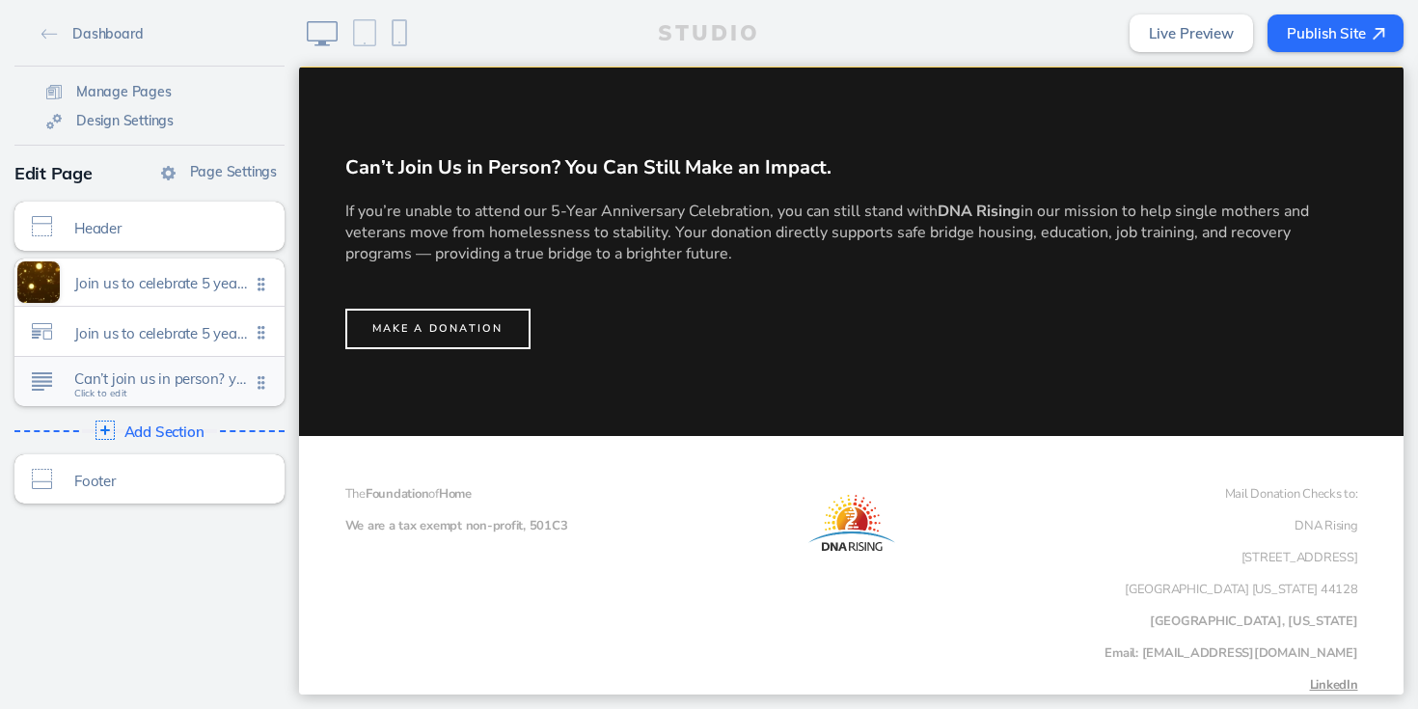
click at [212, 379] on span "Can’t join us in person? you can still make an impact." at bounding box center [162, 379] width 176 height 16
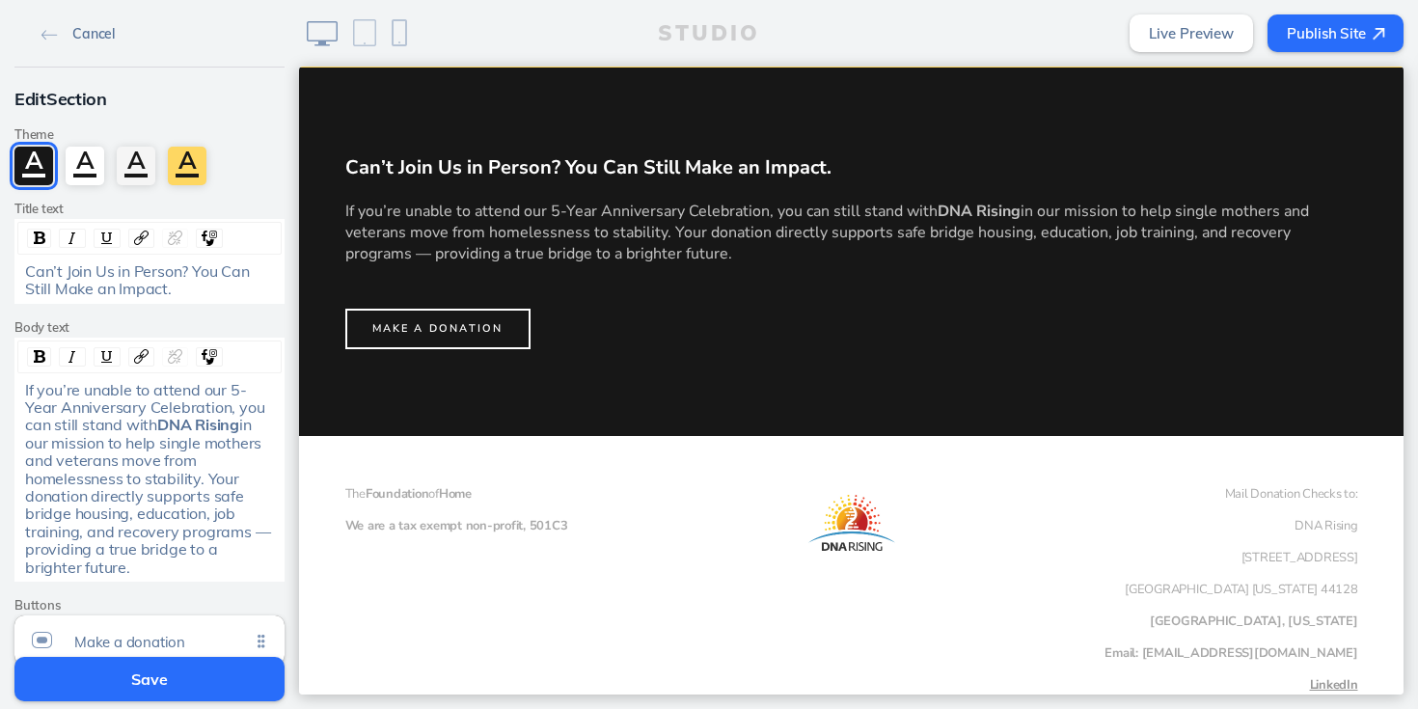
click at [41, 38] on img at bounding box center [49, 35] width 16 height 11
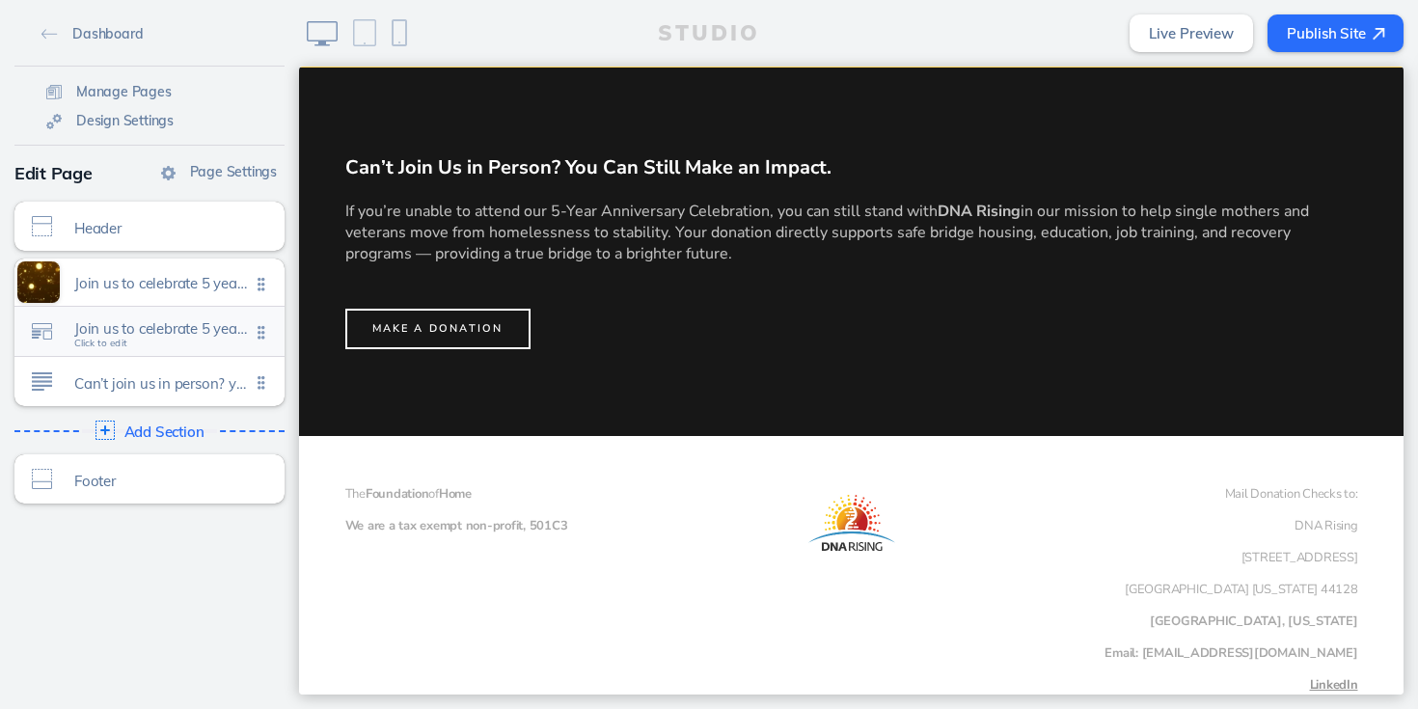
click at [91, 321] on span "Join us to celebrate 5 years of impact!" at bounding box center [162, 328] width 176 height 16
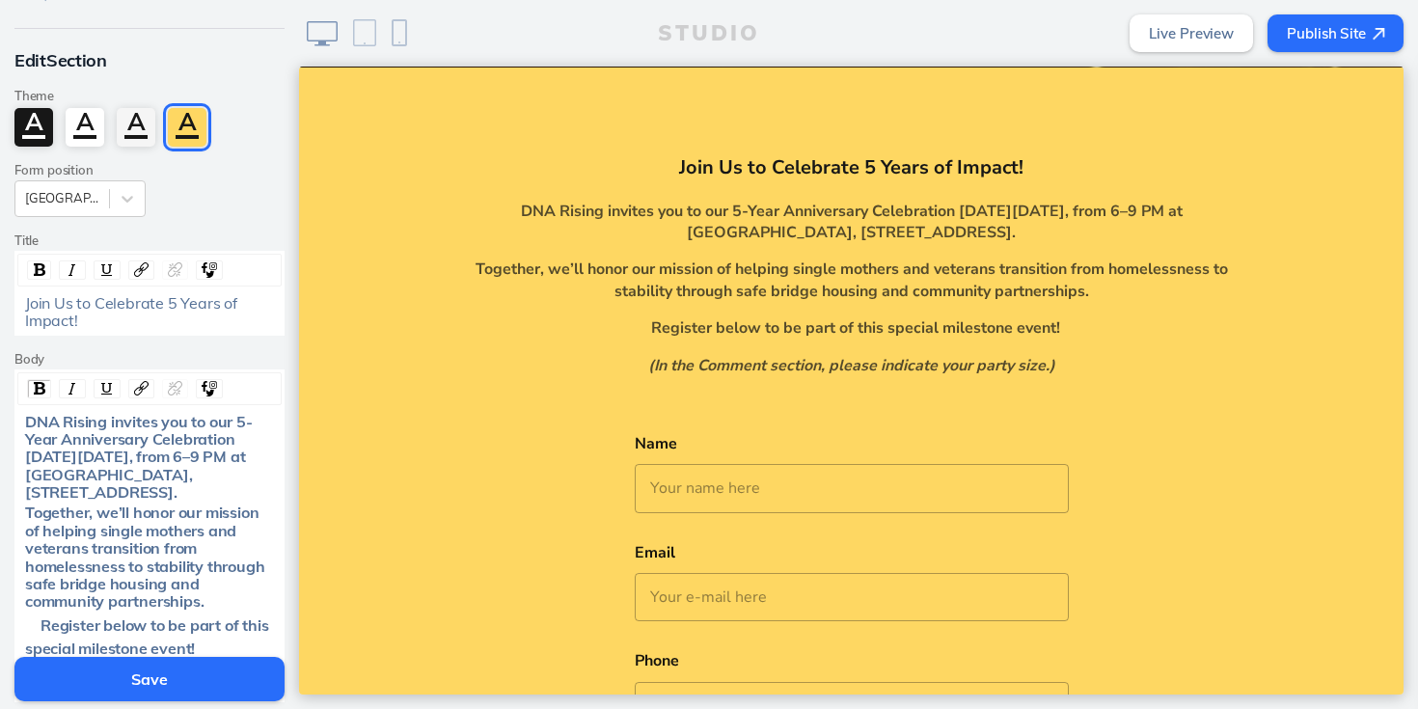
scroll to position [50, 0]
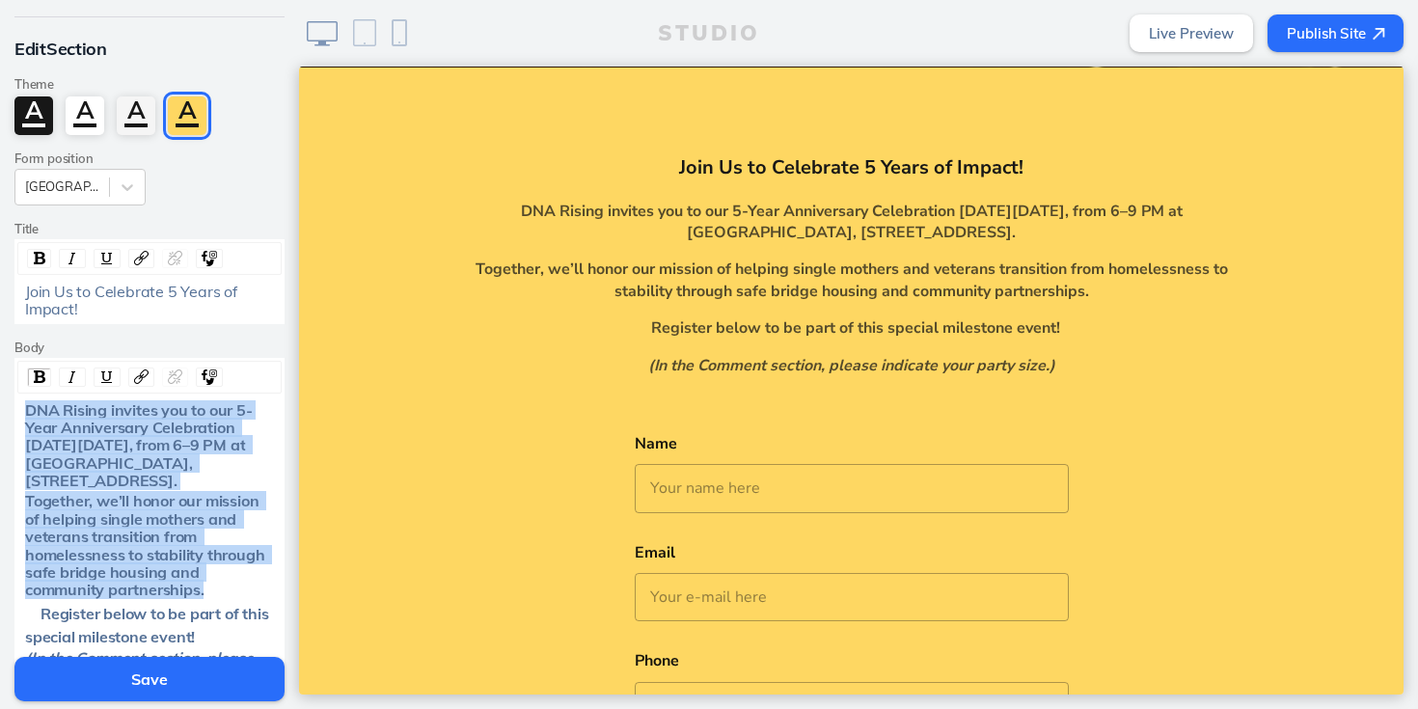
drag, startPoint x: 28, startPoint y: 411, endPoint x: 233, endPoint y: 591, distance: 272.1
click at [233, 591] on div "DNA Rising invites you to our 5-Year Anniversary Celebration on Friday, October…" at bounding box center [149, 543] width 263 height 284
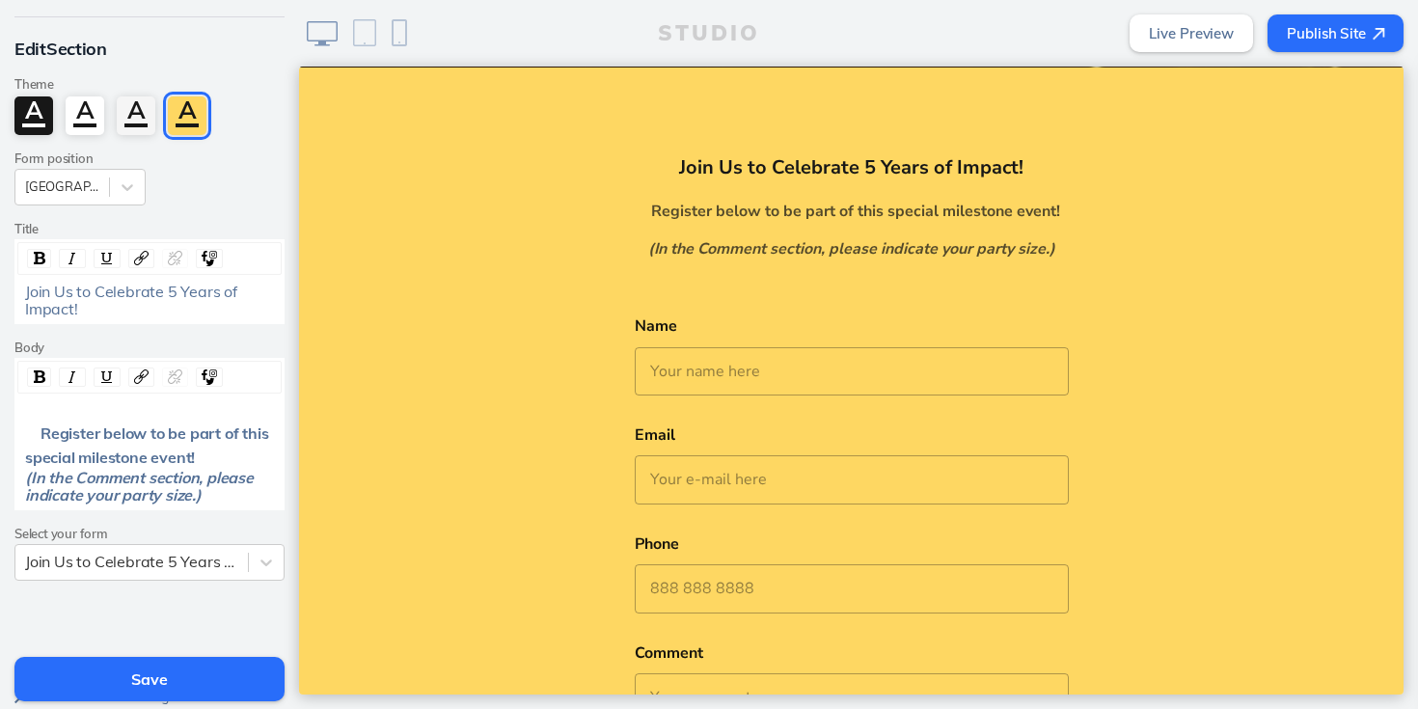
click at [42, 434] on span "Register below to be part of this special milestone event!" at bounding box center [148, 445] width 247 height 43
drag, startPoint x: 44, startPoint y: 433, endPoint x: 19, endPoint y: 423, distance: 27.2
click at [19, 423] on div "i ​ Register below to be part of this special milestone event!" at bounding box center [149, 444] width 263 height 44
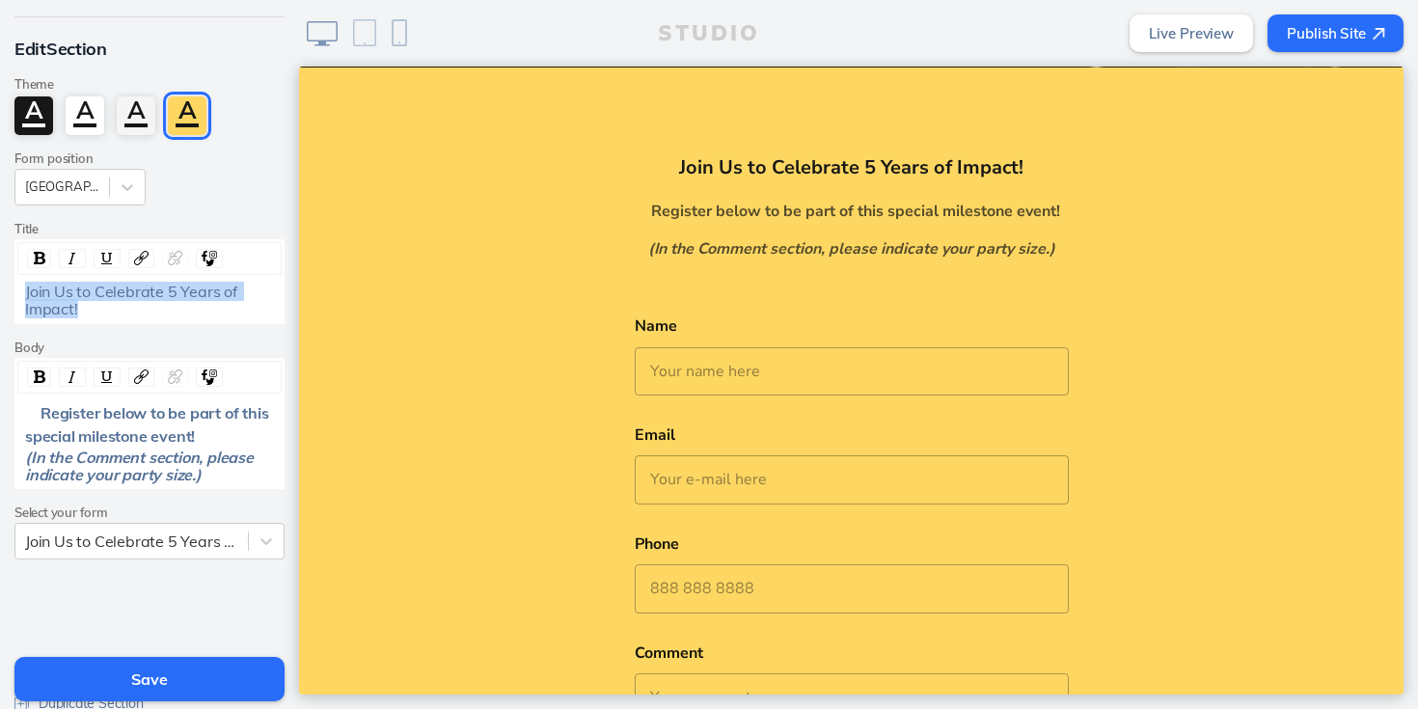
drag, startPoint x: 134, startPoint y: 305, endPoint x: 0, endPoint y: 283, distance: 136.0
click at [0, 283] on div "Edit Section Theme A A A A Form position Align Center Title Join Us to Celebrat…" at bounding box center [149, 295] width 299 height 556
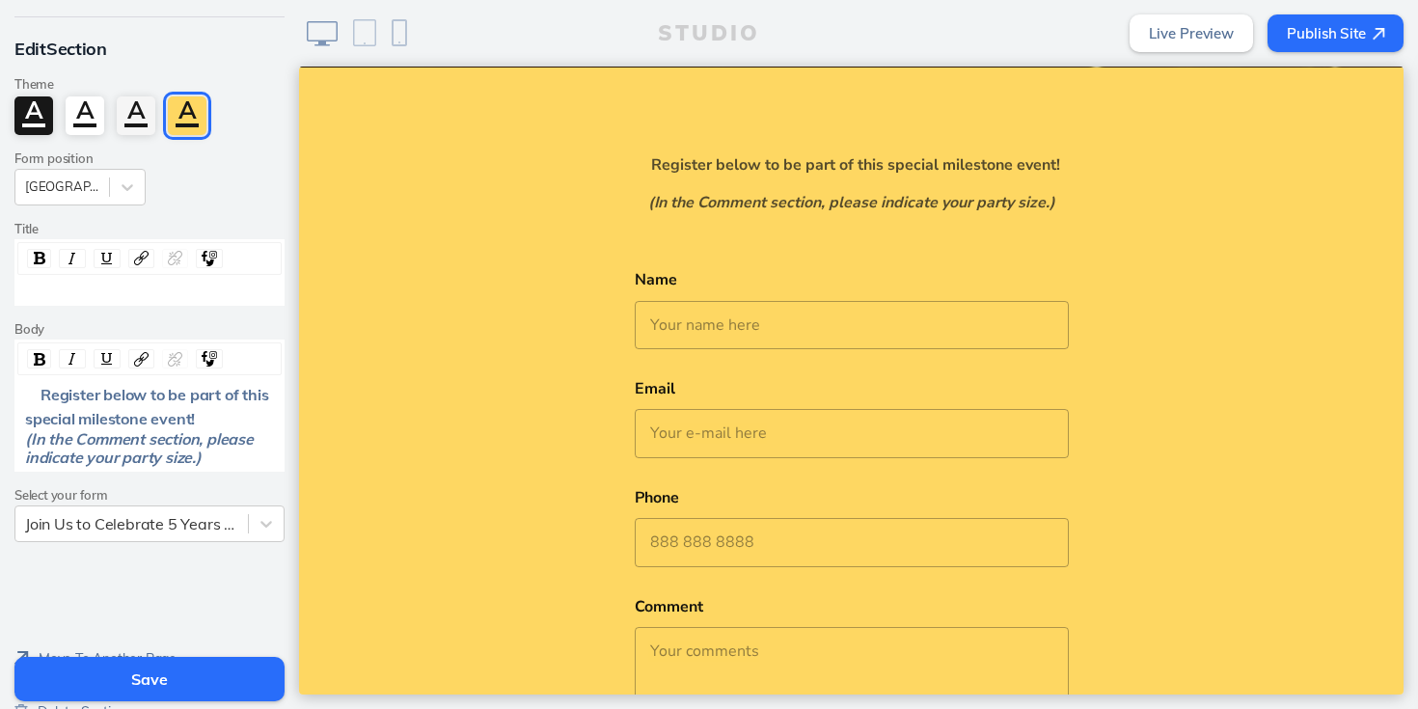
click at [42, 389] on span "Register below to be part of this special milestone event!" at bounding box center [148, 406] width 247 height 43
click at [45, 394] on span "Register below to be part of this special milestone event!" at bounding box center [148, 406] width 247 height 43
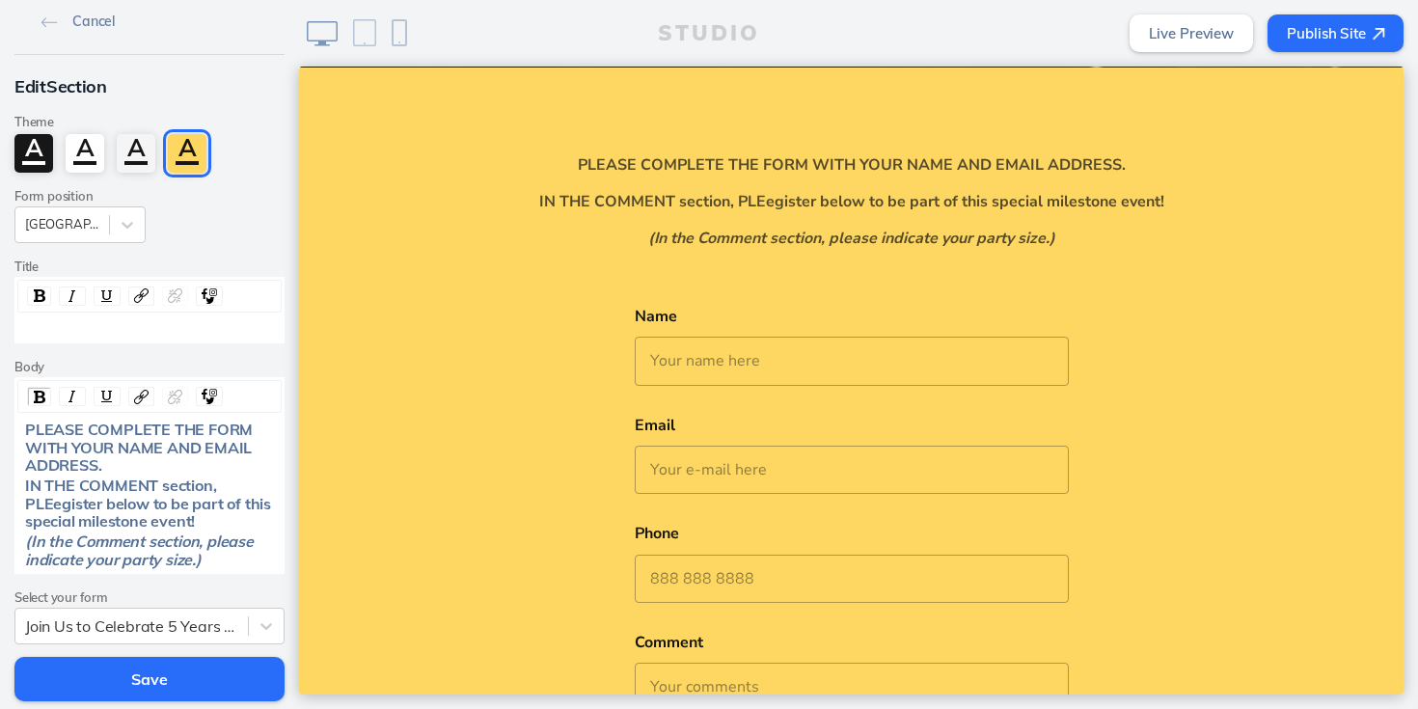
scroll to position [7, 0]
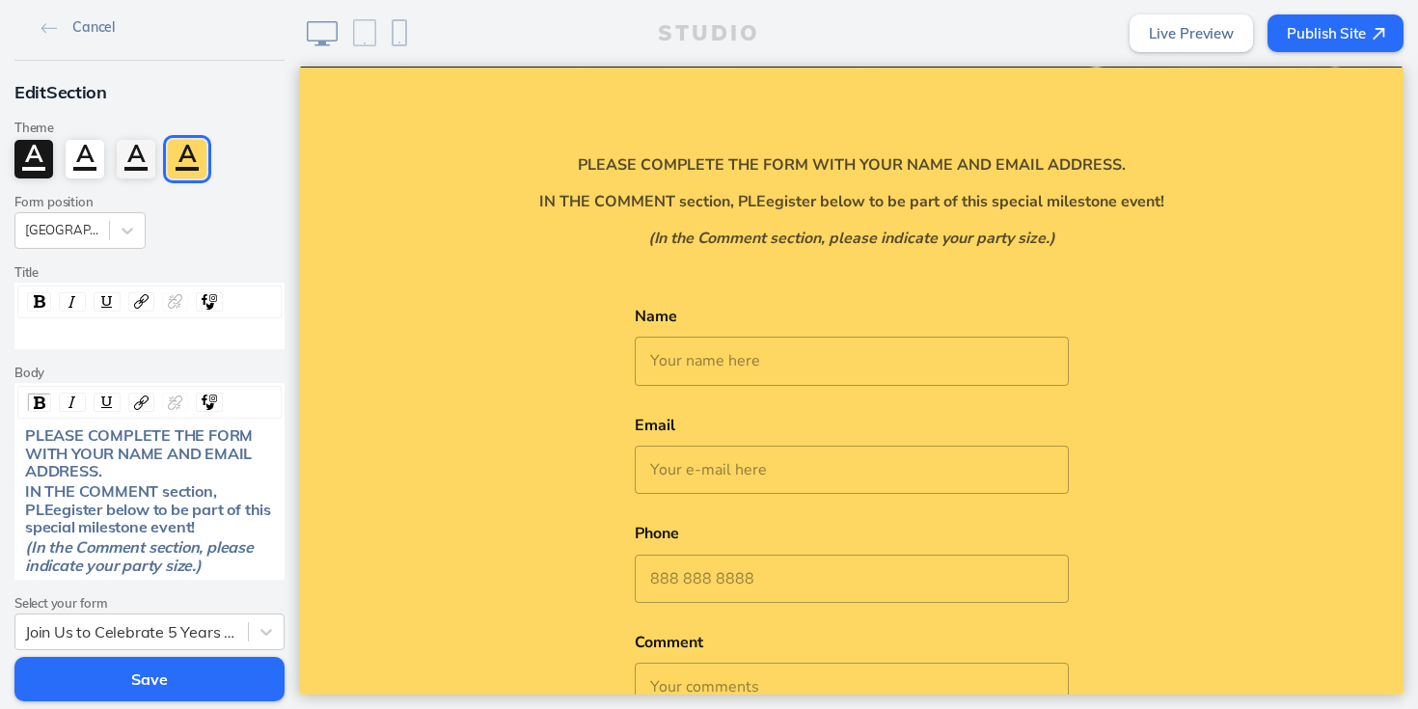
click at [111, 335] on div "rdw-editor" at bounding box center [150, 334] width 250 height 17
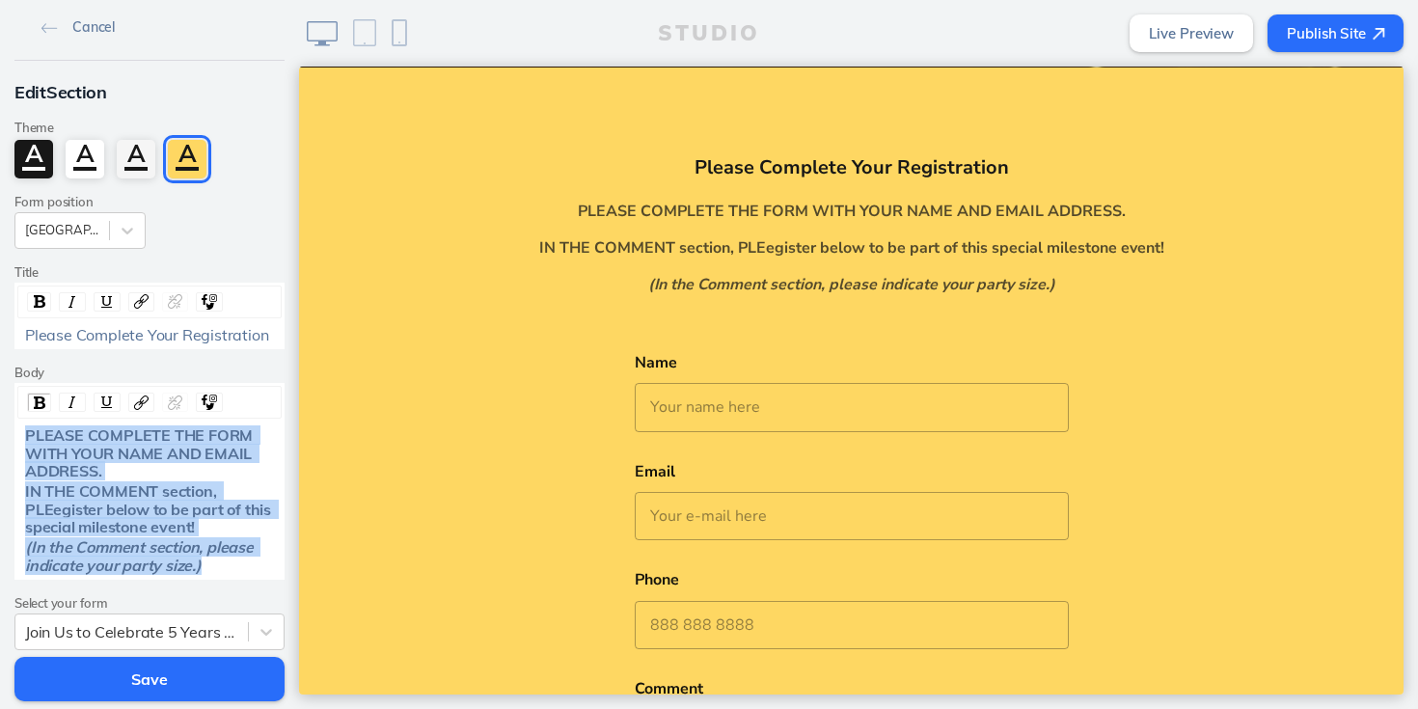
drag, startPoint x: 26, startPoint y: 436, endPoint x: 268, endPoint y: 581, distance: 282.2
click at [268, 581] on div "Edit Section Theme A A A A Form position Align Center Title Please Complete You…" at bounding box center [149, 362] width 299 height 603
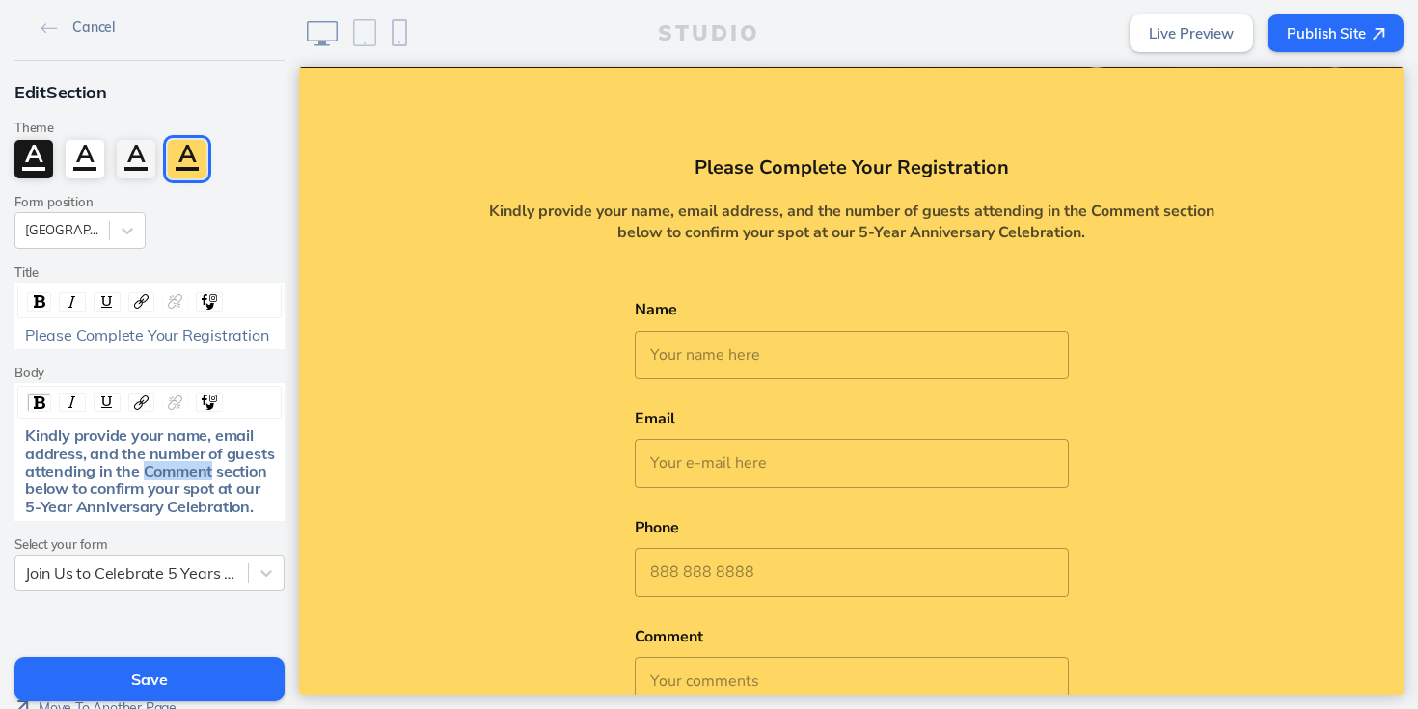
drag, startPoint x: 146, startPoint y: 468, endPoint x: 213, endPoint y: 476, distance: 68.0
click at [213, 476] on span "Kindly provide your name, email address, and the number of guests attending in …" at bounding box center [151, 471] width 253 height 91
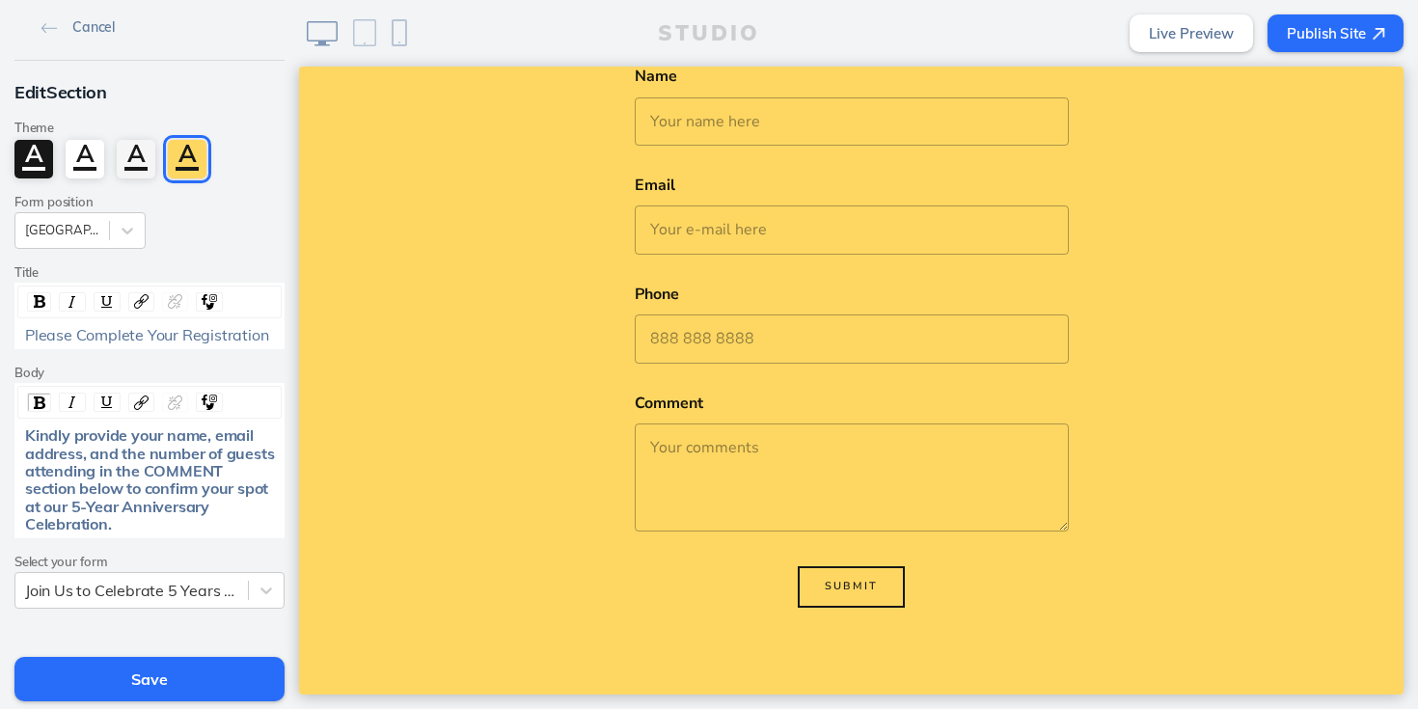
scroll to position [1067, 0]
click at [124, 676] on button "Save" at bounding box center [149, 679] width 270 height 44
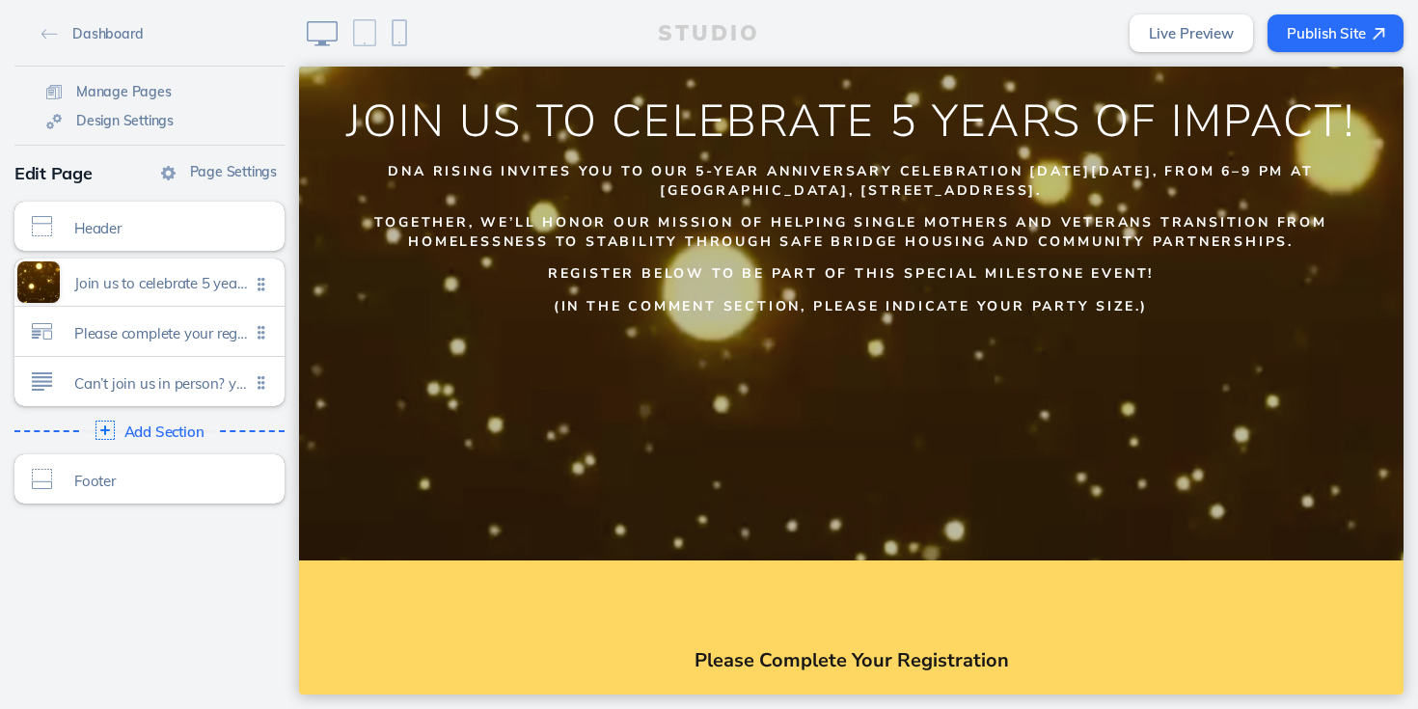
scroll to position [338, 0]
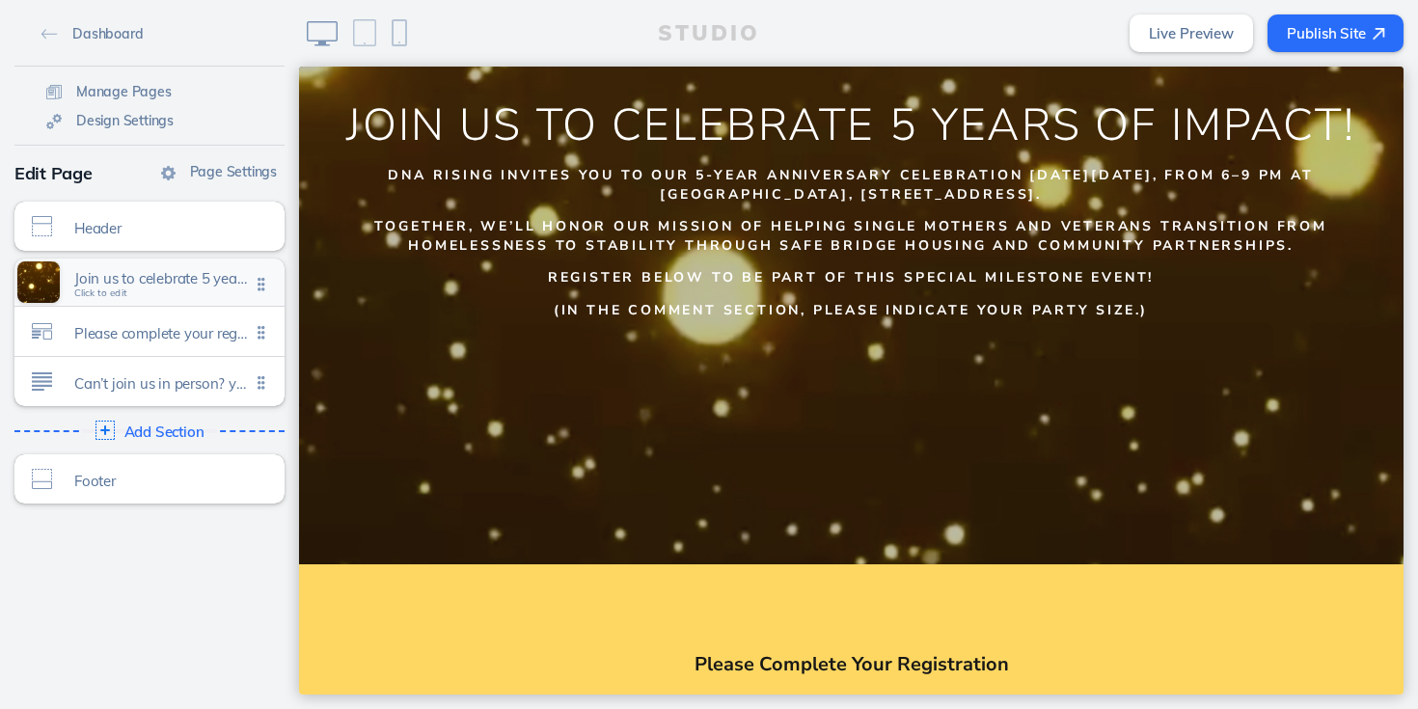
click at [154, 293] on div "Join us to celebrate 5 years of impact! Click to edit" at bounding box center [149, 282] width 270 height 47
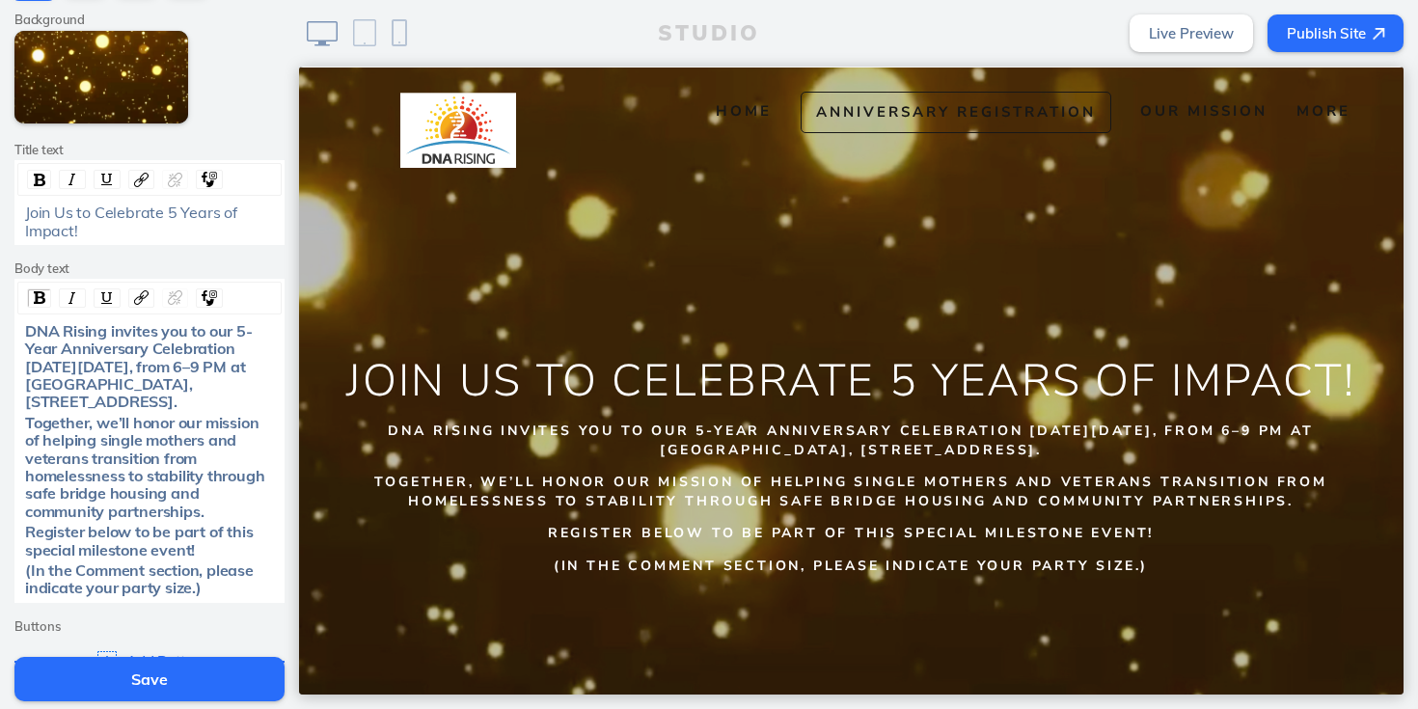
scroll to position [197, 0]
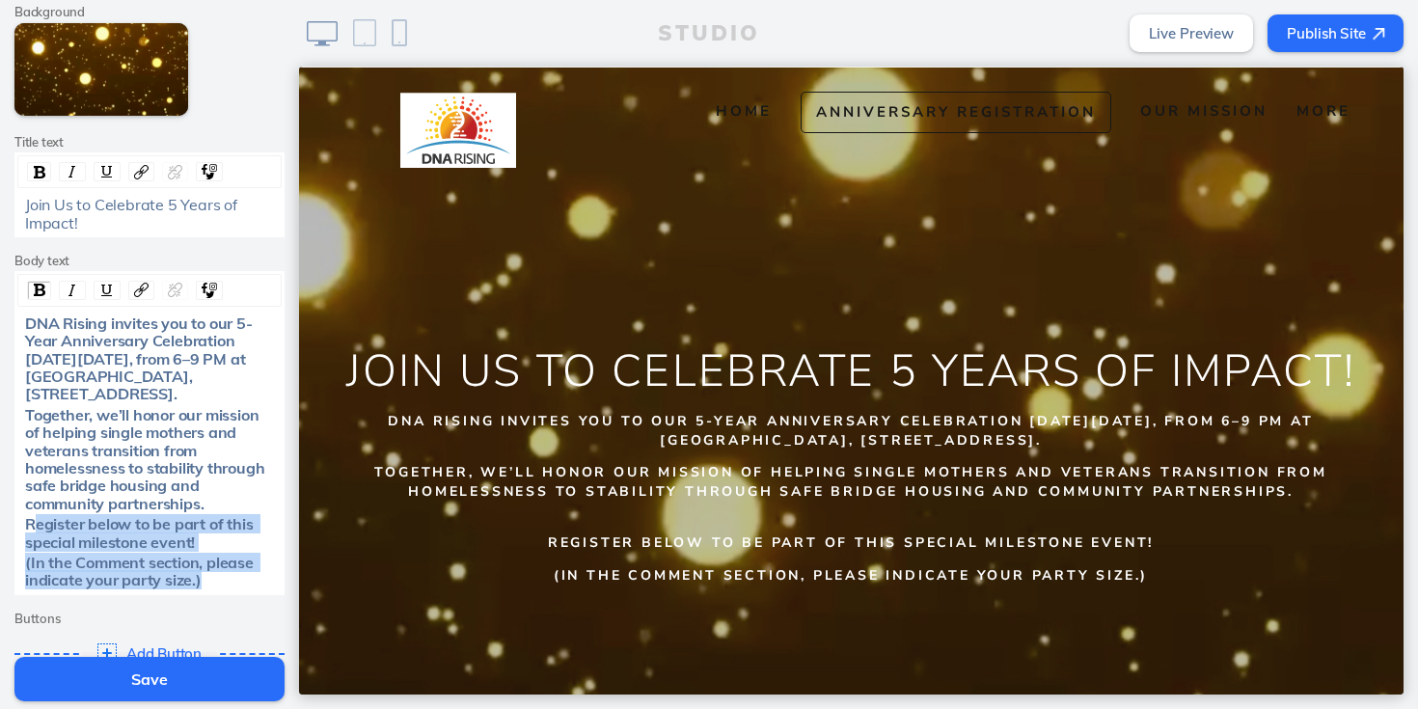
drag, startPoint x: 24, startPoint y: 541, endPoint x: 265, endPoint y: 607, distance: 250.0
click at [265, 590] on div "DNA Rising invites you to our 5-Year Anniversary Celebration on Friday, October…" at bounding box center [149, 452] width 263 height 275
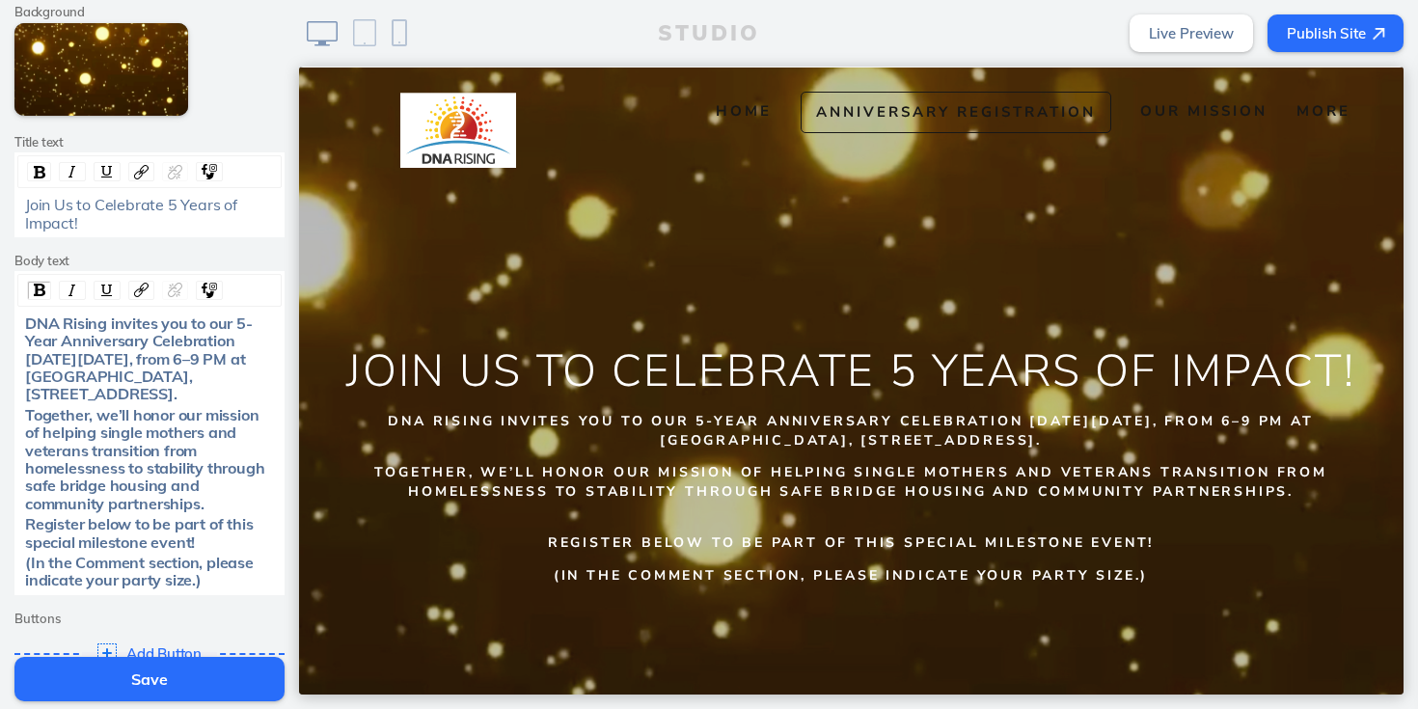
click at [280, 590] on div "(In the Comment section, please indicate your party size.)" at bounding box center [149, 572] width 263 height 36
drag, startPoint x: 22, startPoint y: 586, endPoint x: 249, endPoint y: 595, distance: 227.0
click at [249, 590] on div "(In the Comment section, please indicate your party size.)" at bounding box center [149, 572] width 263 height 36
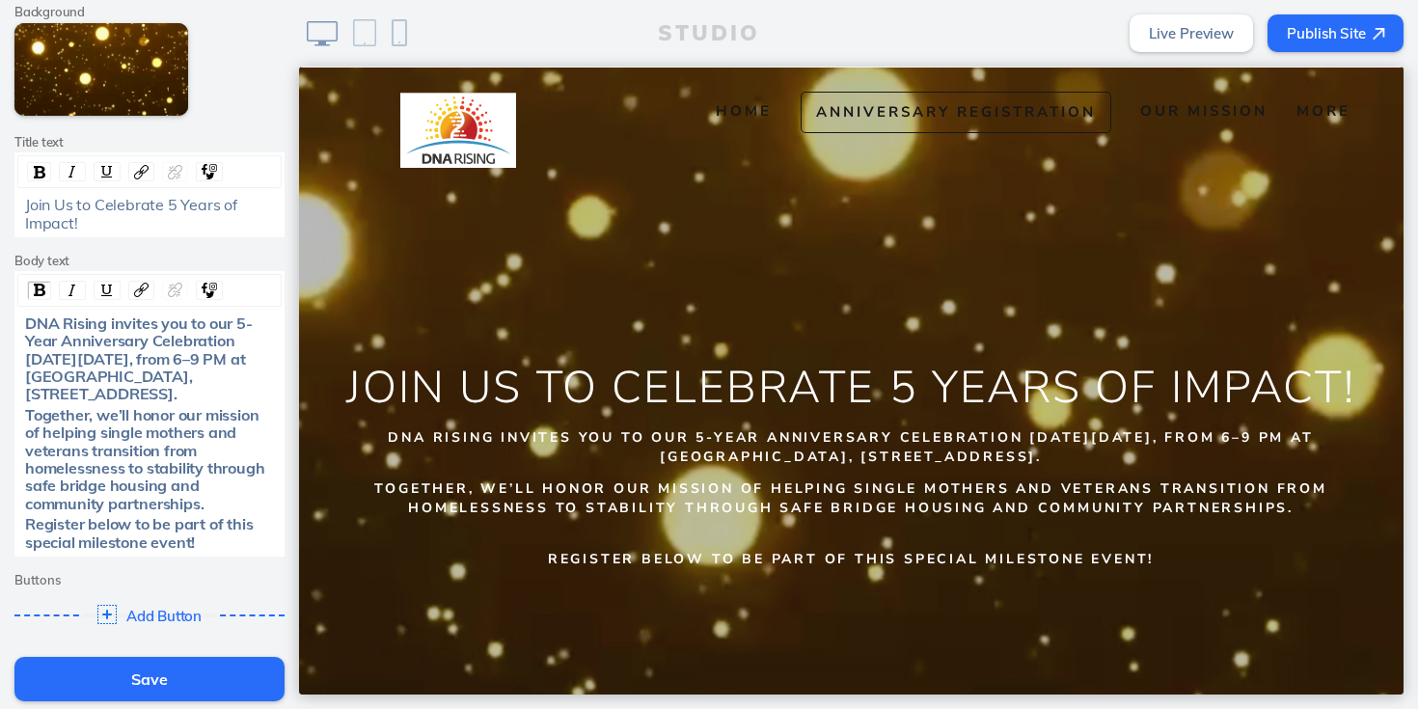
click at [179, 676] on button "Save" at bounding box center [149, 679] width 270 height 44
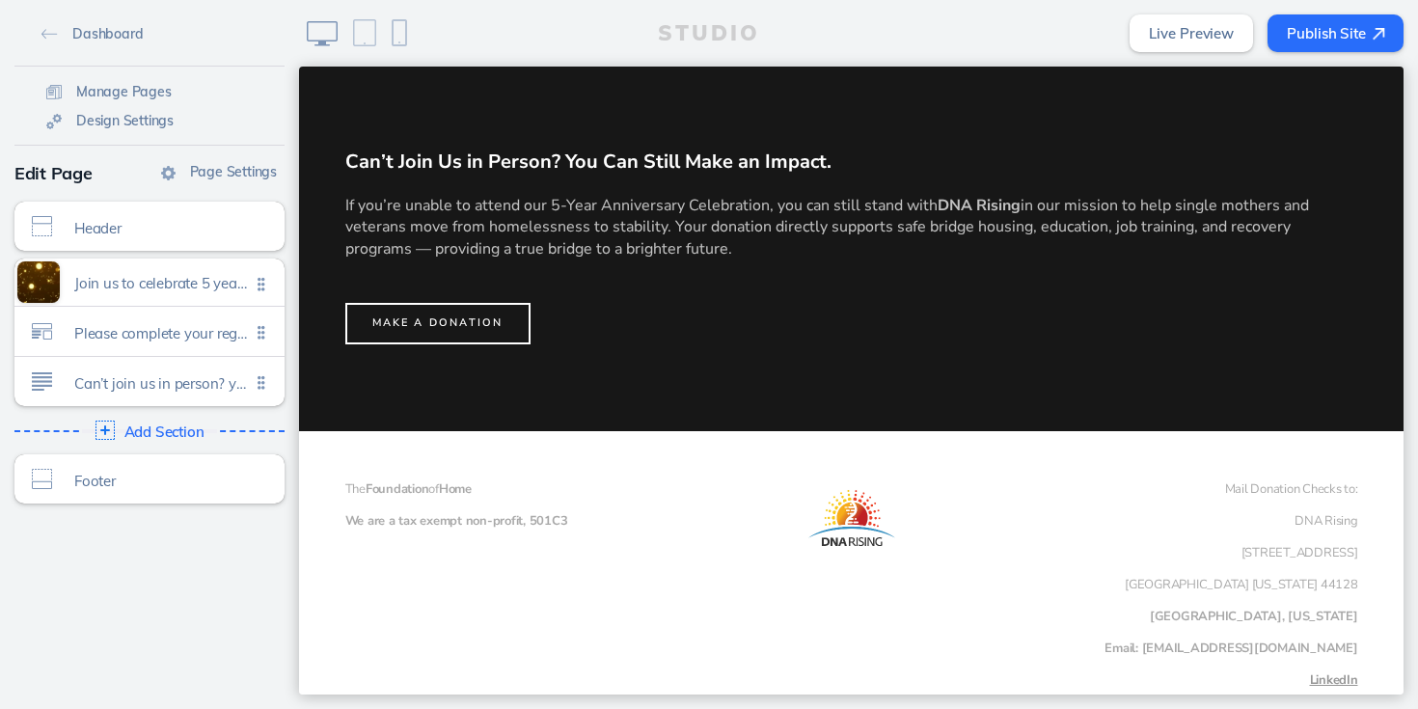
scroll to position [1777, 0]
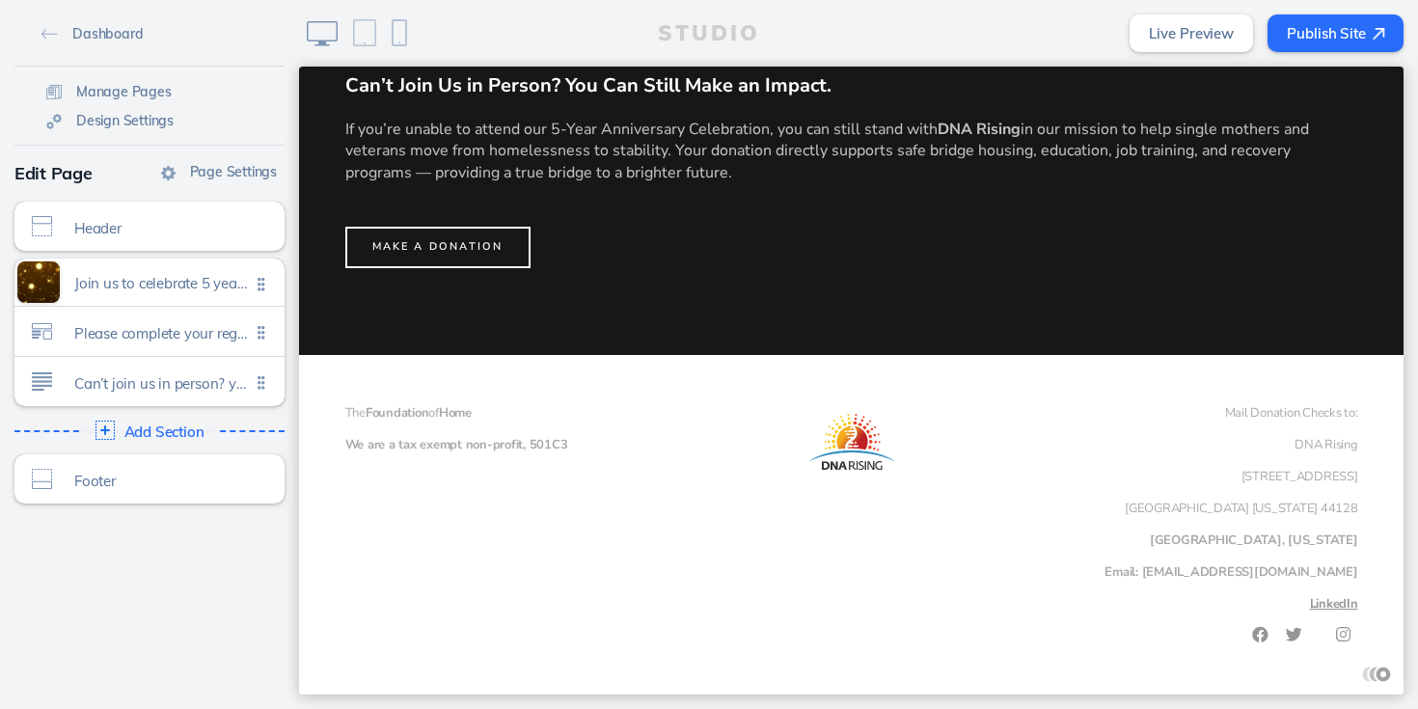
click at [1340, 41] on button "Publish Site" at bounding box center [1336, 33] width 136 height 38
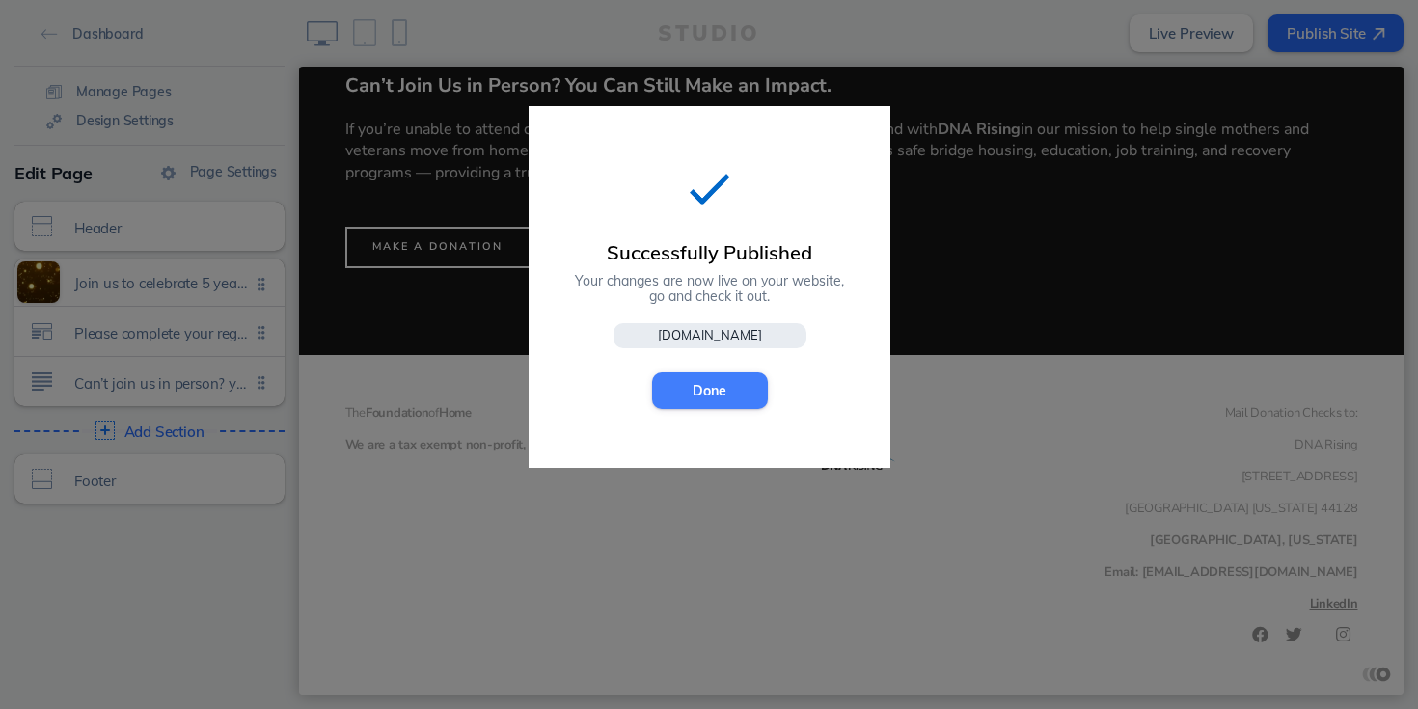
click at [727, 390] on button "Done" at bounding box center [710, 390] width 116 height 37
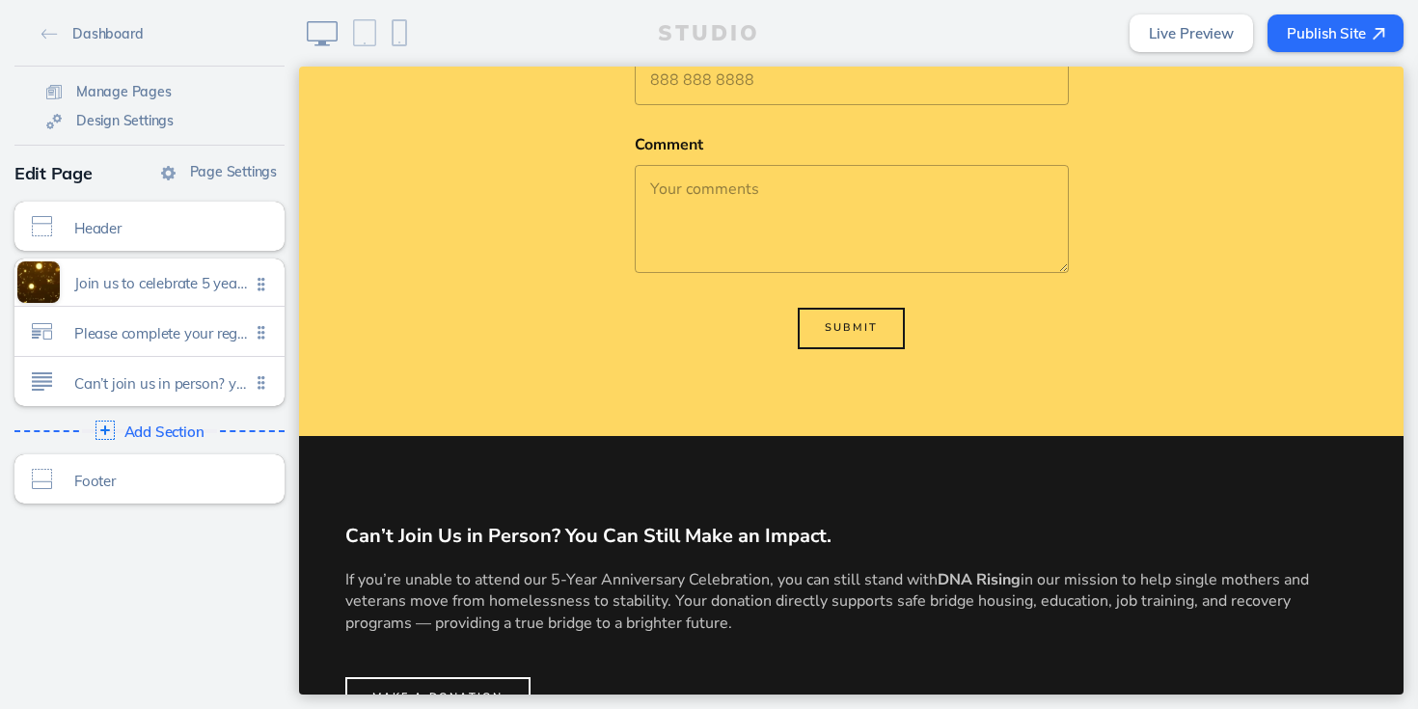
scroll to position [1399, 0]
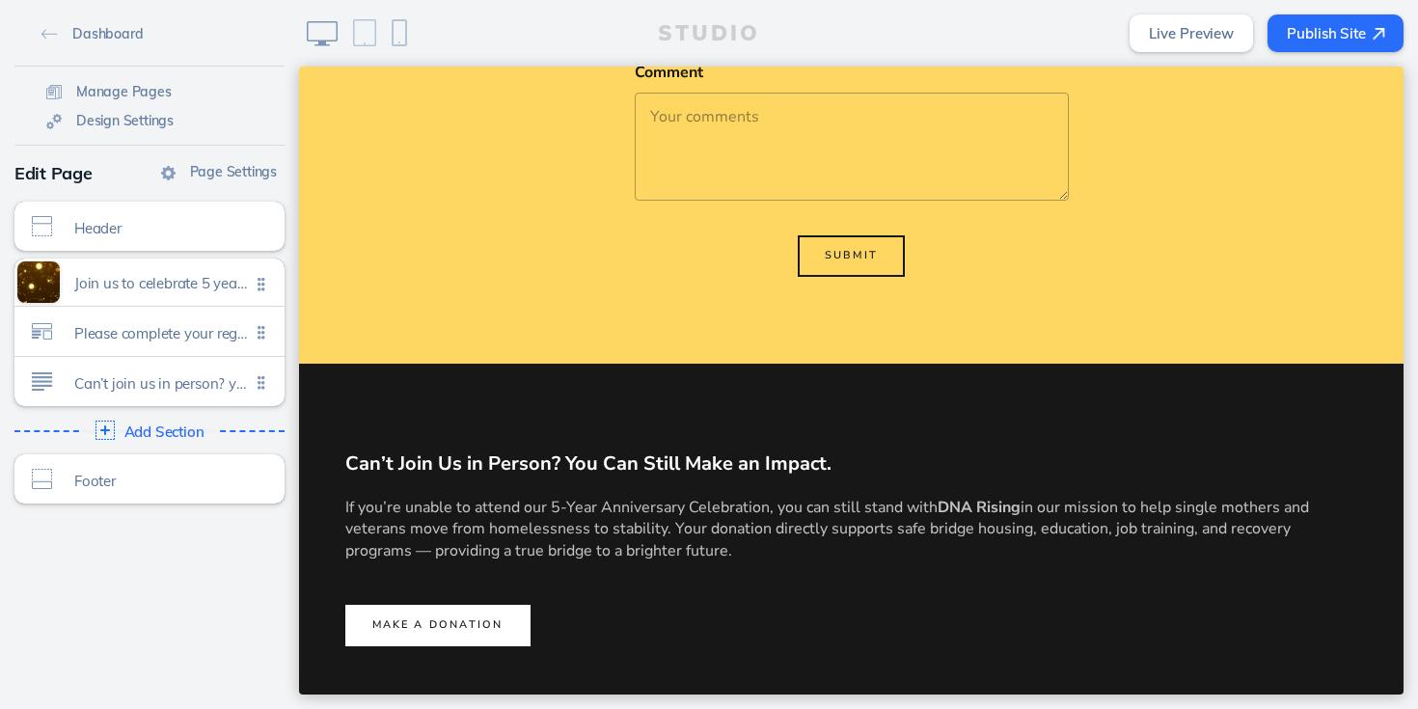
click at [431, 636] on button "MAKE A DONATION" at bounding box center [437, 625] width 185 height 41
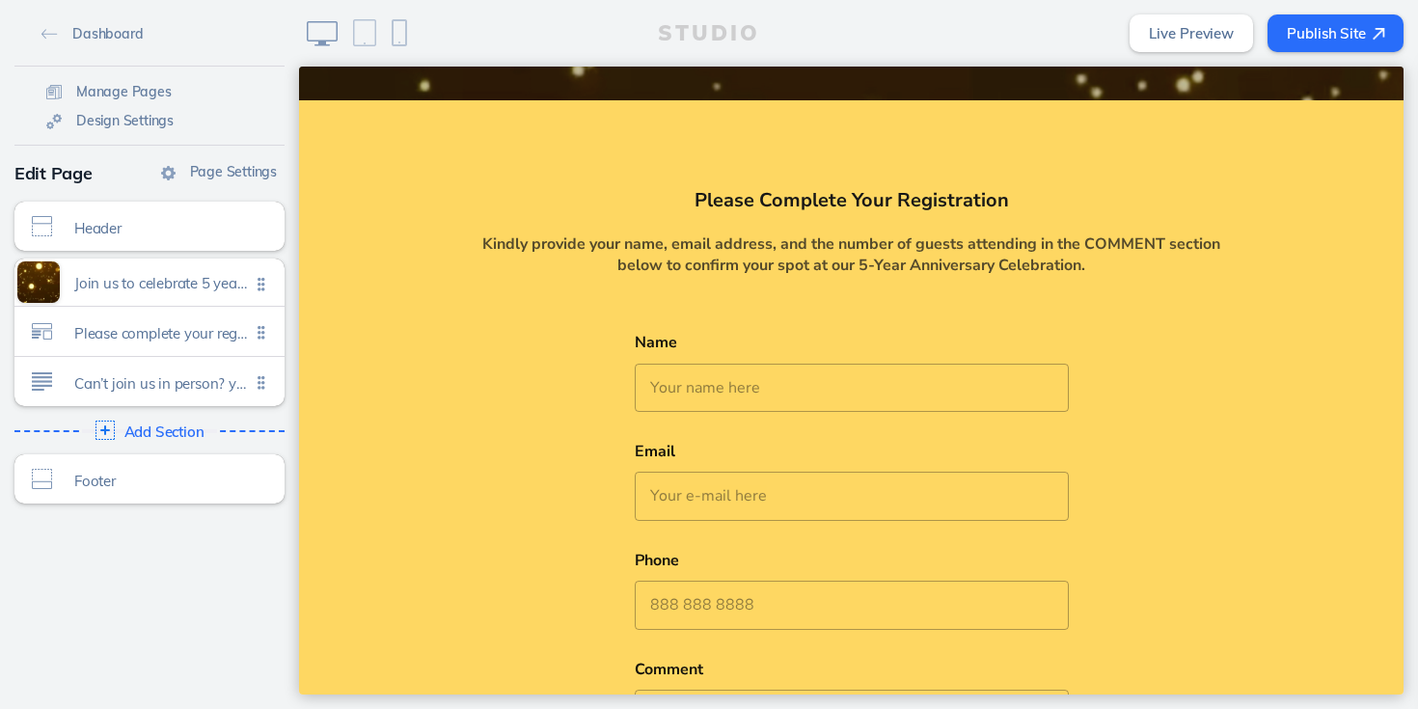
scroll to position [783, 0]
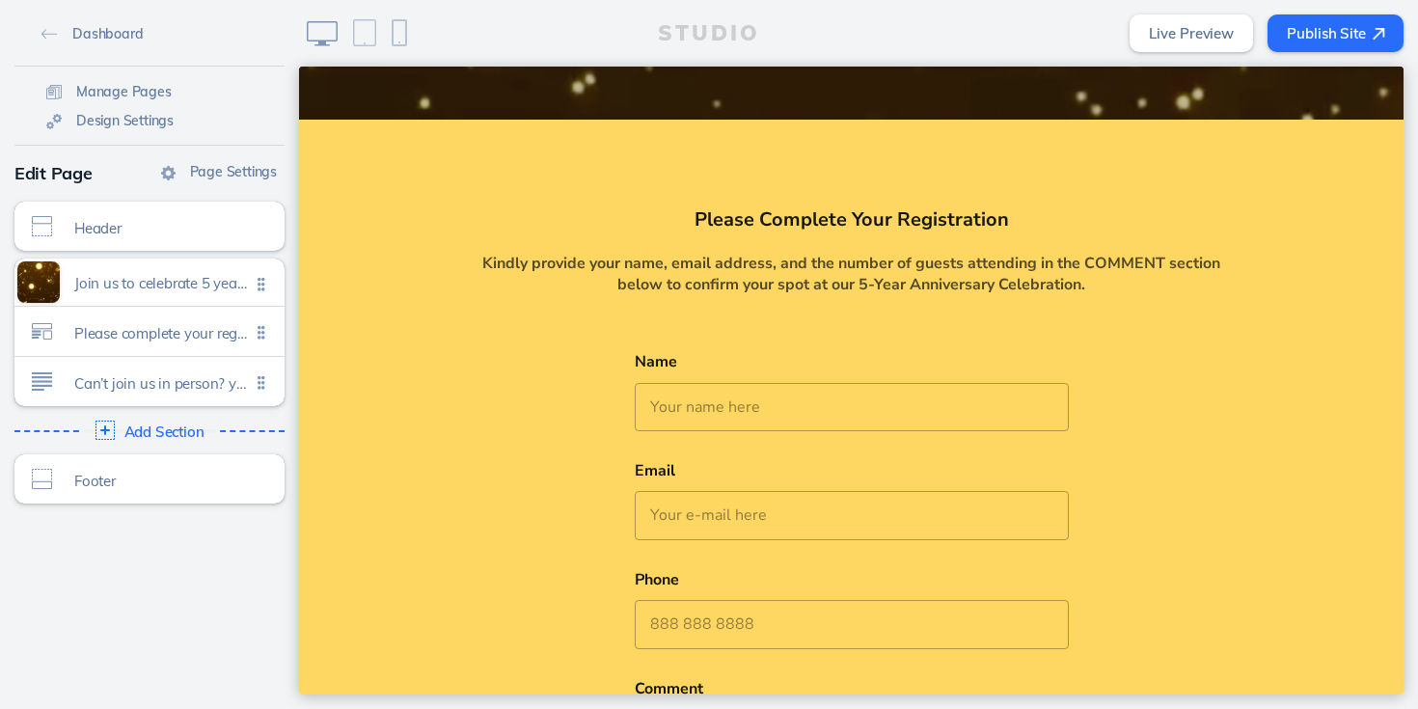
click at [800, 405] on input "Name" at bounding box center [852, 407] width 434 height 48
click at [773, 415] on input "Name" at bounding box center [852, 407] width 434 height 48
type input "Tracie Cleveland"
type input "trae_cleve@yahoo.com"
type input "6145928682"
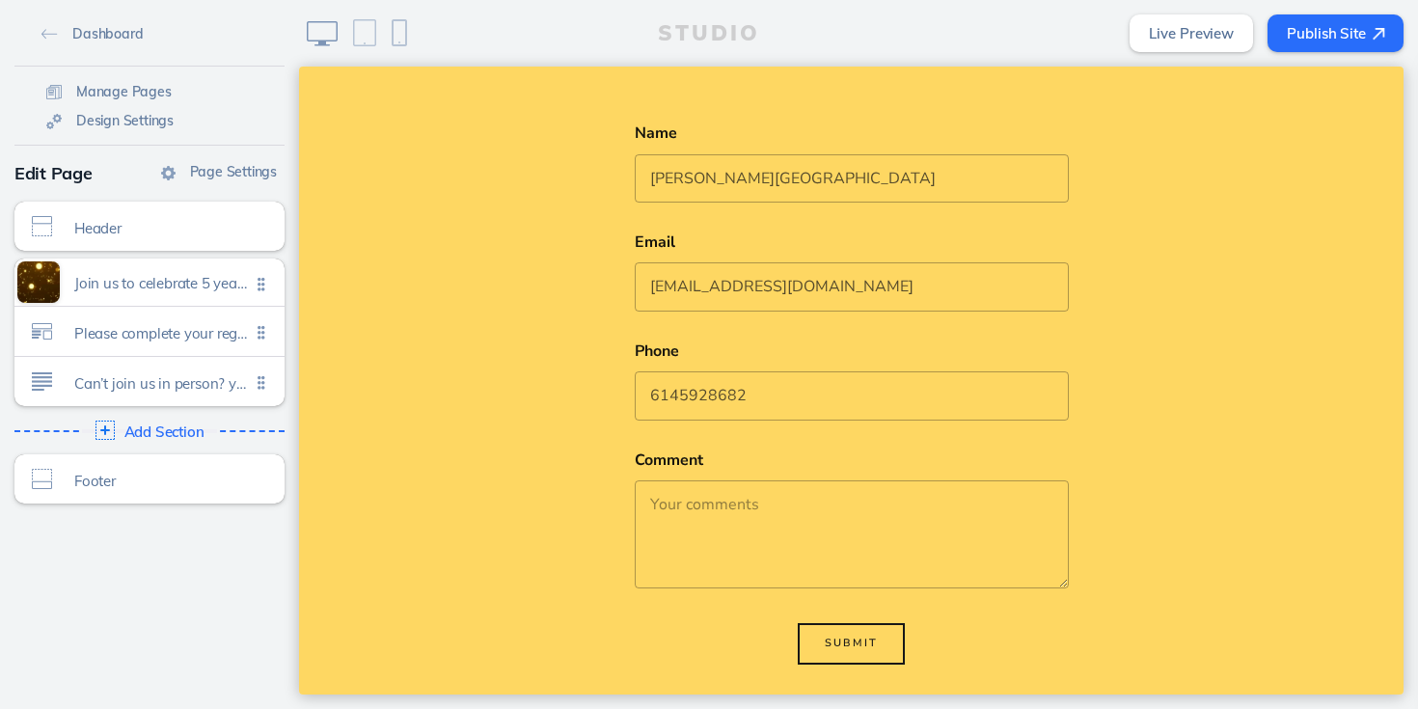
scroll to position [1017, 0]
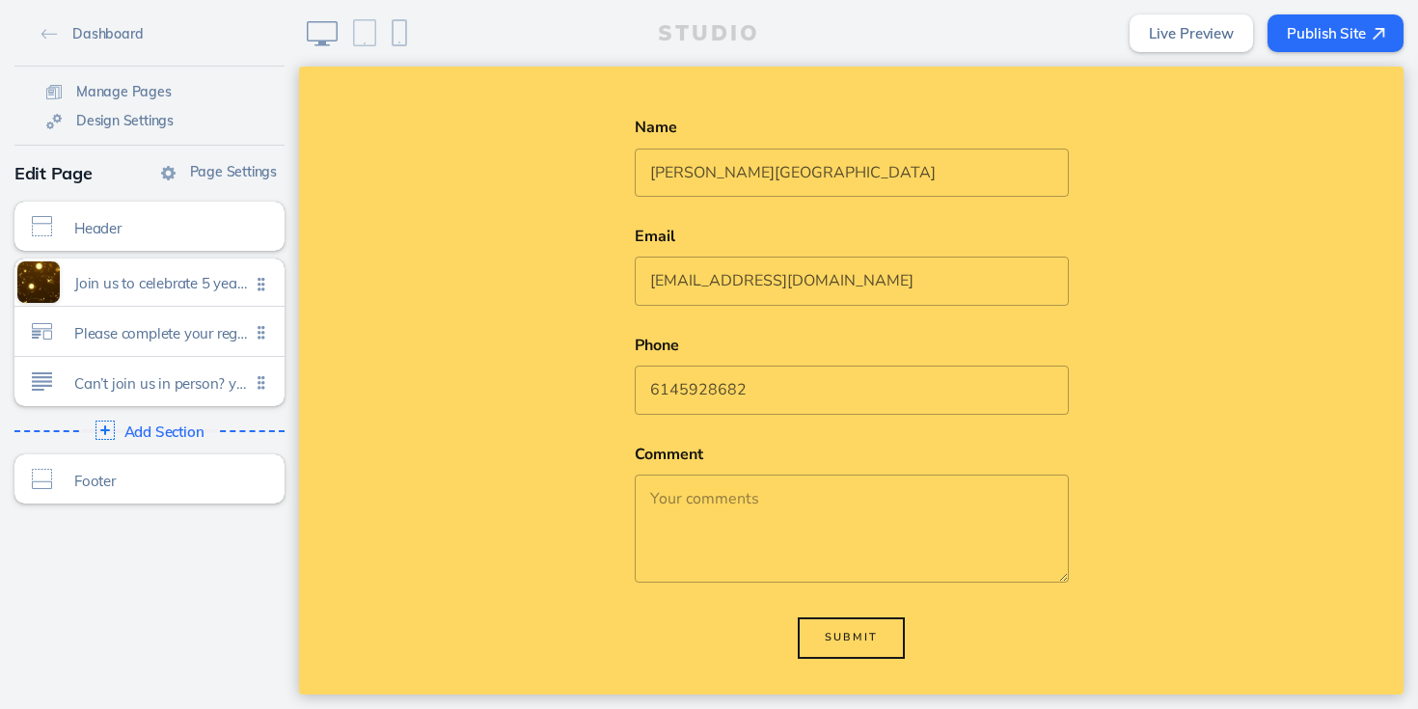
click at [683, 500] on textarea "Comment" at bounding box center [852, 529] width 434 height 108
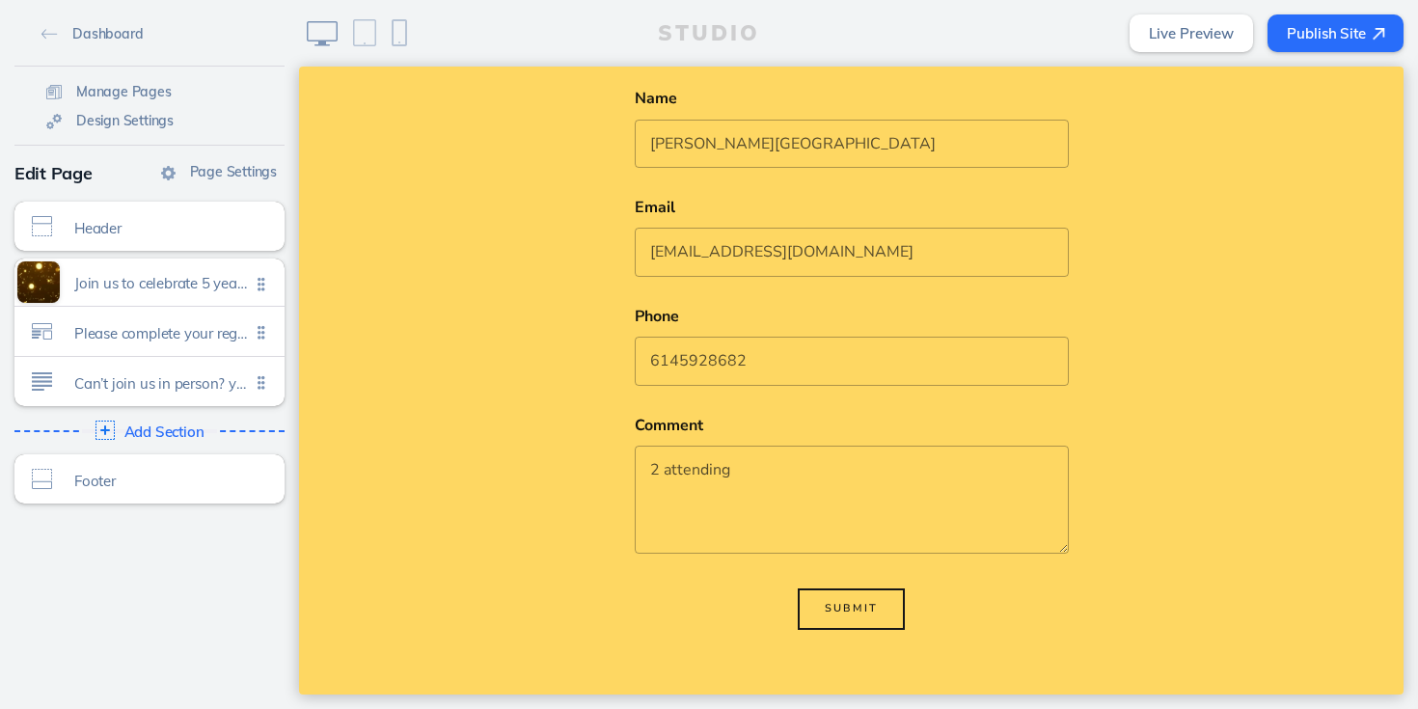
scroll to position [1114, 0]
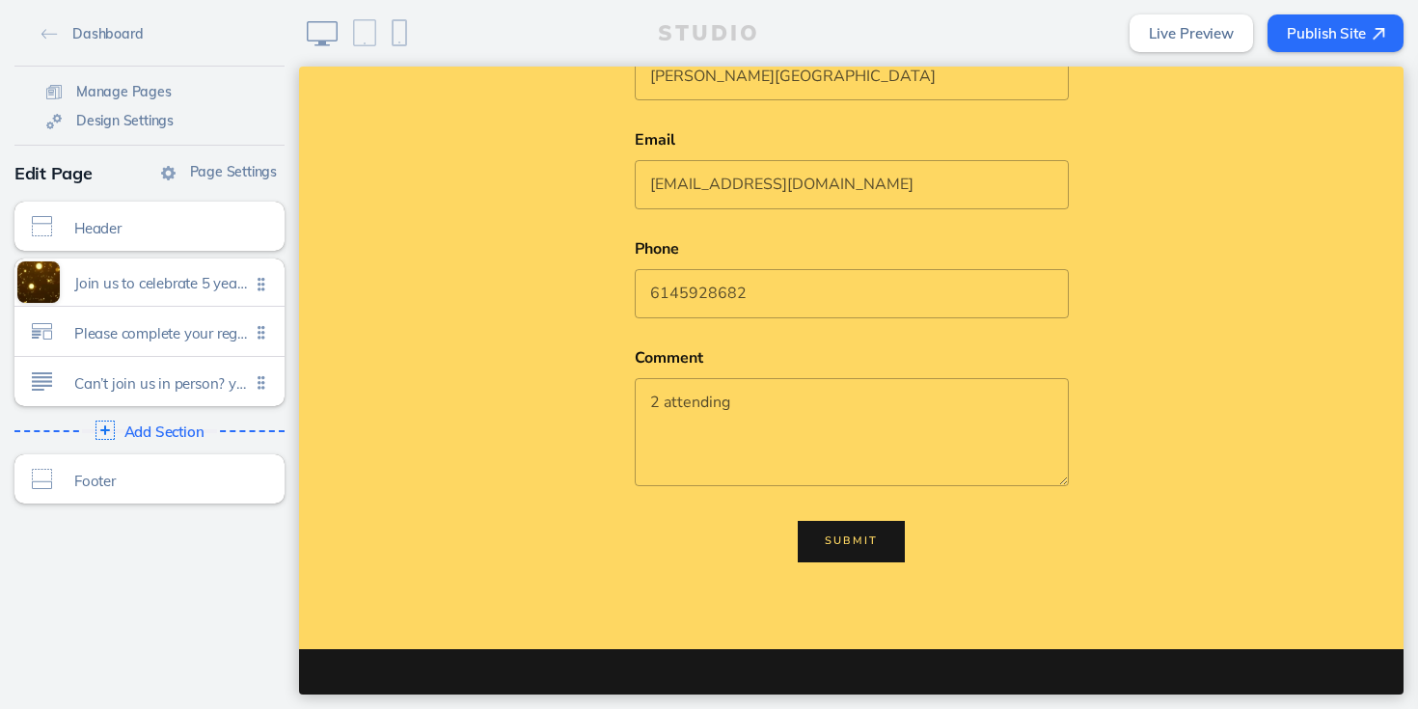
type textarea "2 attending"
click at [867, 544] on span "Submit" at bounding box center [851, 541] width 53 height 14
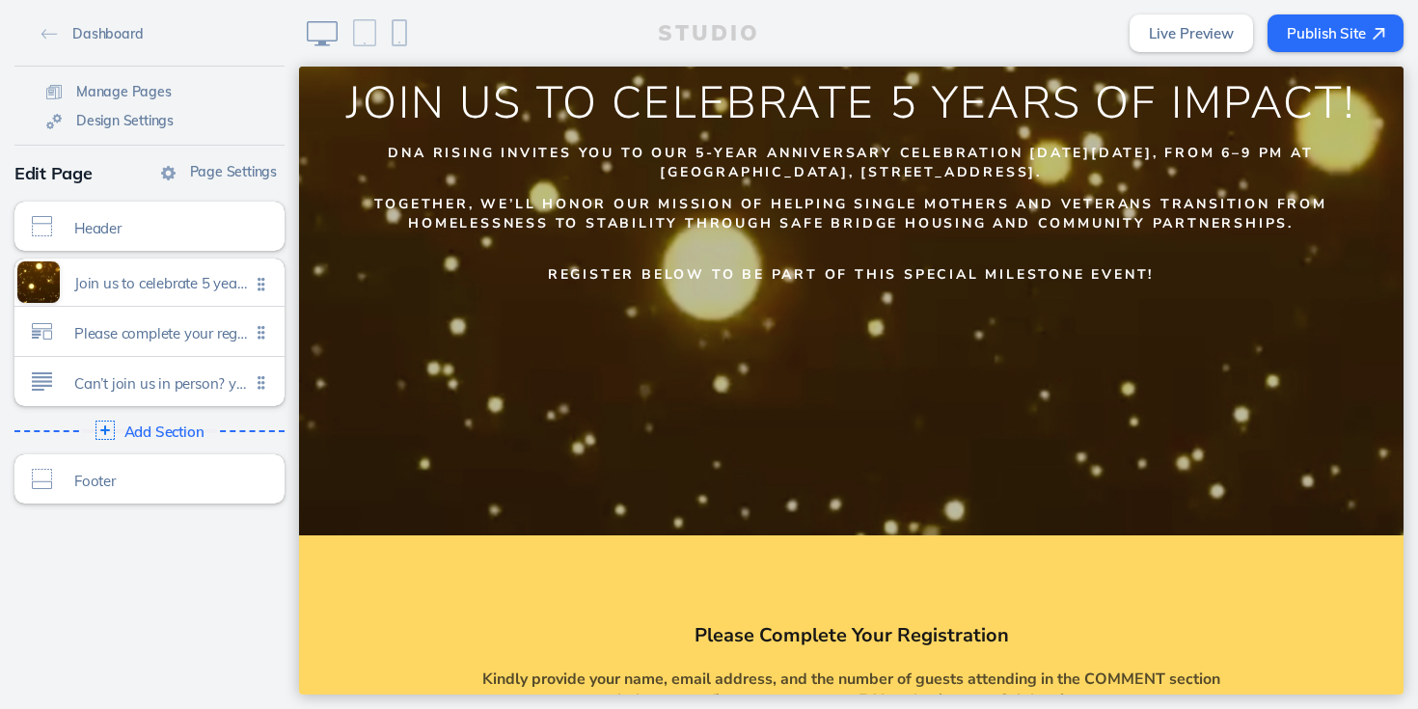
scroll to position [291, 0]
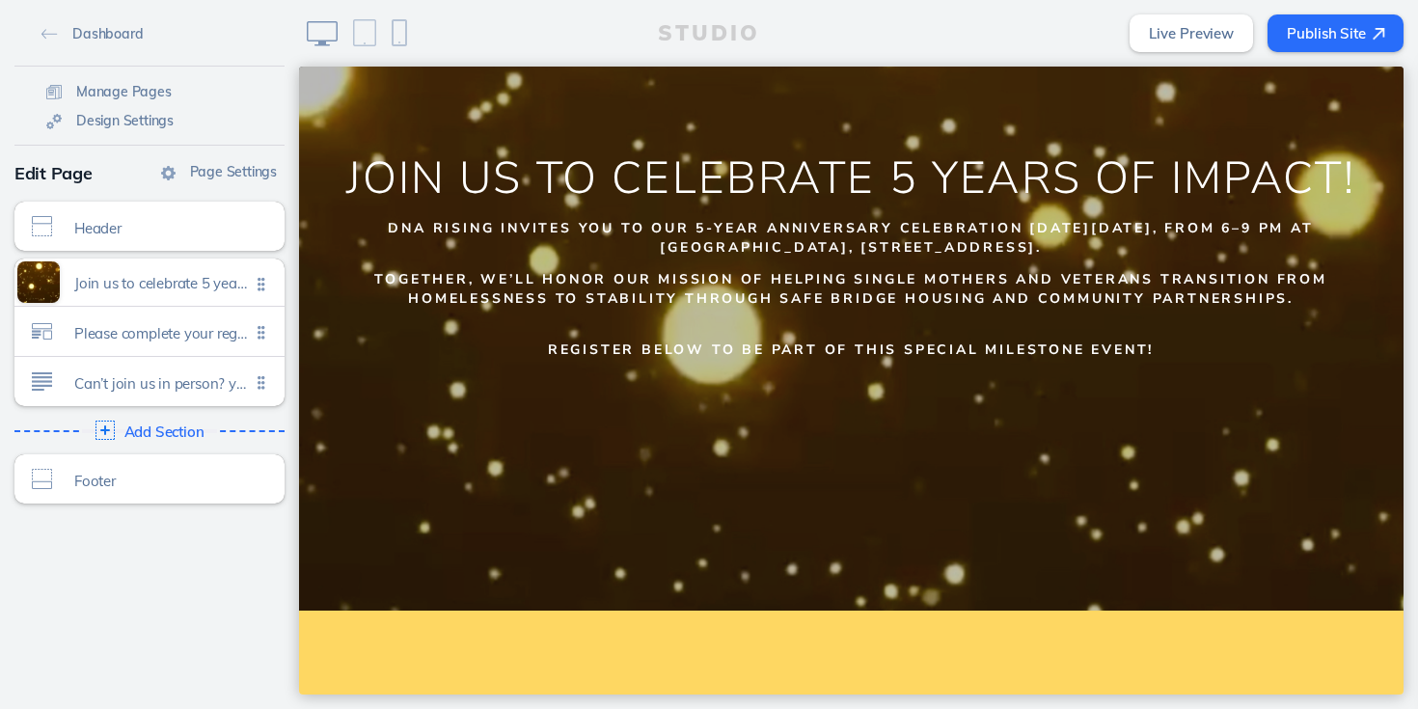
click at [1225, 41] on link "Live Preview" at bounding box center [1192, 33] width 124 height 38
click at [1308, 31] on button "Publish Site" at bounding box center [1336, 33] width 136 height 38
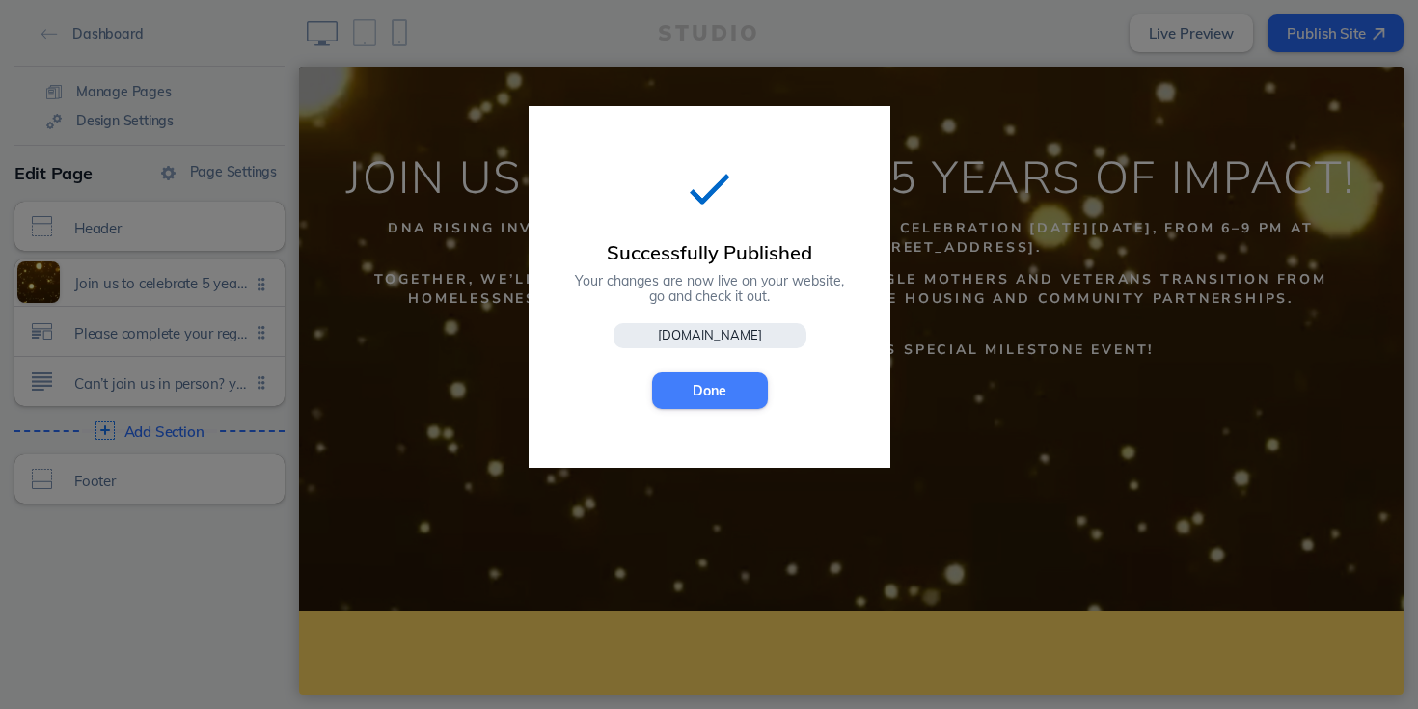
click at [697, 394] on button "Done" at bounding box center [710, 390] width 116 height 37
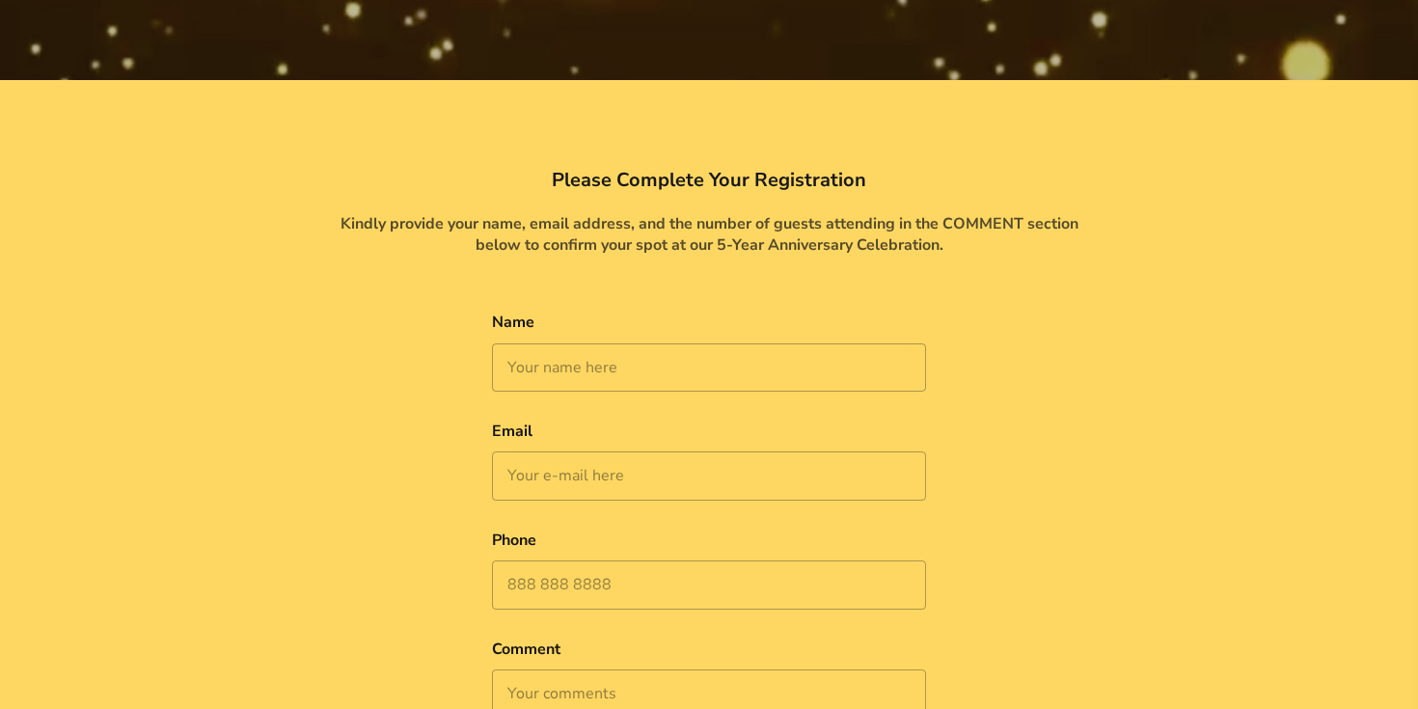
scroll to position [758, 0]
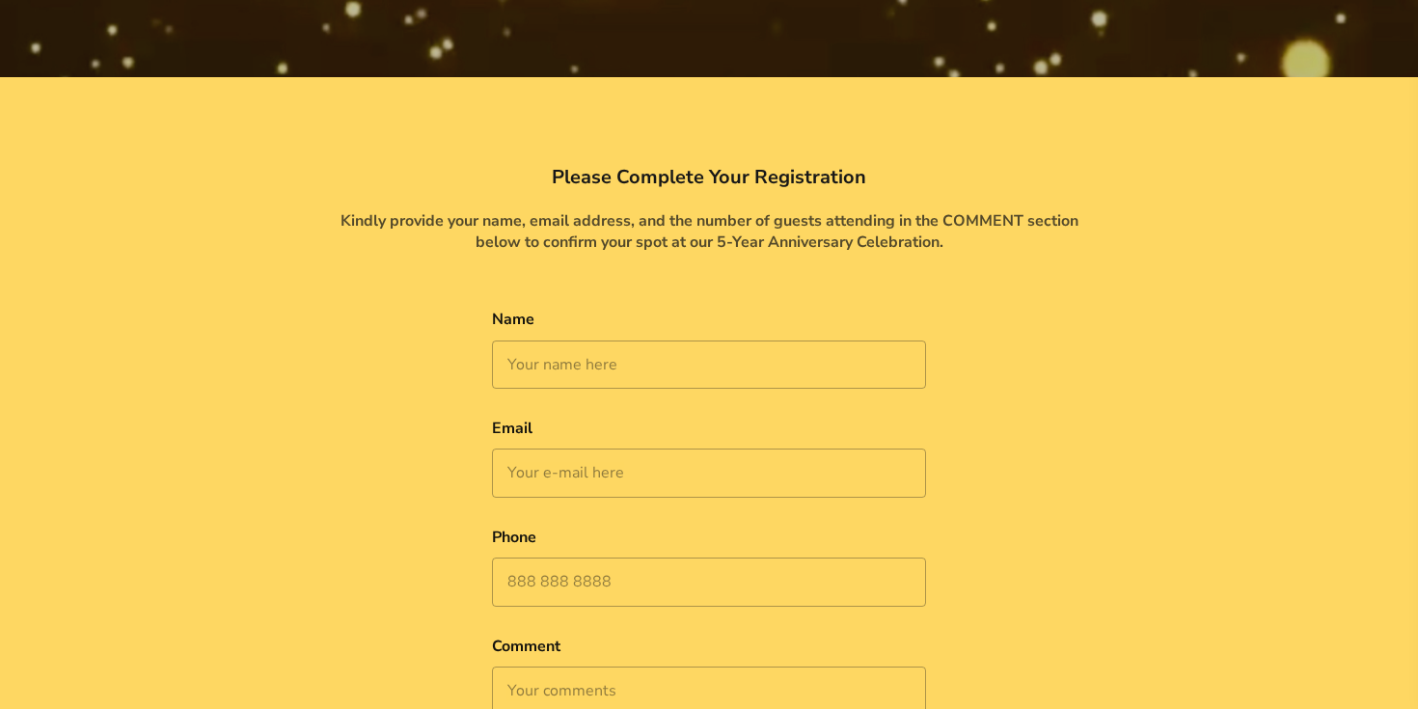
click at [759, 361] on input "Name" at bounding box center [709, 365] width 434 height 48
type input "Tracie Cleveland"
type input "trae_cleve@yahoo.com"
type input "6145928682"
click at [660, 688] on textarea "Comment" at bounding box center [709, 721] width 434 height 108
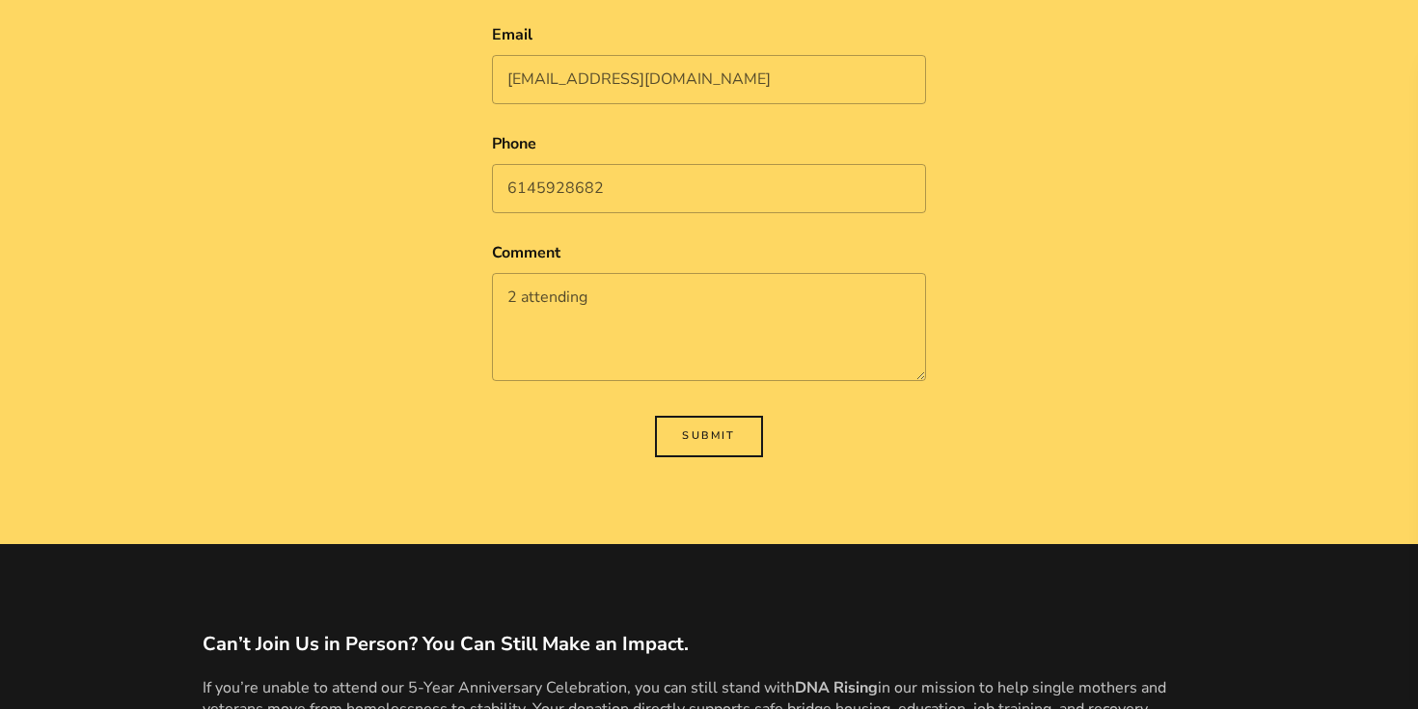
scroll to position [1166, 0]
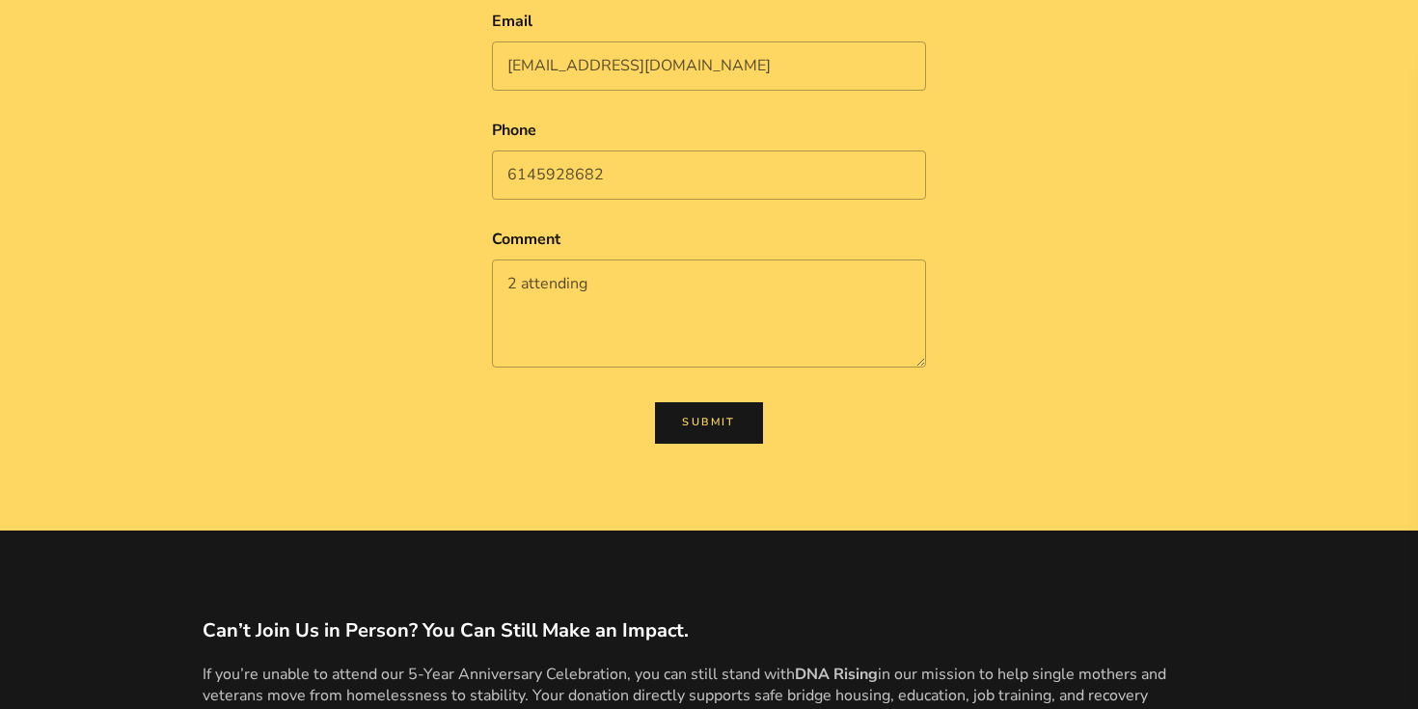
type textarea "2 attending"
click at [742, 430] on button "Submit" at bounding box center [708, 422] width 107 height 41
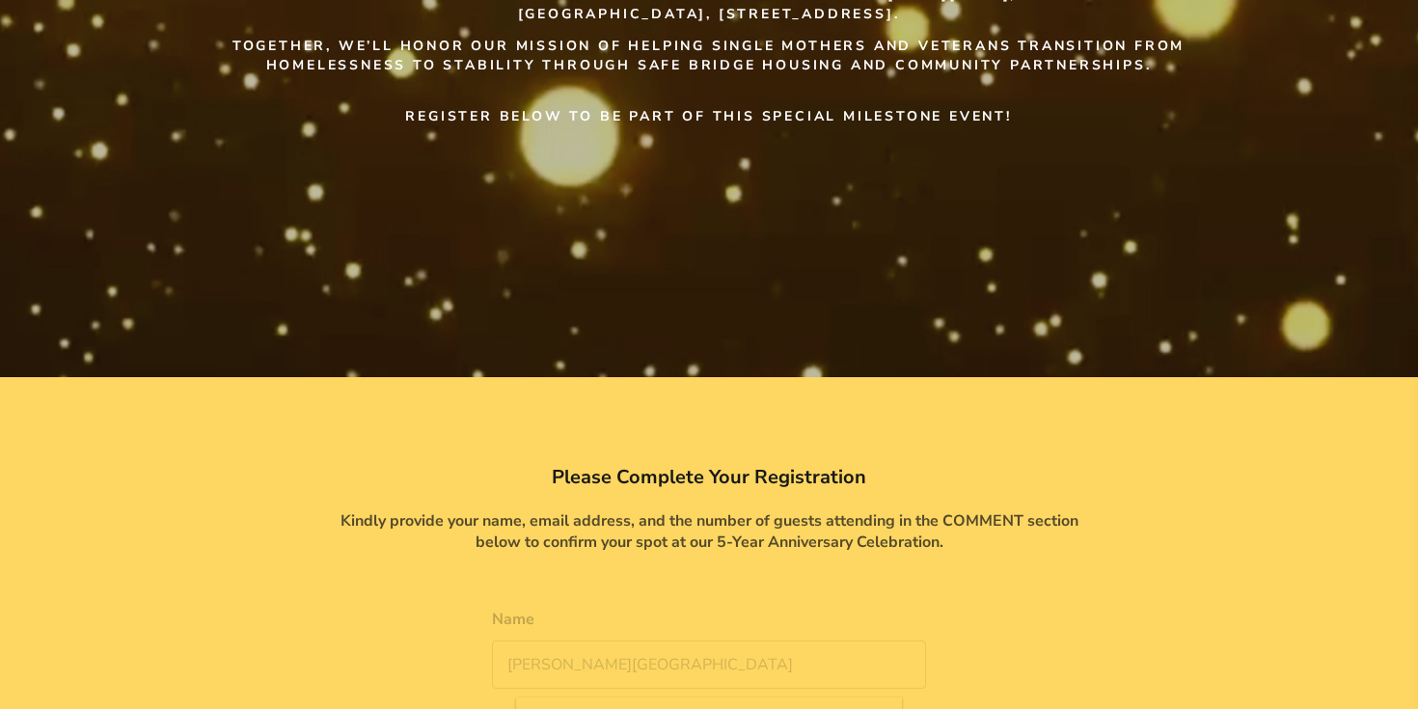
scroll to position [464, 0]
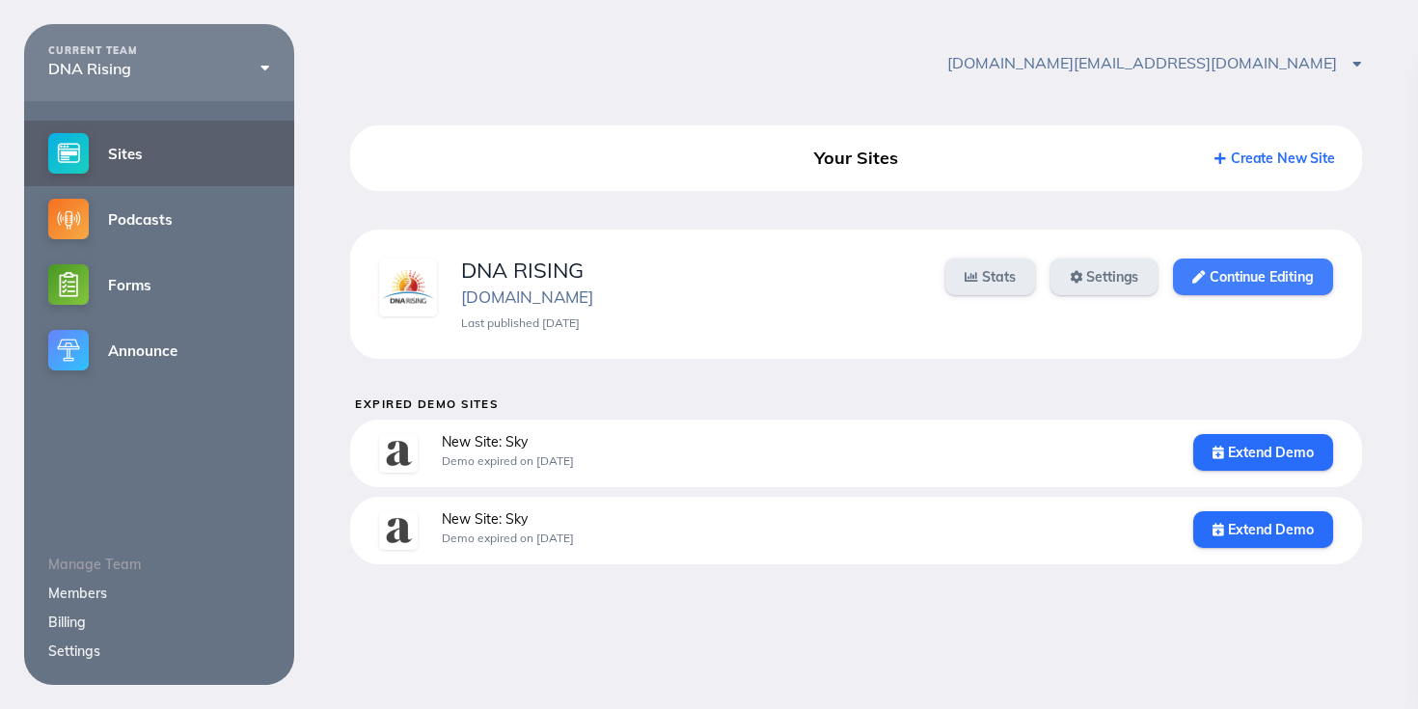
click at [1222, 284] on link "Continue Editing" at bounding box center [1252, 277] width 159 height 37
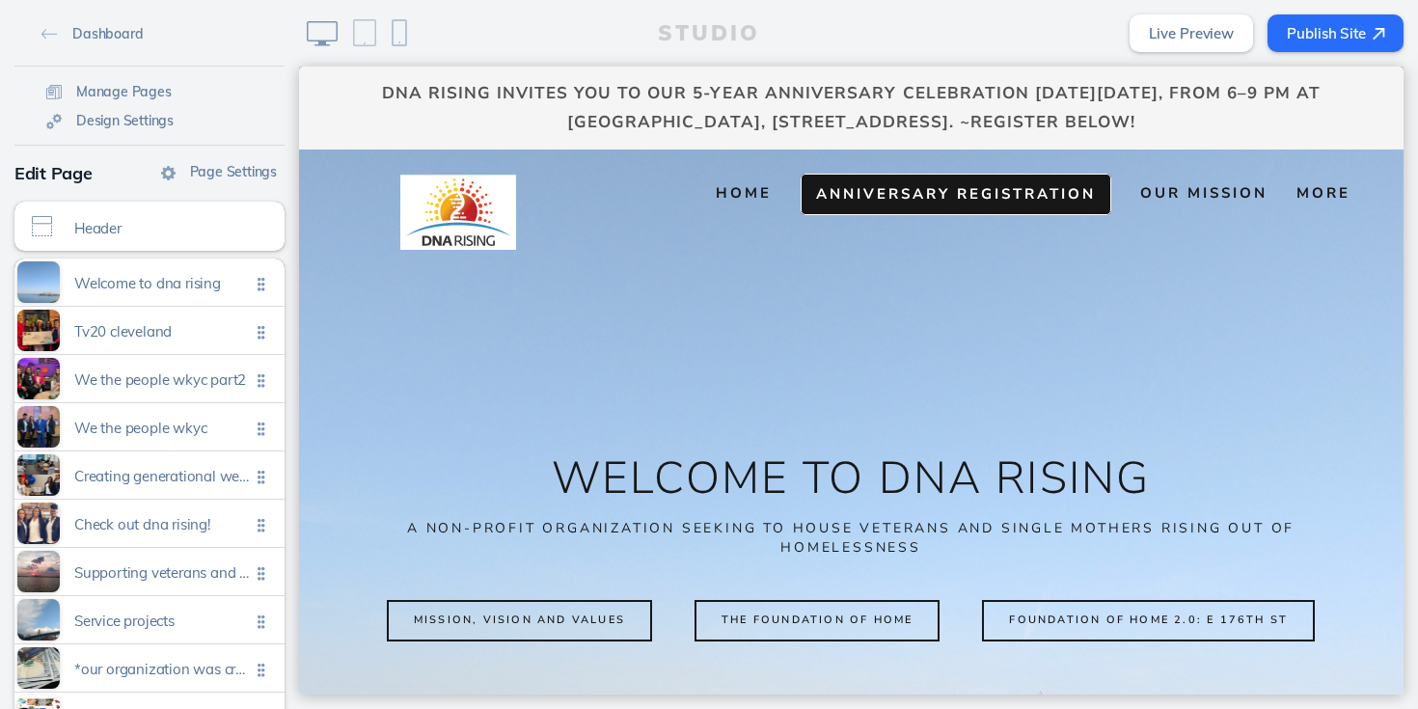
click at [911, 195] on span "Anniversary Registration" at bounding box center [956, 193] width 280 height 19
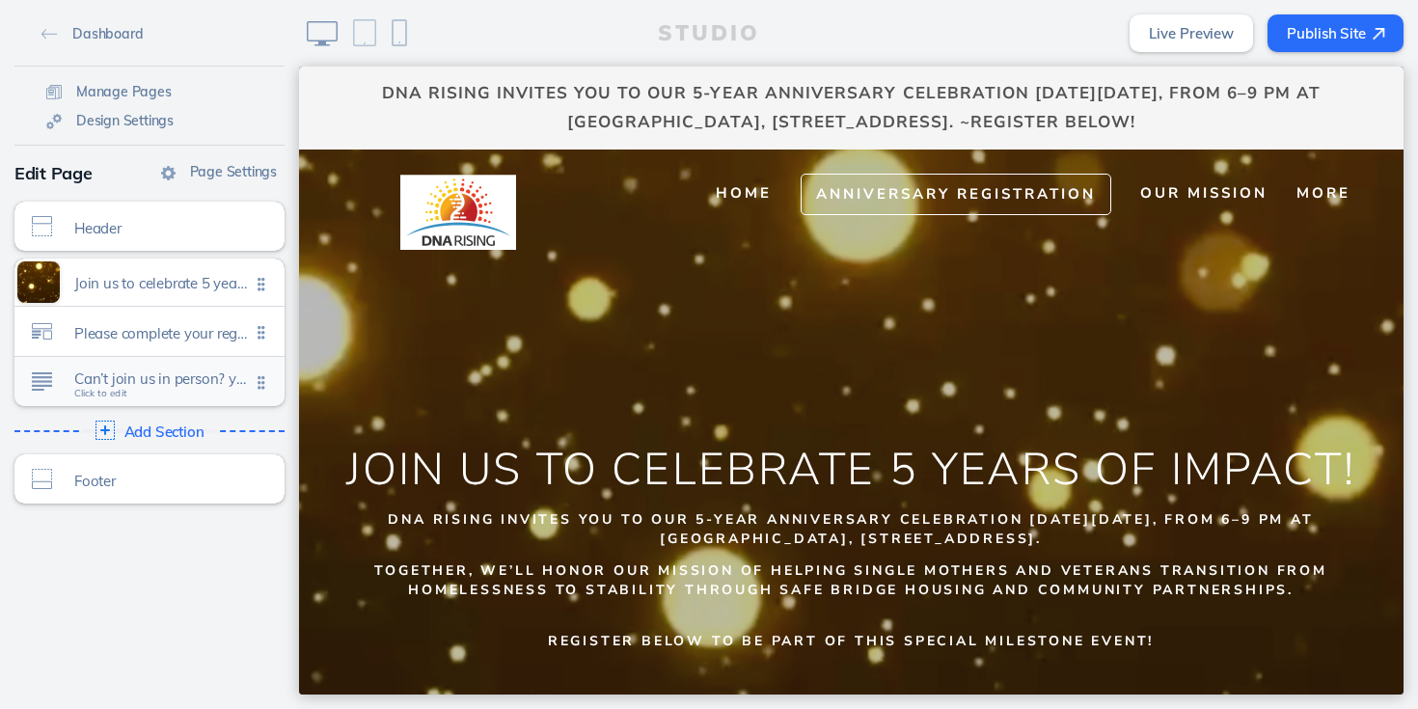
click at [145, 380] on span "Can’t join us in person? you can still make an impact." at bounding box center [162, 379] width 176 height 16
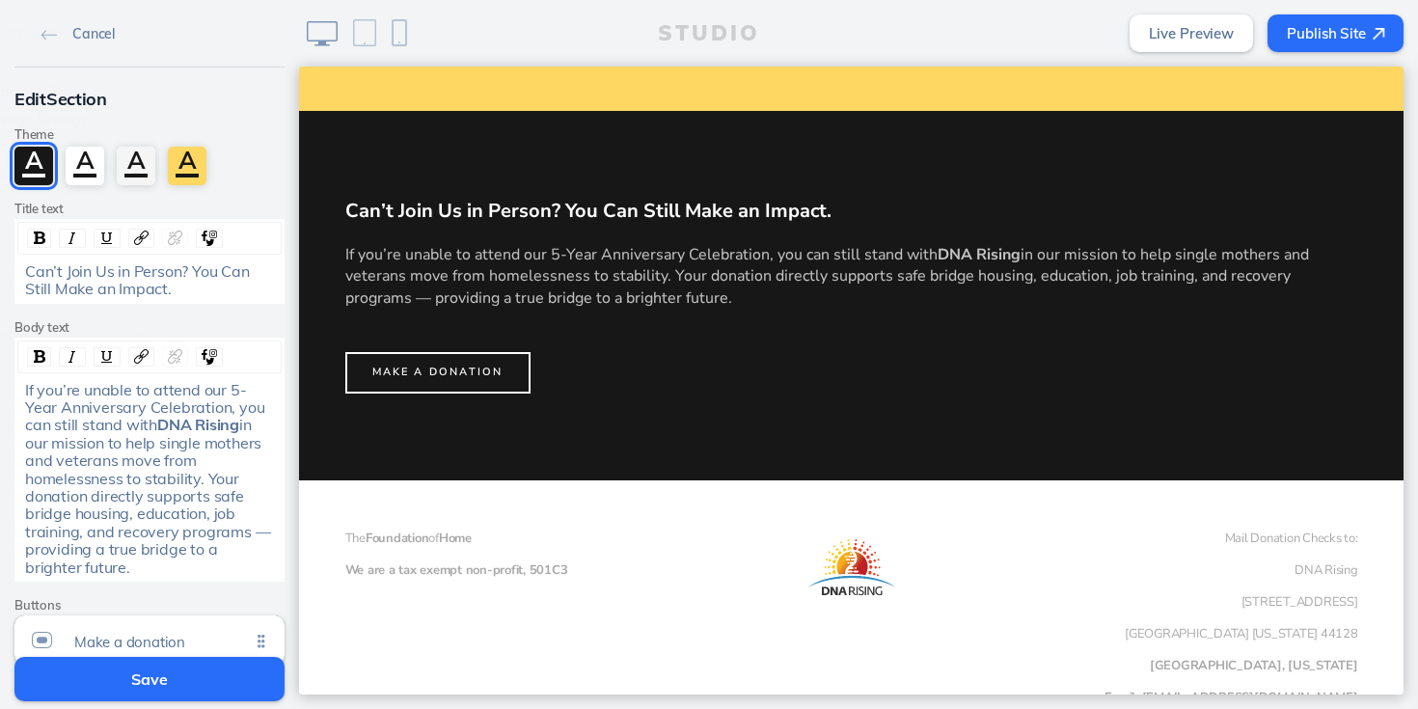
scroll to position [1696, 0]
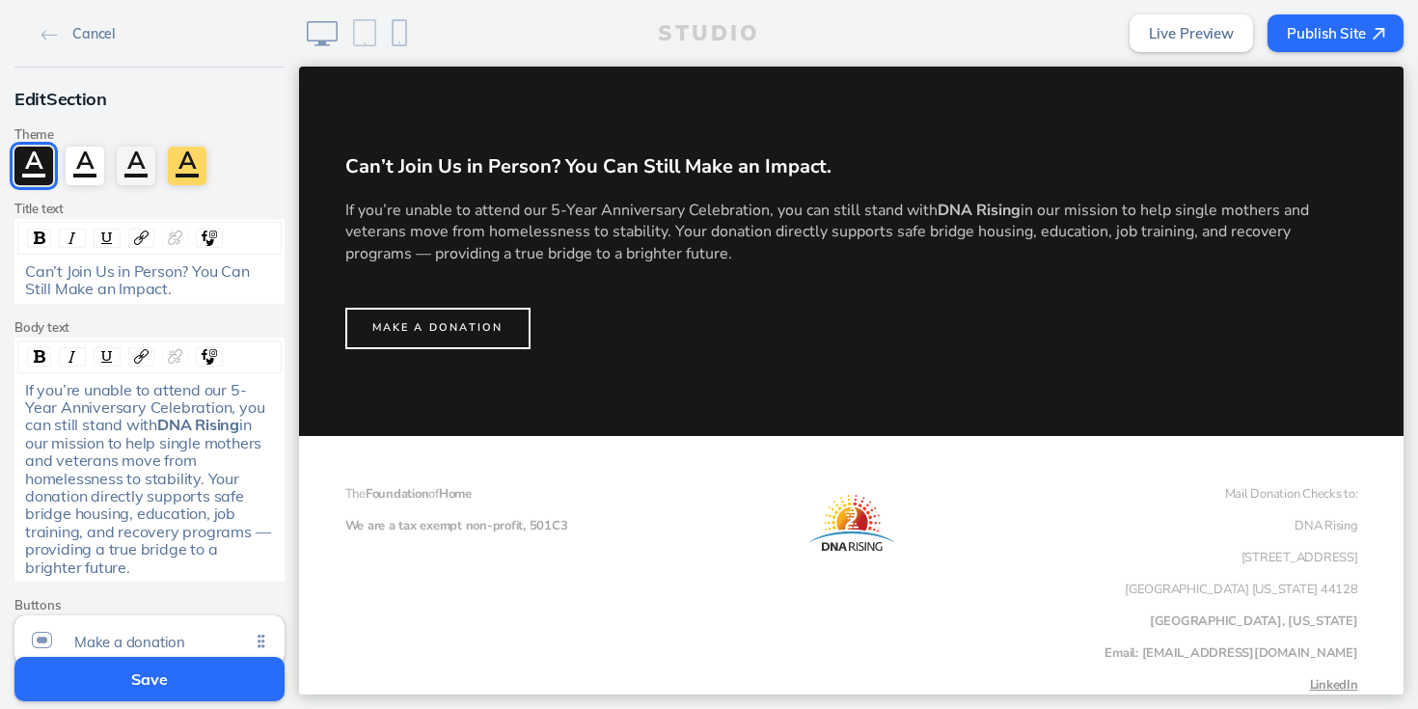
drag, startPoint x: 20, startPoint y: 387, endPoint x: 243, endPoint y: 564, distance: 285.0
click at [243, 564] on div "Edit Section Theme A A A A Title text Can’t Join Us in Person? You Can Still Ma…" at bounding box center [149, 397] width 299 height 659
click at [41, 234] on img "rdw-inline-control" at bounding box center [40, 238] width 12 height 13
click at [163, 682] on button "Save" at bounding box center [149, 679] width 270 height 44
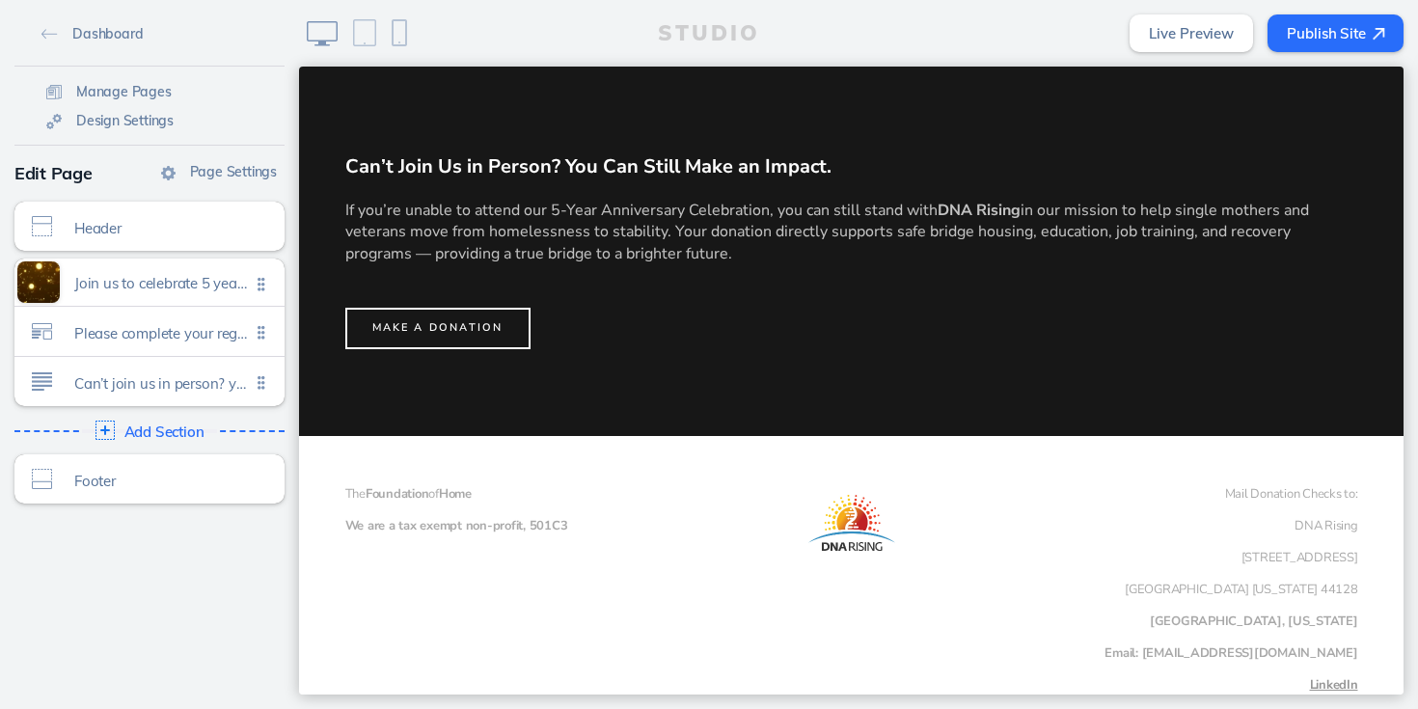
click at [1310, 37] on button "Publish Site" at bounding box center [1336, 33] width 136 height 38
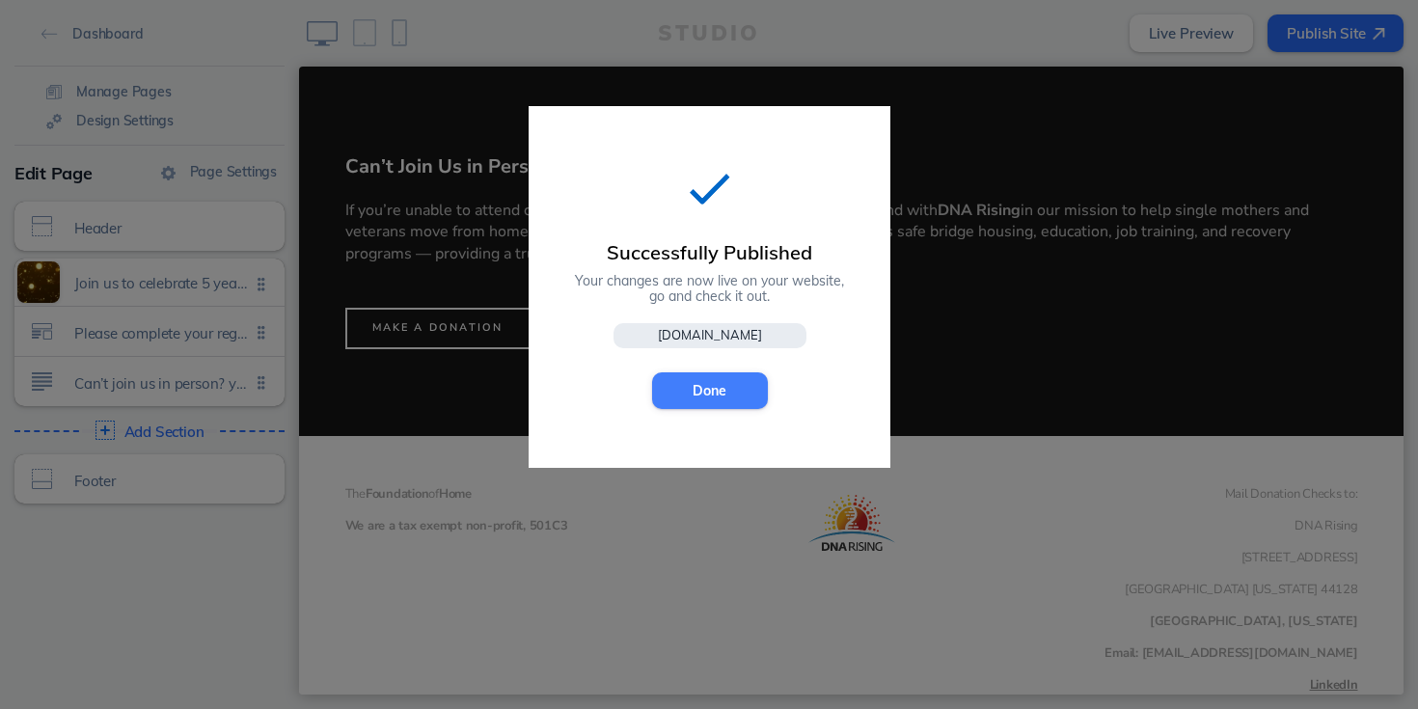
click at [722, 397] on button "Done" at bounding box center [710, 390] width 116 height 37
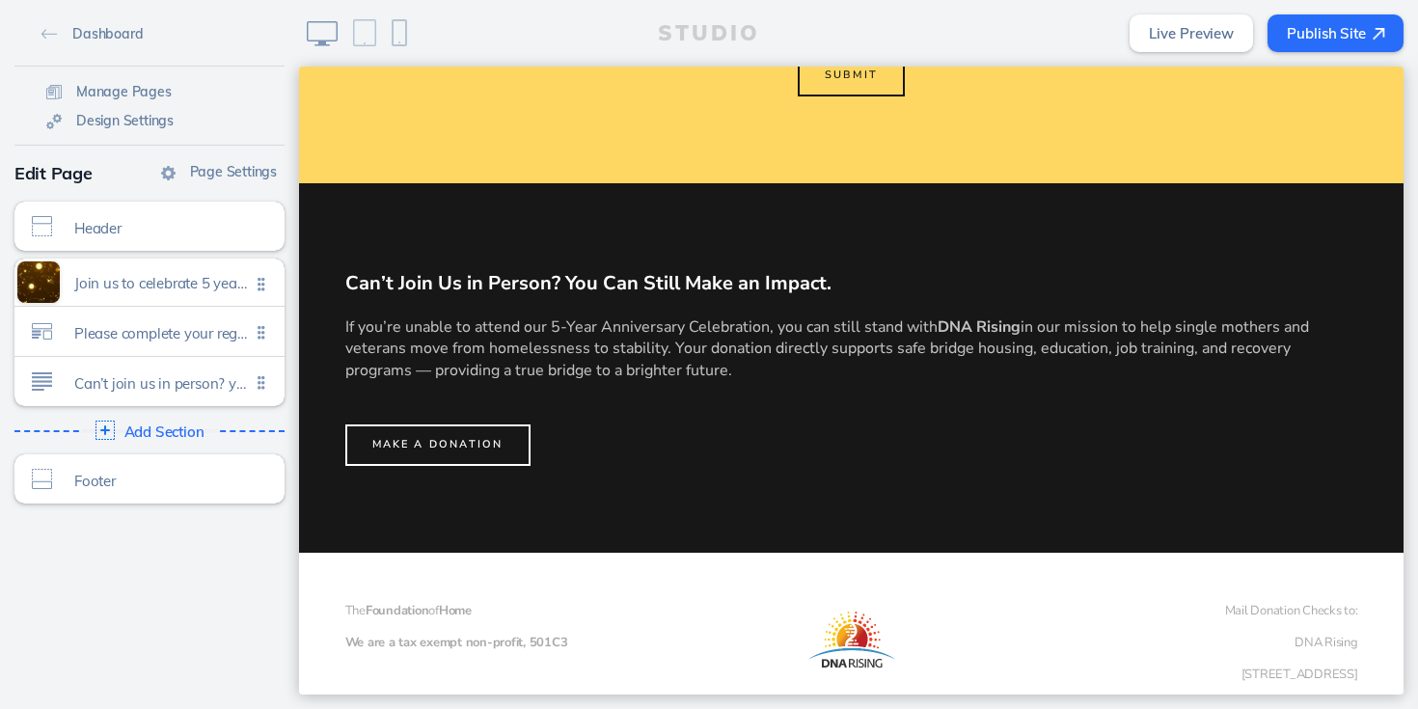
scroll to position [1581, 0]
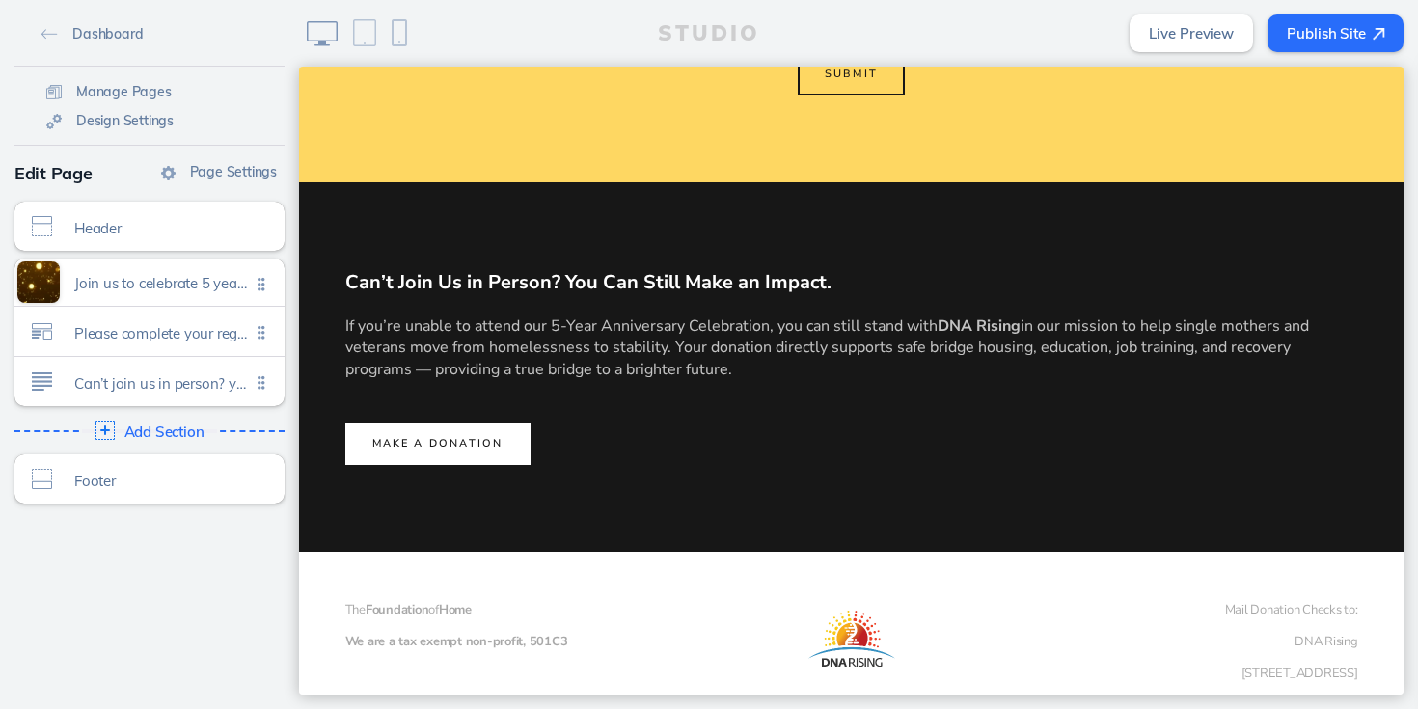
click at [491, 460] on button "MAKE A DONATION" at bounding box center [437, 444] width 185 height 41
